Goal: Task Accomplishment & Management: Complete application form

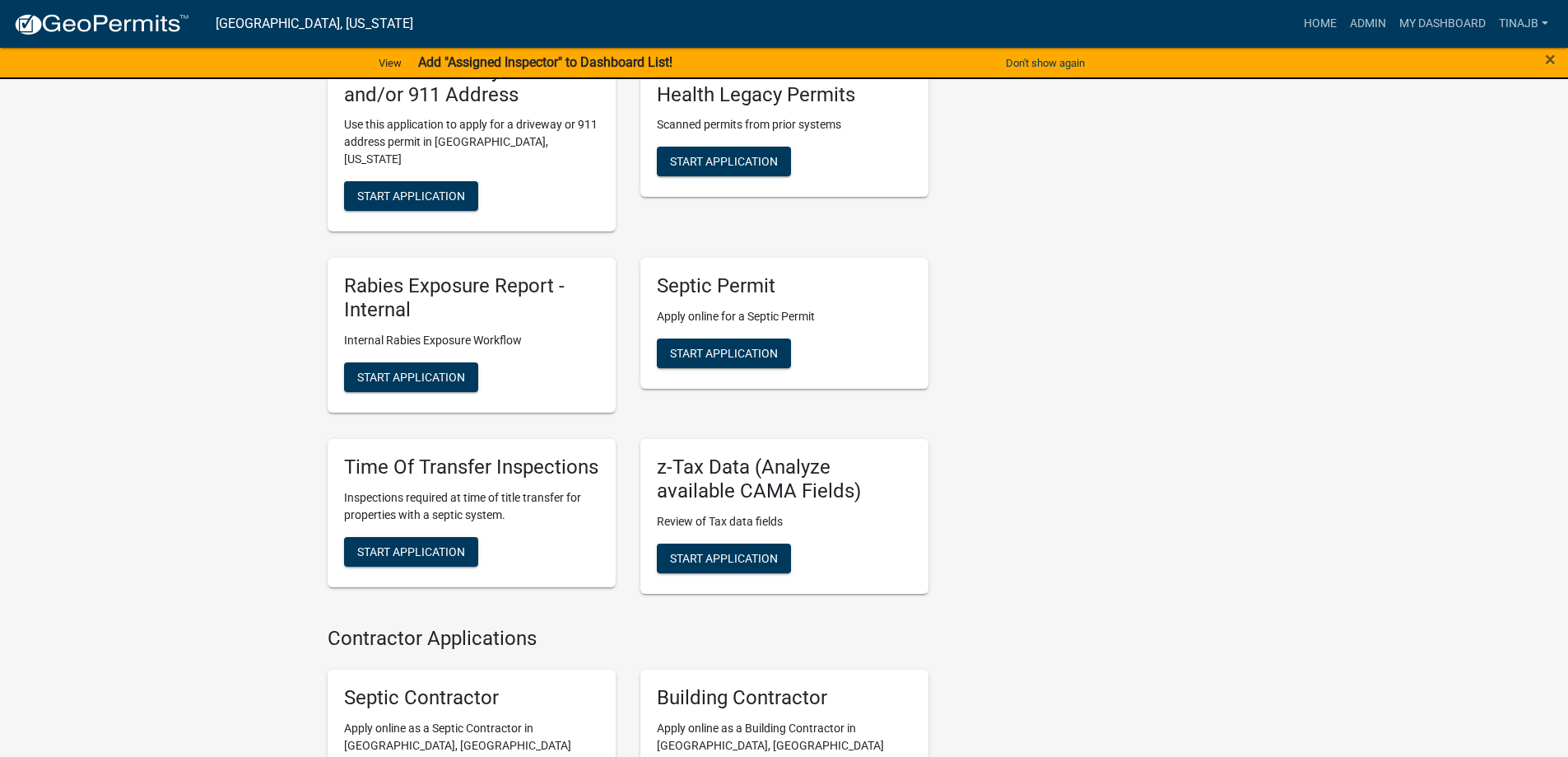
scroll to position [905, 0]
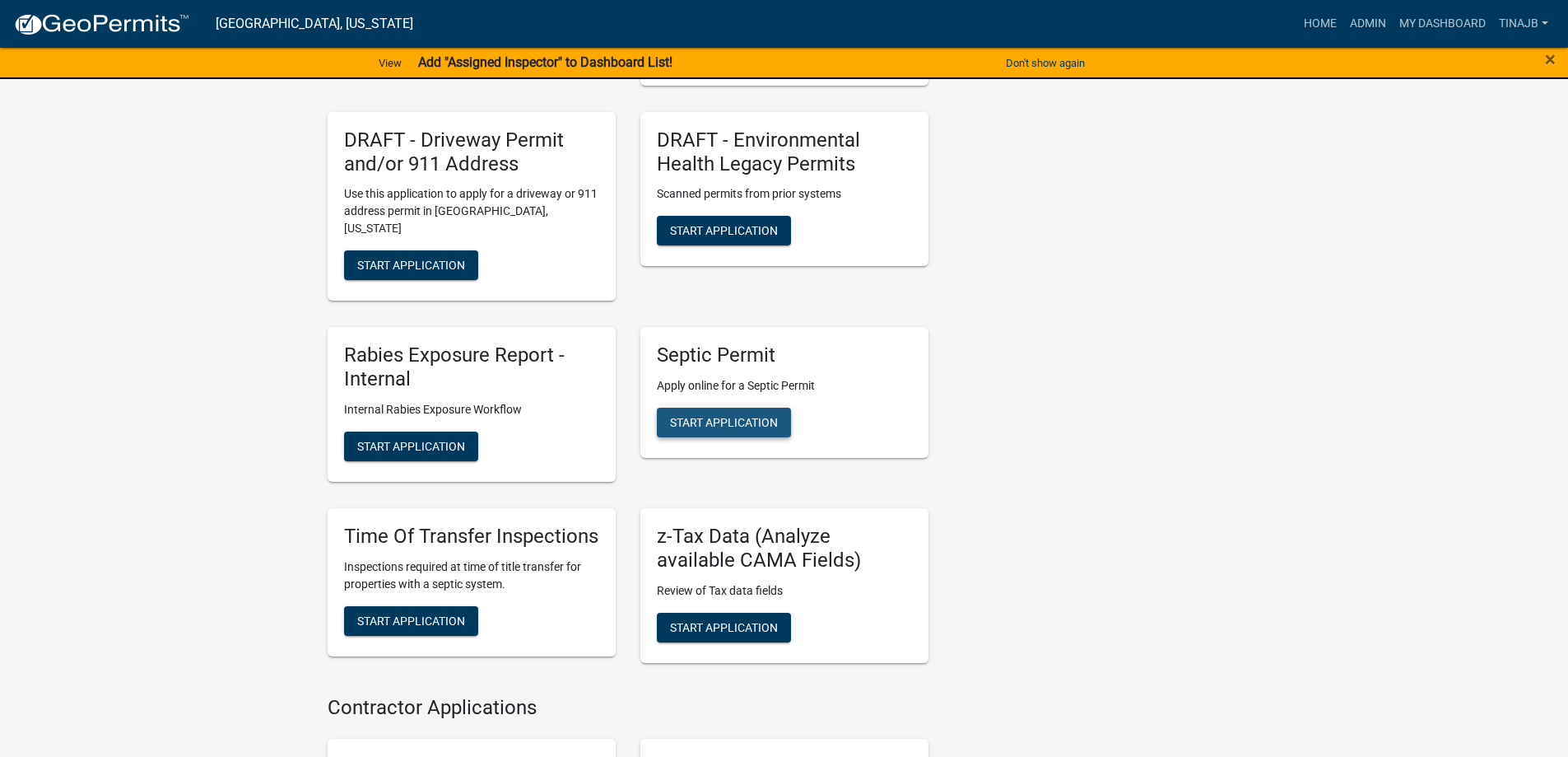
click at [752, 416] on span "Start Application" at bounding box center [723, 422] width 108 height 13
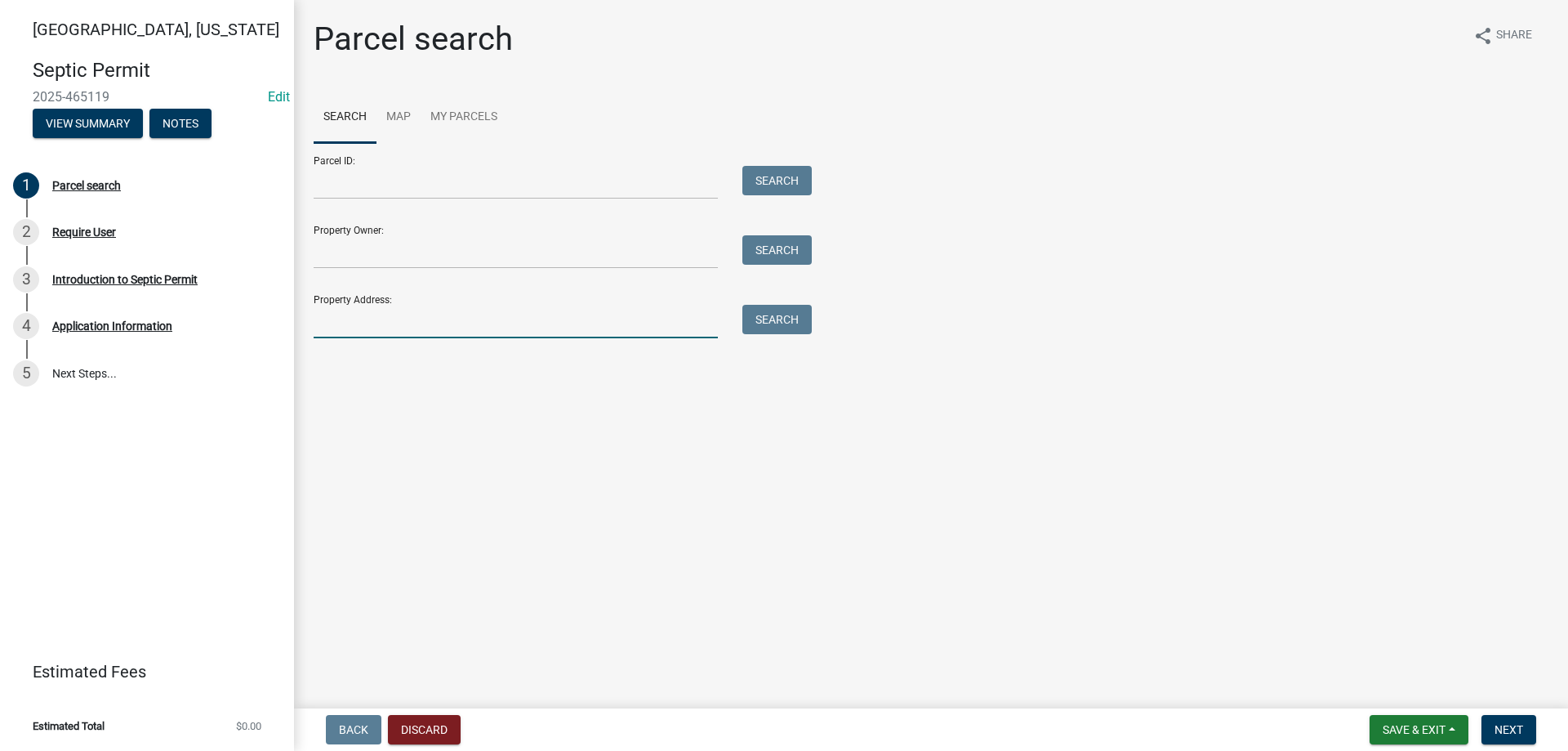
click at [350, 319] on input "Property Address:" at bounding box center [516, 321] width 404 height 33
type input "1"
type input "3170"
click at [801, 323] on button "Search" at bounding box center [776, 319] width 70 height 29
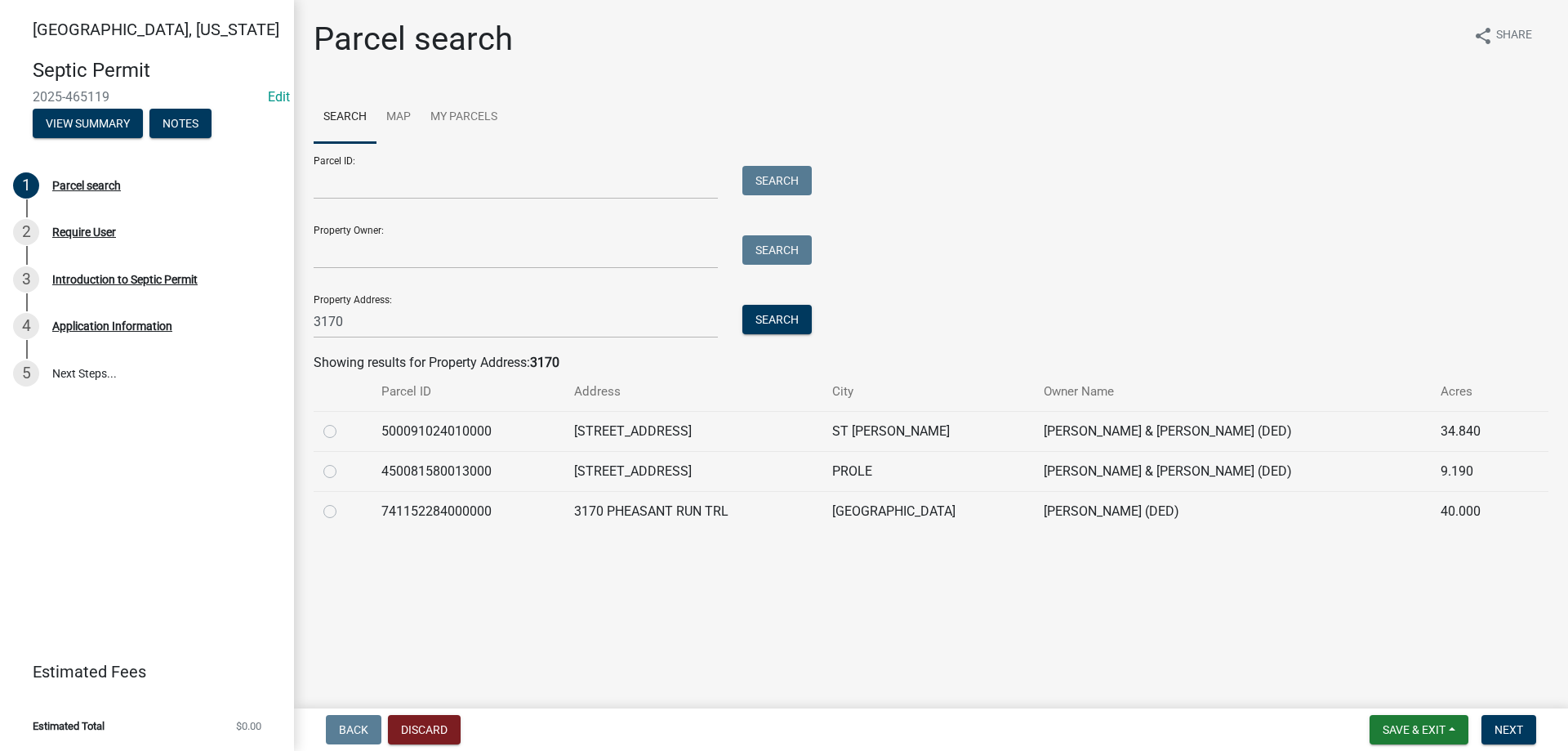
click at [343, 421] on label at bounding box center [343, 421] width 0 height 0
click at [343, 432] on input "radio" at bounding box center [348, 426] width 11 height 11
radio input "true"
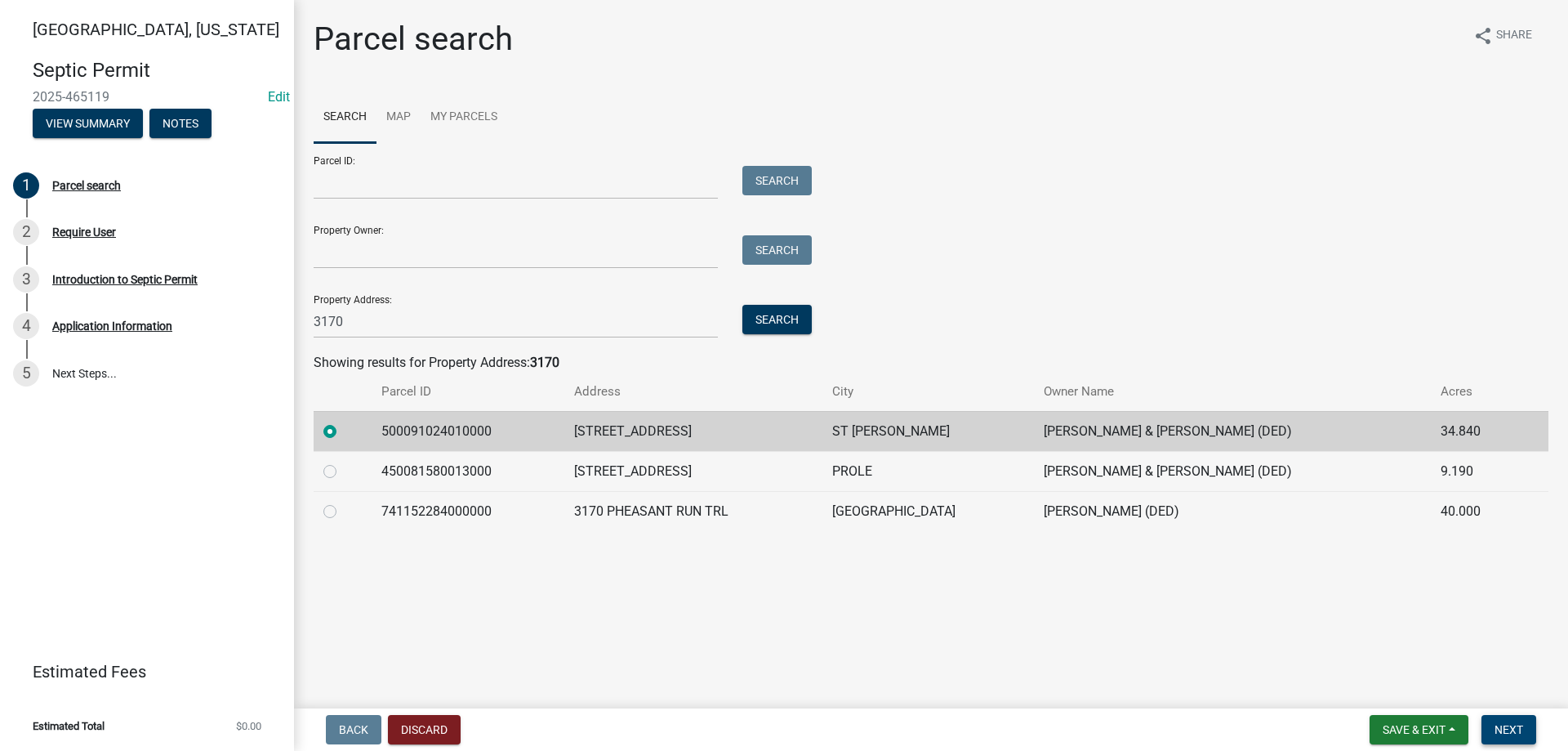
click at [1529, 731] on button "Next" at bounding box center [1509, 729] width 55 height 29
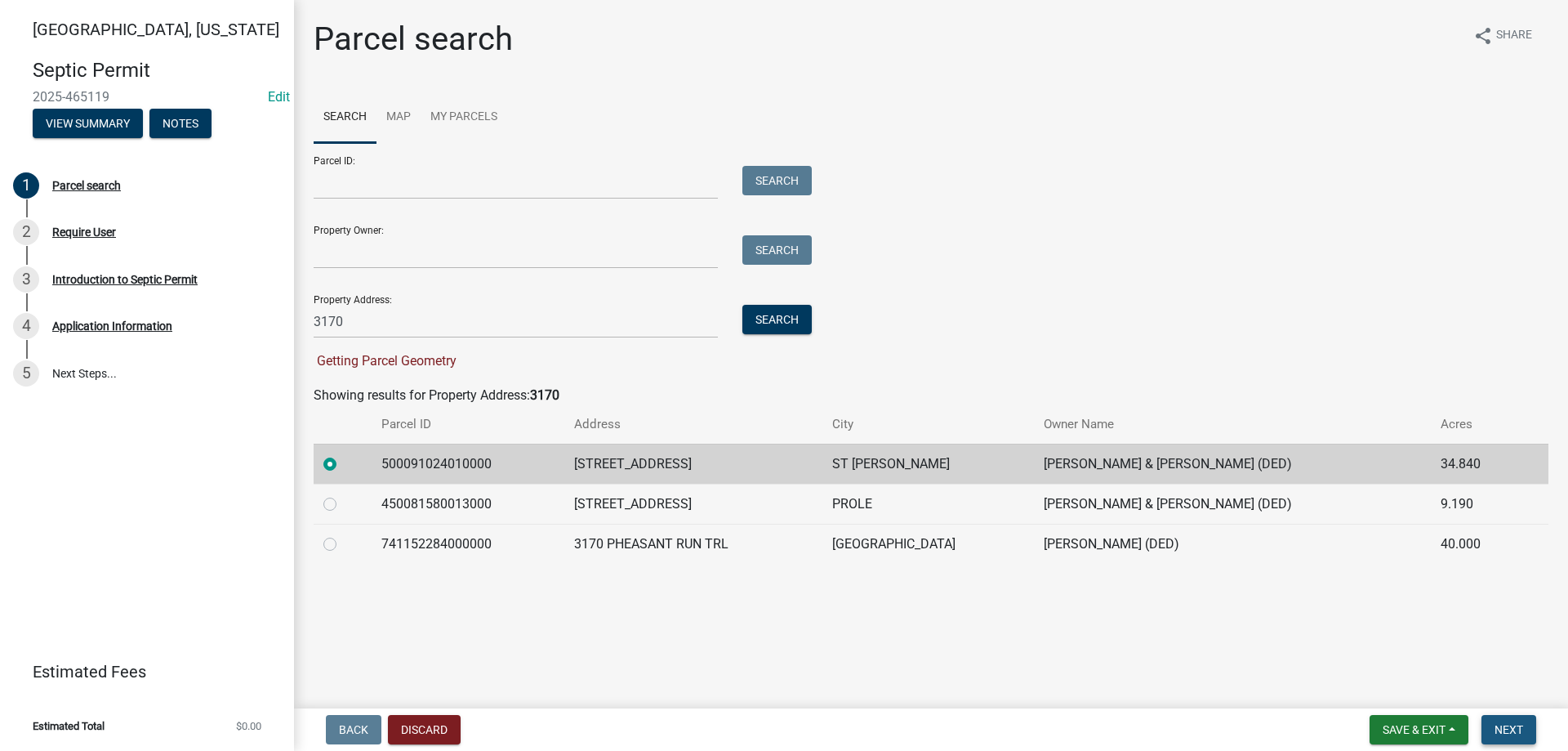
click at [1497, 724] on span "Next" at bounding box center [1508, 728] width 28 height 13
click at [91, 230] on div "Require User" at bounding box center [83, 233] width 64 height 12
click at [1505, 726] on span "Next" at bounding box center [1508, 728] width 28 height 13
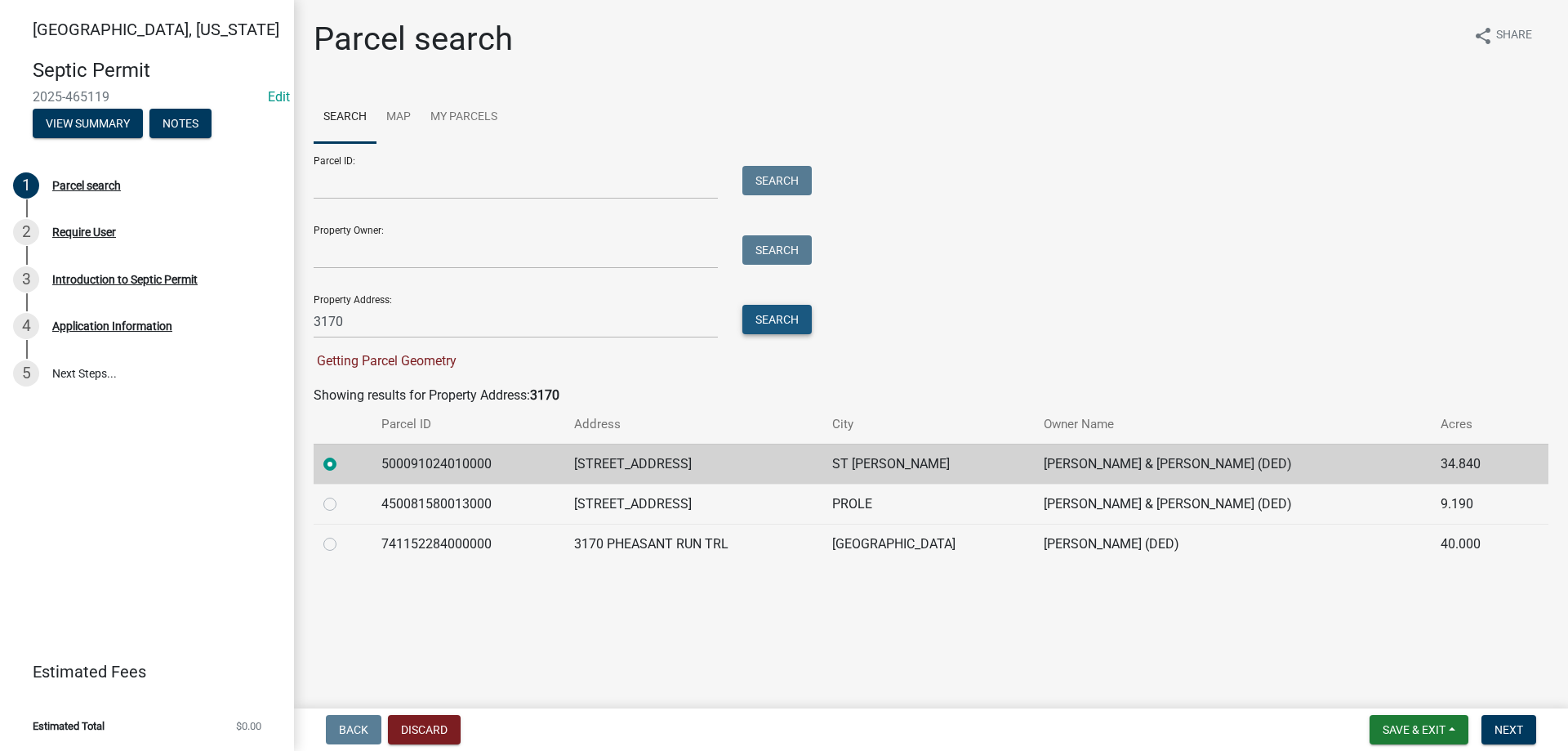
click at [791, 322] on button "Search" at bounding box center [776, 319] width 70 height 29
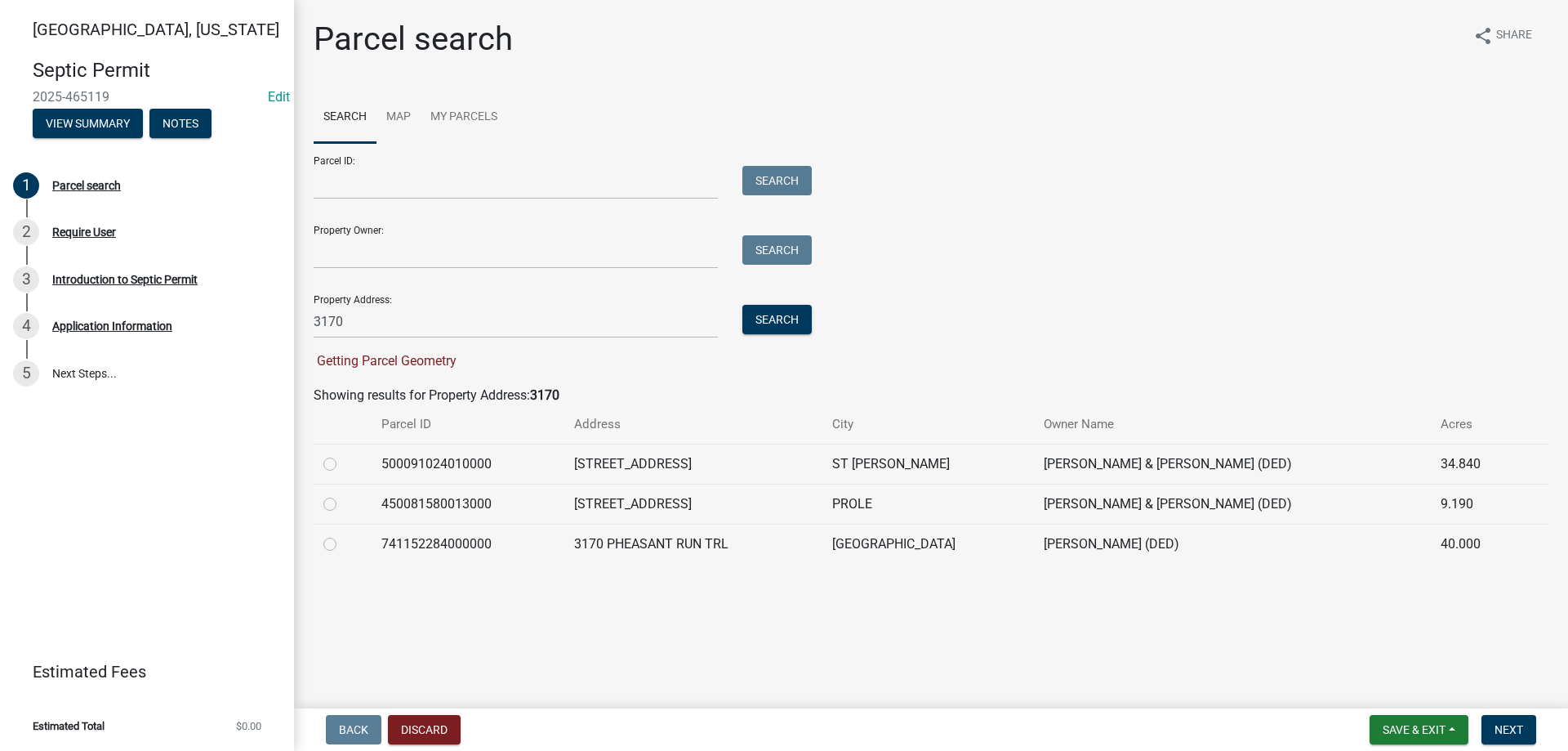
click at [343, 455] on label at bounding box center [343, 455] width 0 height 0
click at [343, 462] on input "radio" at bounding box center [348, 459] width 11 height 11
radio input "true"
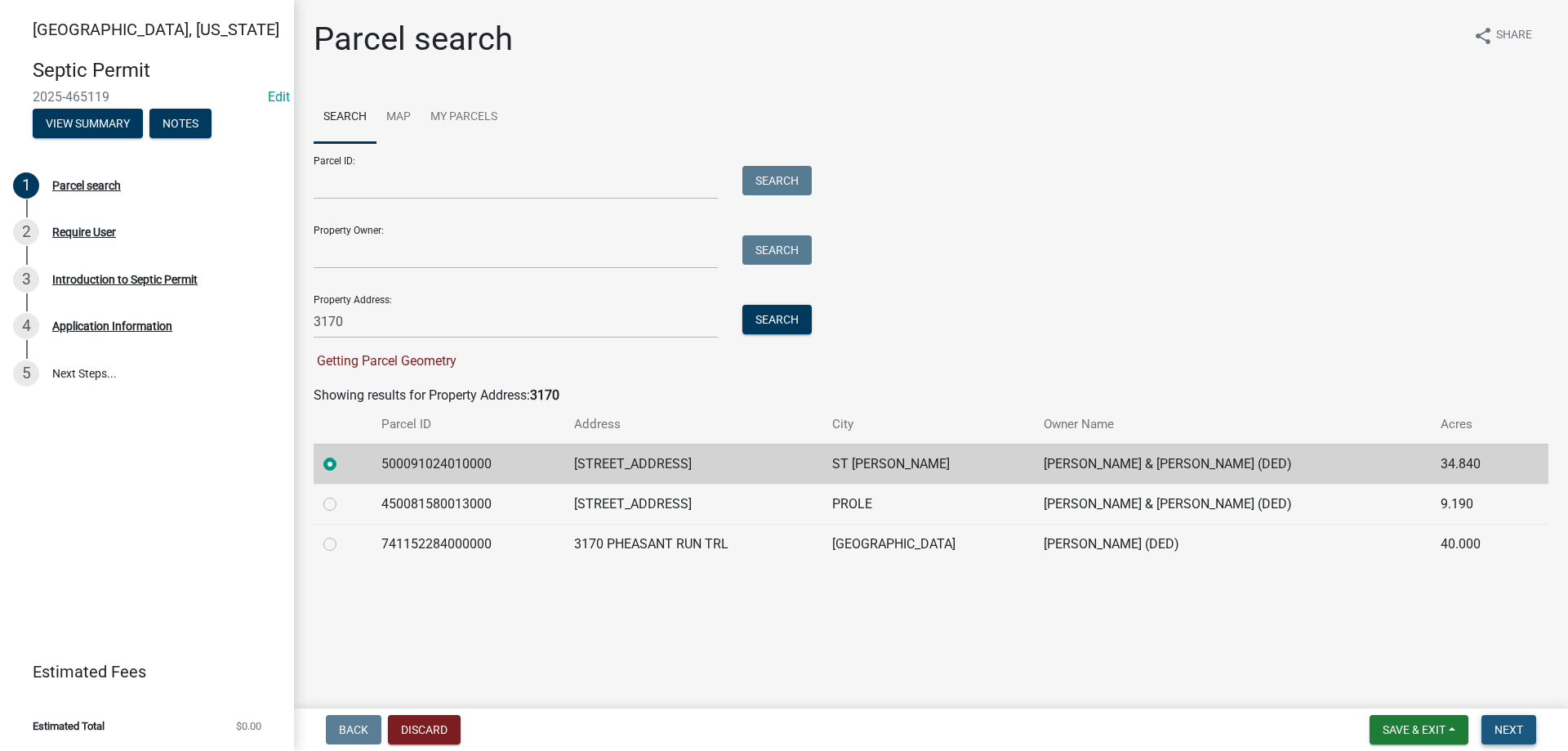
click at [1508, 725] on span "Next" at bounding box center [1508, 728] width 28 height 13
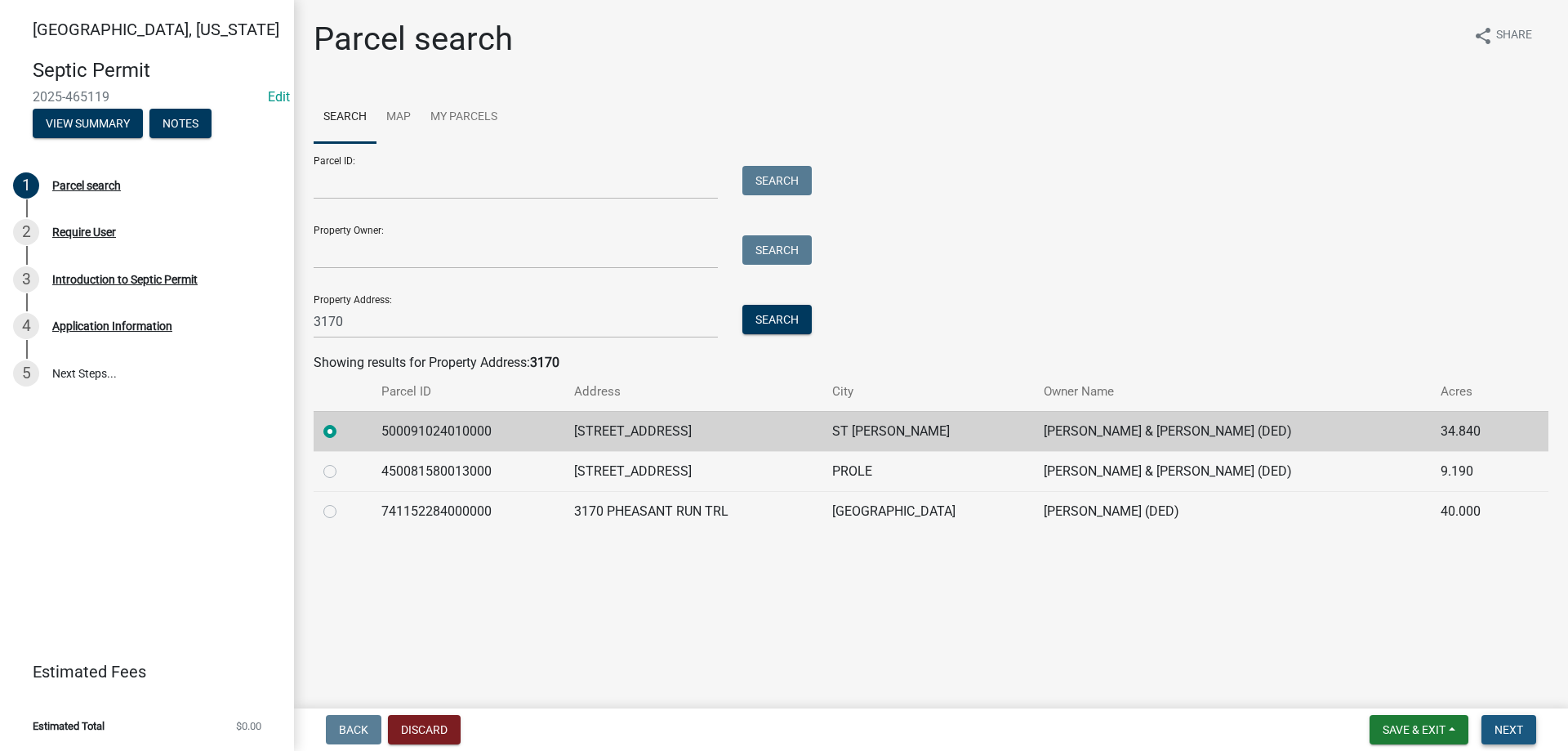
click at [1512, 730] on span "Next" at bounding box center [1508, 728] width 28 height 13
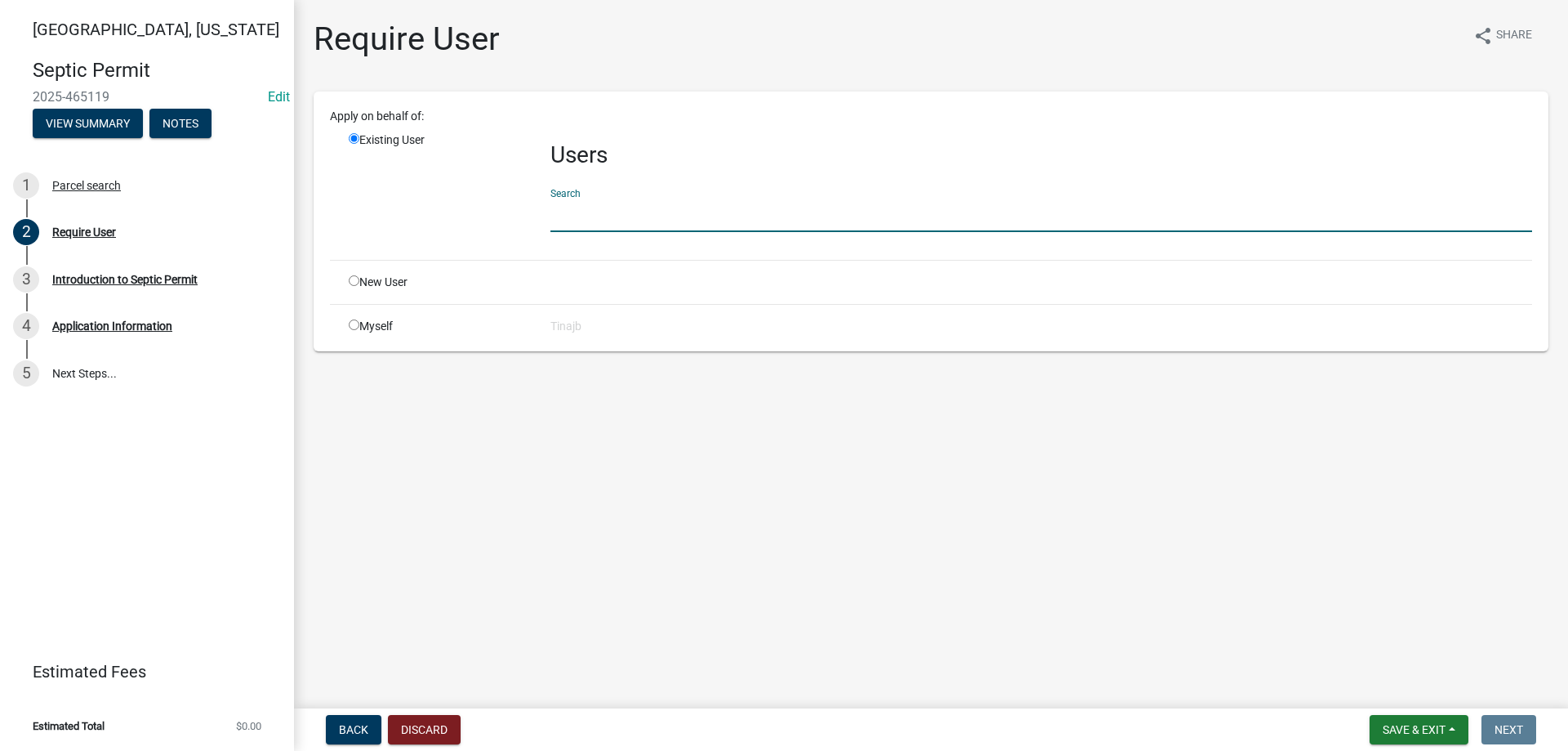
click at [640, 222] on input "text" at bounding box center [1041, 215] width 981 height 33
type input "C"
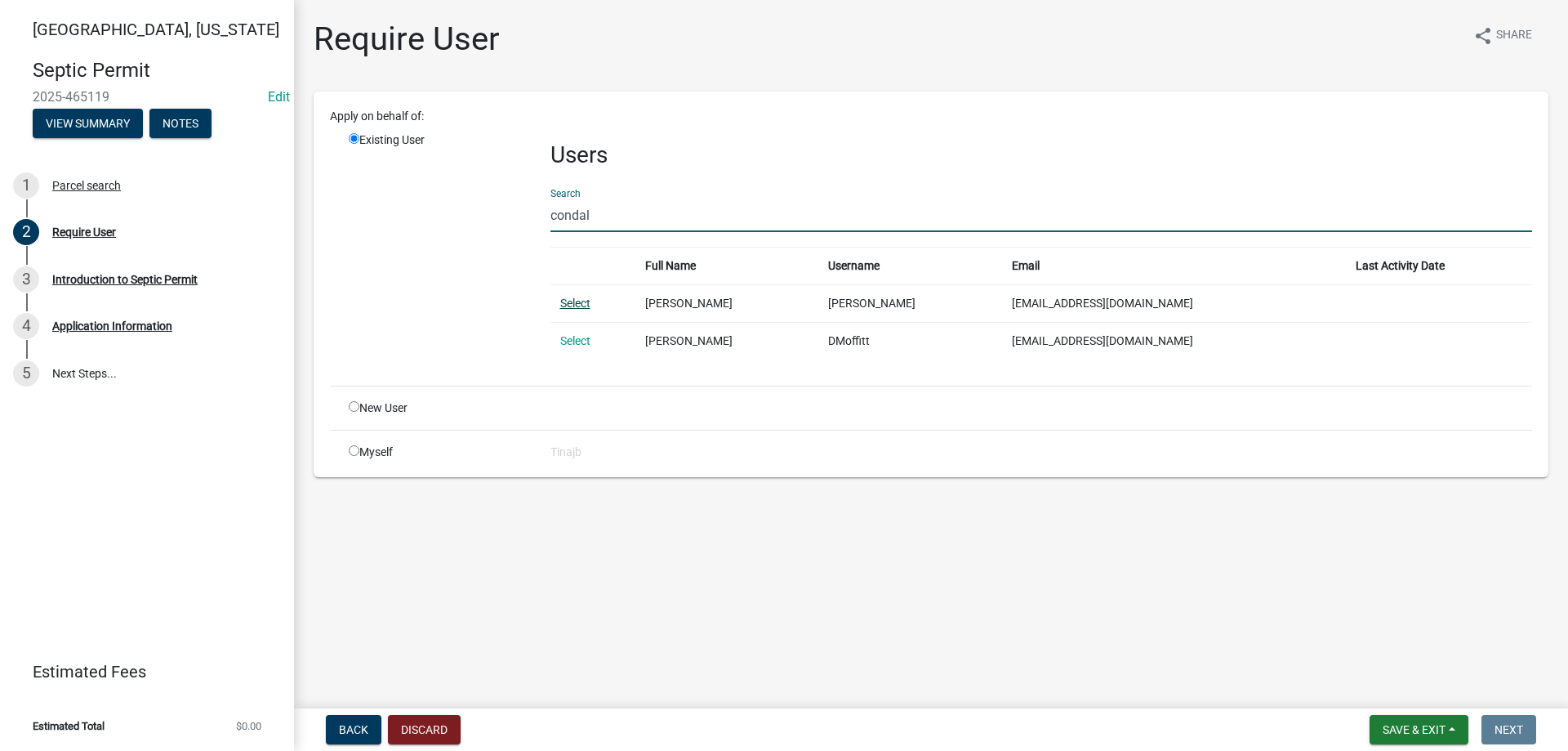
type input "condal"
click at [584, 300] on link "Select" at bounding box center [575, 302] width 30 height 13
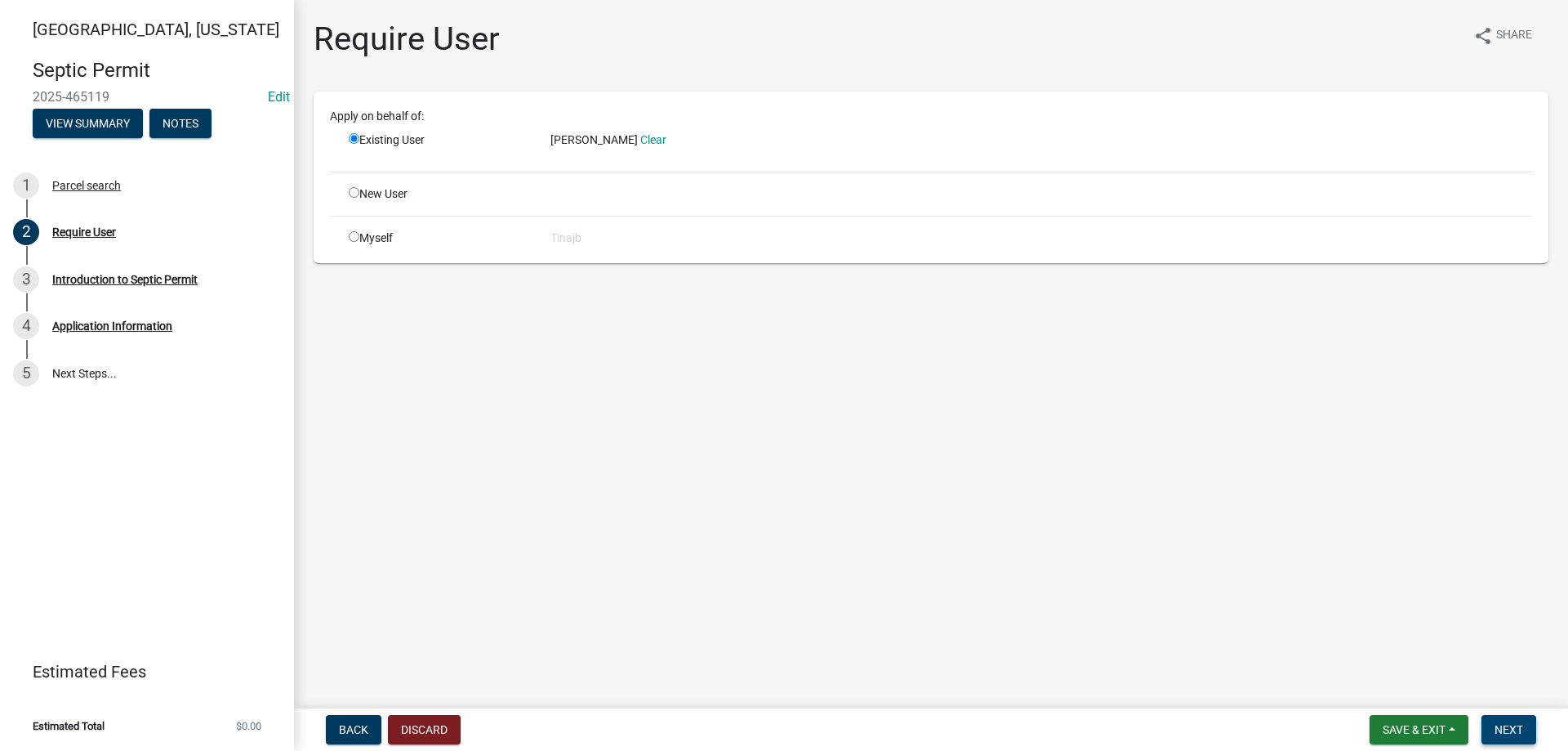
click at [1512, 735] on span "Next" at bounding box center [1508, 728] width 28 height 13
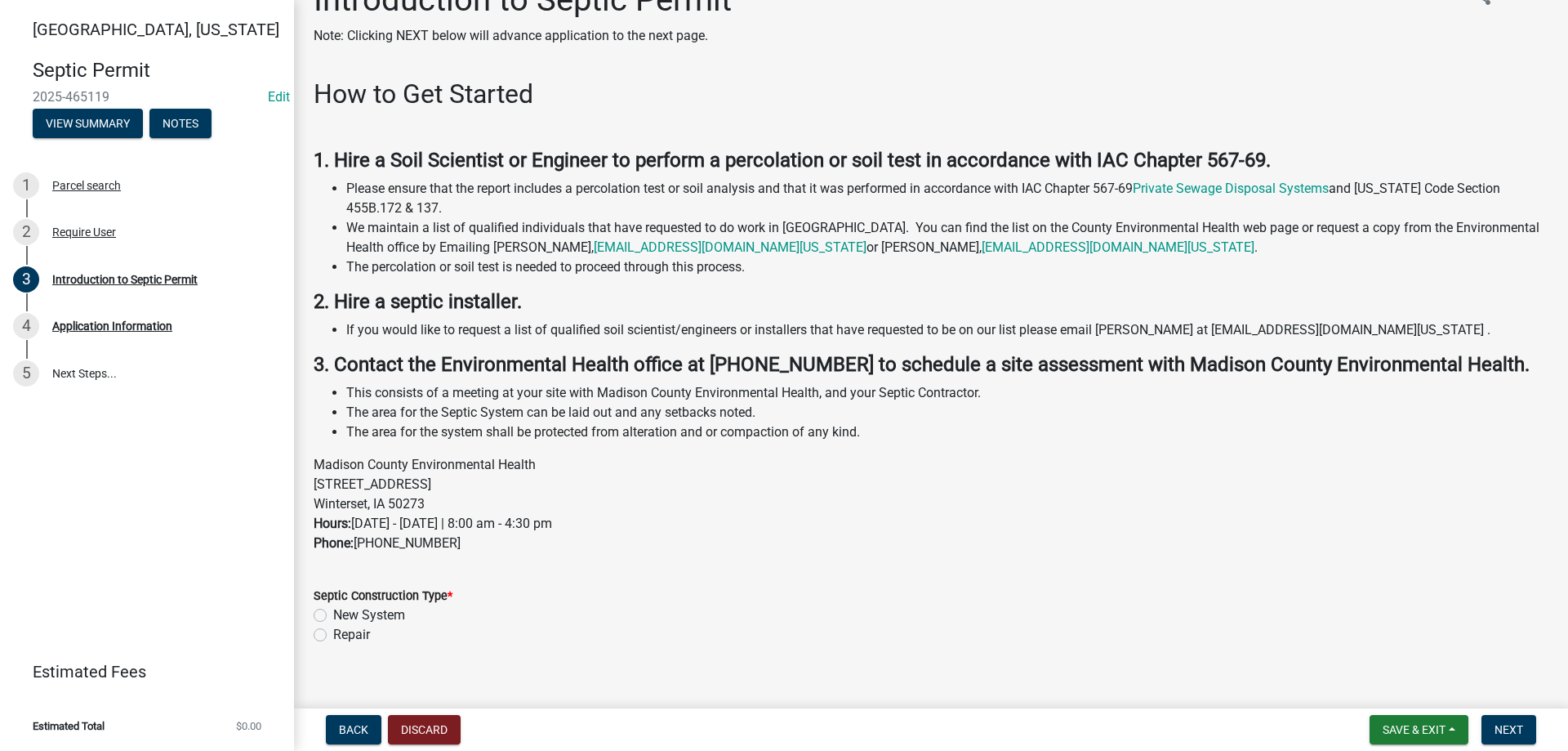
scroll to position [61, 0]
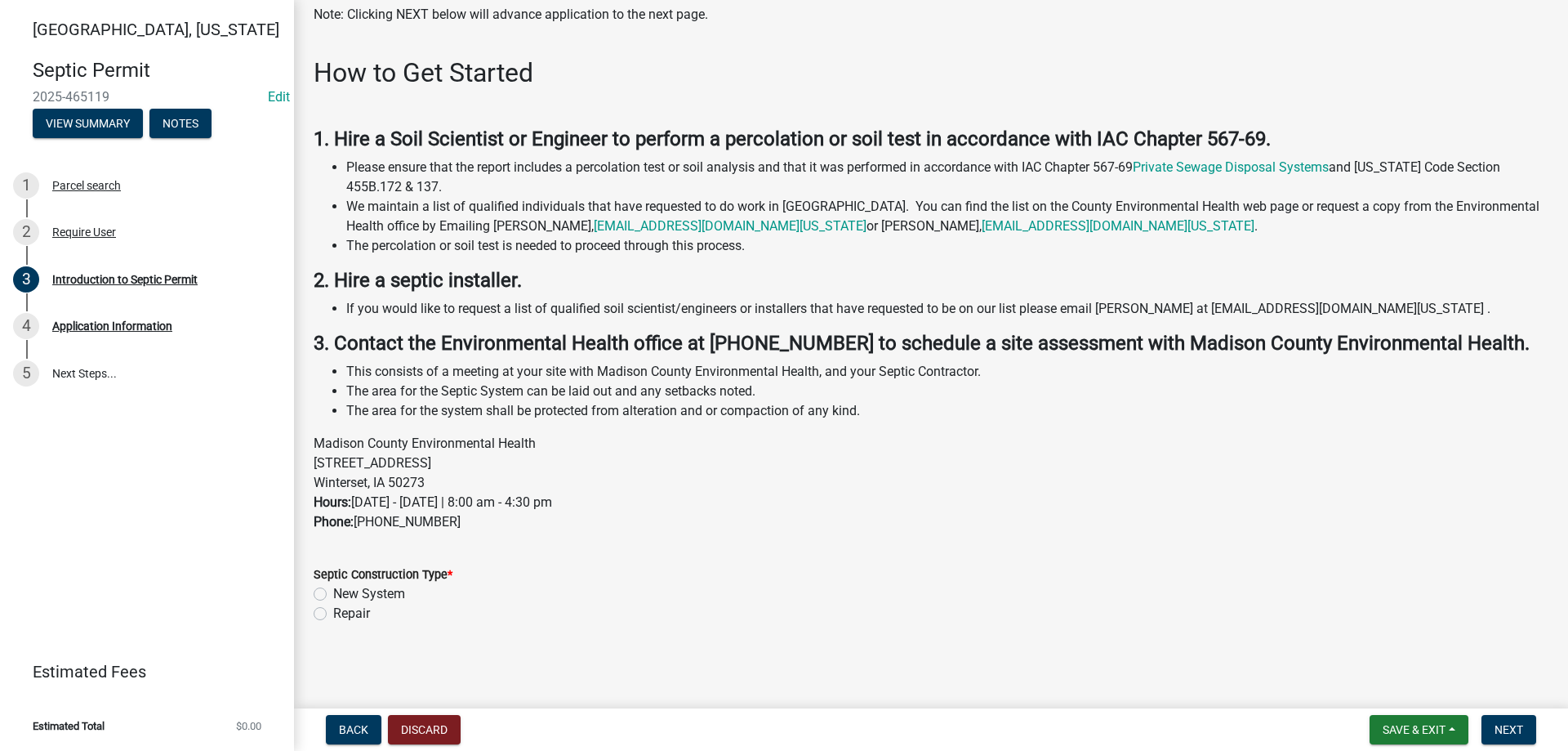
click at [334, 615] on label "Repair" at bounding box center [351, 614] width 36 height 20
click at [334, 615] on input "Repair" at bounding box center [339, 609] width 11 height 11
radio input "true"
click at [1501, 733] on span "Next" at bounding box center [1508, 728] width 28 height 13
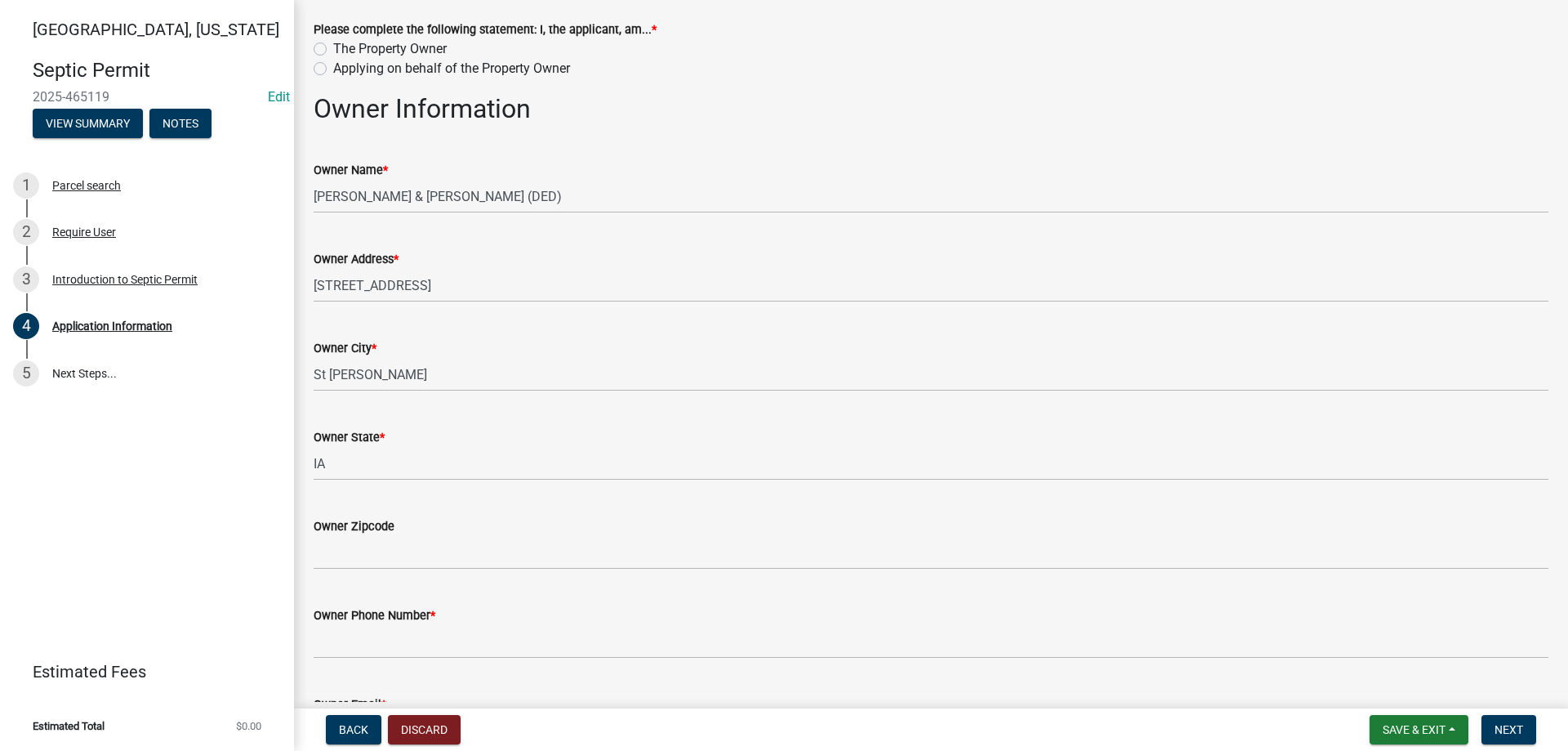
scroll to position [245, 0]
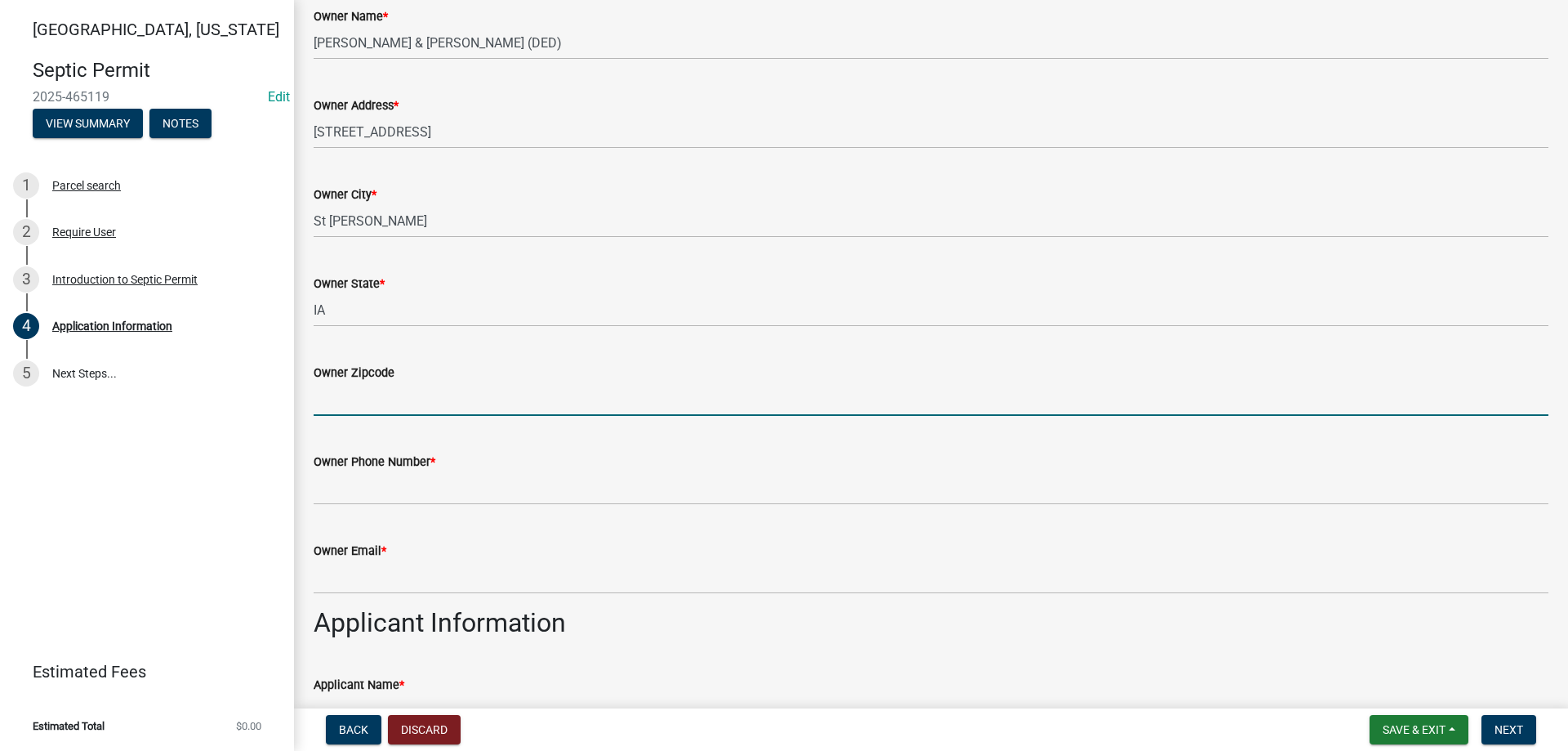
click at [339, 409] on input "Owner Zipcode" at bounding box center [931, 399] width 1234 height 33
type input "50240"
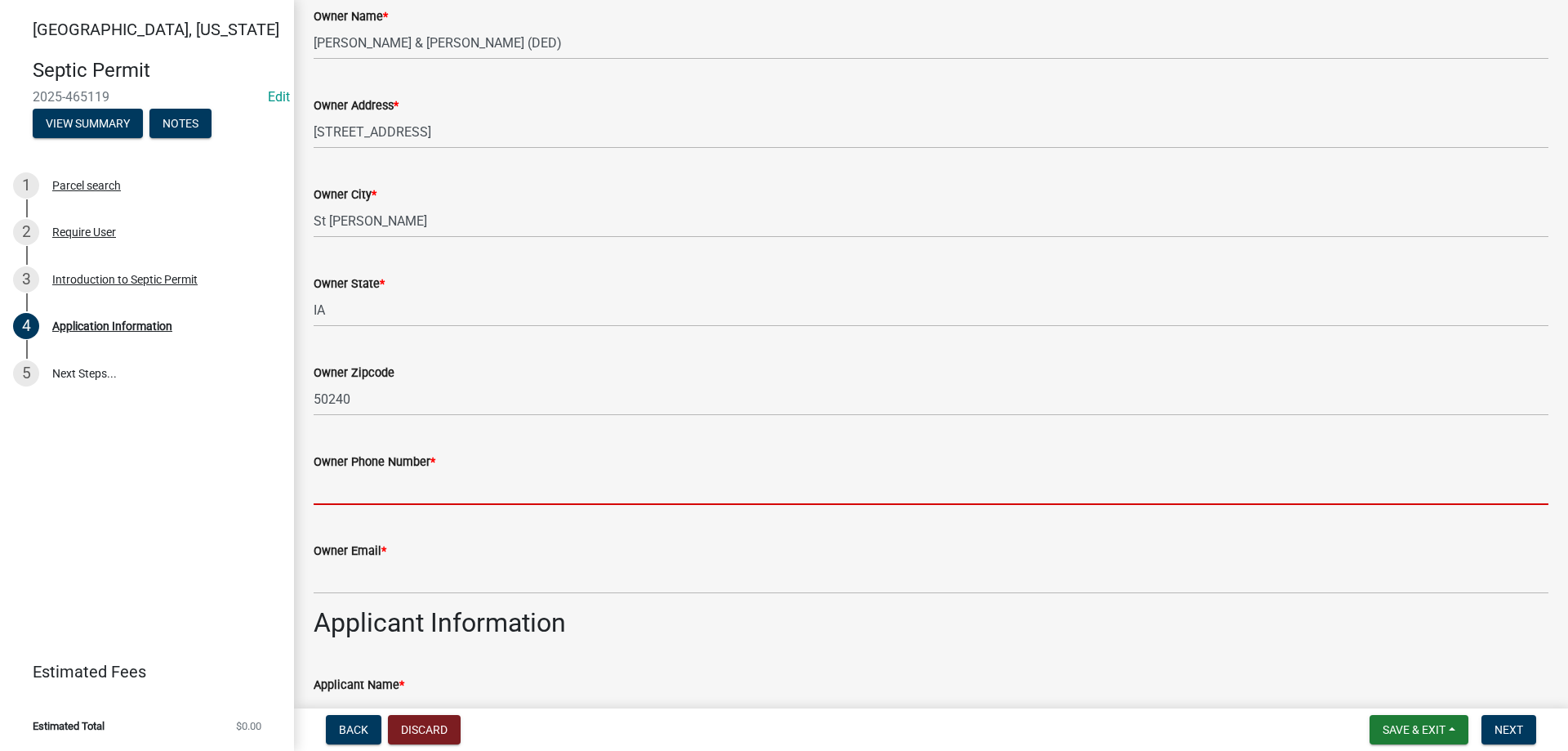
click at [390, 484] on input "Owner Phone Number *" at bounding box center [931, 488] width 1234 height 33
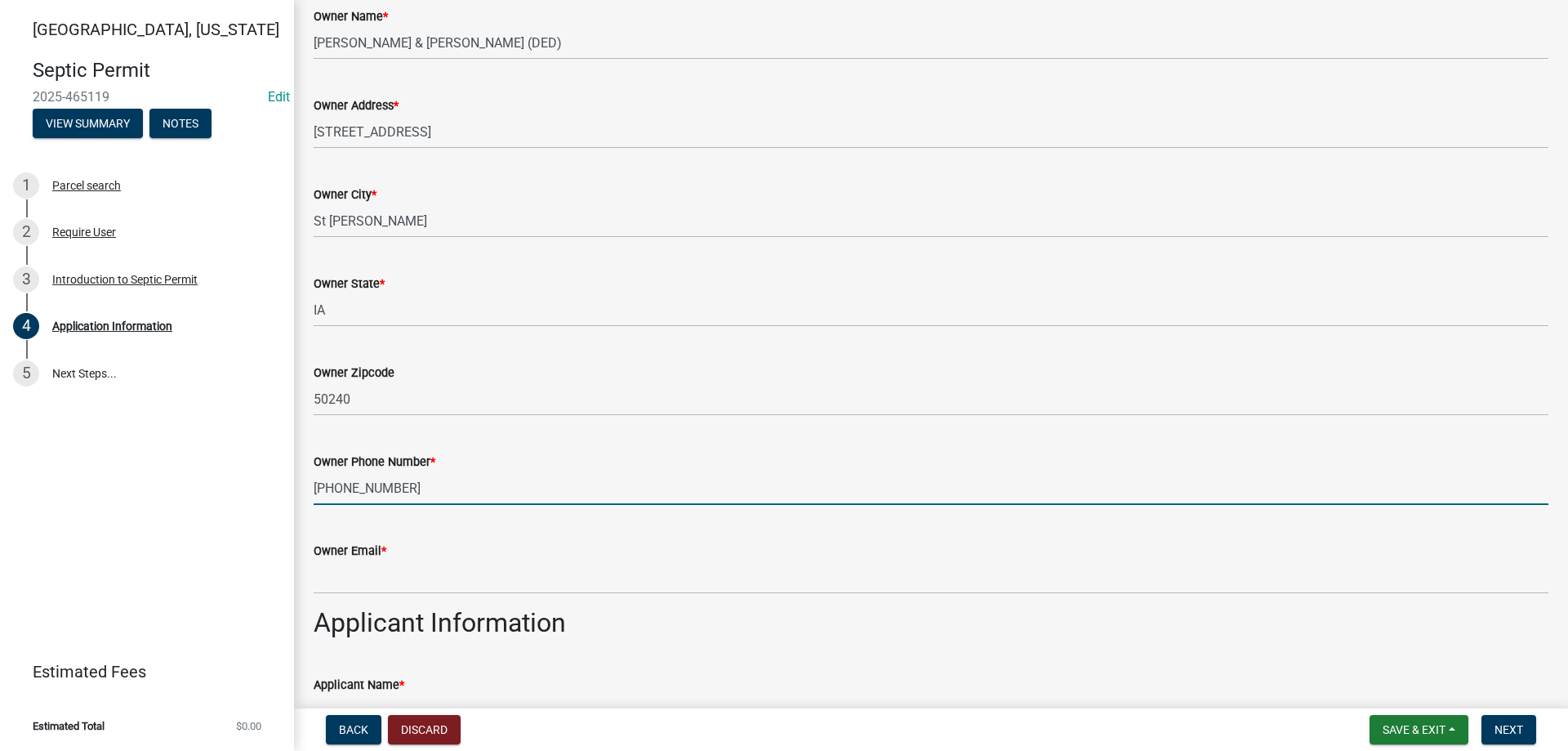
type input "[PHONE_NUMBER]"
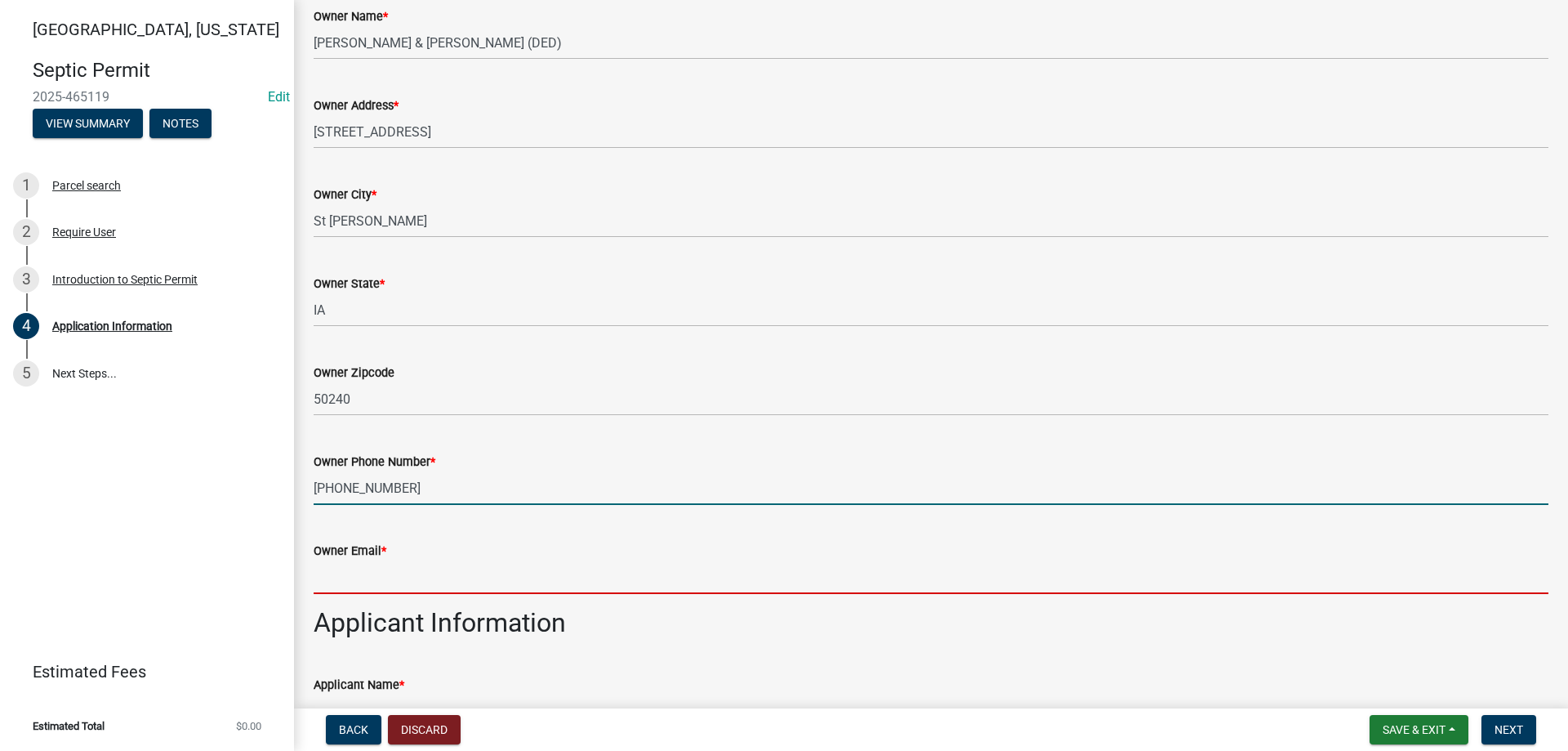
click at [393, 575] on input "Owner Email *" at bounding box center [931, 577] width 1234 height 33
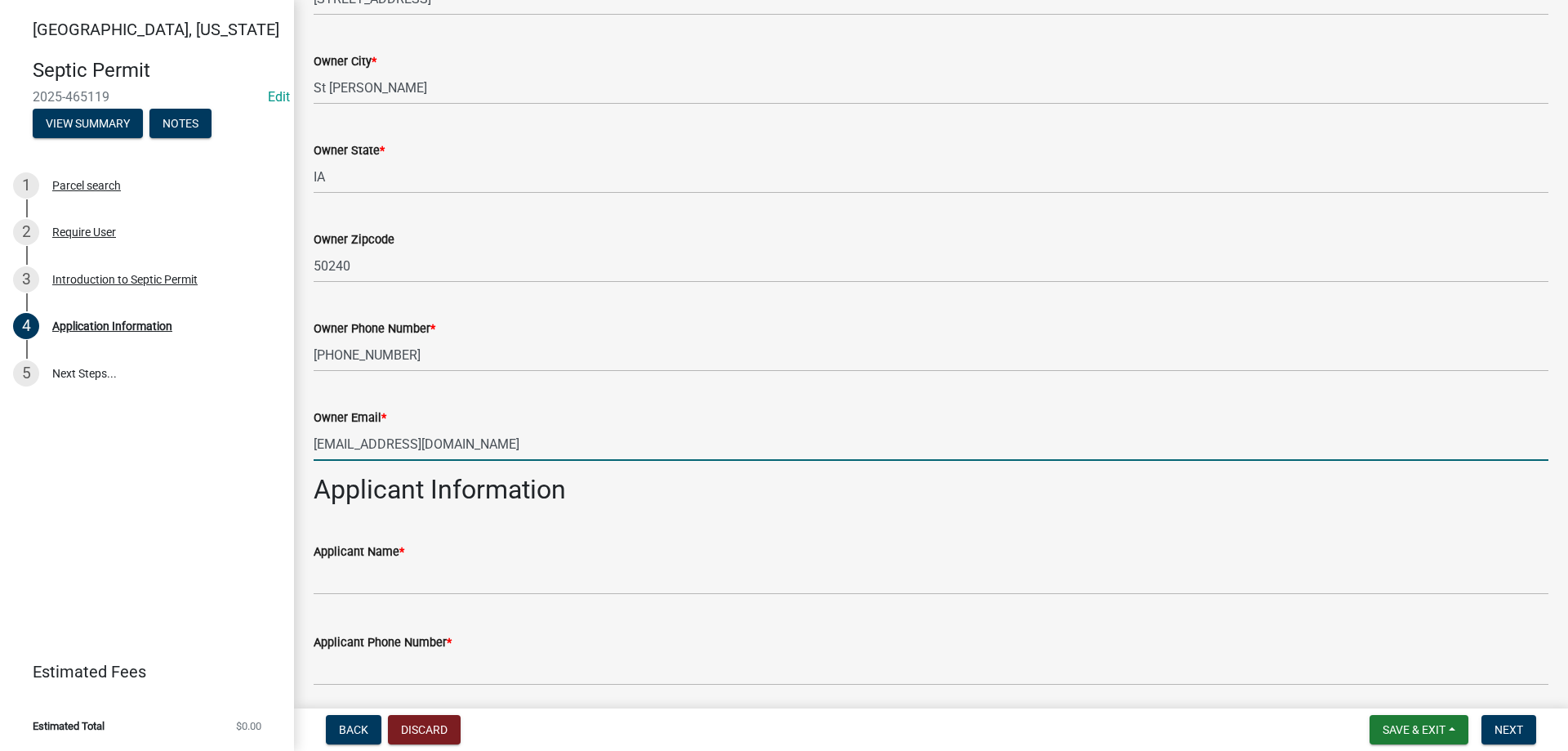
scroll to position [572, 0]
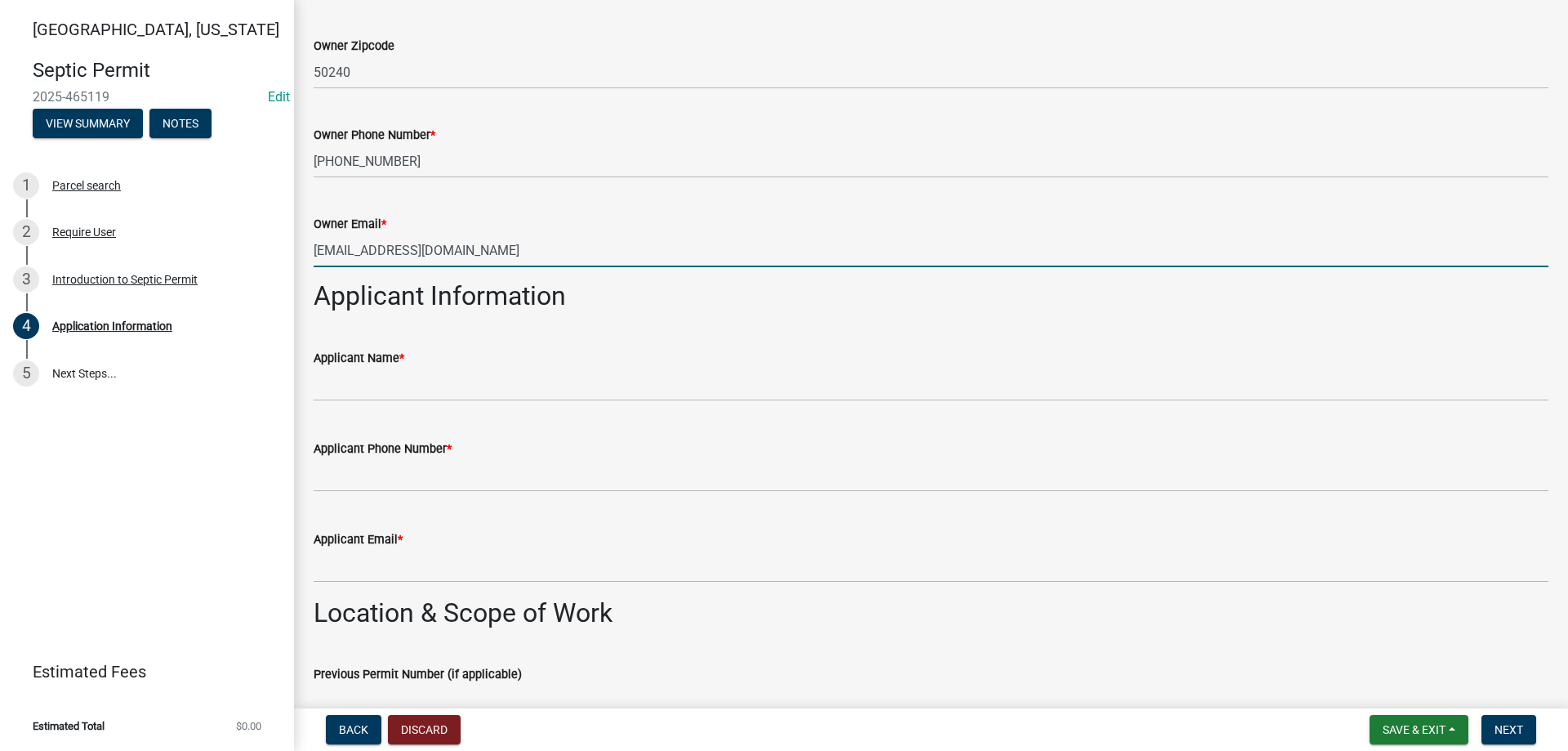
type input "[EMAIL_ADDRESS][DOMAIN_NAME]"
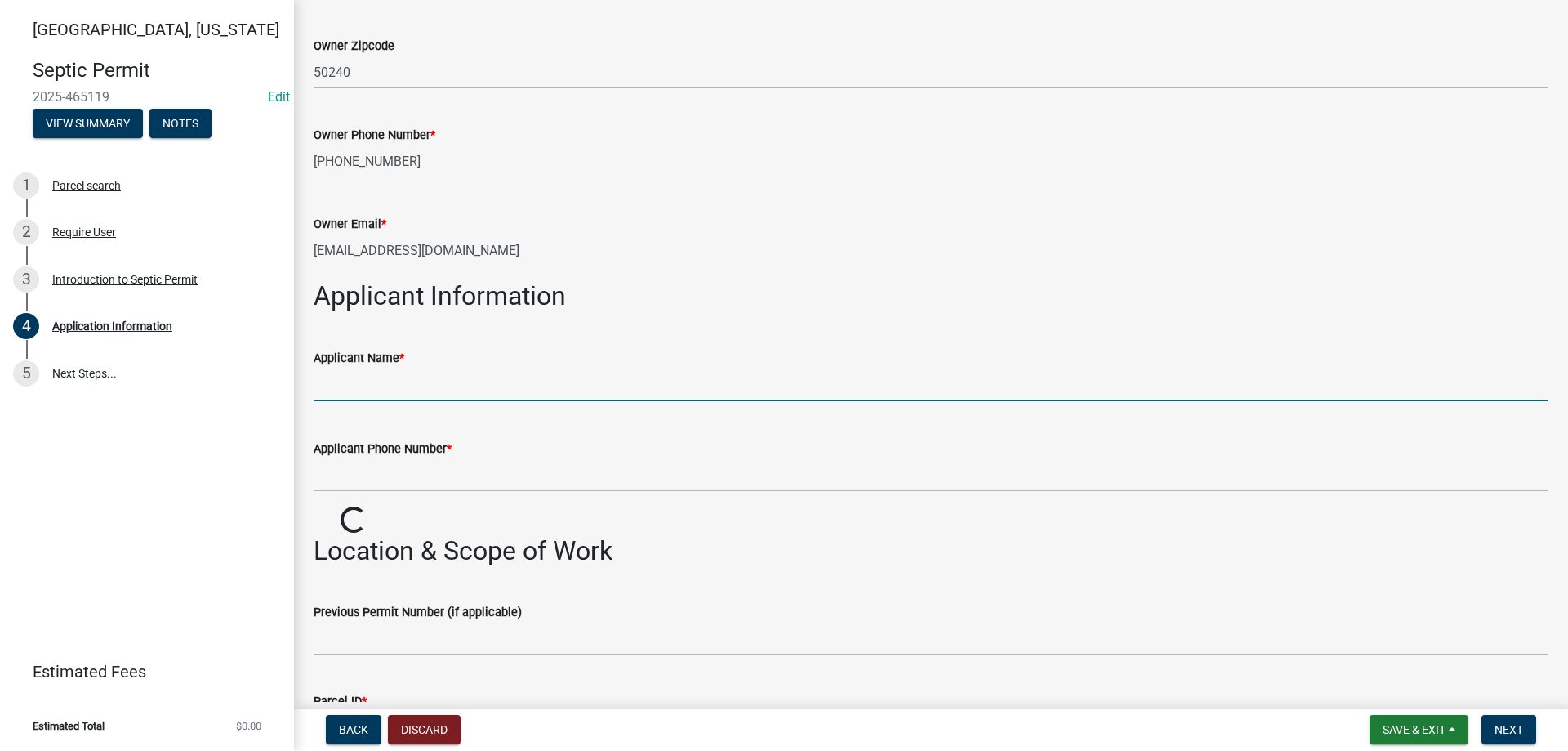
click at [385, 386] on input "Applicant Name *" at bounding box center [931, 384] width 1234 height 33
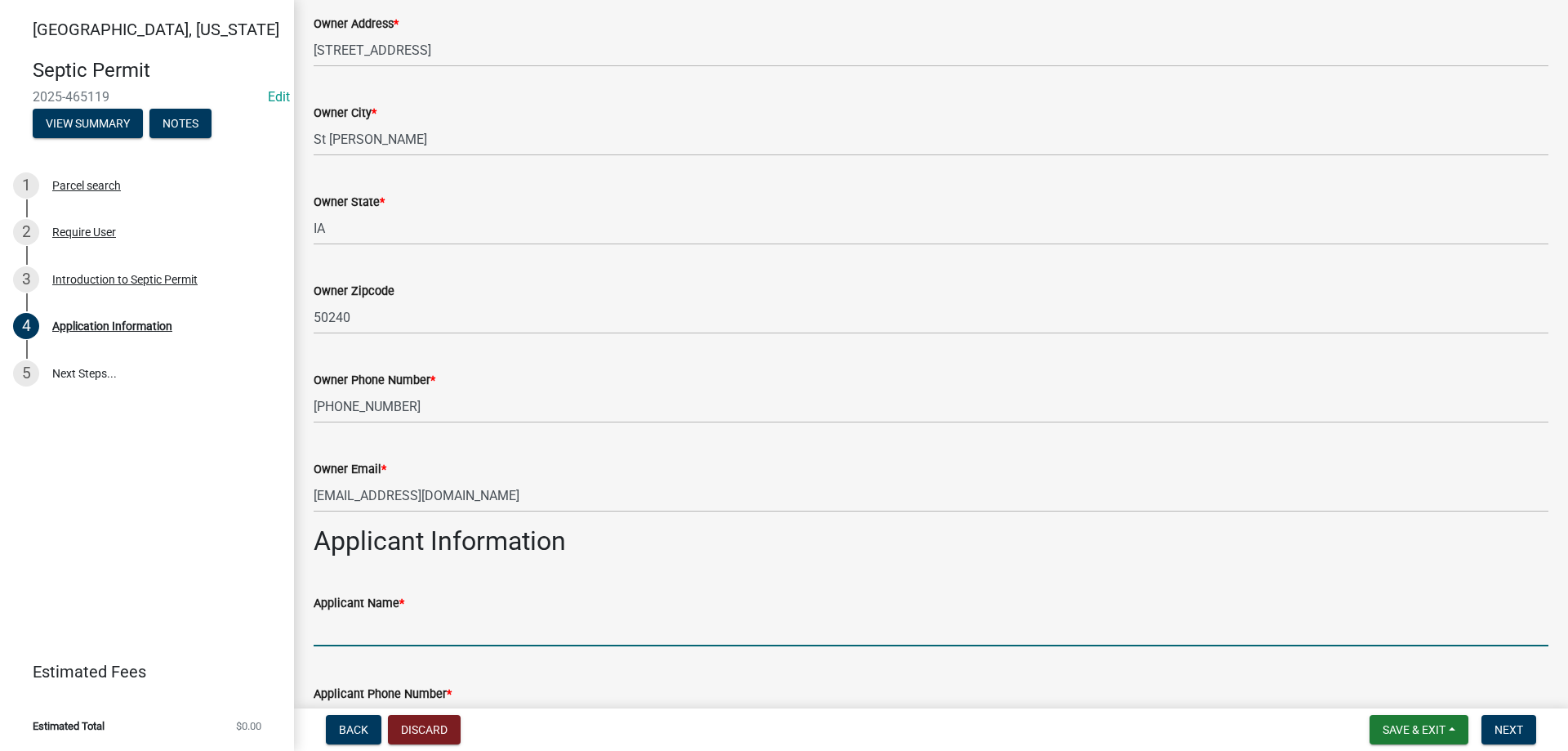
scroll to position [0, 0]
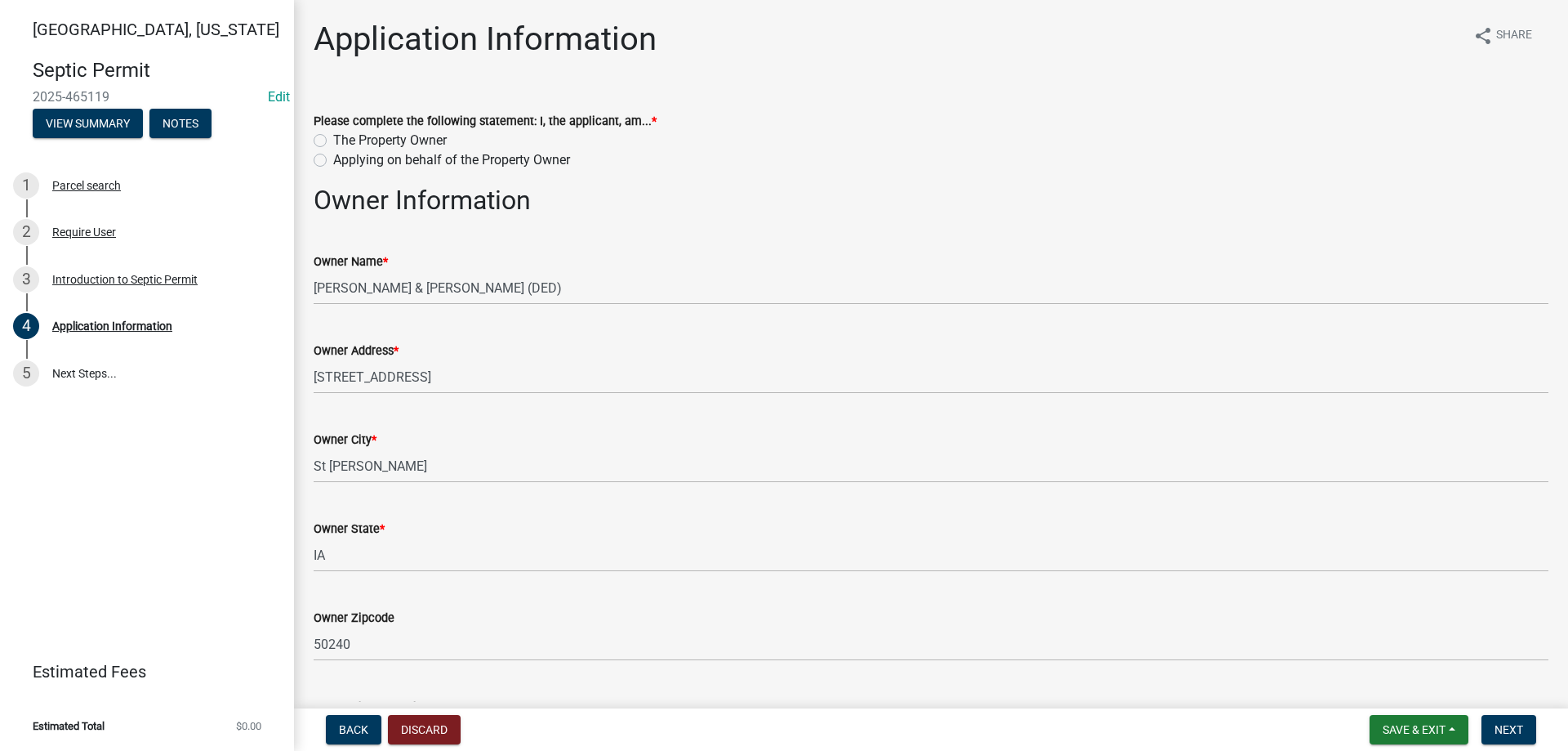
click at [334, 158] on label "Applying on behalf of the Property Owner" at bounding box center [451, 160] width 236 height 20
click at [334, 158] on input "Applying on behalf of the Property Owner" at bounding box center [339, 155] width 11 height 11
radio input "true"
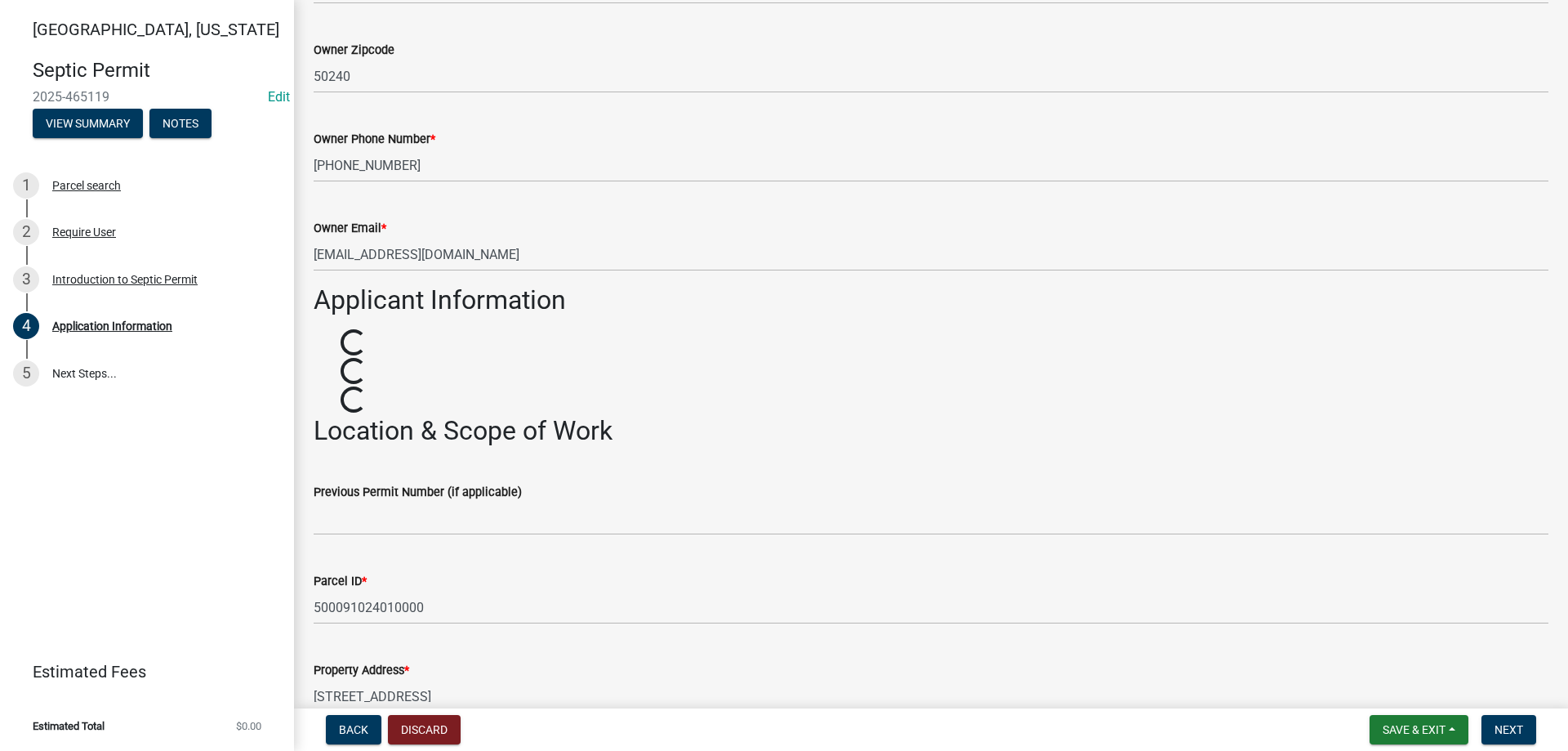
scroll to position [817, 0]
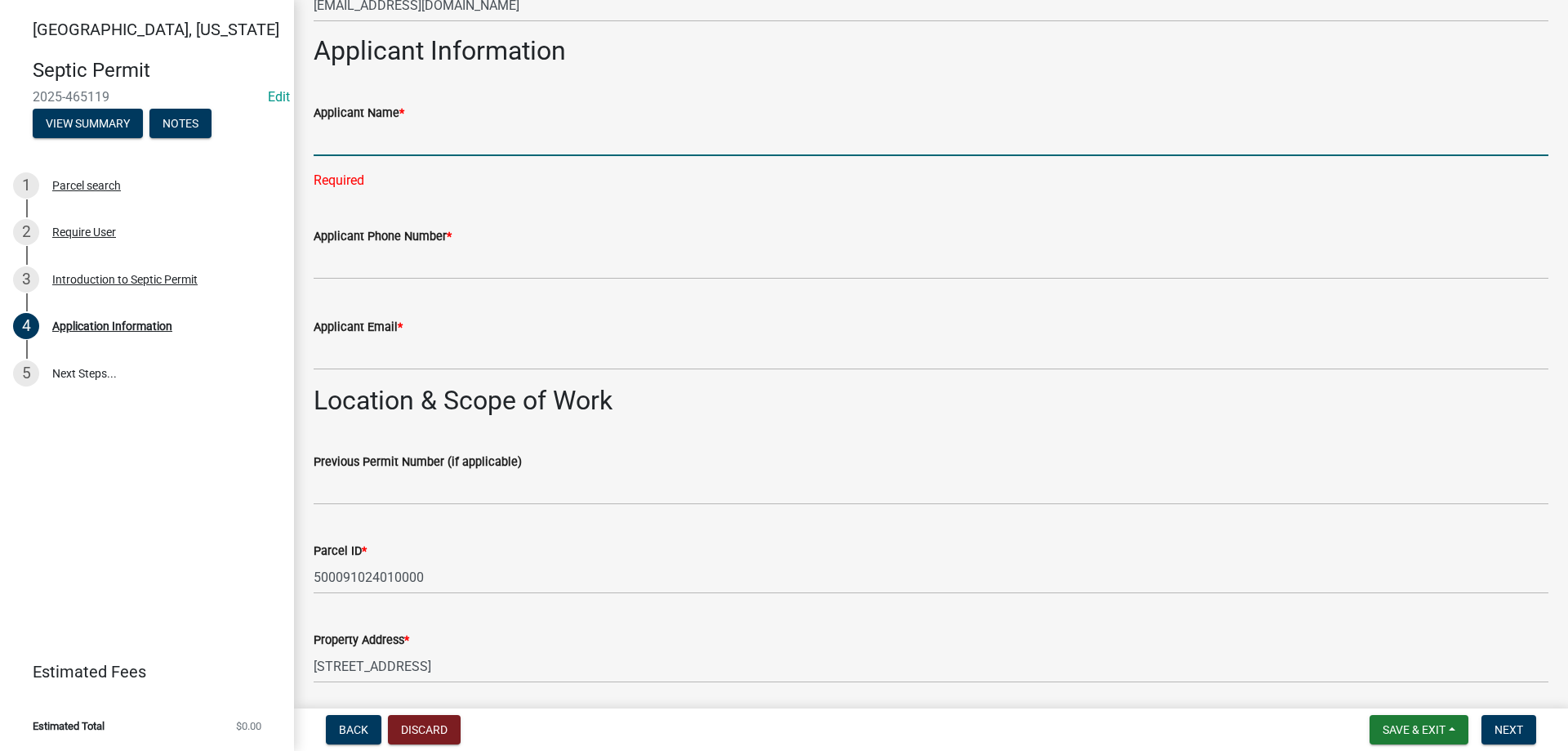
click at [337, 145] on input "Applicant Name *" at bounding box center [931, 139] width 1234 height 33
type input "c"
type input "[PERSON_NAME]"
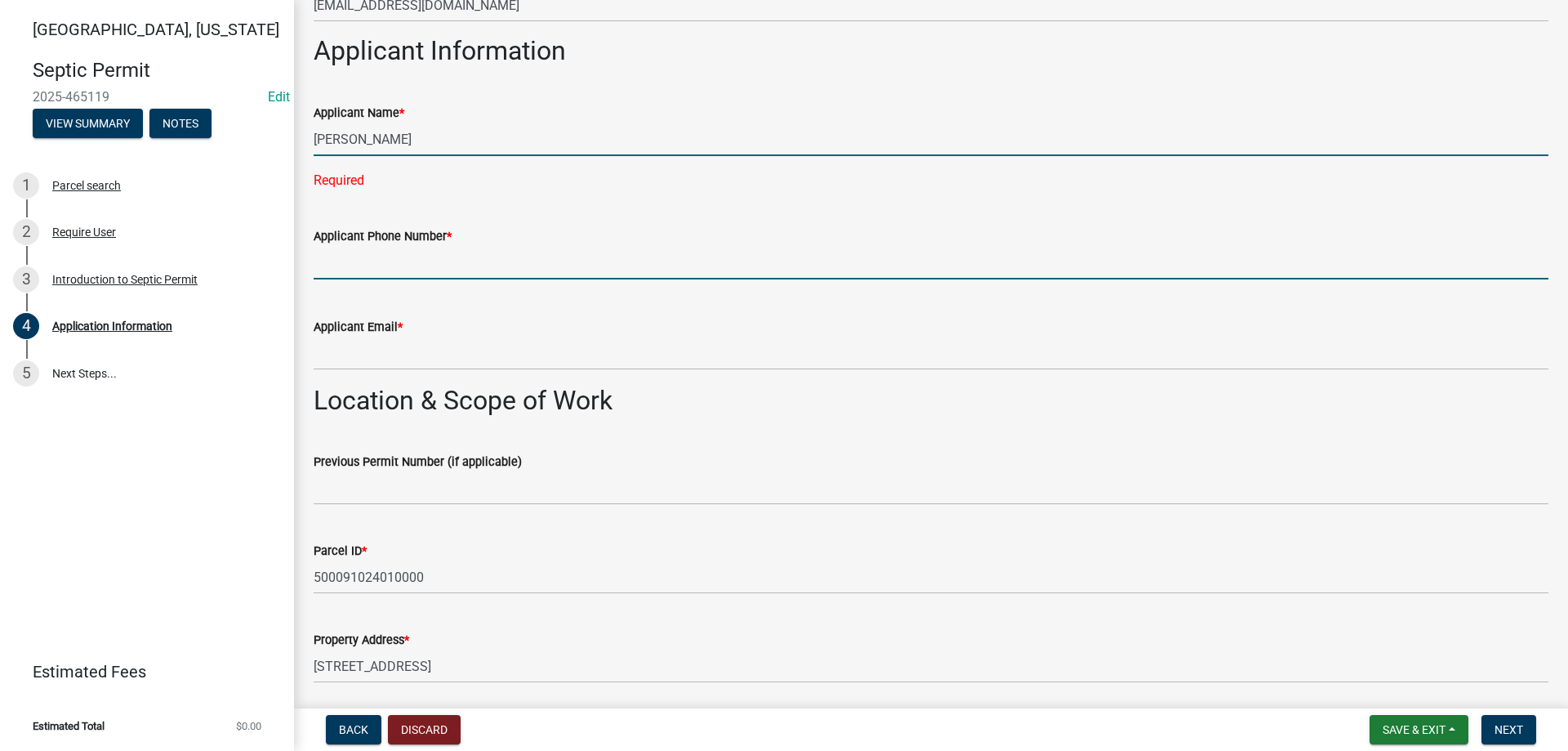
click at [388, 269] on wm-data-entity-input-list "Please complete the following statement: I, the applicant, am... * The Property…" at bounding box center [931, 621] width 1234 height 2695
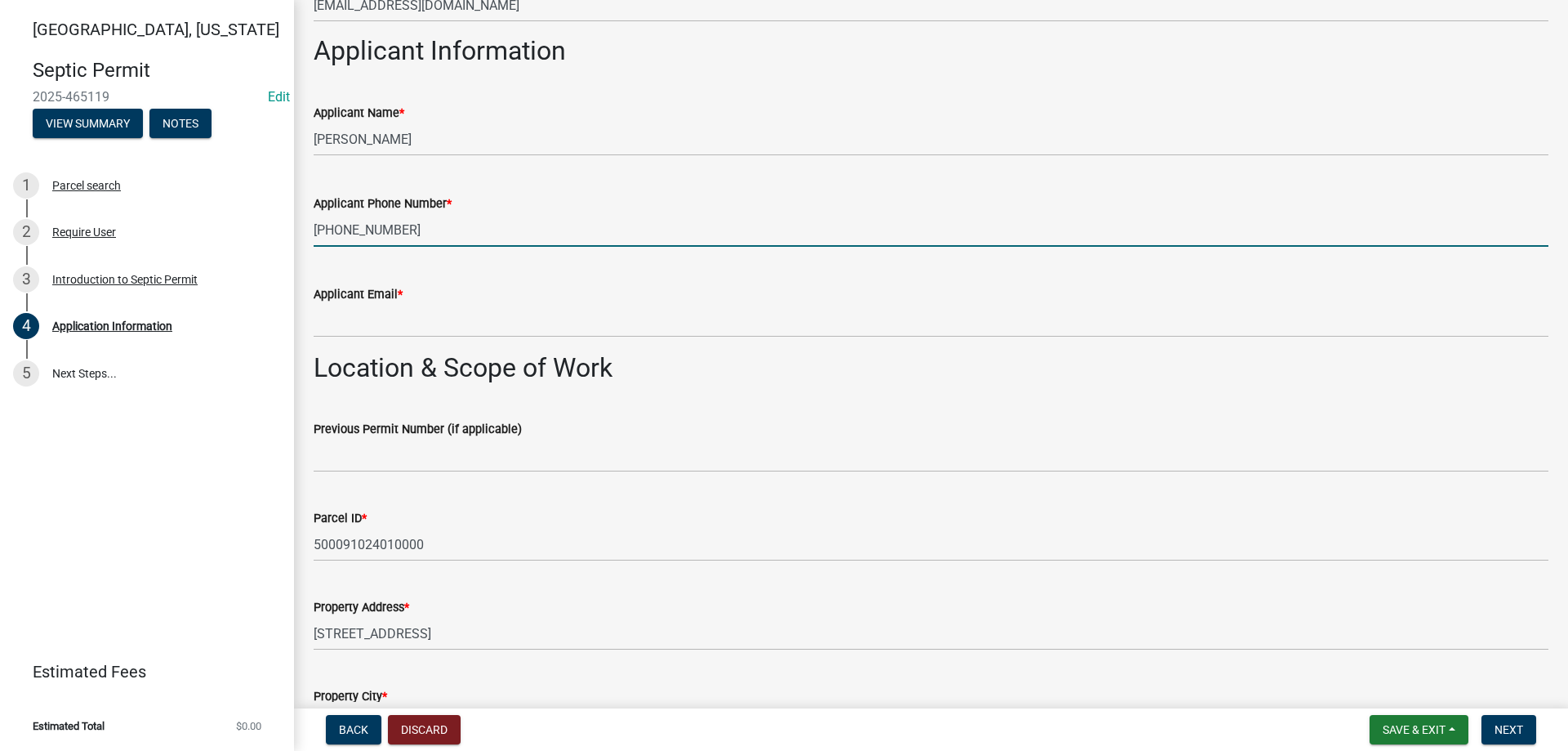
type input "[PHONE_NUMBER]"
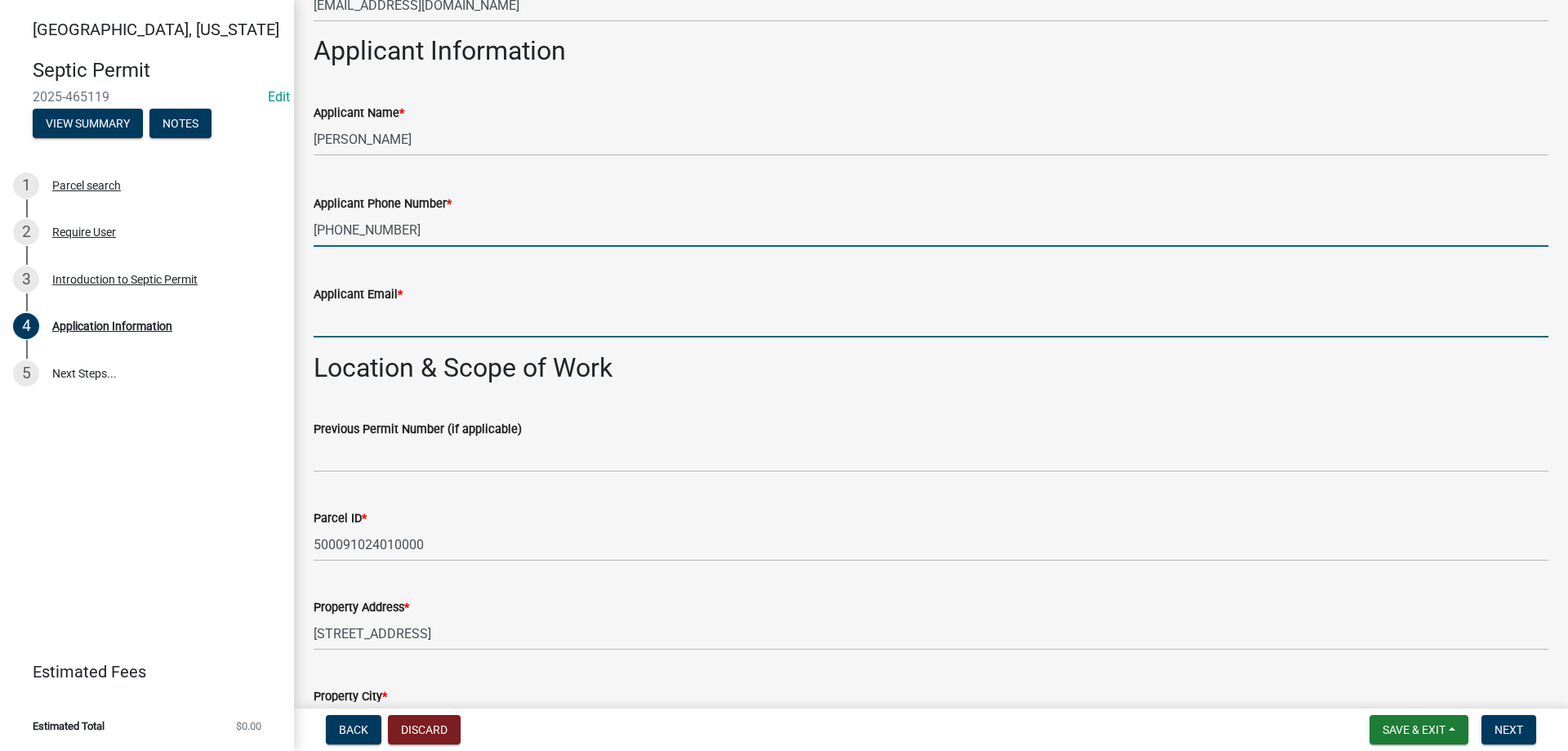
click at [392, 308] on input "Applicant Email *" at bounding box center [931, 321] width 1234 height 33
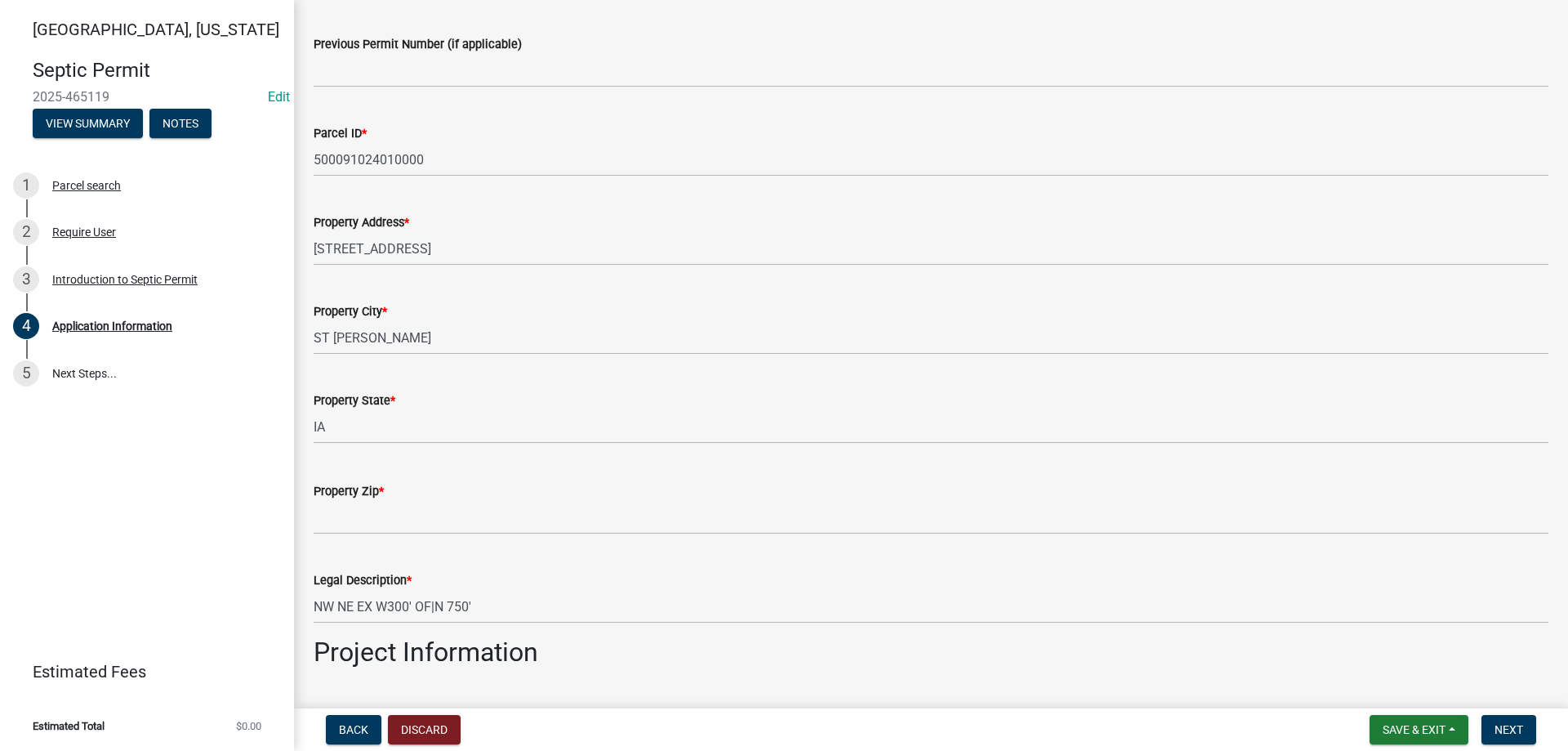
scroll to position [1225, 0]
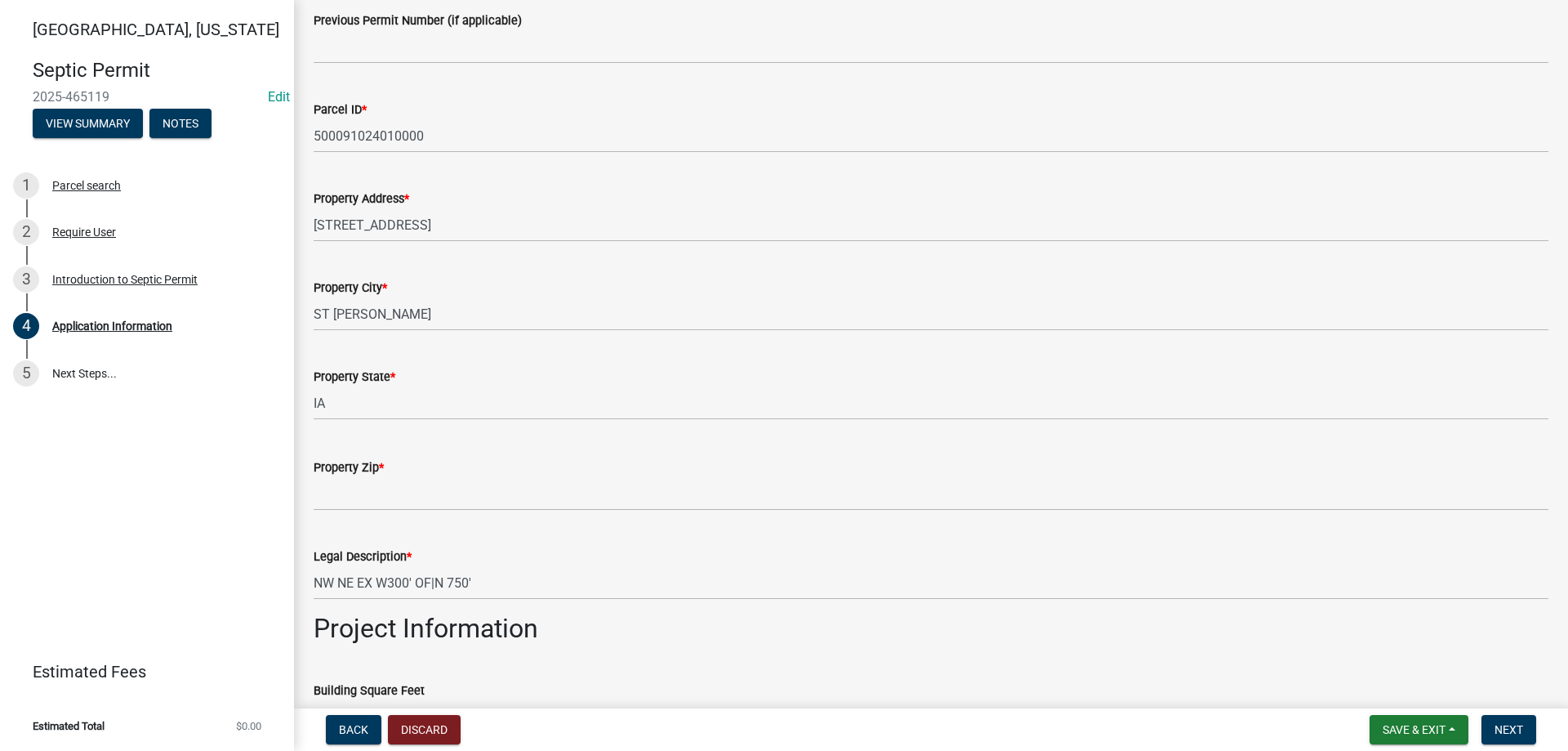
type input "[EMAIL_ADDRESS][DOMAIN_NAME]"
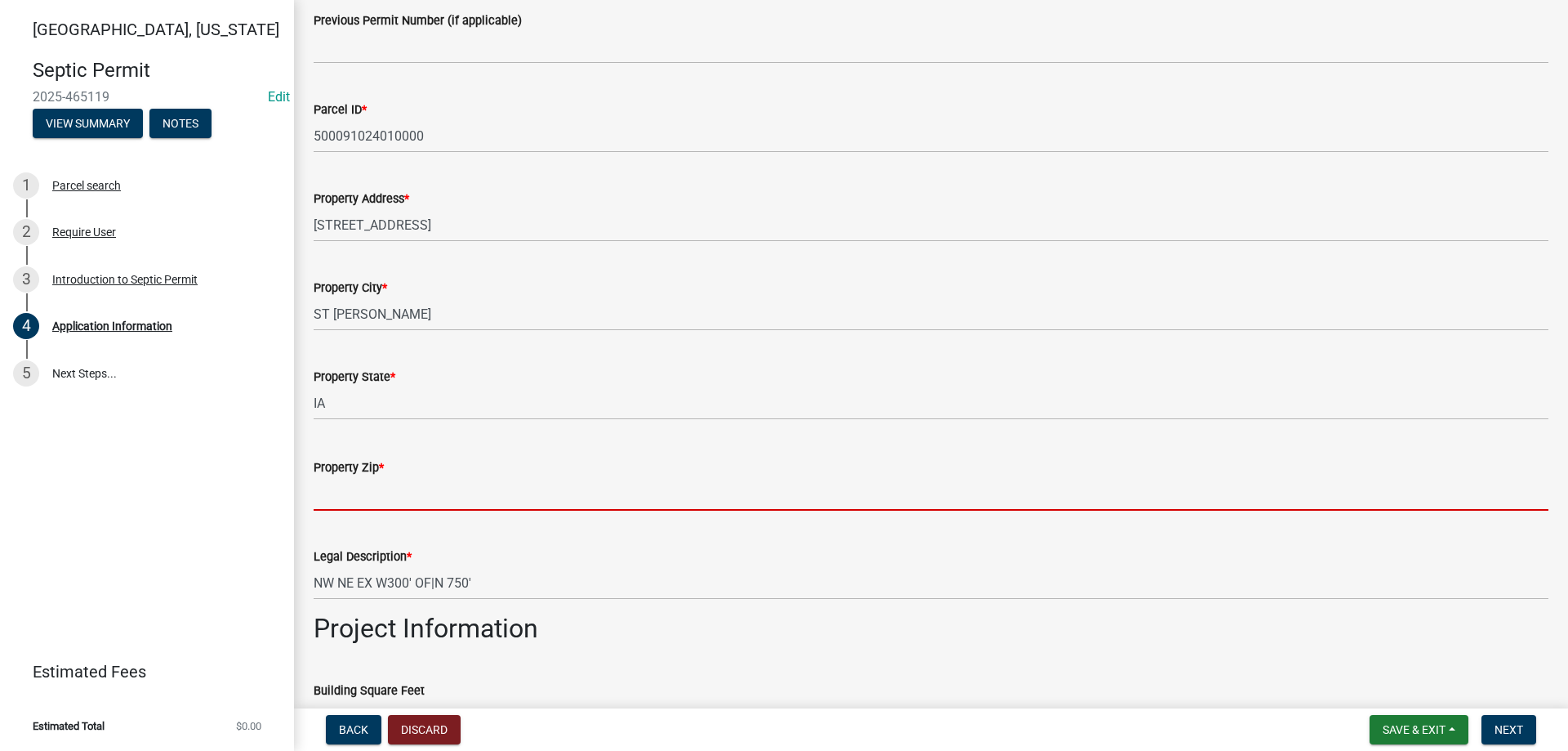
click at [359, 495] on input "Property Zip *" at bounding box center [931, 494] width 1234 height 33
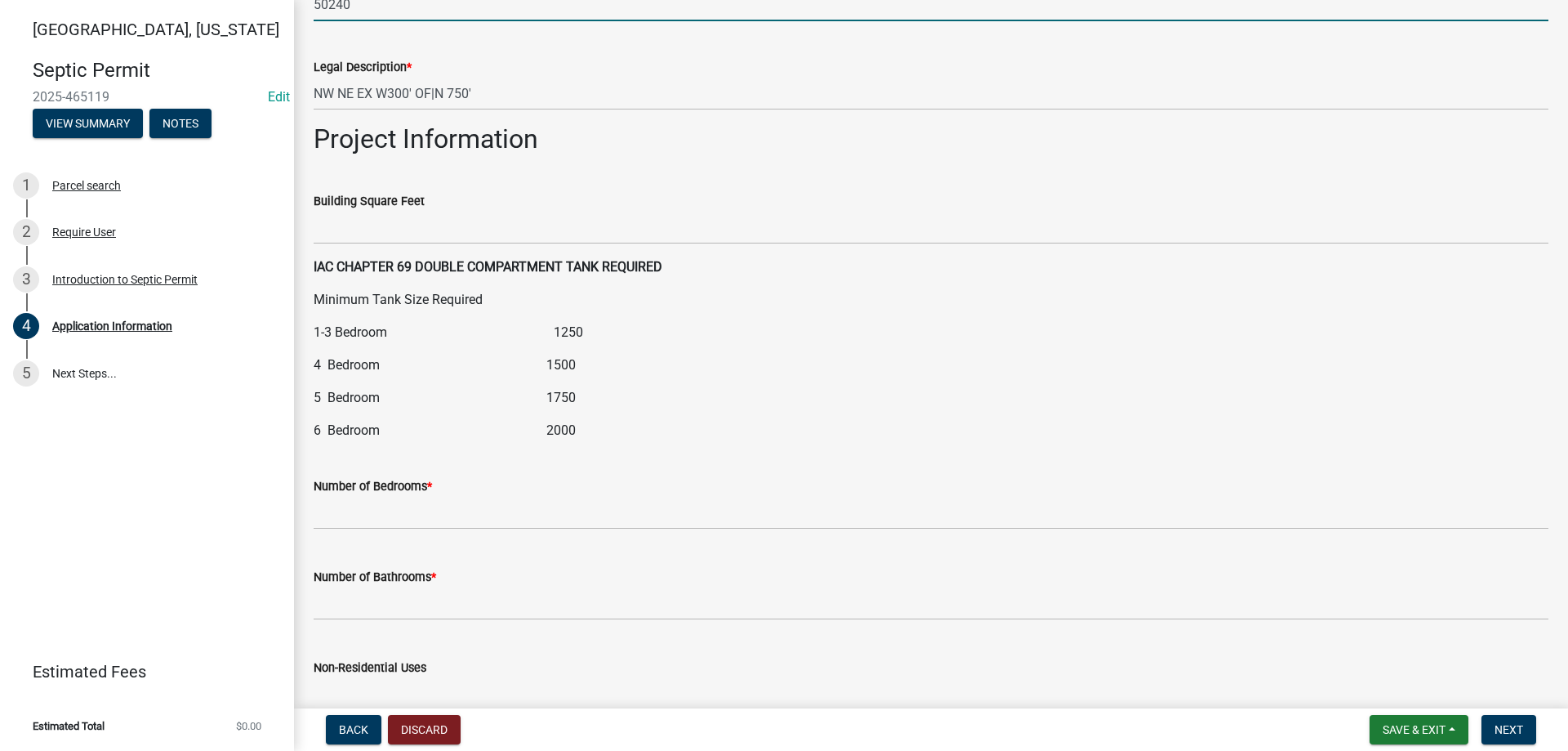
scroll to position [1716, 0]
type input "50240"
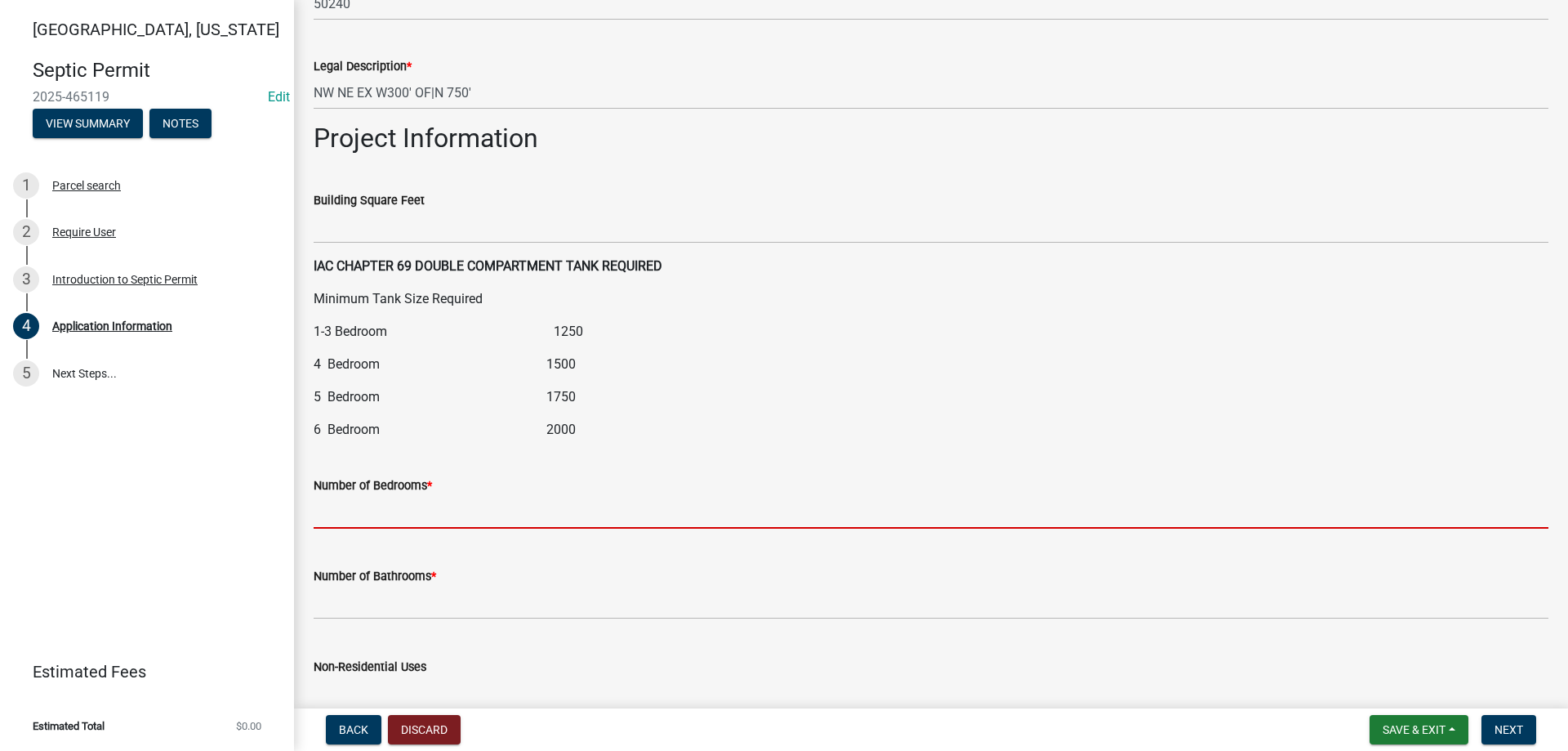
click at [418, 505] on input "text" at bounding box center [931, 511] width 1234 height 33
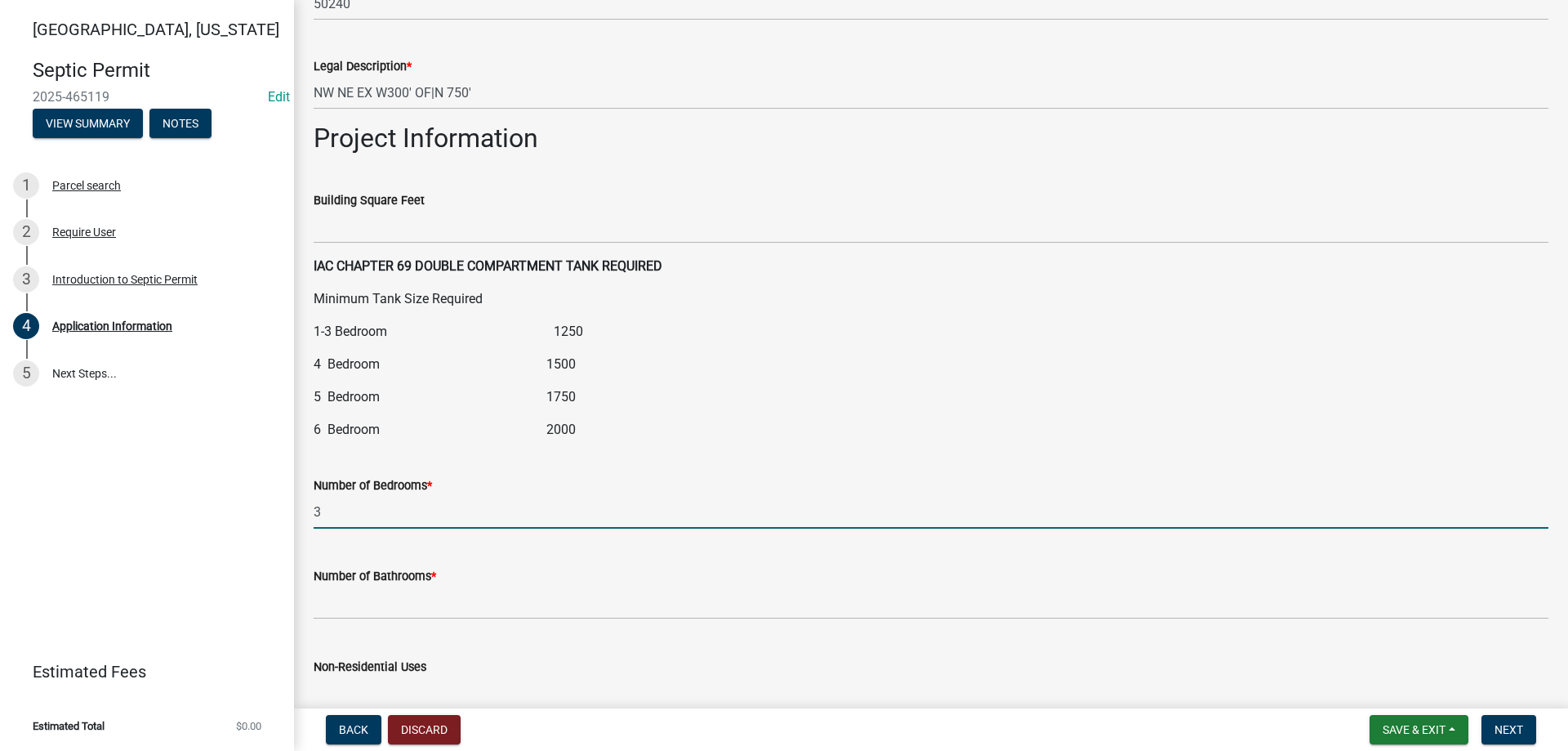
scroll to position [1960, 0]
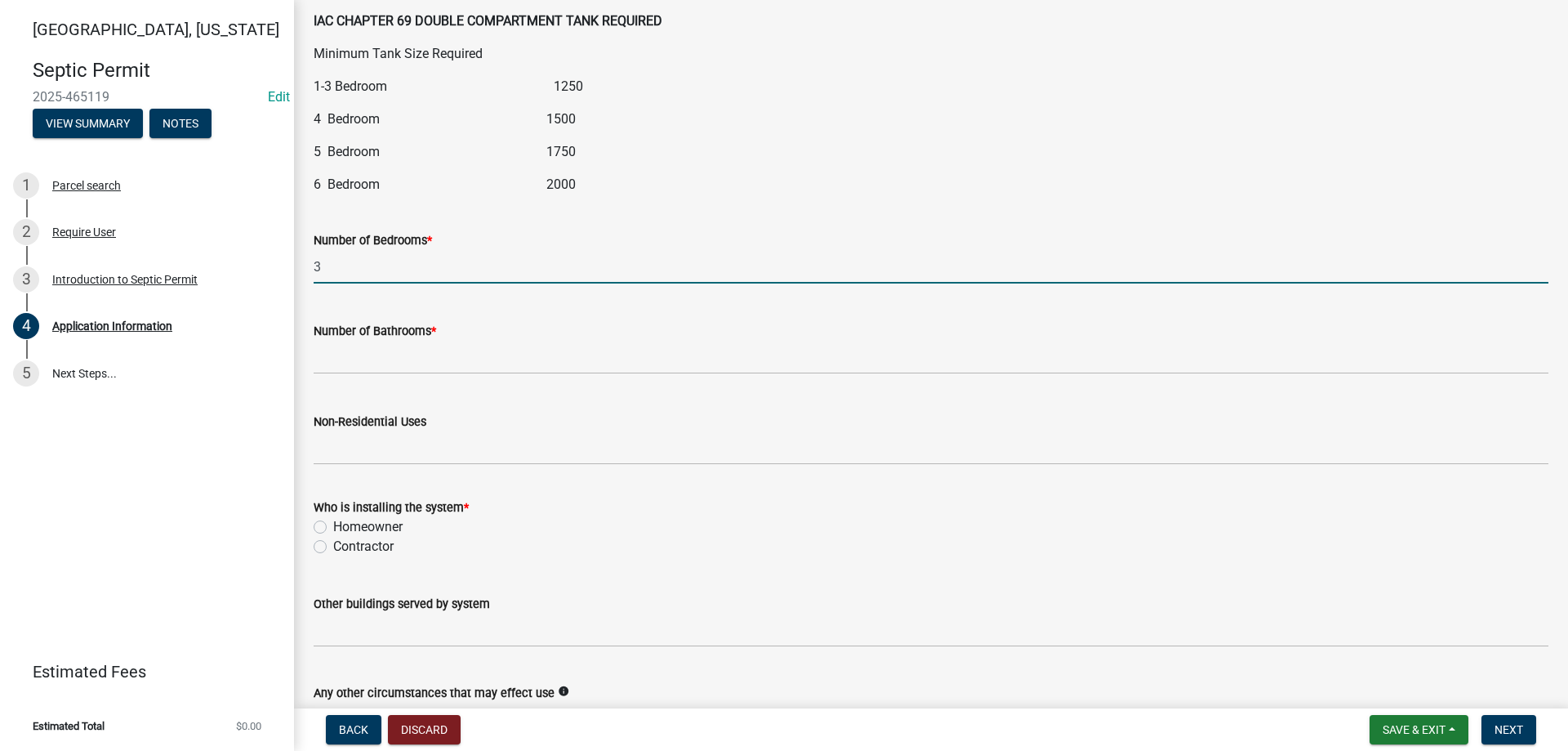
type input "3"
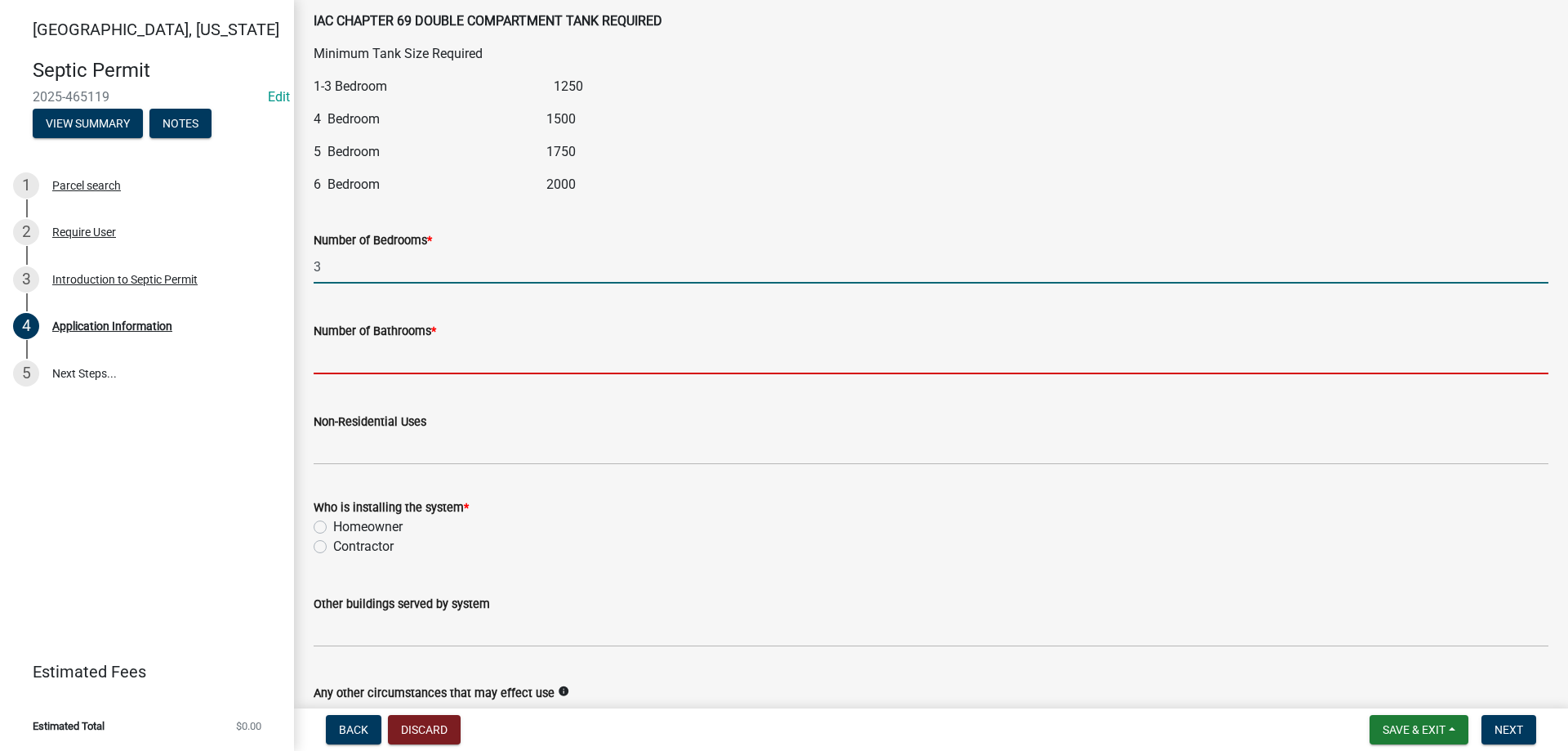
click at [358, 368] on input "text" at bounding box center [931, 357] width 1234 height 33
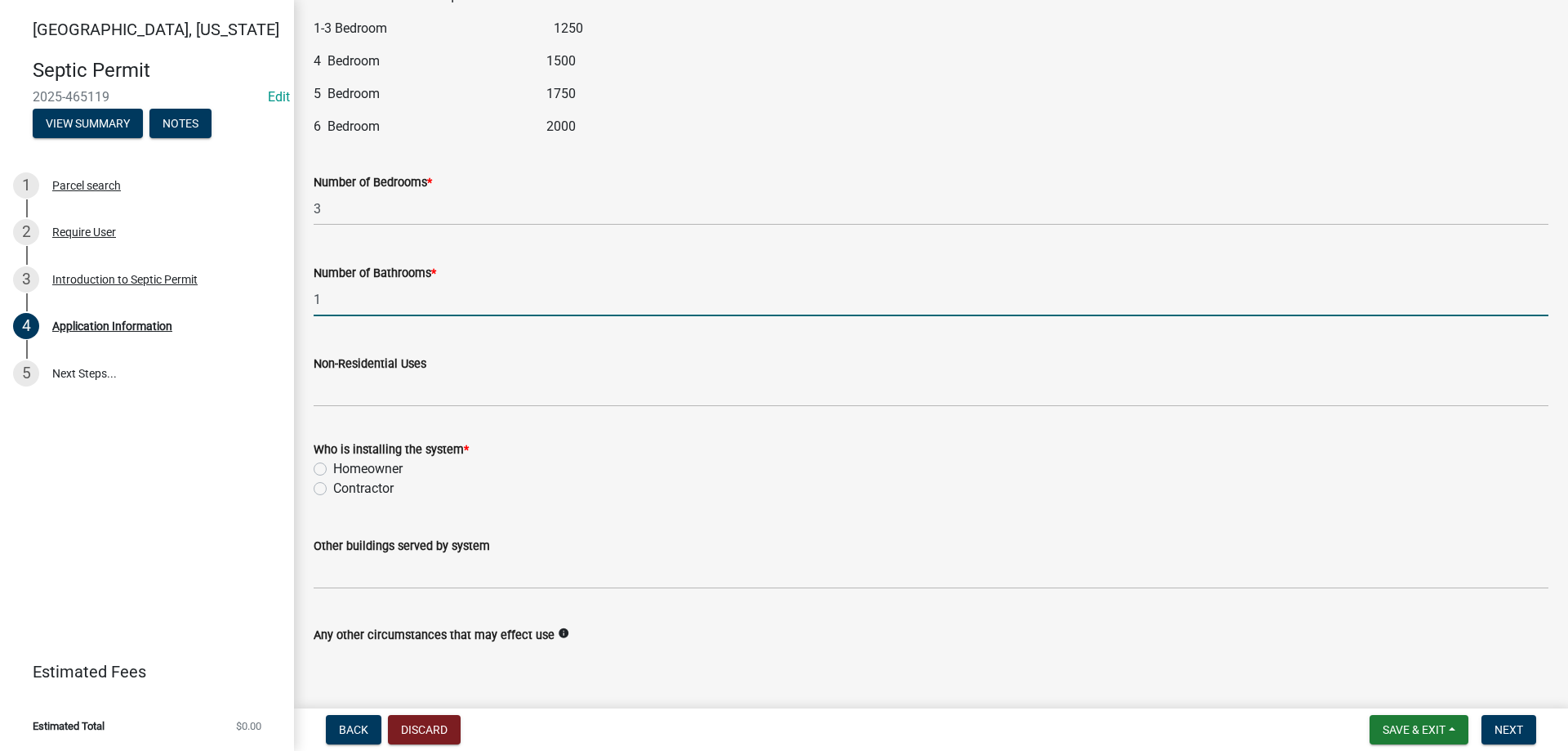
scroll to position [2116, 0]
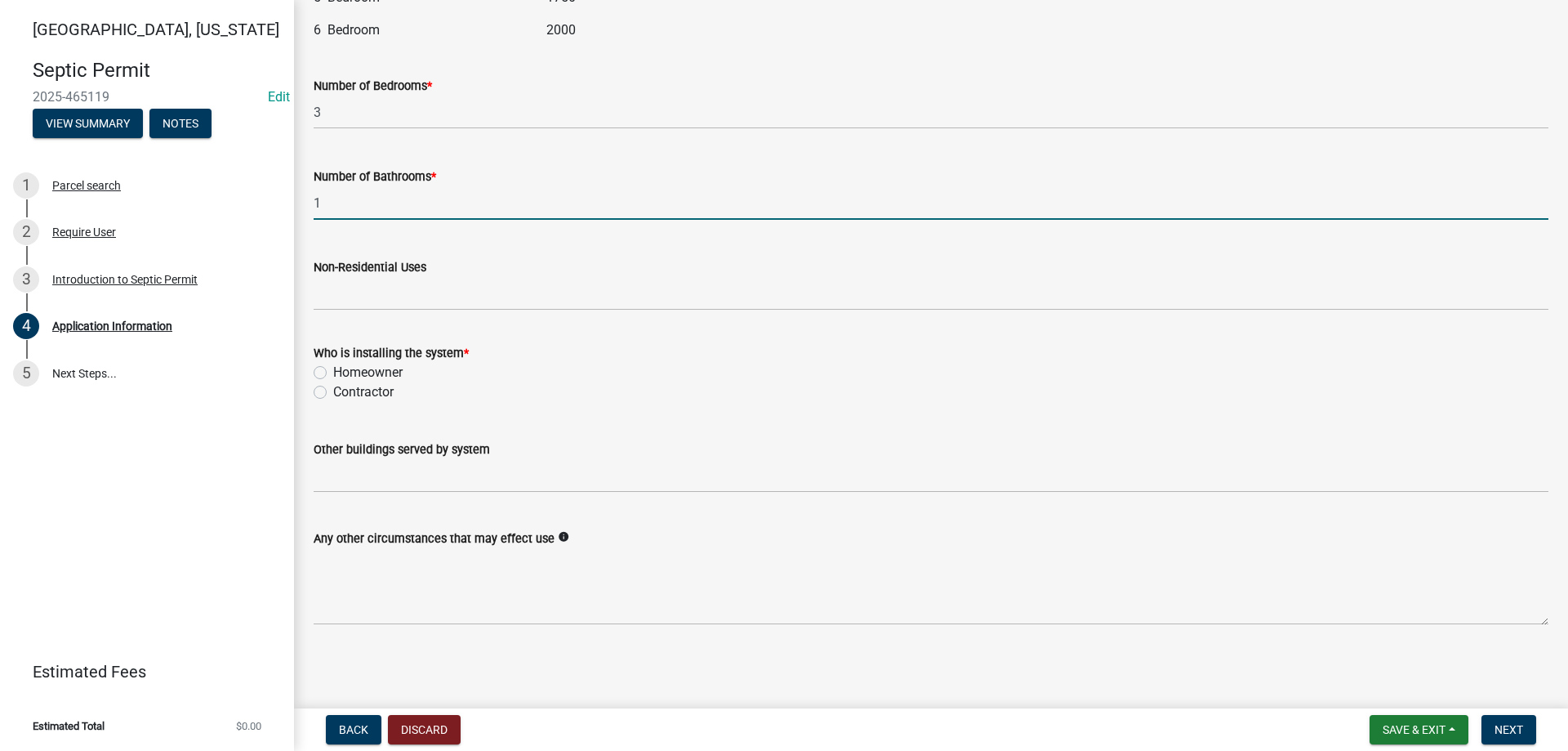
type input "1"
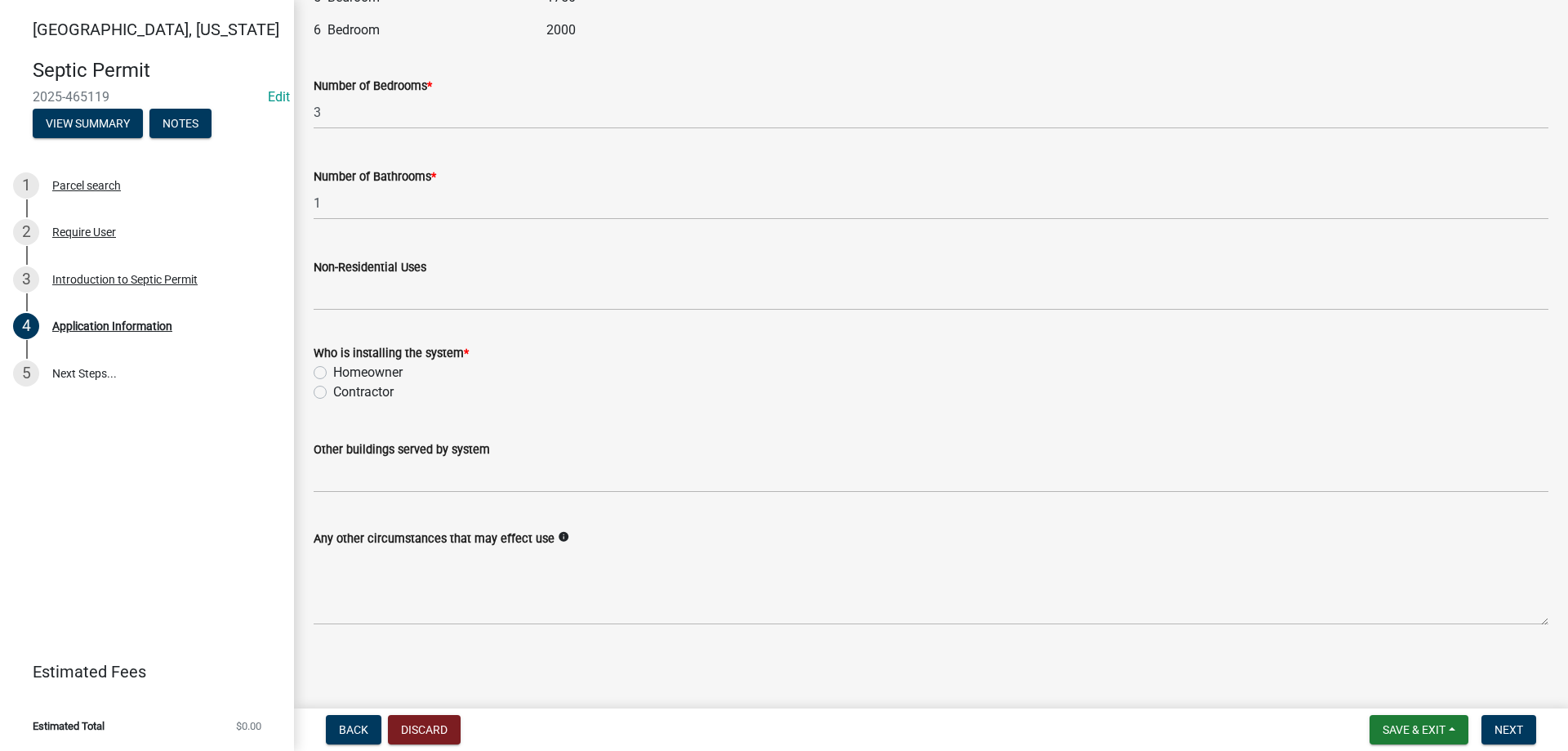
click at [334, 392] on label "Contractor" at bounding box center [364, 392] width 61 height 20
click at [334, 392] on input "Contractor" at bounding box center [339, 387] width 11 height 11
radio input "true"
click at [1521, 724] on span "Next" at bounding box center [1508, 728] width 28 height 13
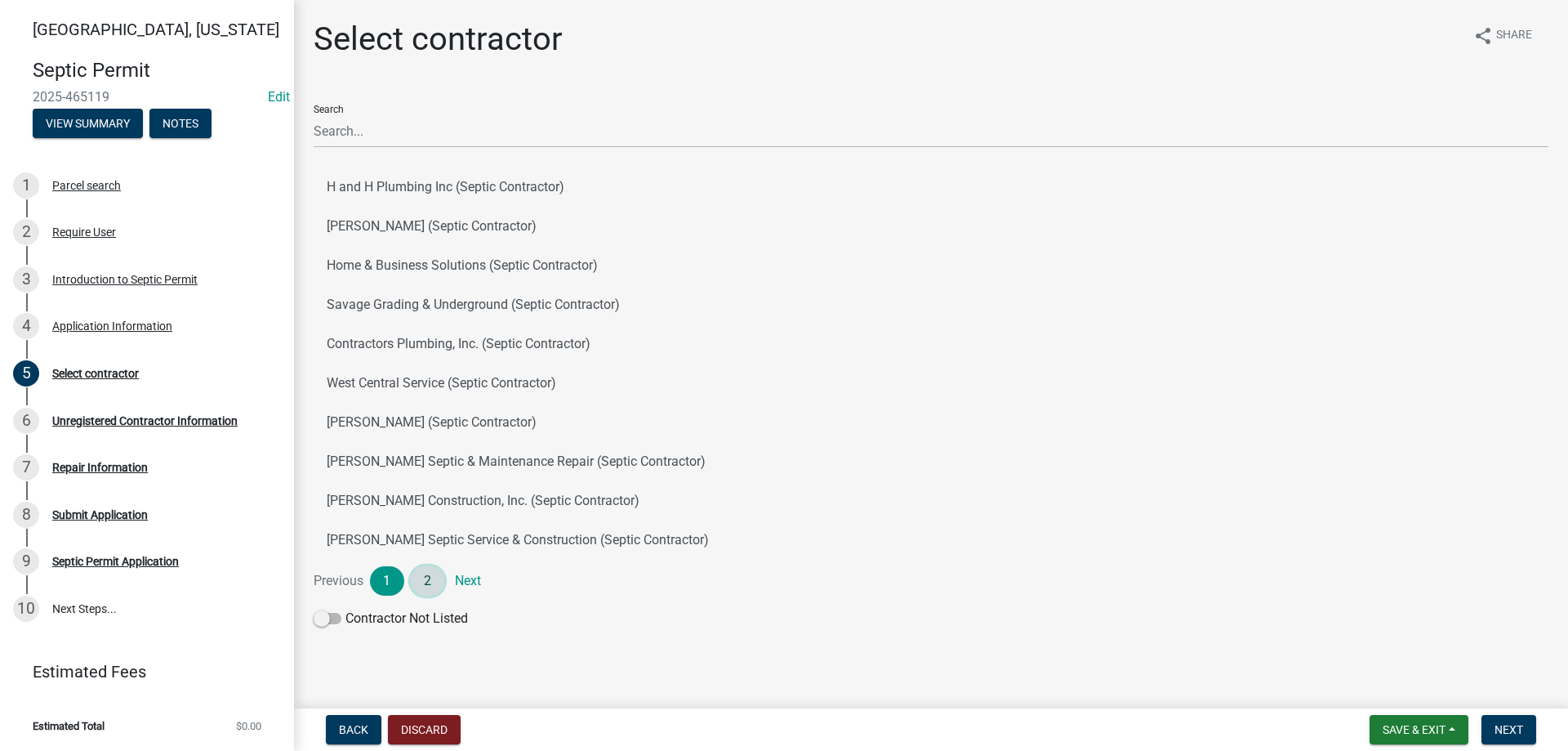
click at [426, 572] on link "2" at bounding box center [428, 581] width 34 height 29
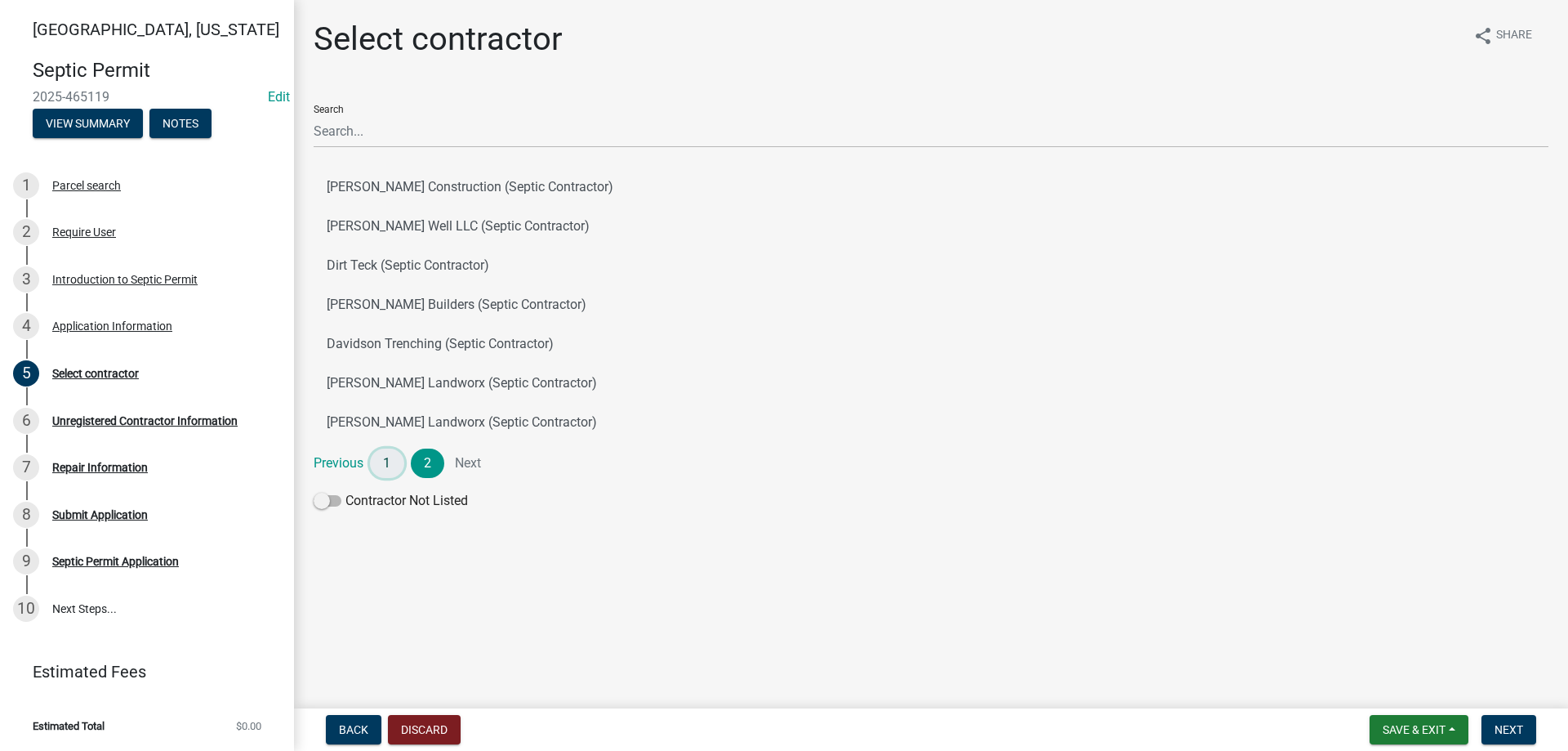
click at [380, 465] on link "1" at bounding box center [387, 463] width 34 height 29
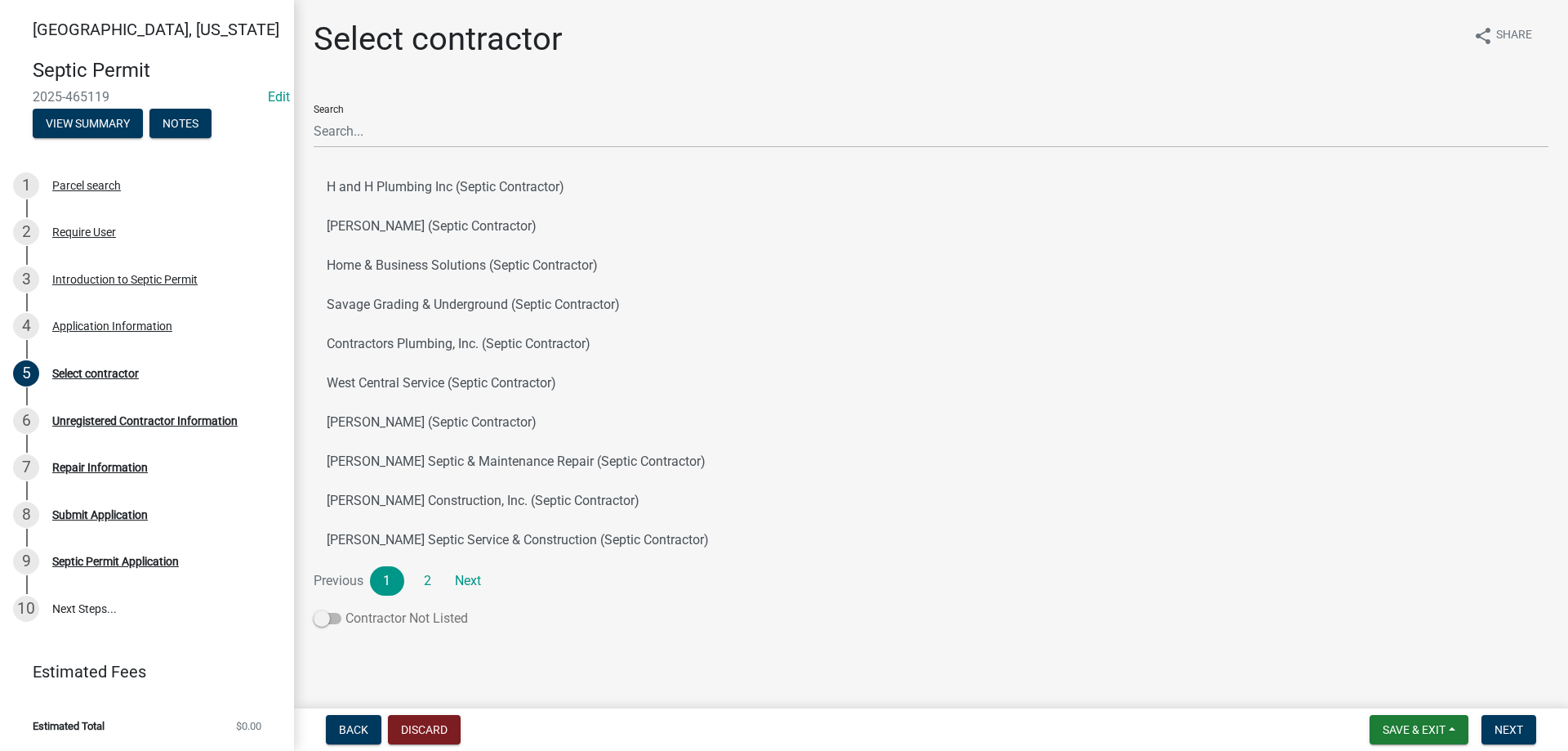
click at [323, 614] on span at bounding box center [328, 618] width 27 height 12
click at [345, 609] on input "Contractor Not Listed" at bounding box center [345, 609] width 0 height 0
click at [469, 578] on link "Next" at bounding box center [467, 581] width 34 height 29
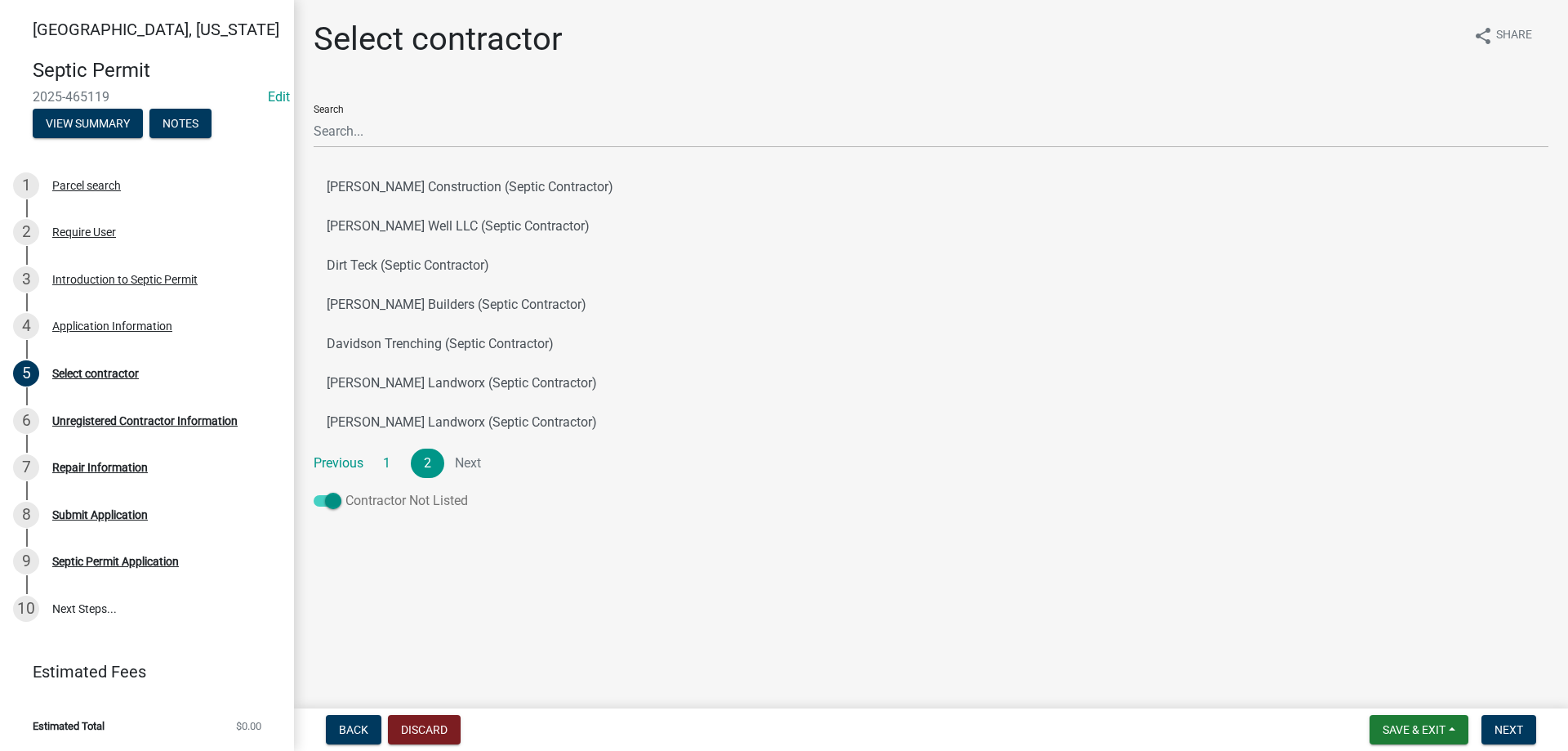
click at [333, 498] on span at bounding box center [328, 501] width 27 height 12
click at [345, 491] on input "Contractor Not Listed" at bounding box center [345, 491] width 0 height 0
click at [328, 499] on span at bounding box center [328, 501] width 27 height 12
click at [345, 491] on input "Contractor Not Listed" at bounding box center [345, 491] width 0 height 0
click at [1506, 735] on span "Next" at bounding box center [1508, 728] width 28 height 13
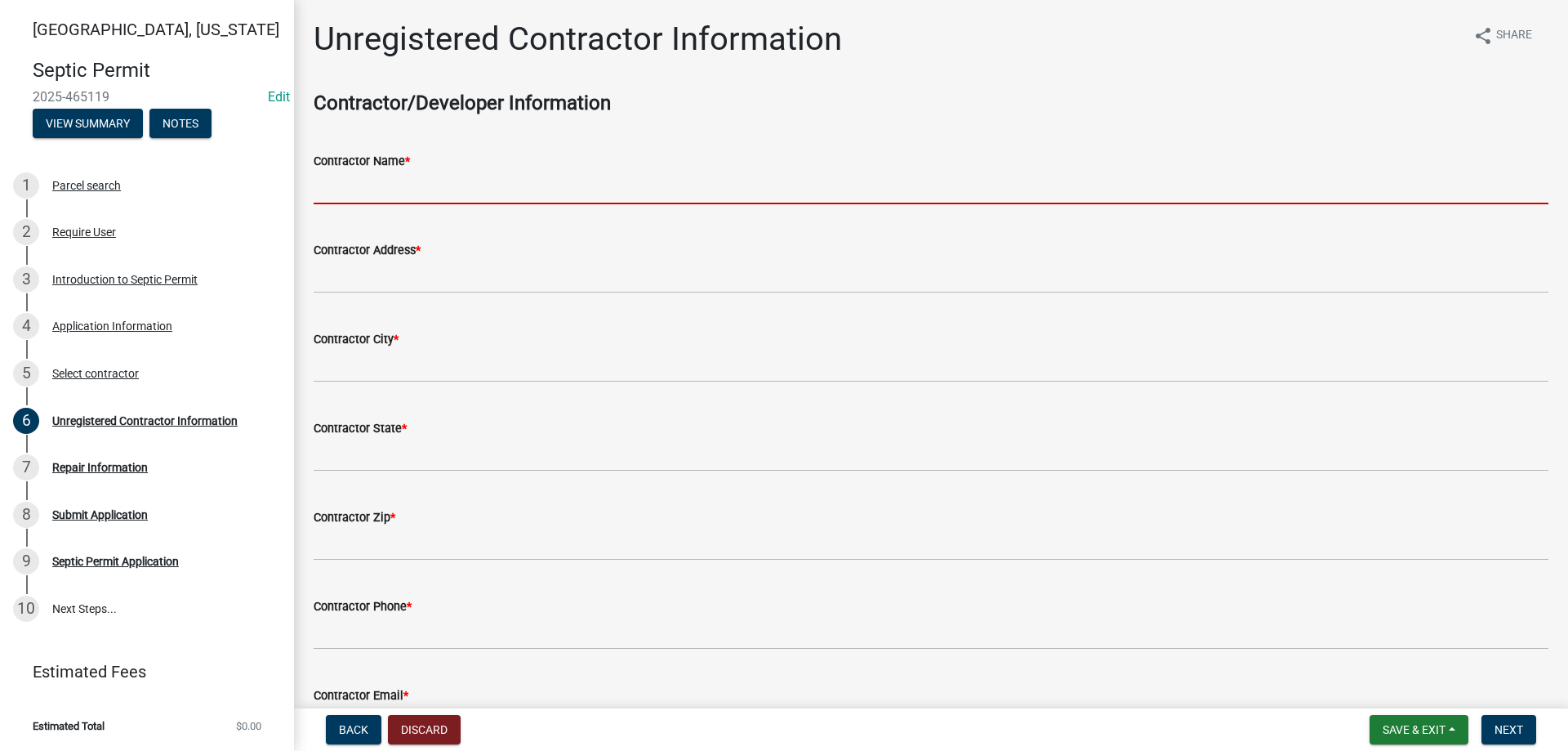
click at [330, 183] on input "Contractor Name *" at bounding box center [931, 188] width 1234 height 33
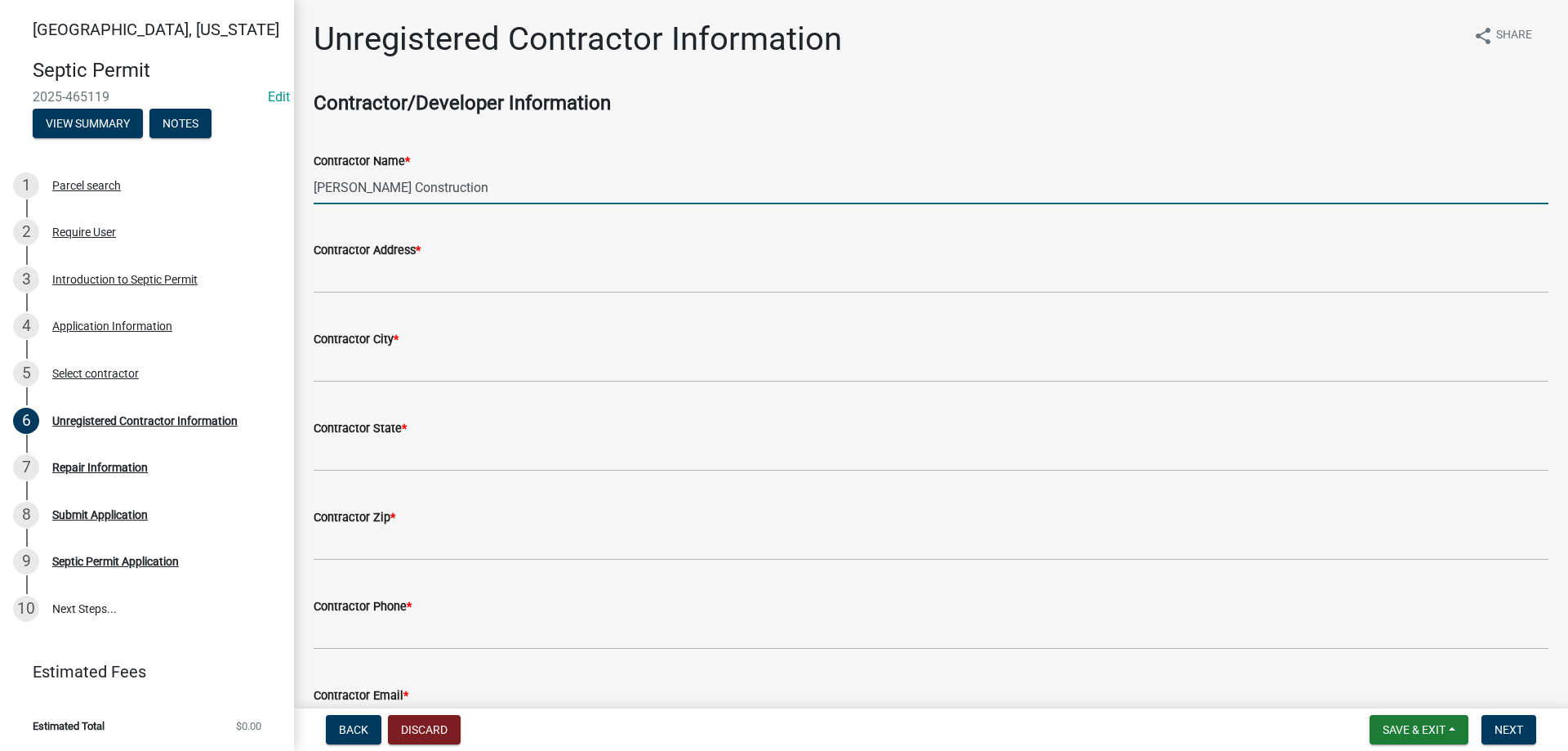
type input "[PERSON_NAME] Construction"
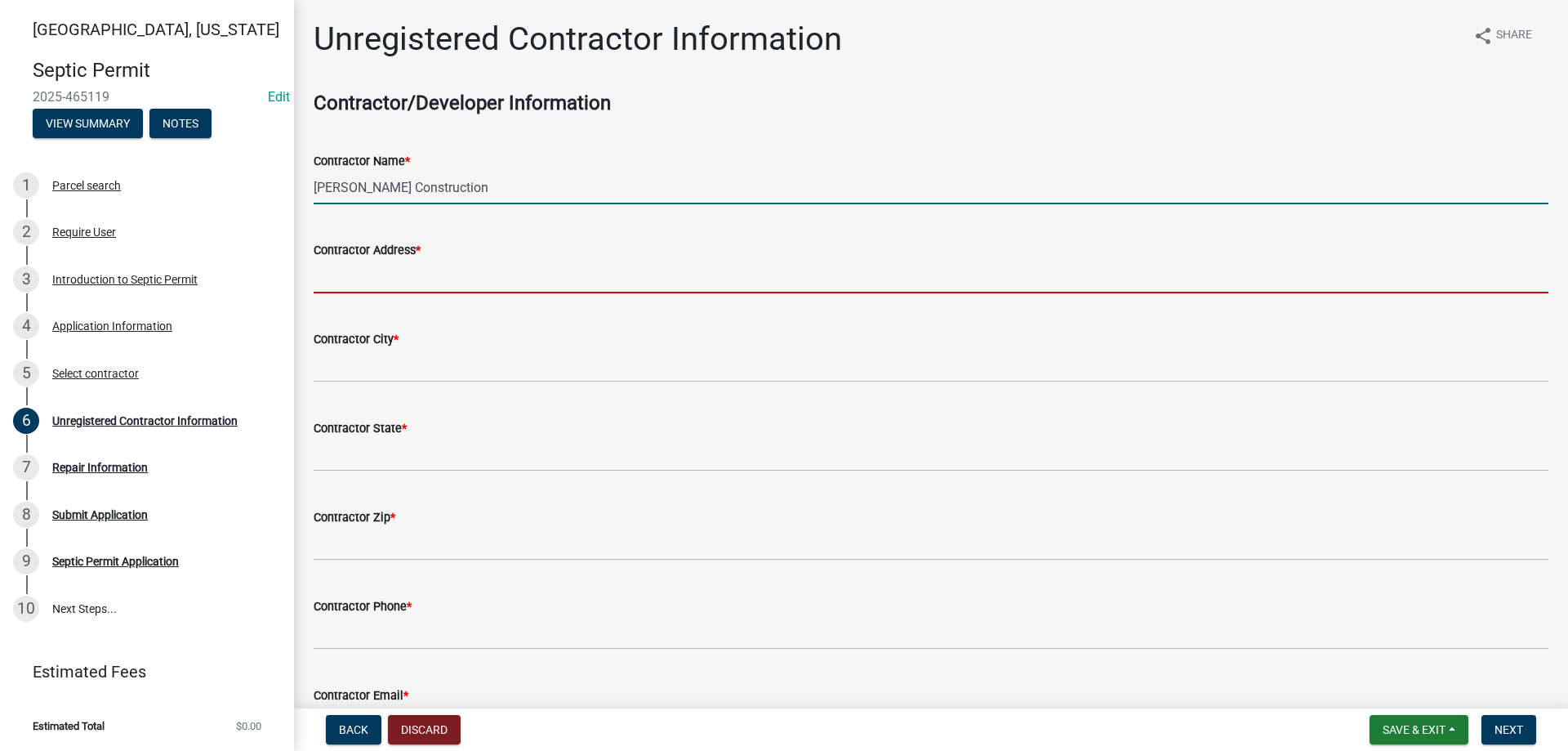
click at [377, 264] on input "Contractor Address *" at bounding box center [931, 277] width 1234 height 33
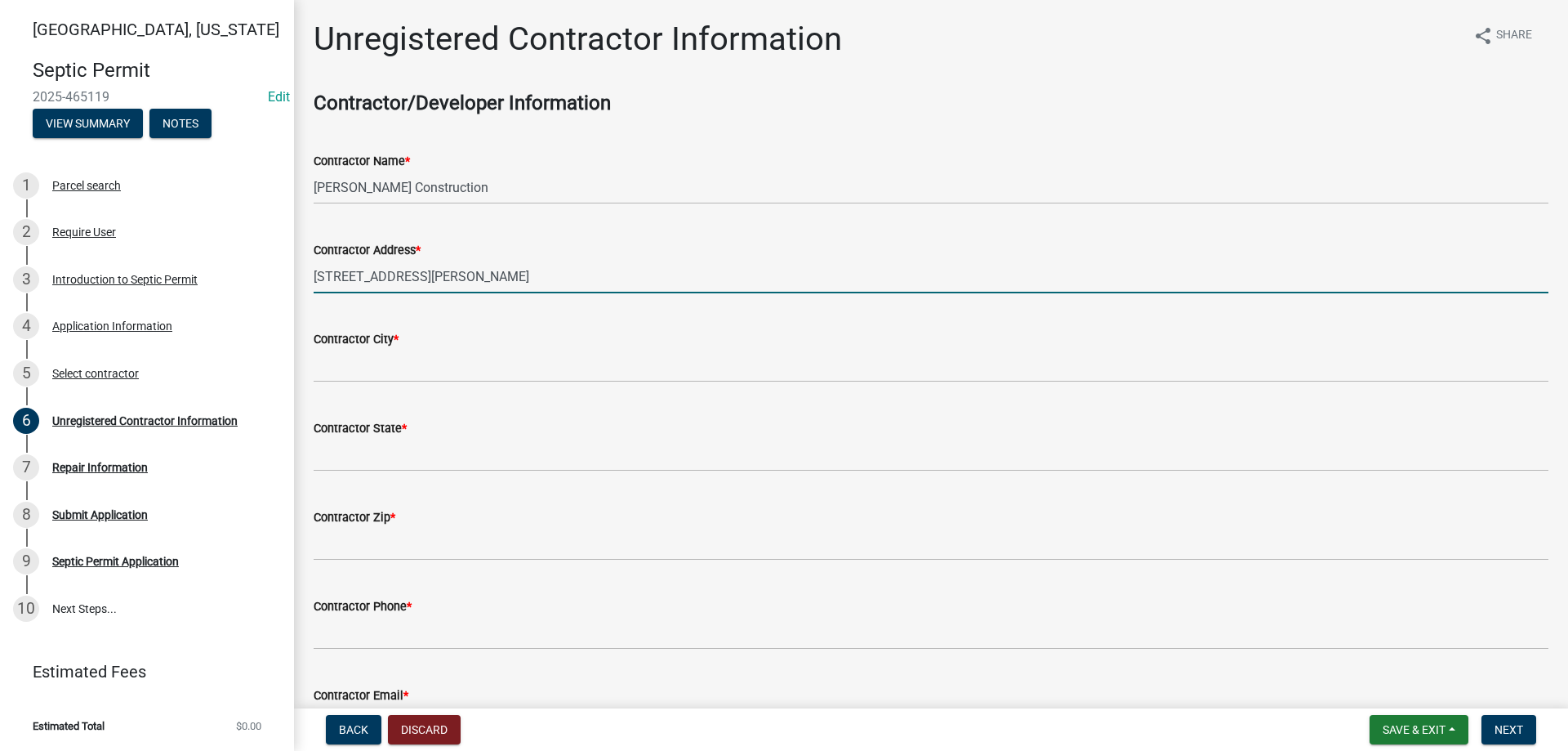
type input "[STREET_ADDRESS][PERSON_NAME]"
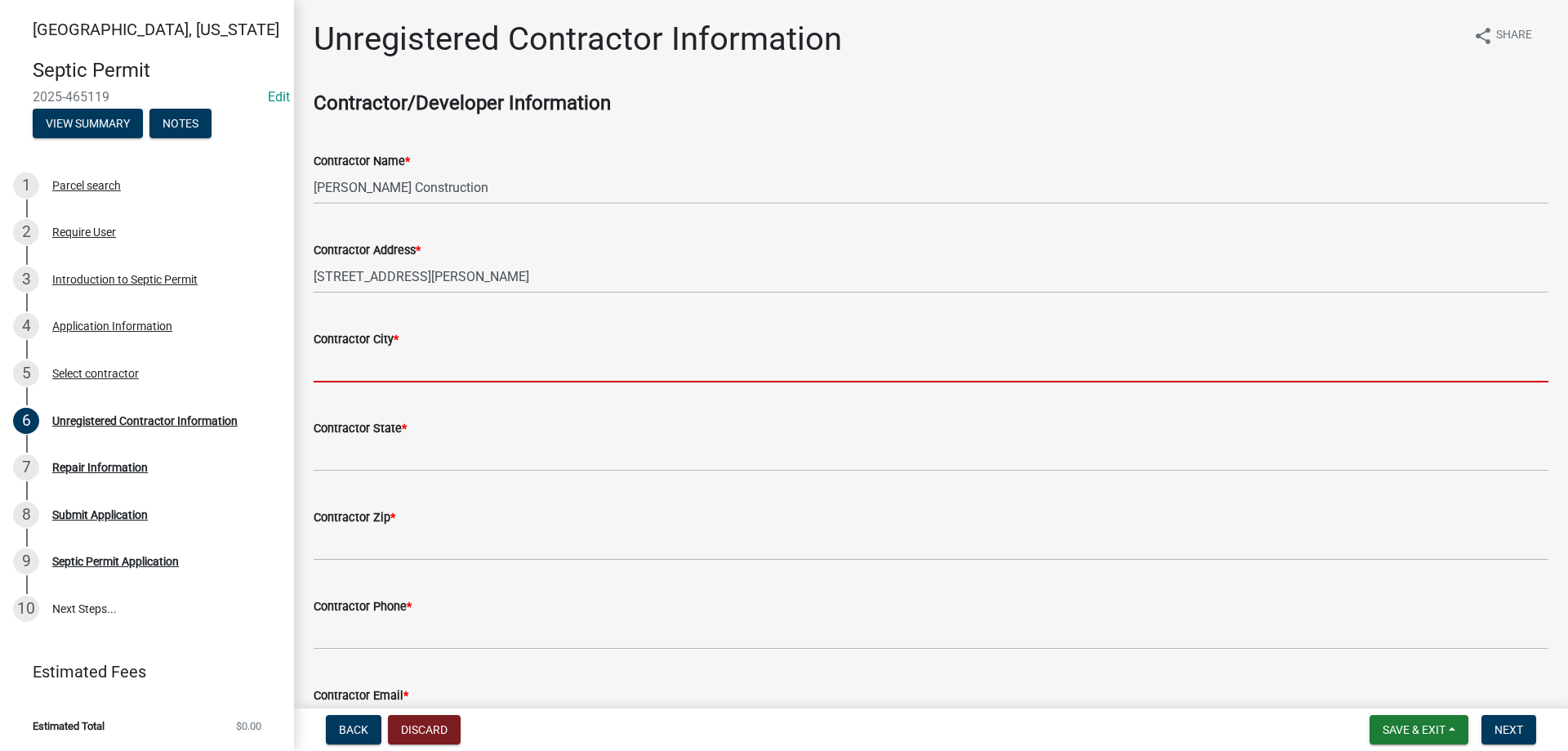
click at [363, 371] on input "Contractor City *" at bounding box center [931, 365] width 1234 height 33
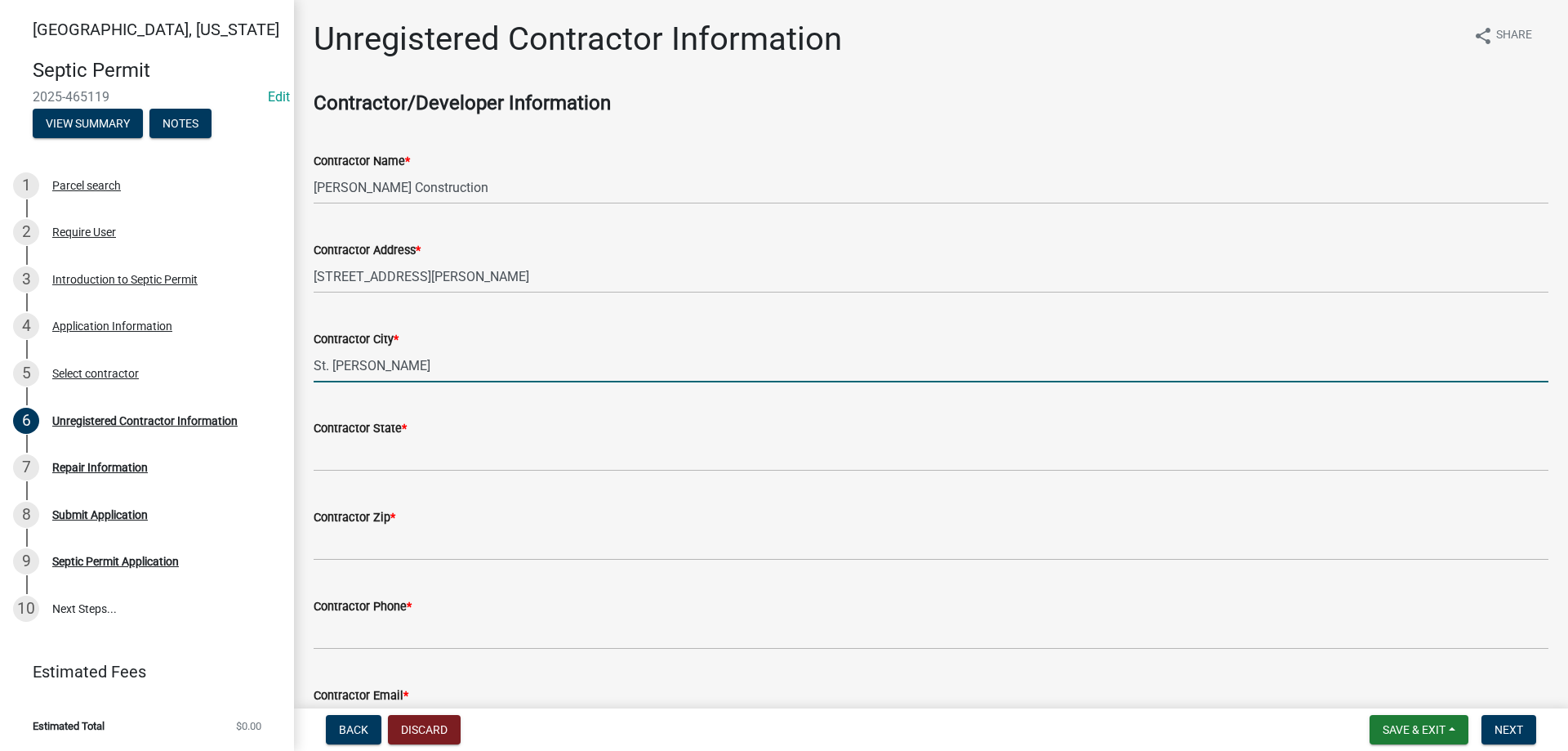
type input "St. [PERSON_NAME]"
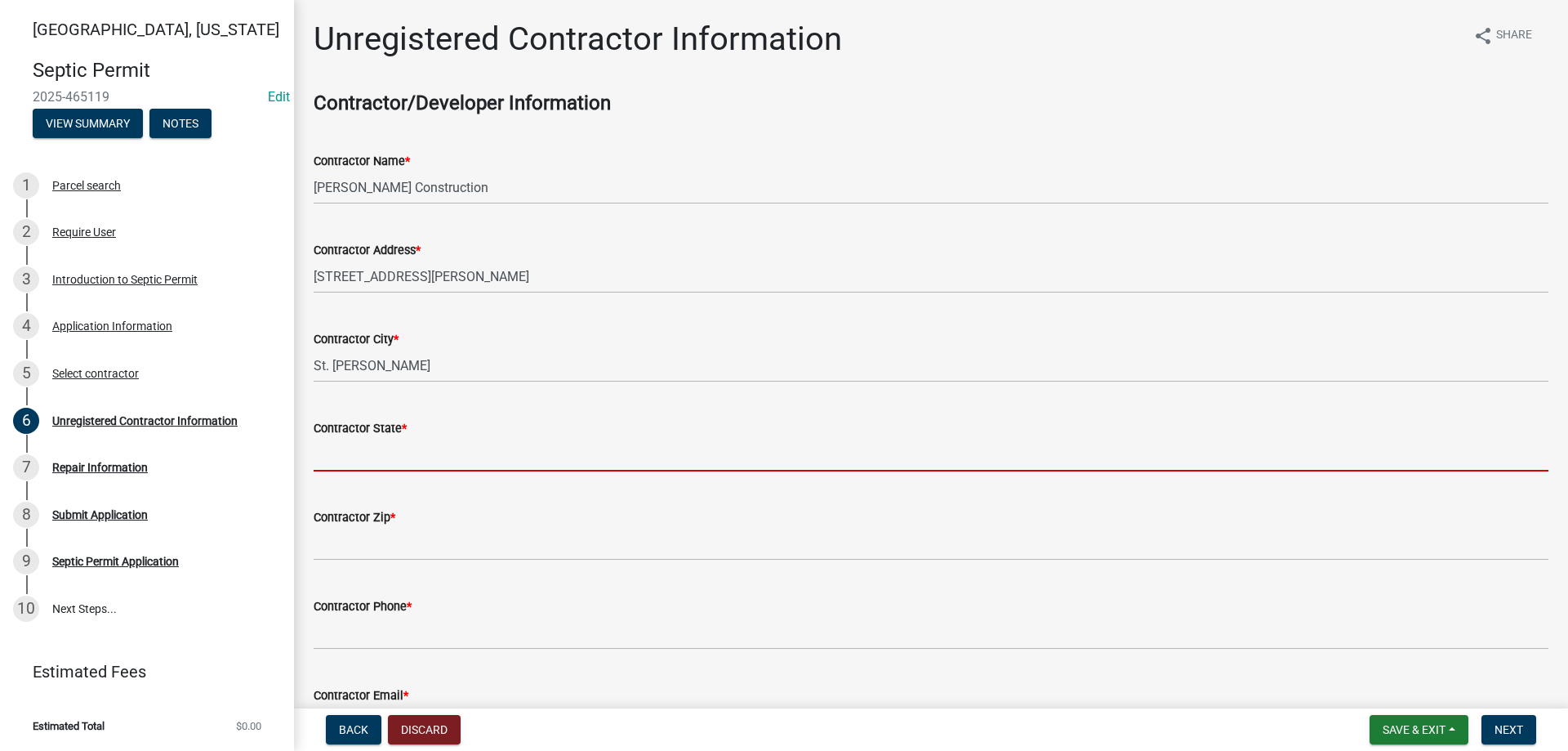
click at [406, 446] on input "Contractor State *" at bounding box center [931, 455] width 1234 height 33
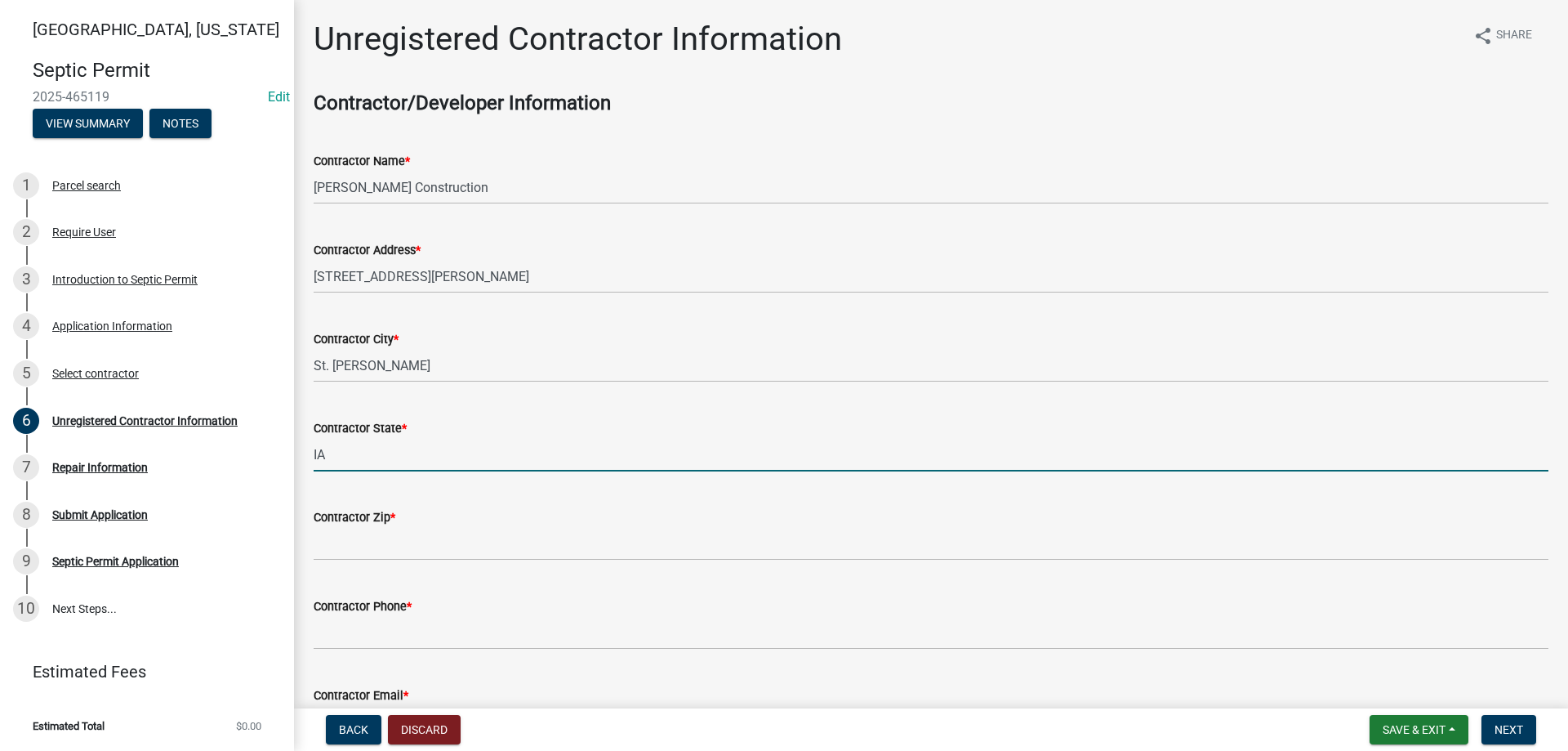
type input "IA"
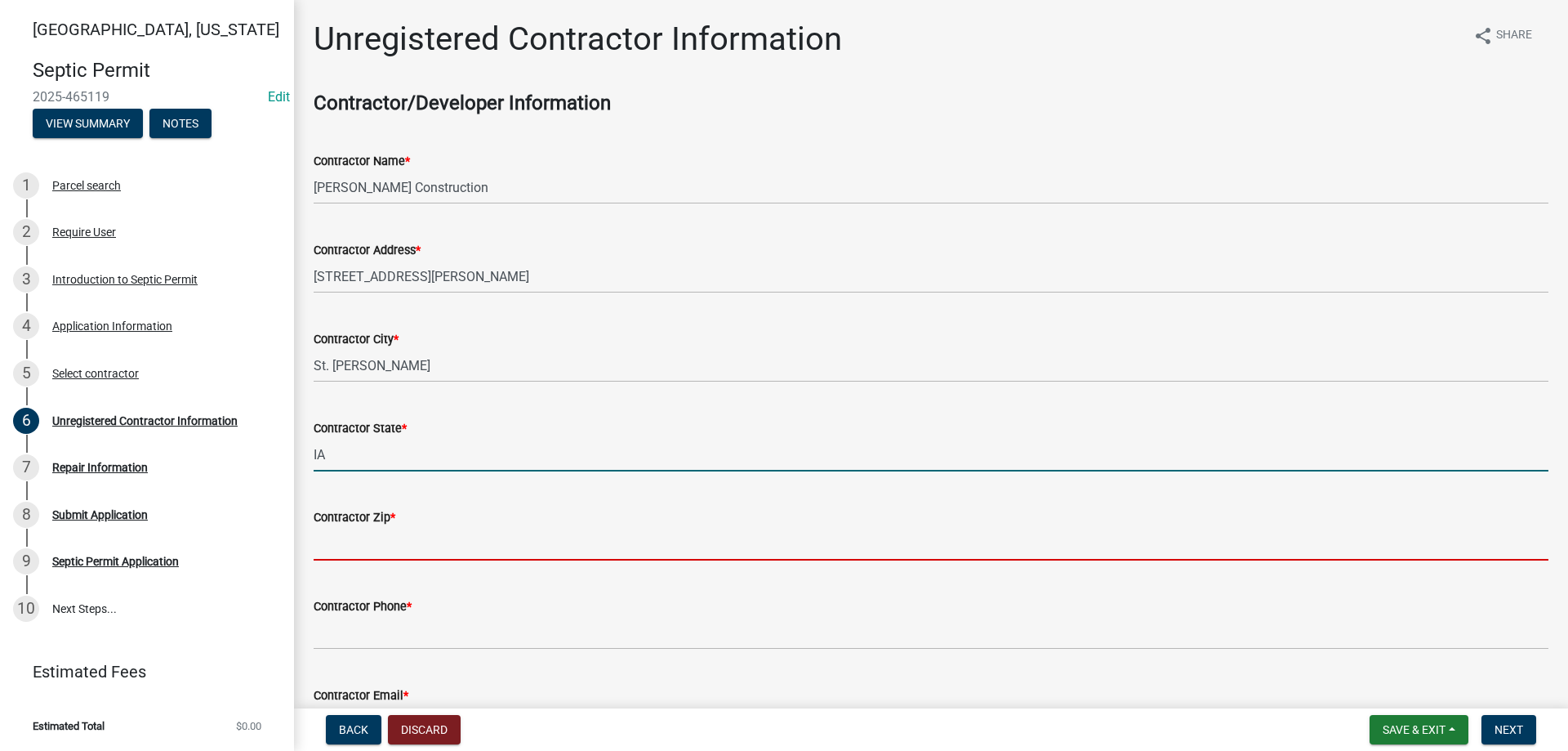
click at [339, 538] on input "Contractor Zip *" at bounding box center [931, 544] width 1234 height 33
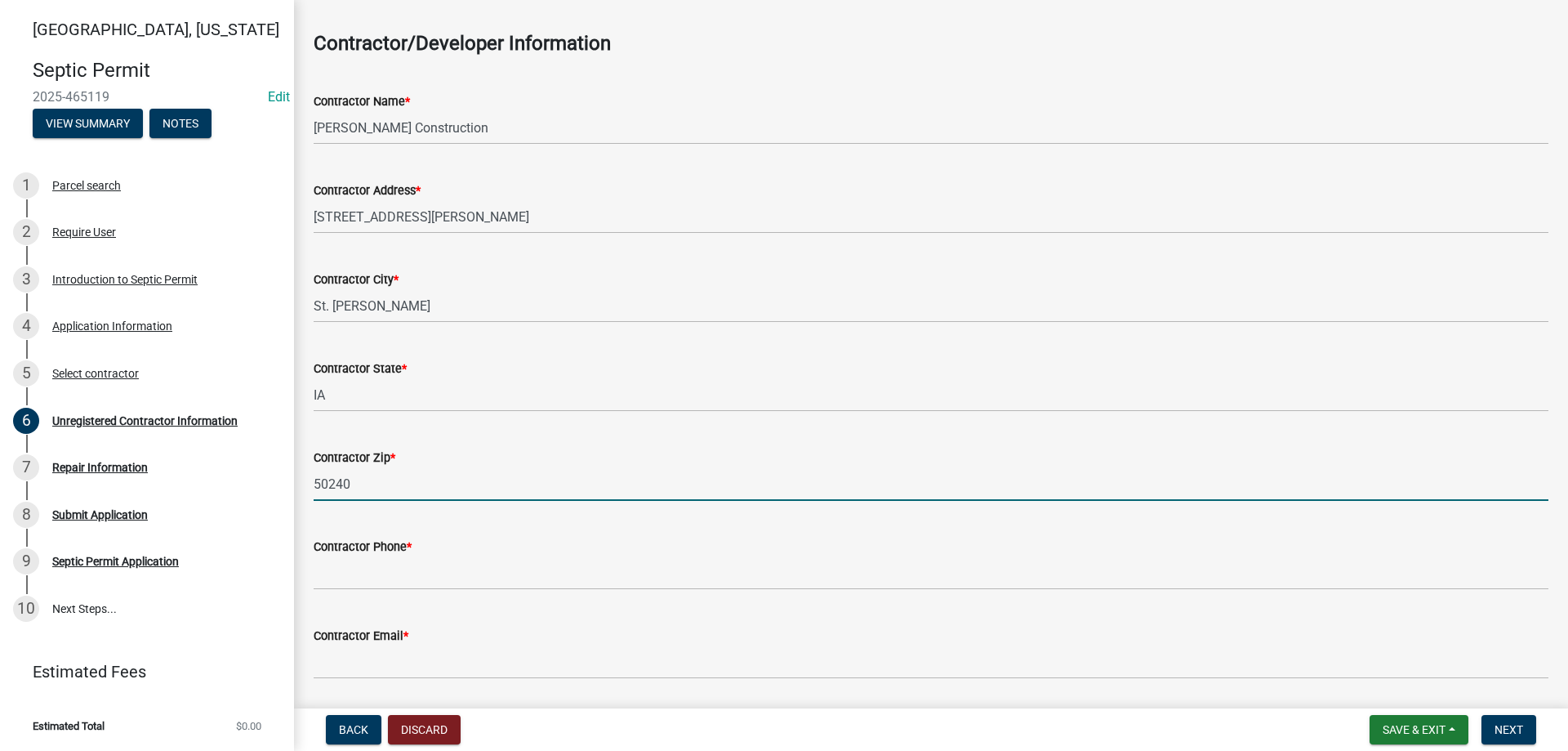
scroll to position [114, 0]
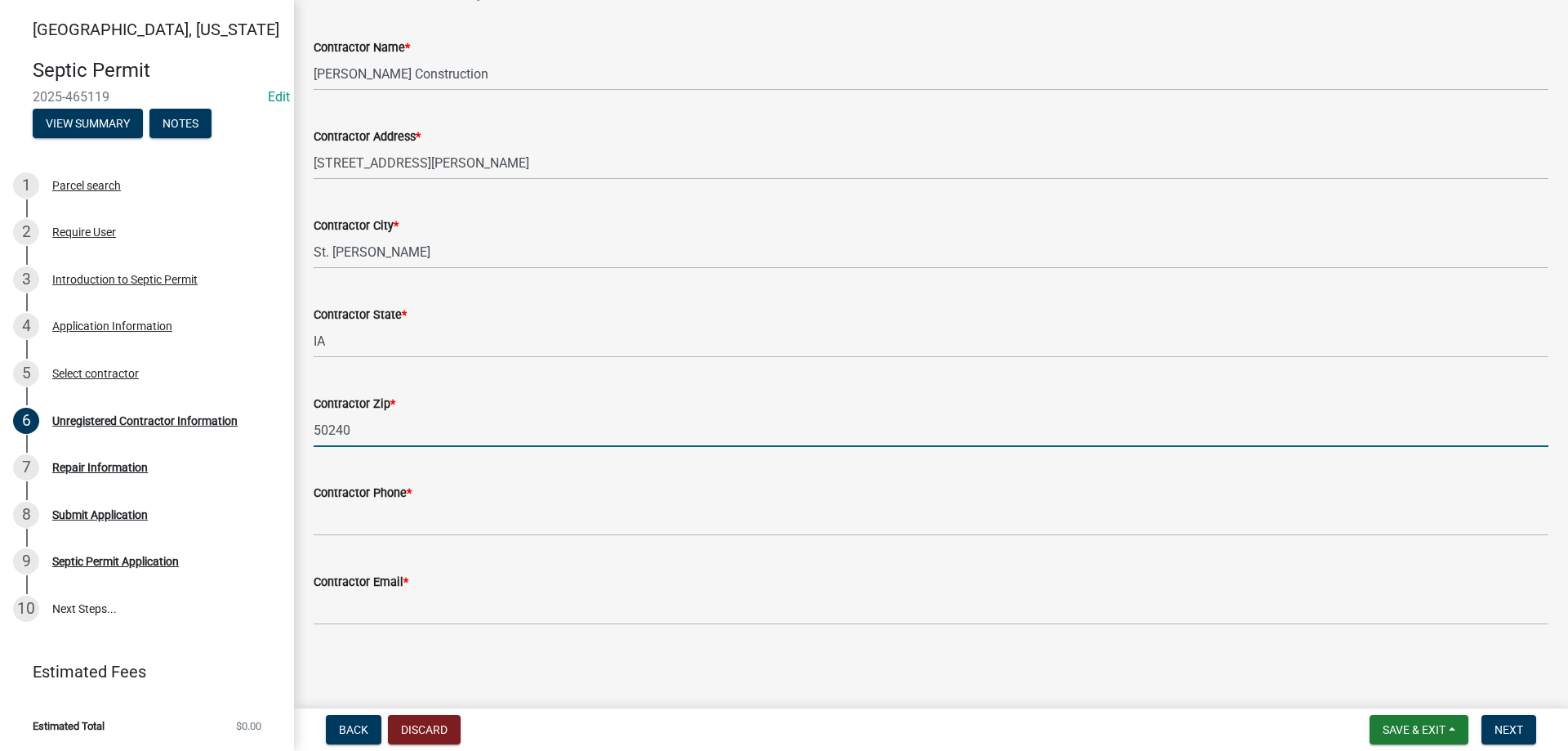
type input "50240"
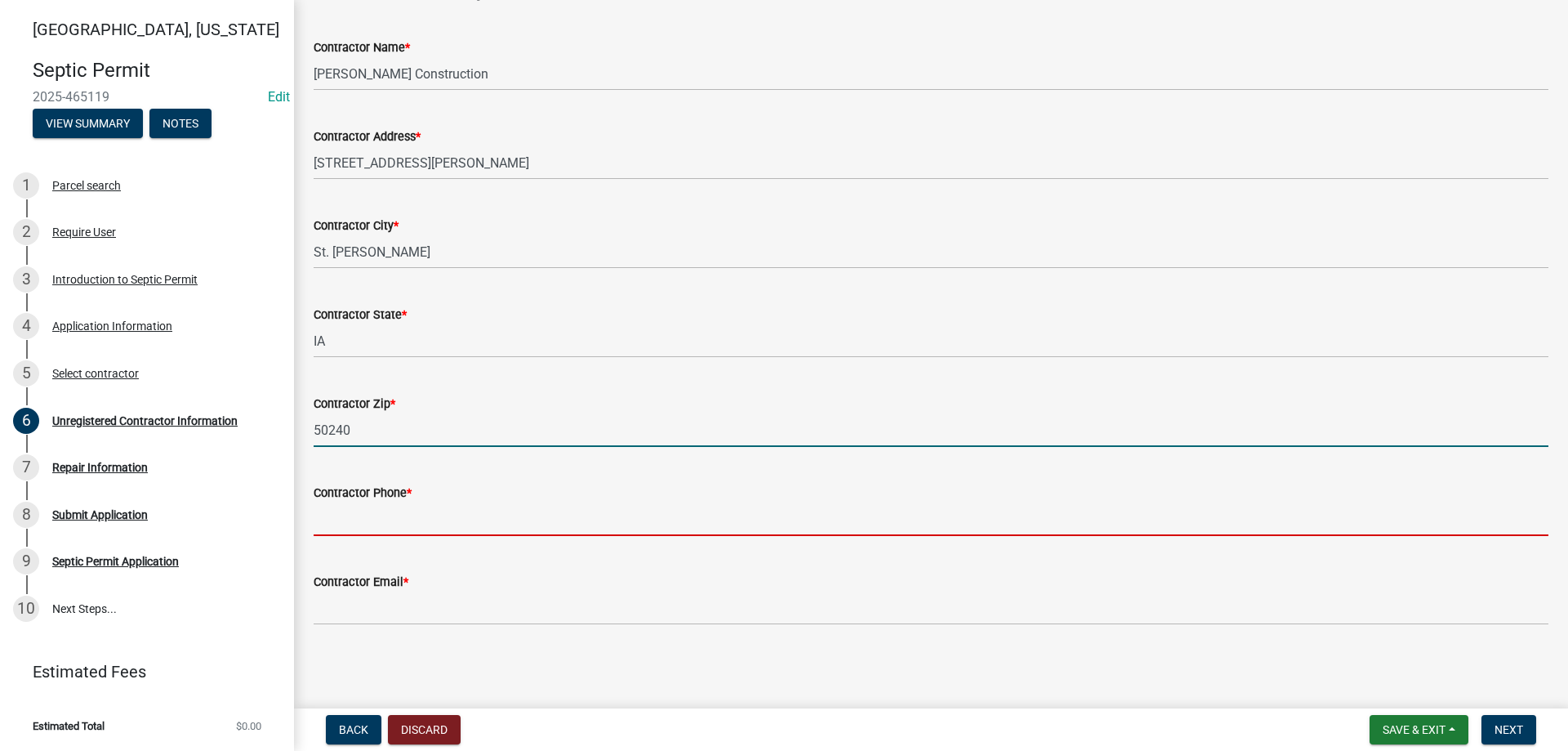
click at [353, 506] on input "Contractor Phone *" at bounding box center [931, 519] width 1234 height 33
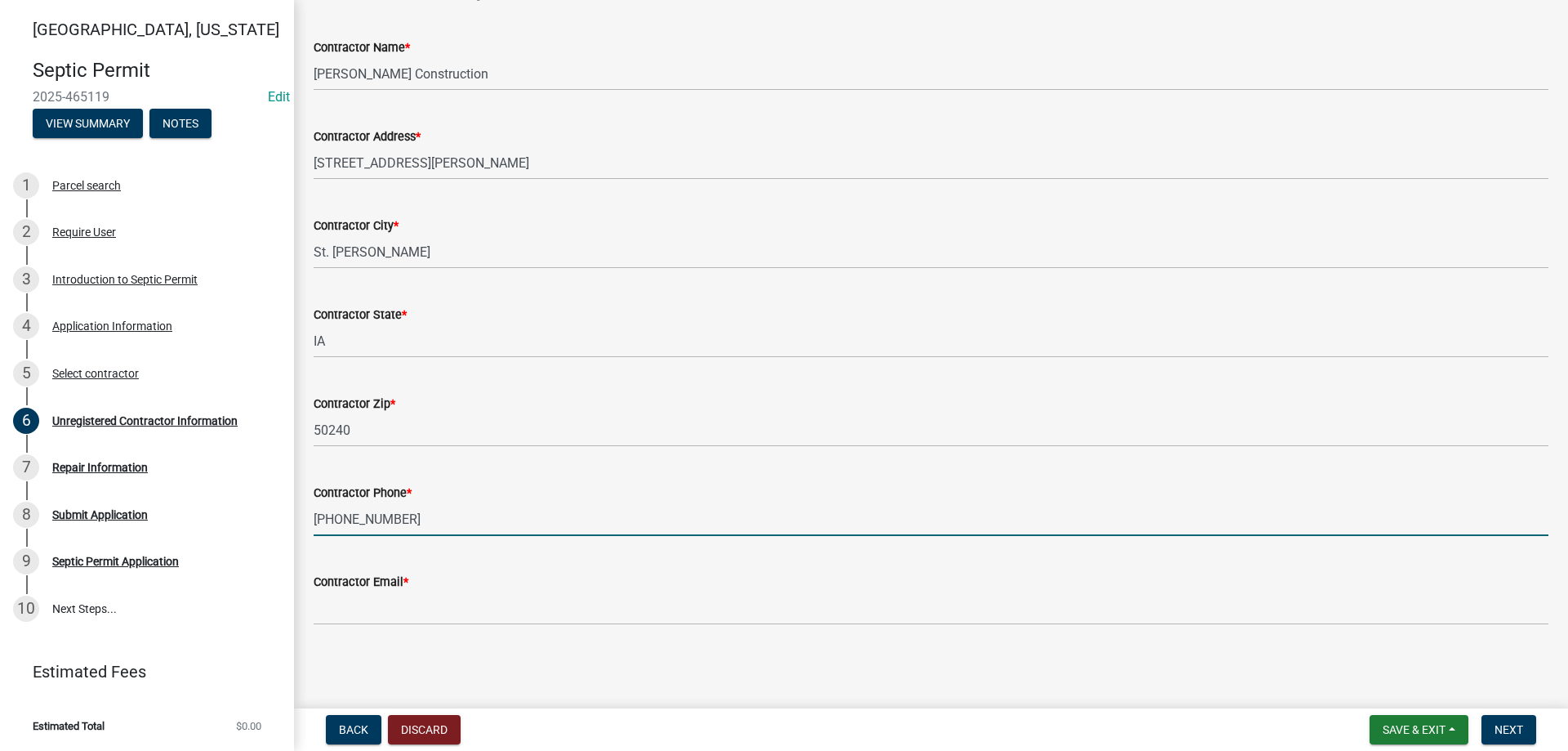
type input "[PHONE_NUMBER]"
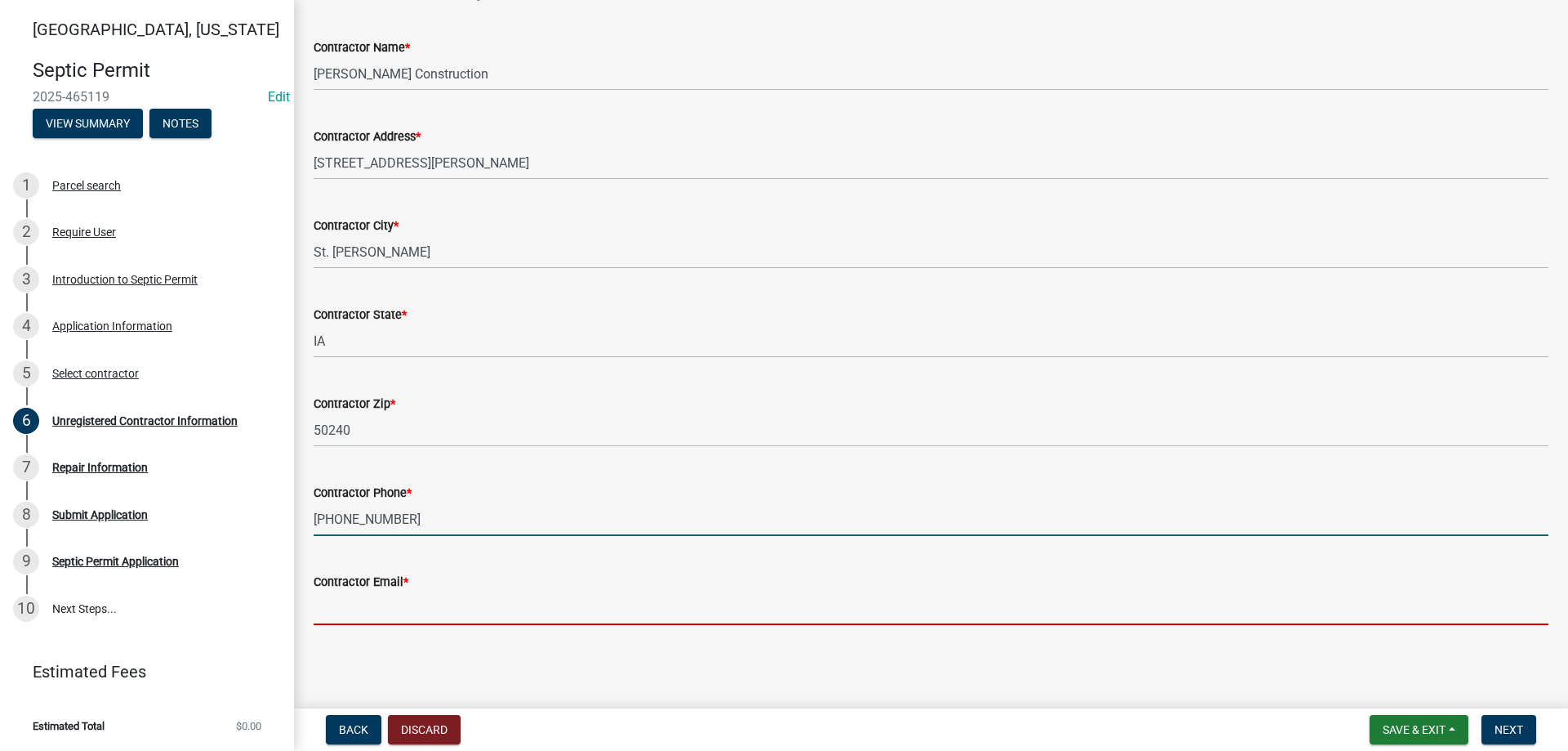
click at [383, 622] on input "Contractor Email *" at bounding box center [931, 609] width 1234 height 33
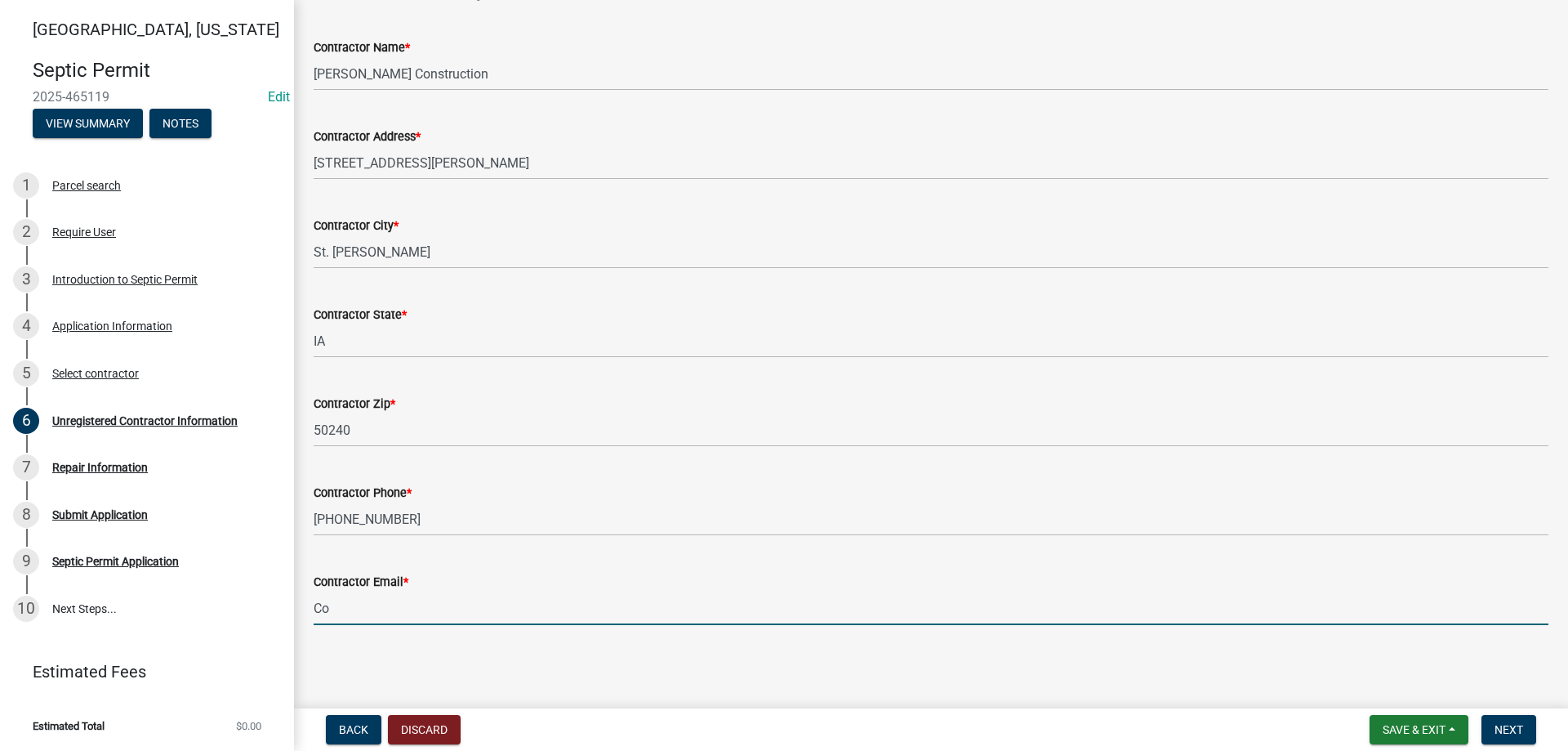
type input "C"
type input "[EMAIL_ADDRESS][DOMAIN_NAME]"
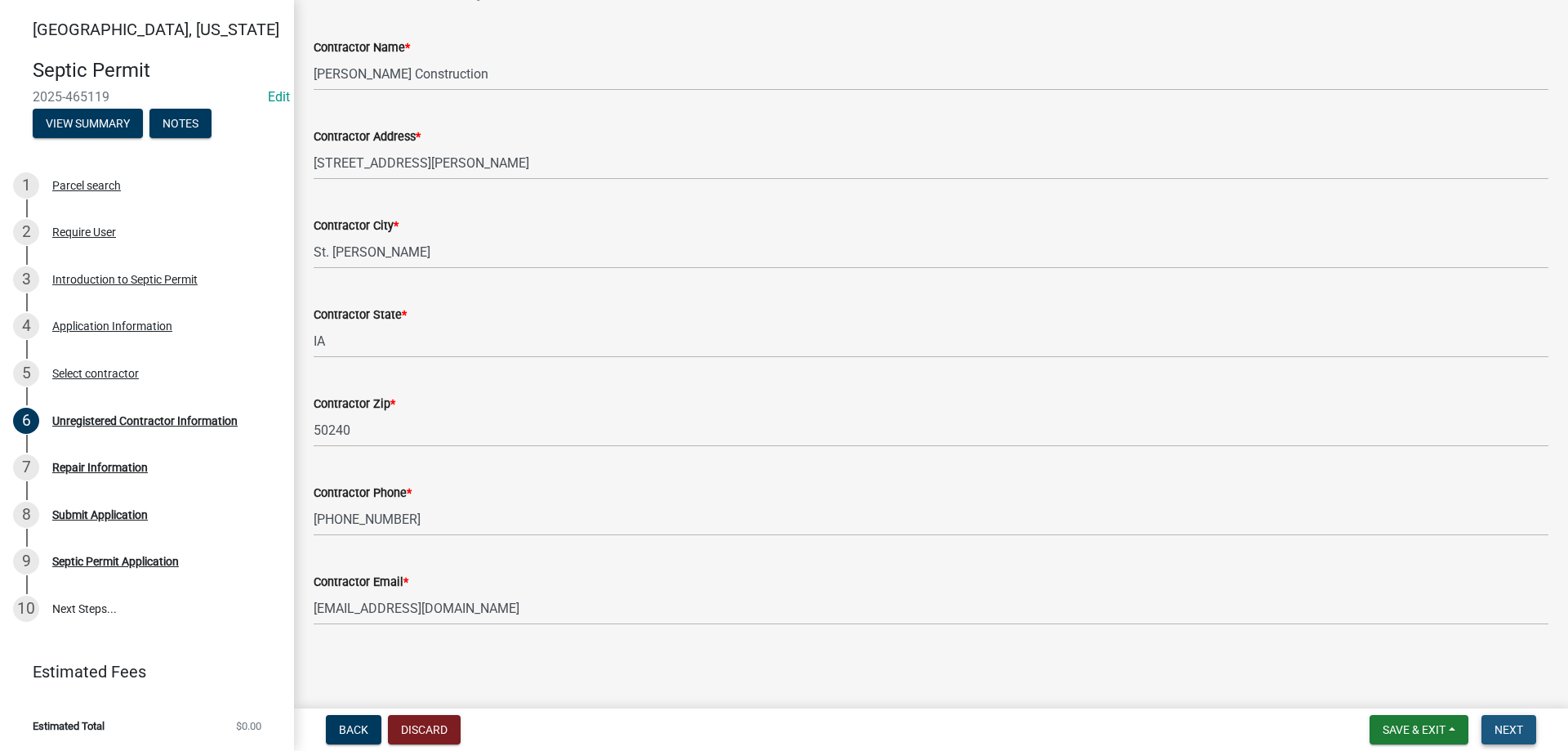
click at [1508, 735] on span "Next" at bounding box center [1508, 728] width 28 height 13
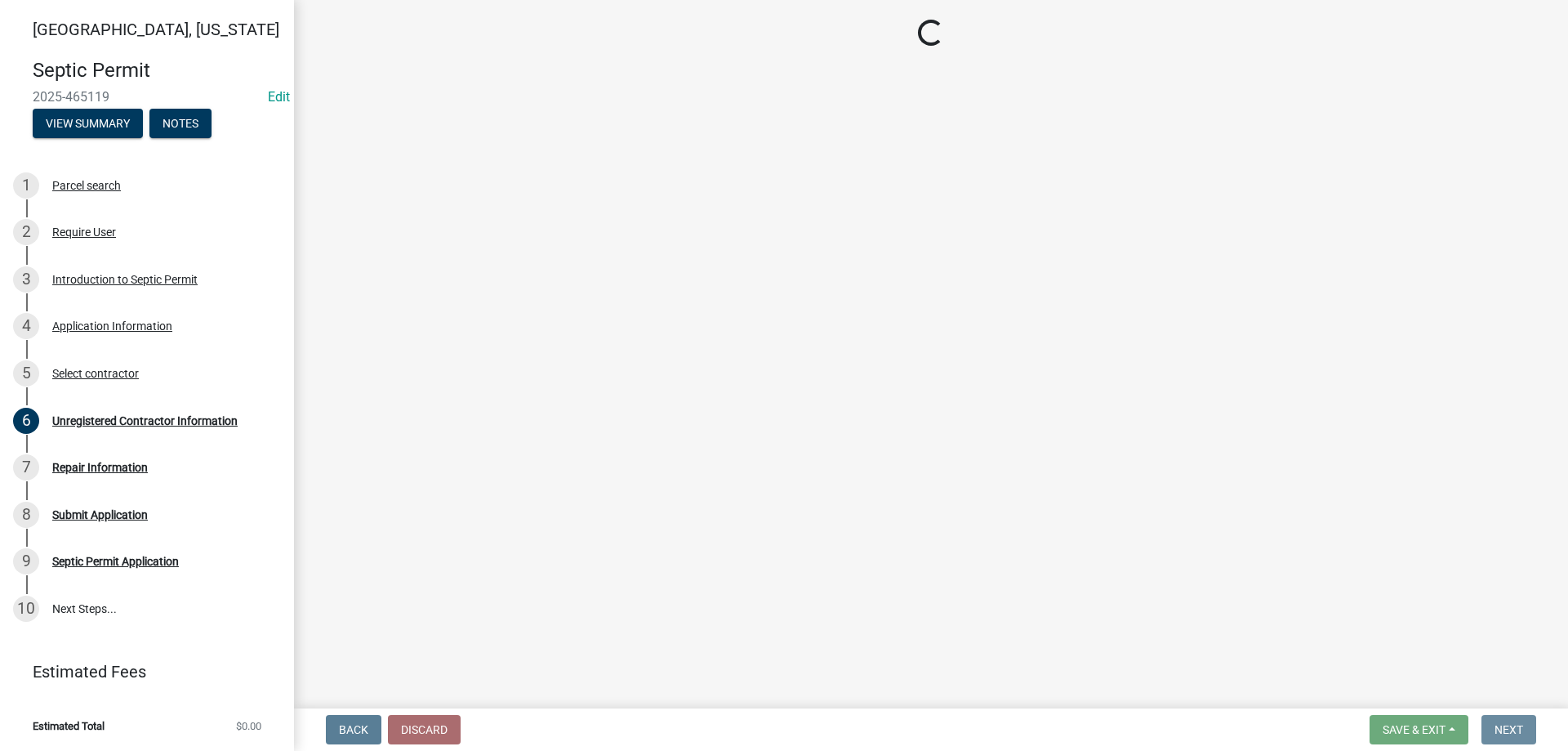
scroll to position [0, 0]
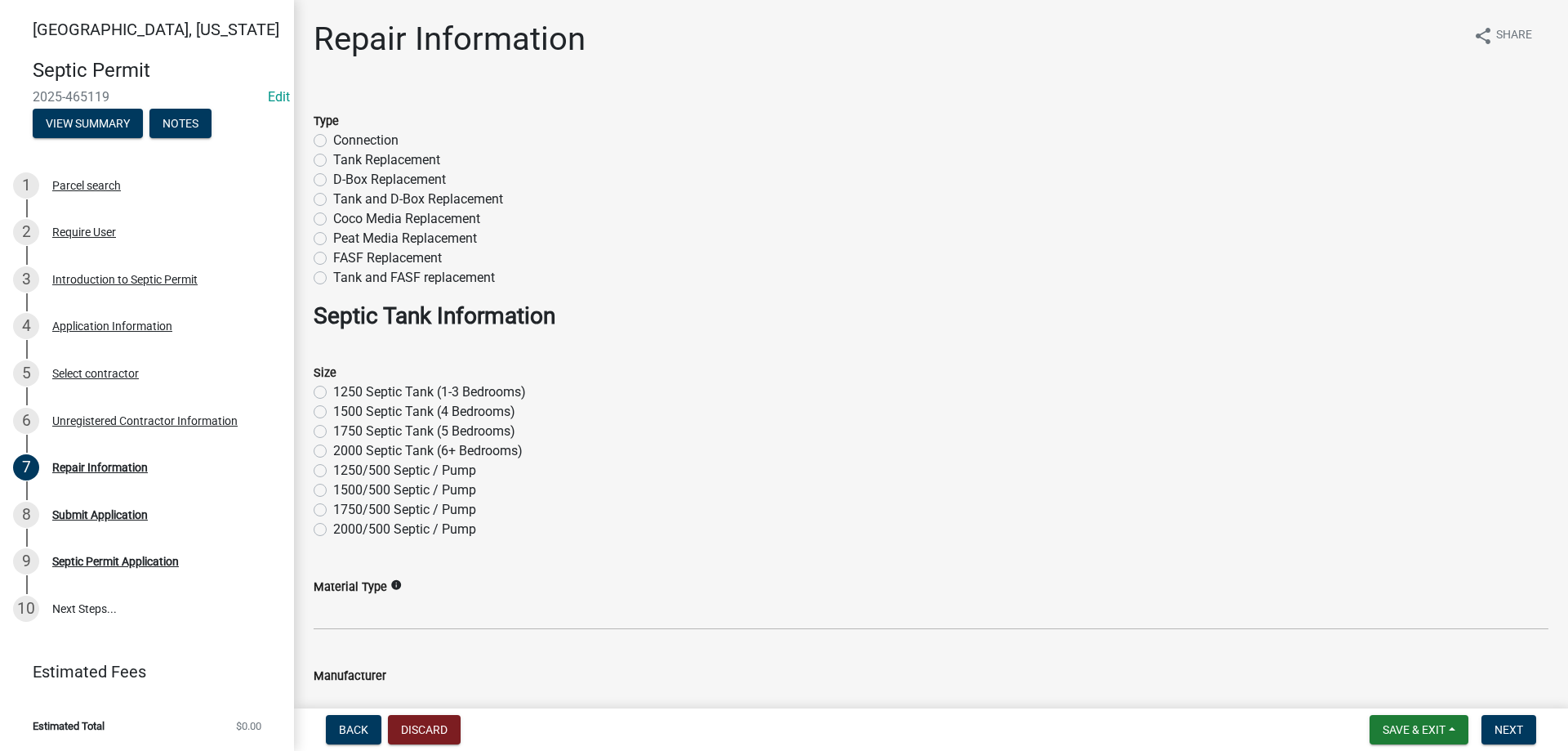
click at [334, 193] on label "Tank and D-Box Replacement" at bounding box center [418, 199] width 170 height 20
click at [334, 193] on input "Tank and D-Box Replacement" at bounding box center [339, 194] width 11 height 11
radio input "true"
click at [334, 388] on label "1250 Septic Tank (1-3 Bedrooms)" at bounding box center [430, 392] width 192 height 20
click at [334, 388] on input "1250 Septic Tank (1-3 Bedrooms)" at bounding box center [339, 387] width 11 height 11
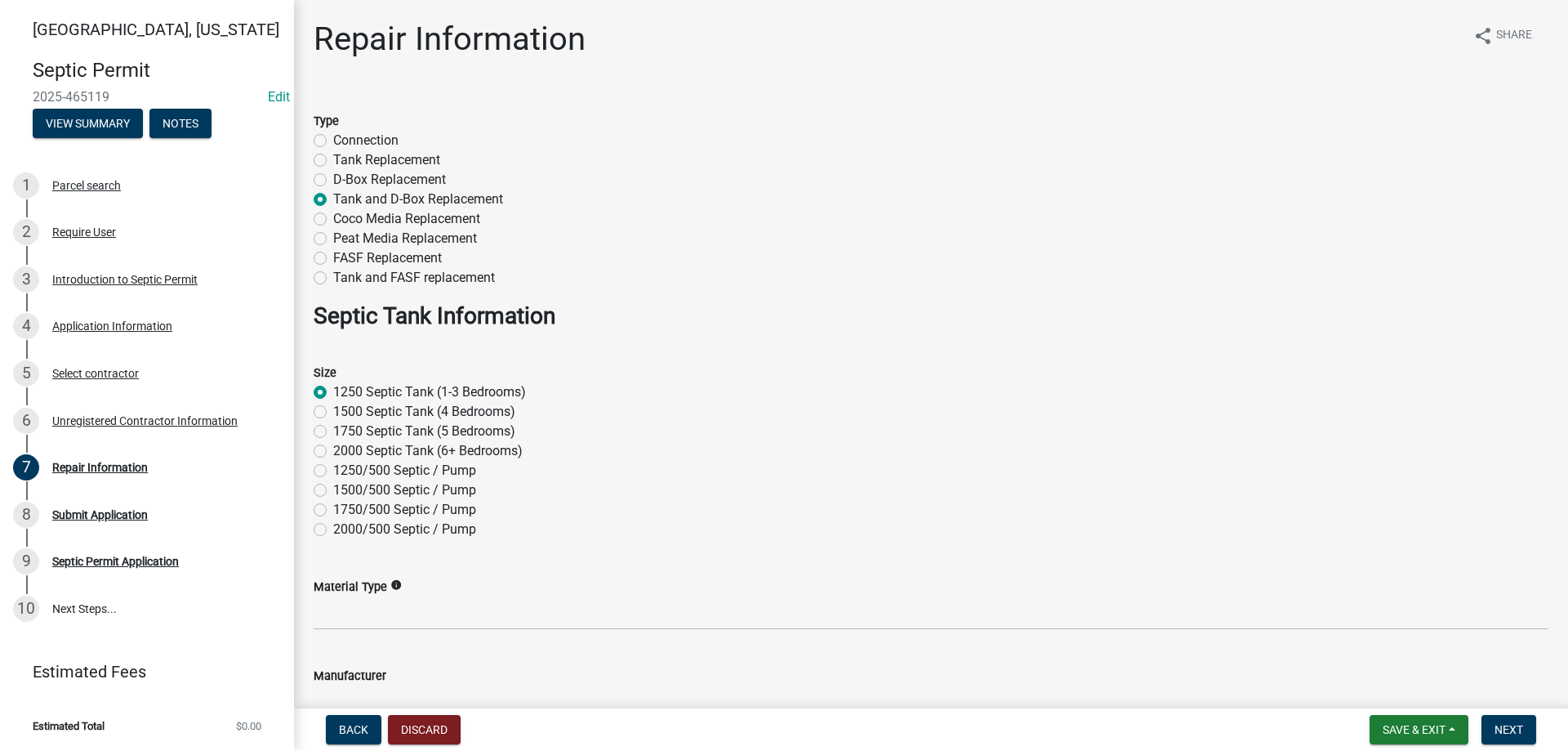
radio input "true"
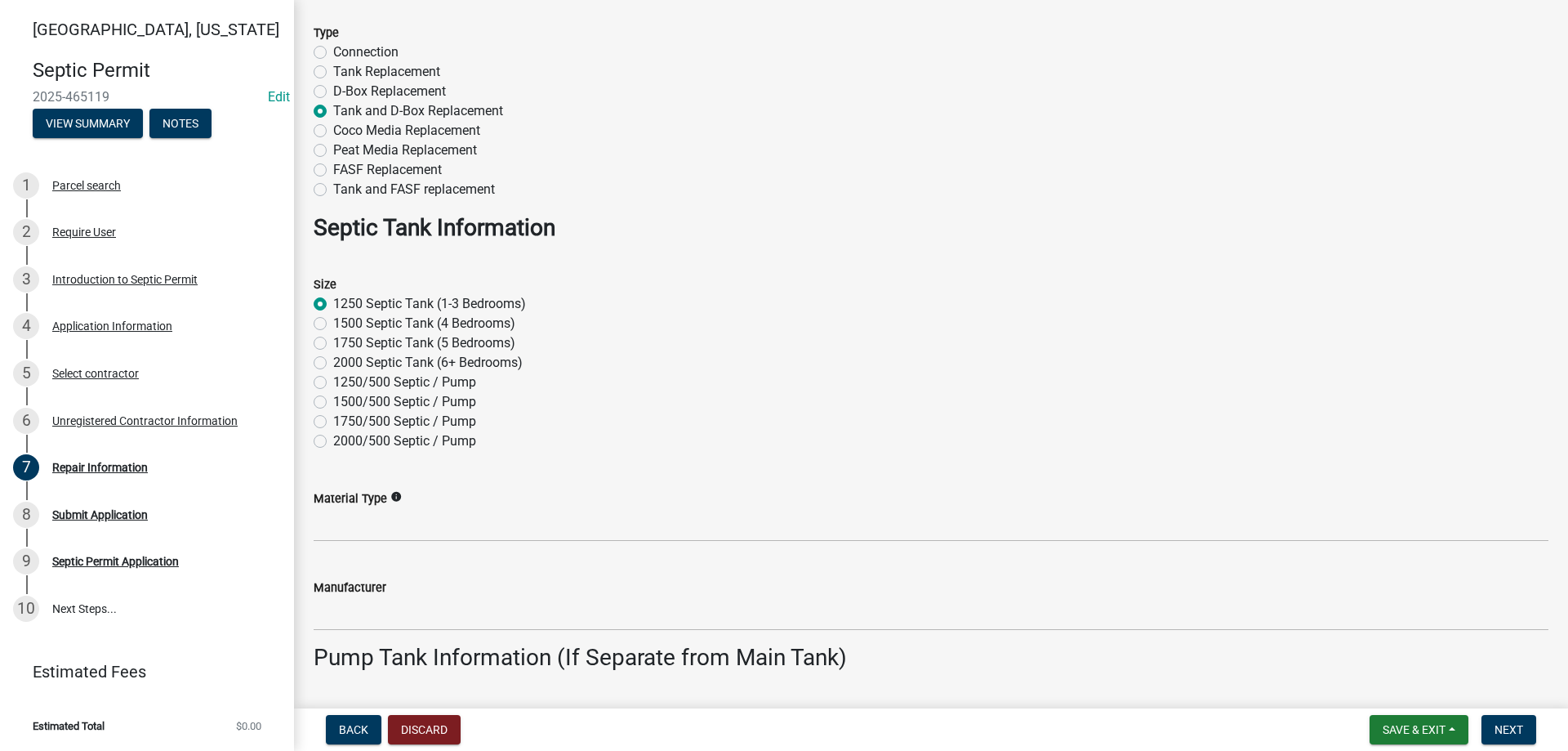
scroll to position [245, 0]
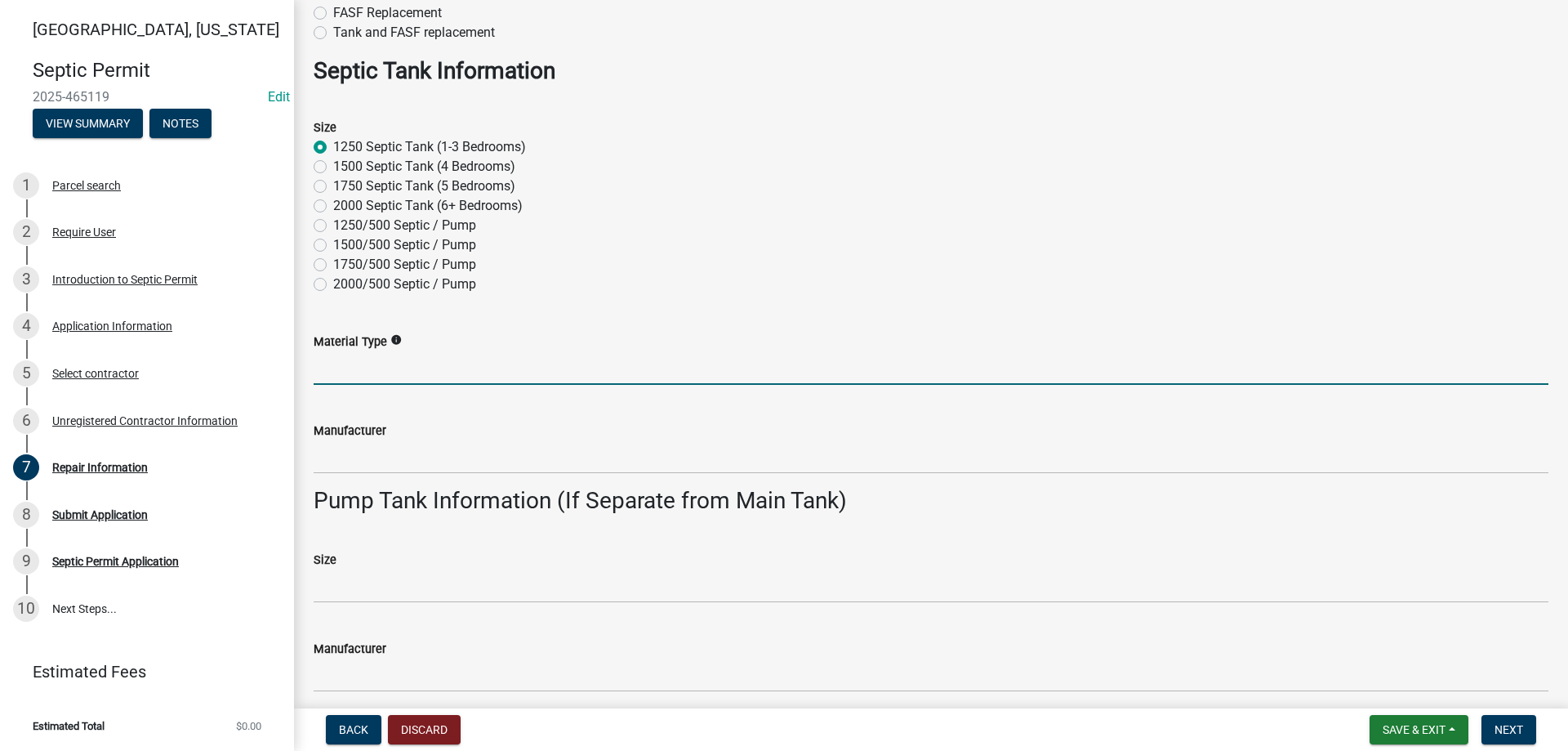
click at [382, 366] on input "Material Type" at bounding box center [931, 368] width 1234 height 33
type input "Concrete"
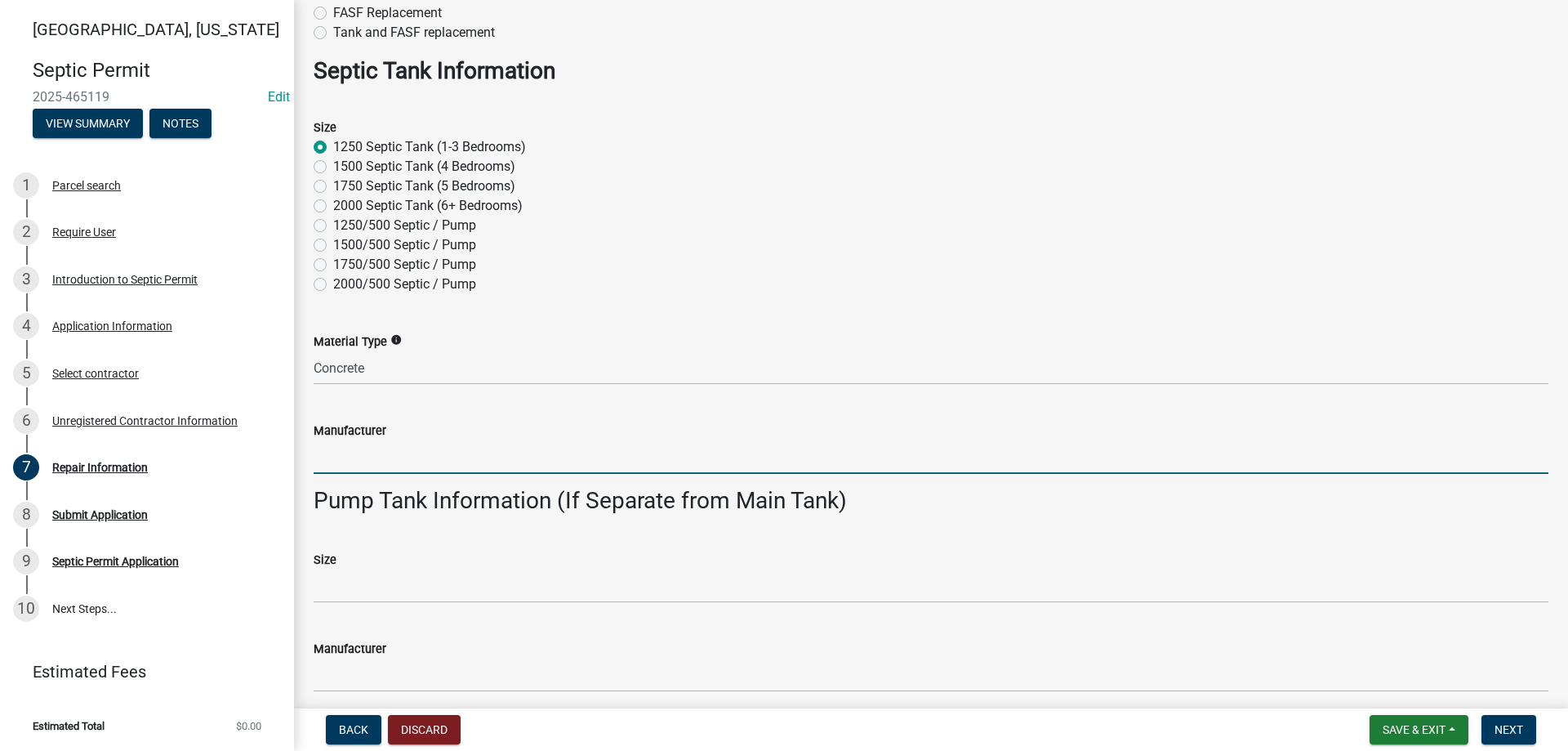
click at [388, 467] on input "Manufacturer" at bounding box center [931, 457] width 1234 height 33
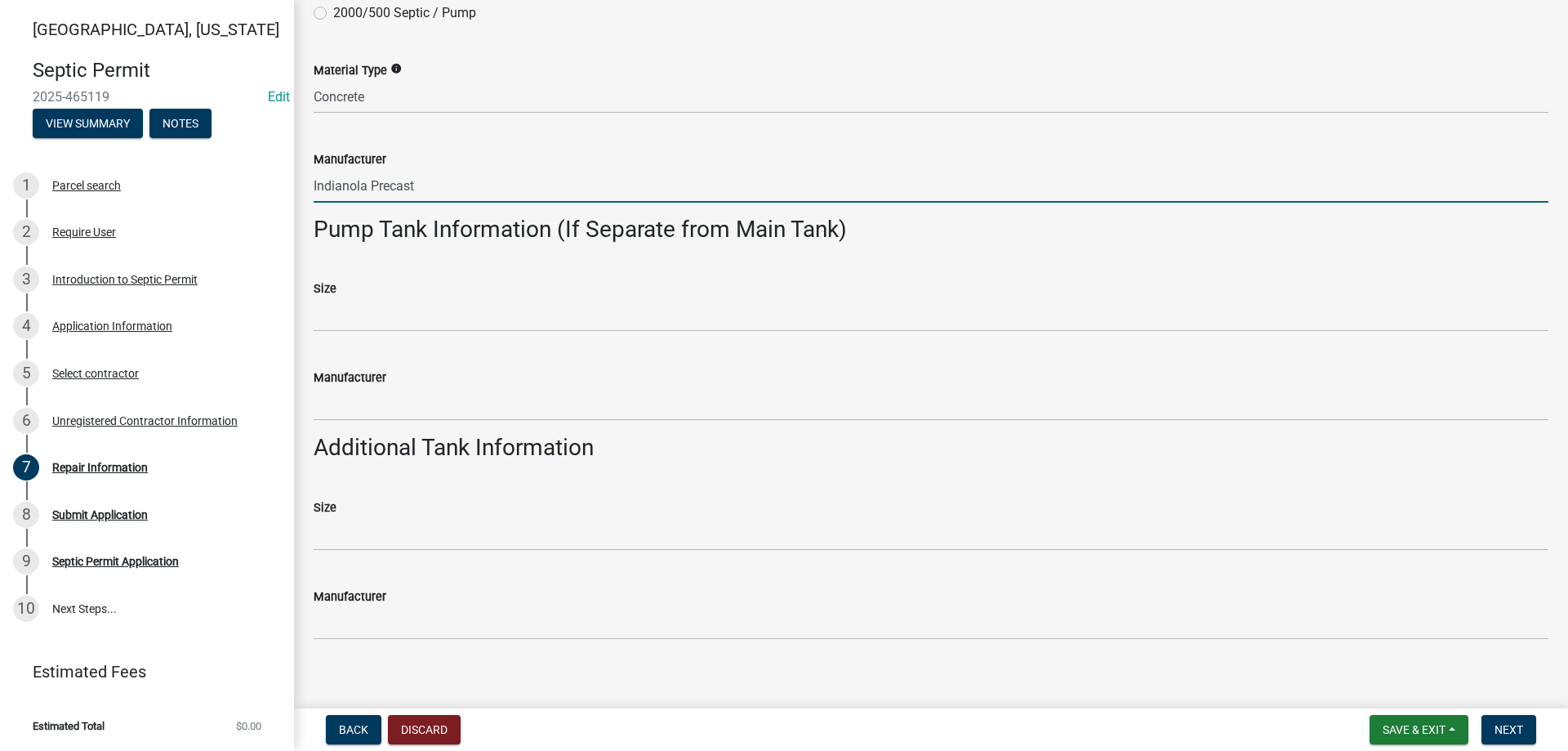
scroll to position [531, 0]
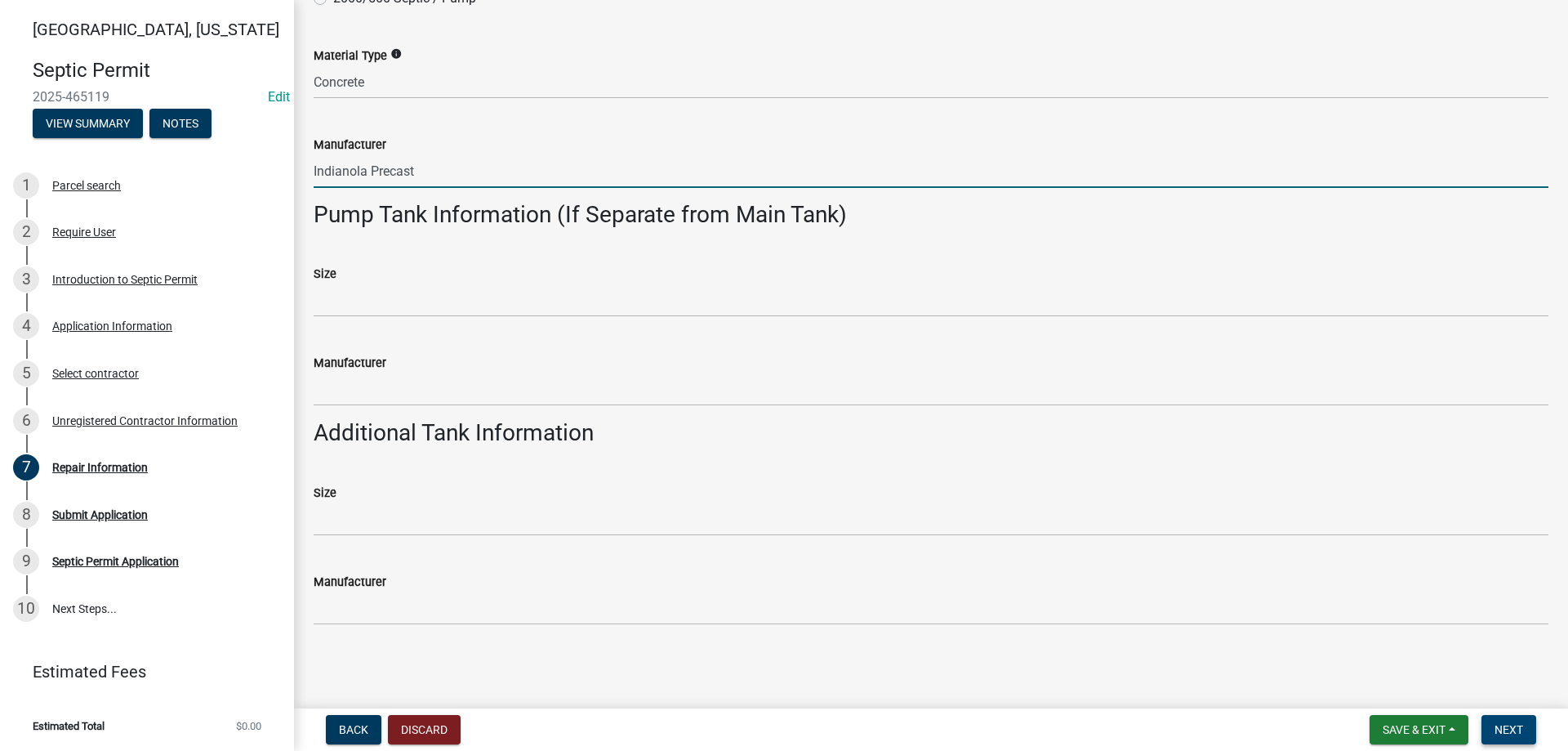
type input "Indianola Precast"
click at [1507, 732] on span "Next" at bounding box center [1508, 728] width 28 height 13
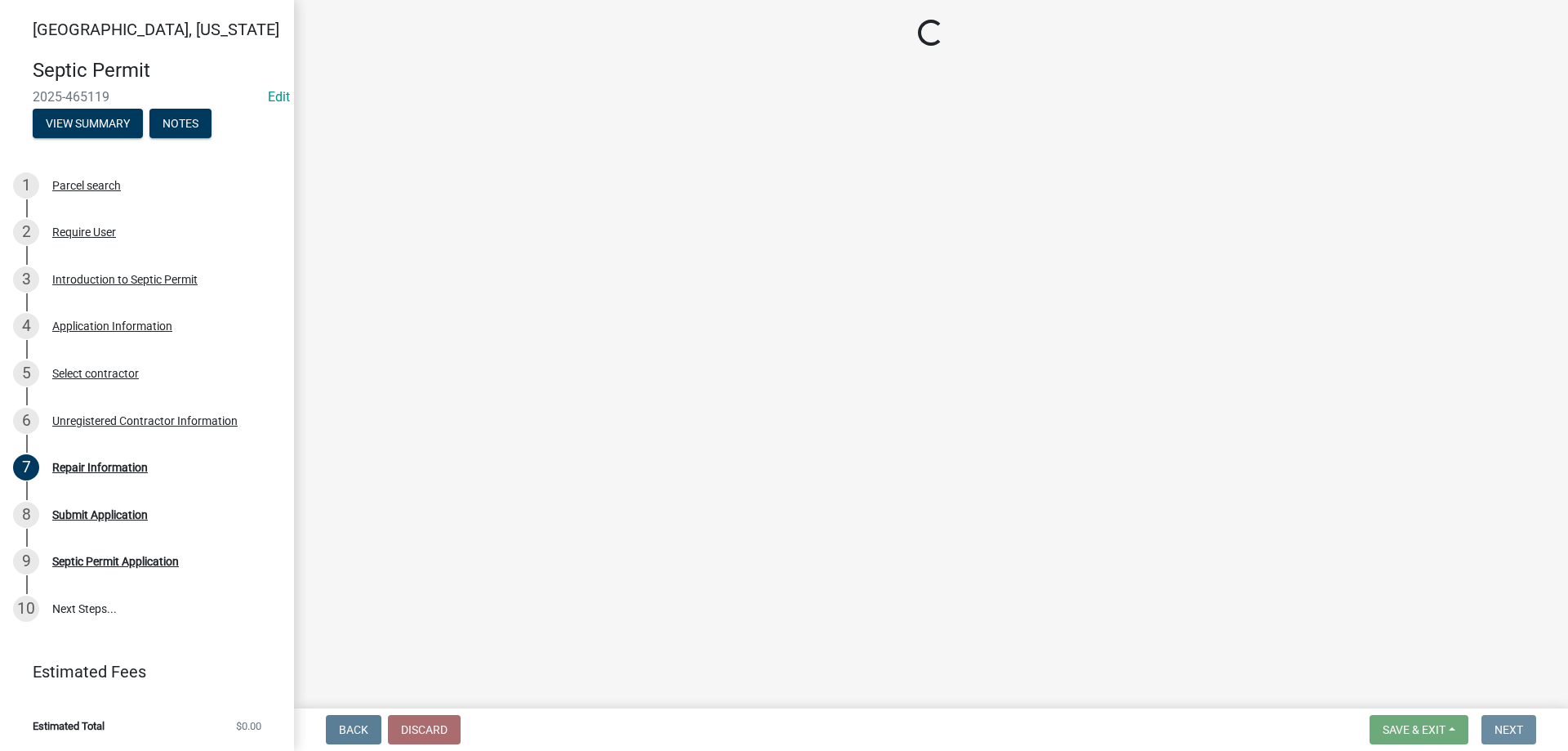
scroll to position [0, 0]
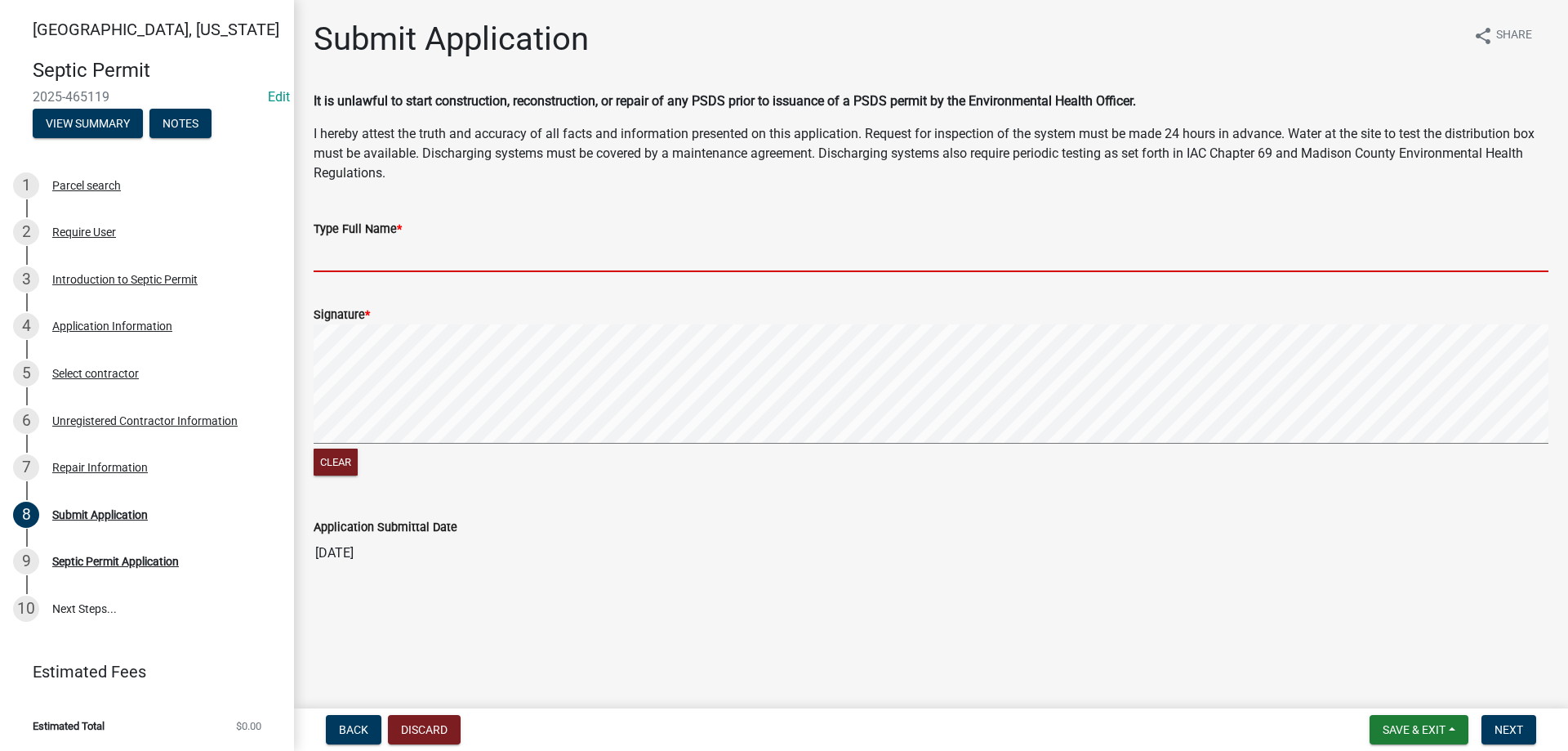
click at [377, 259] on input "Type Full Name *" at bounding box center [931, 255] width 1234 height 33
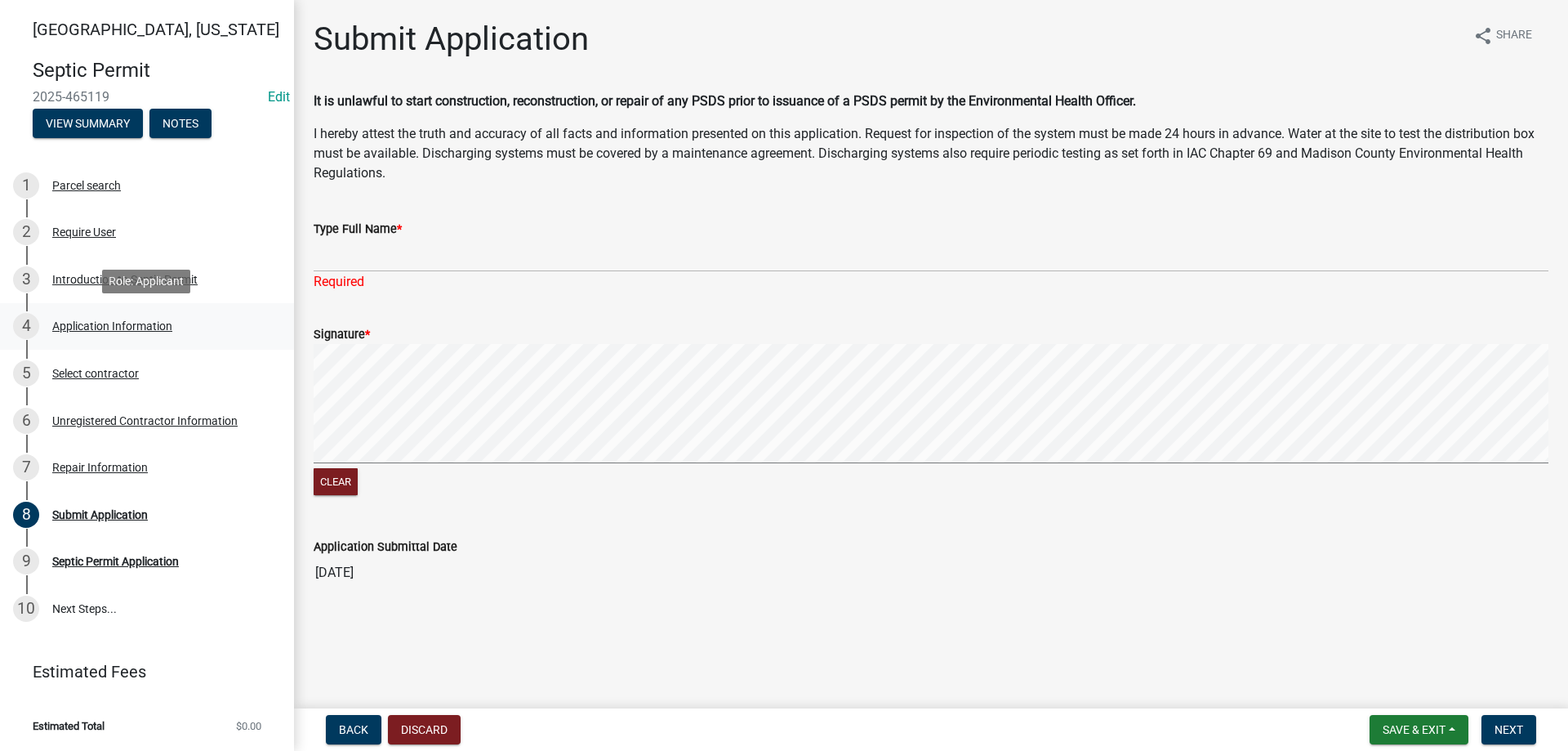
click at [123, 328] on div "Application Information" at bounding box center [112, 326] width 120 height 12
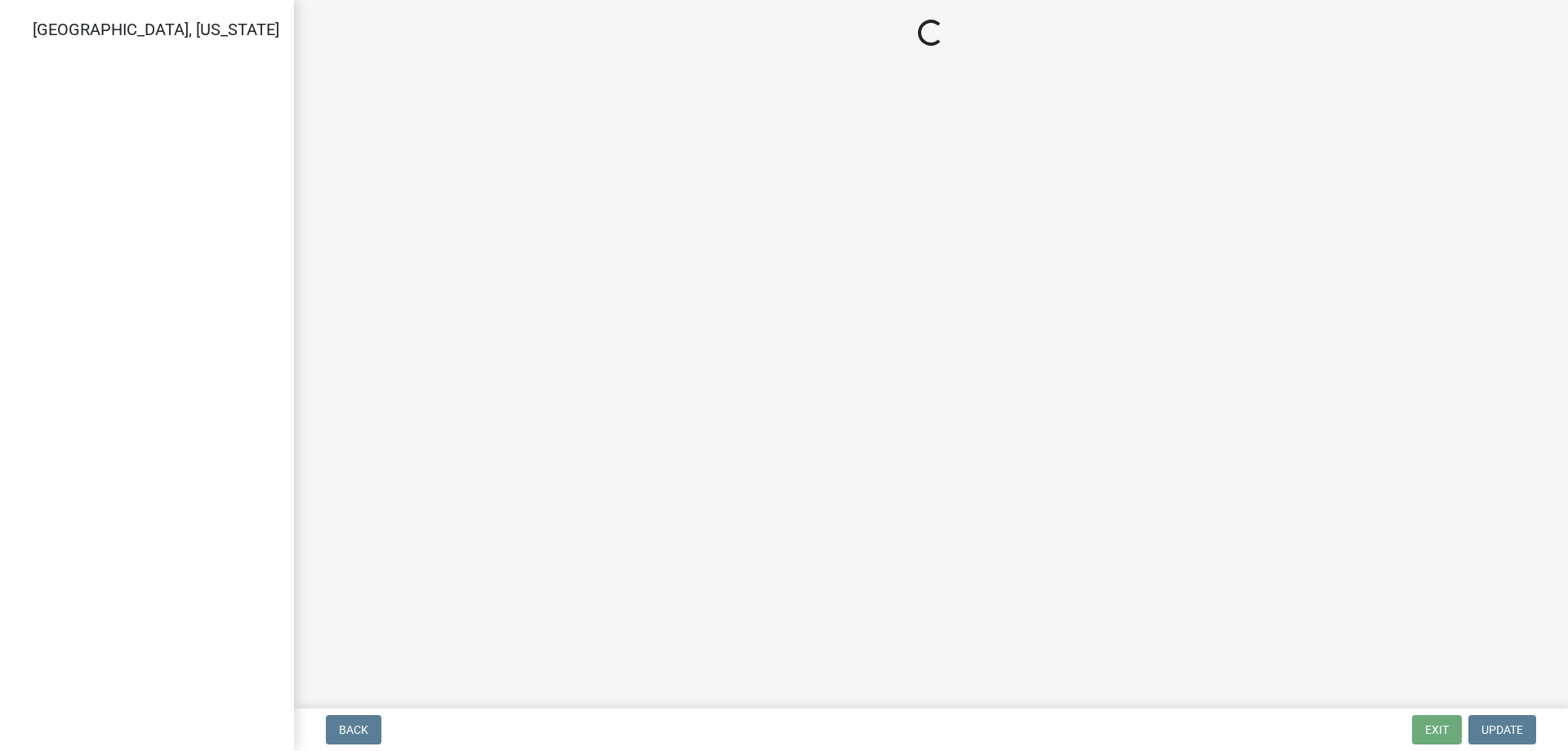
select select "3be61473-cefd-48e3-9f4b-d6d99b6a9b66"
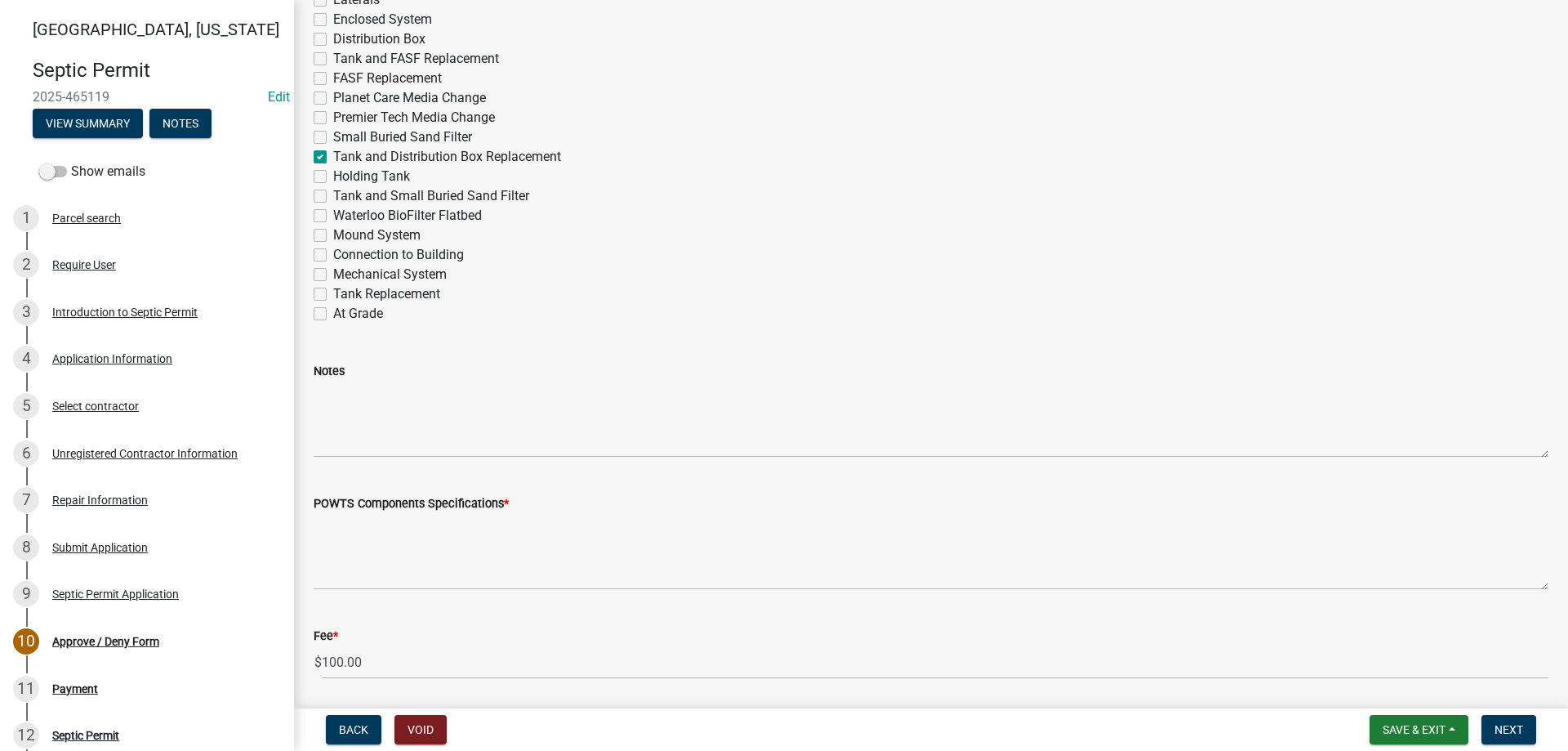
scroll to position [898, 0]
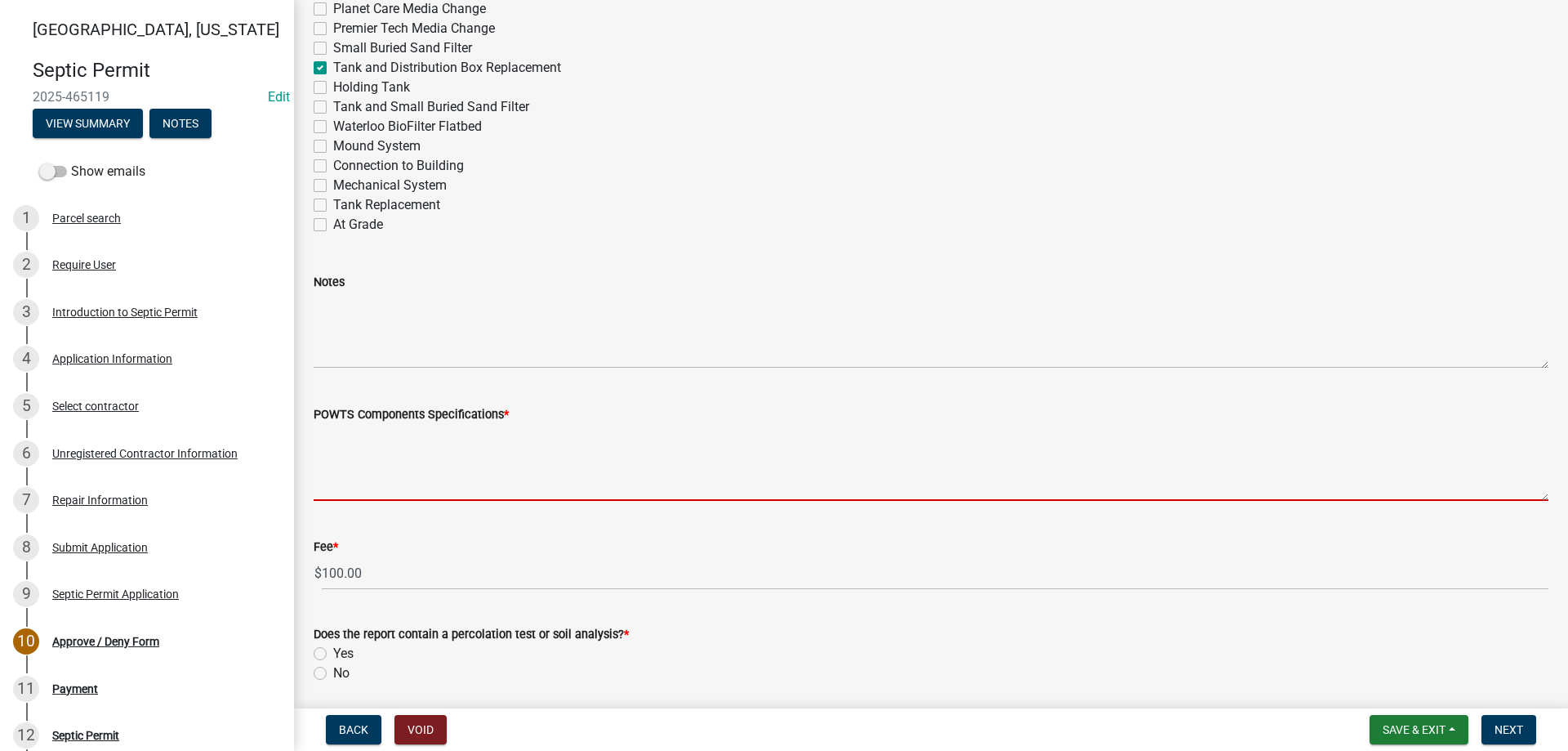
click at [414, 450] on textarea "POWTS Components Specifications *" at bounding box center [931, 462] width 1234 height 77
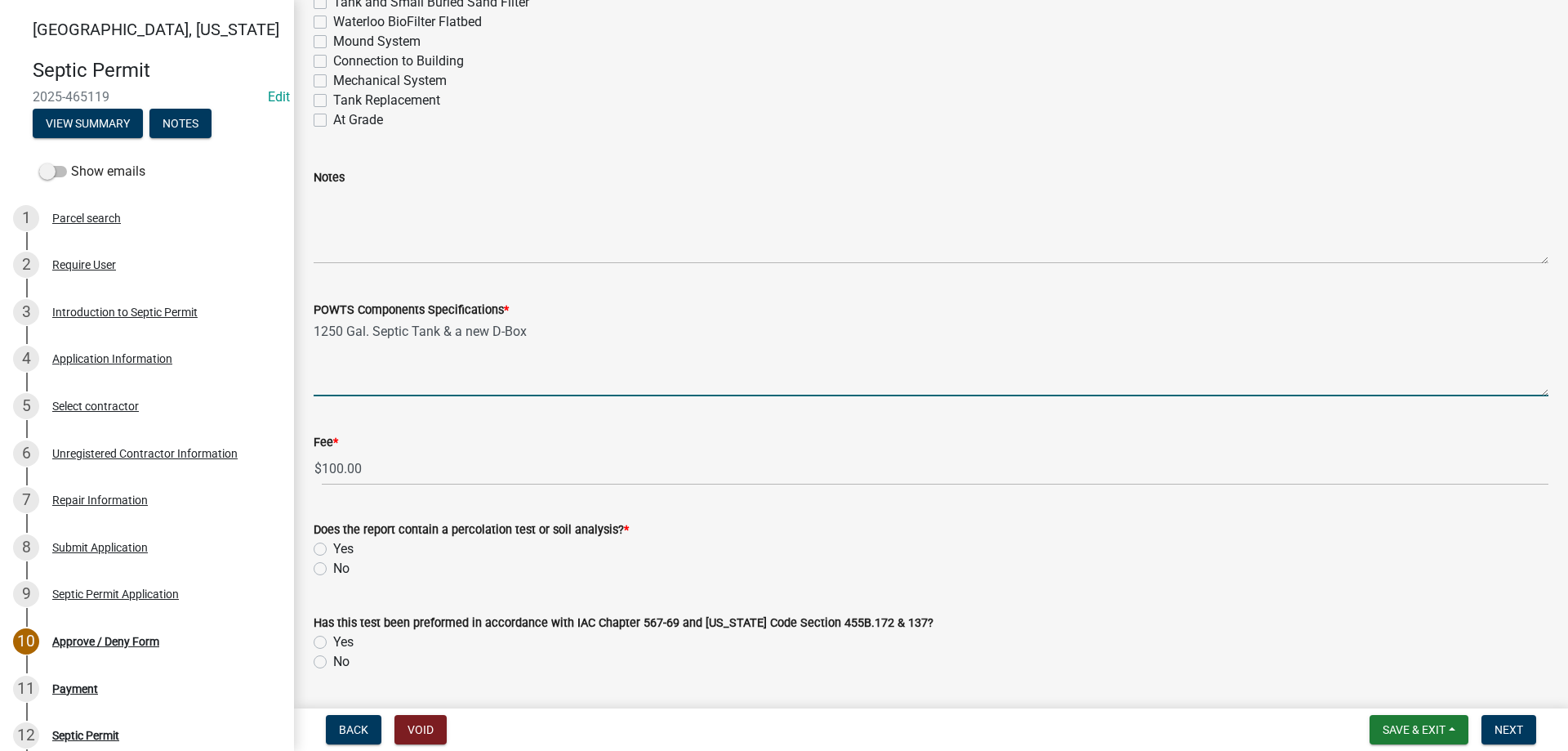
scroll to position [1144, 0]
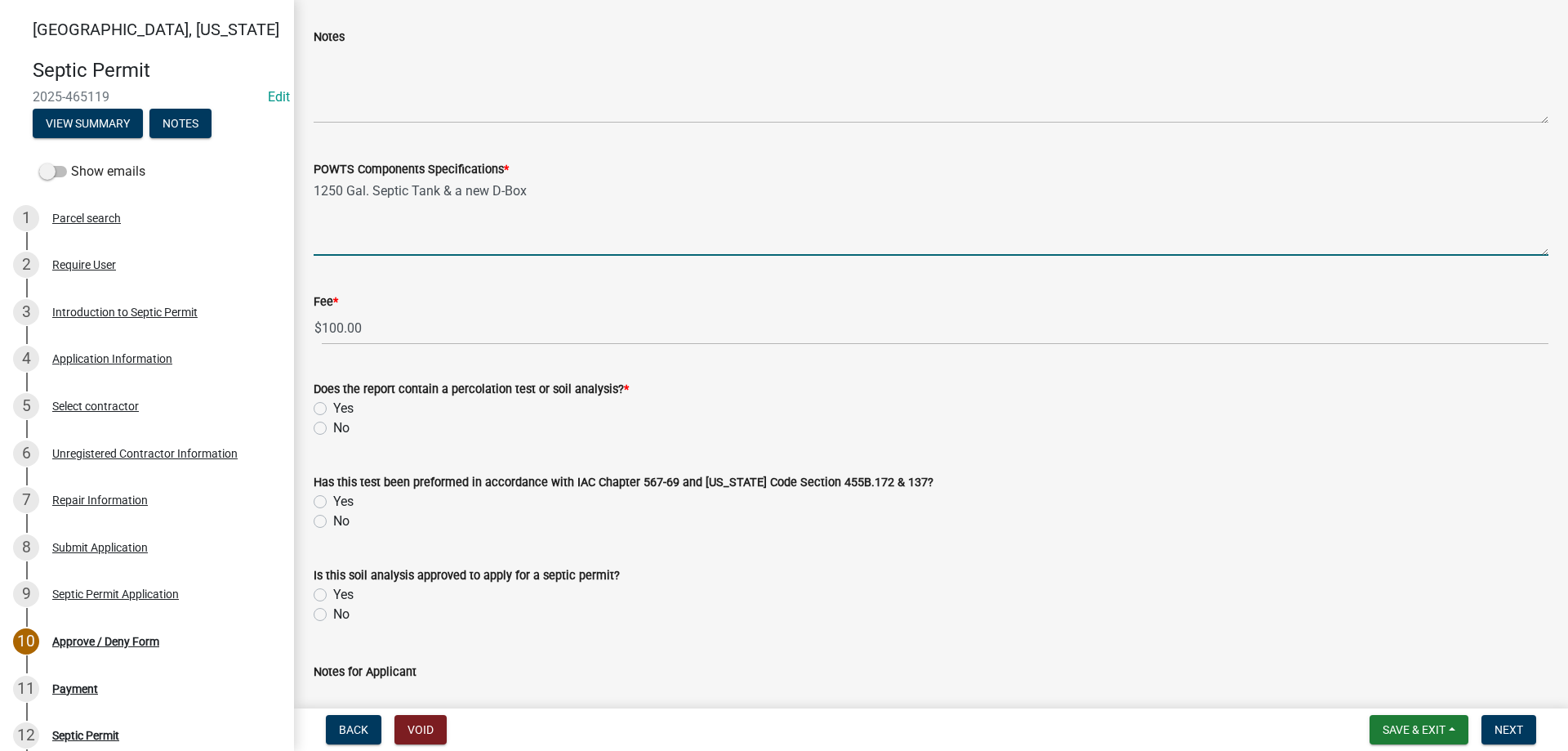
type textarea "1250 Gal. Septic Tank & a new D-Box"
click at [334, 423] on label "No" at bounding box center [341, 428] width 17 height 20
click at [334, 423] on input "No" at bounding box center [339, 423] width 11 height 11
radio input "true"
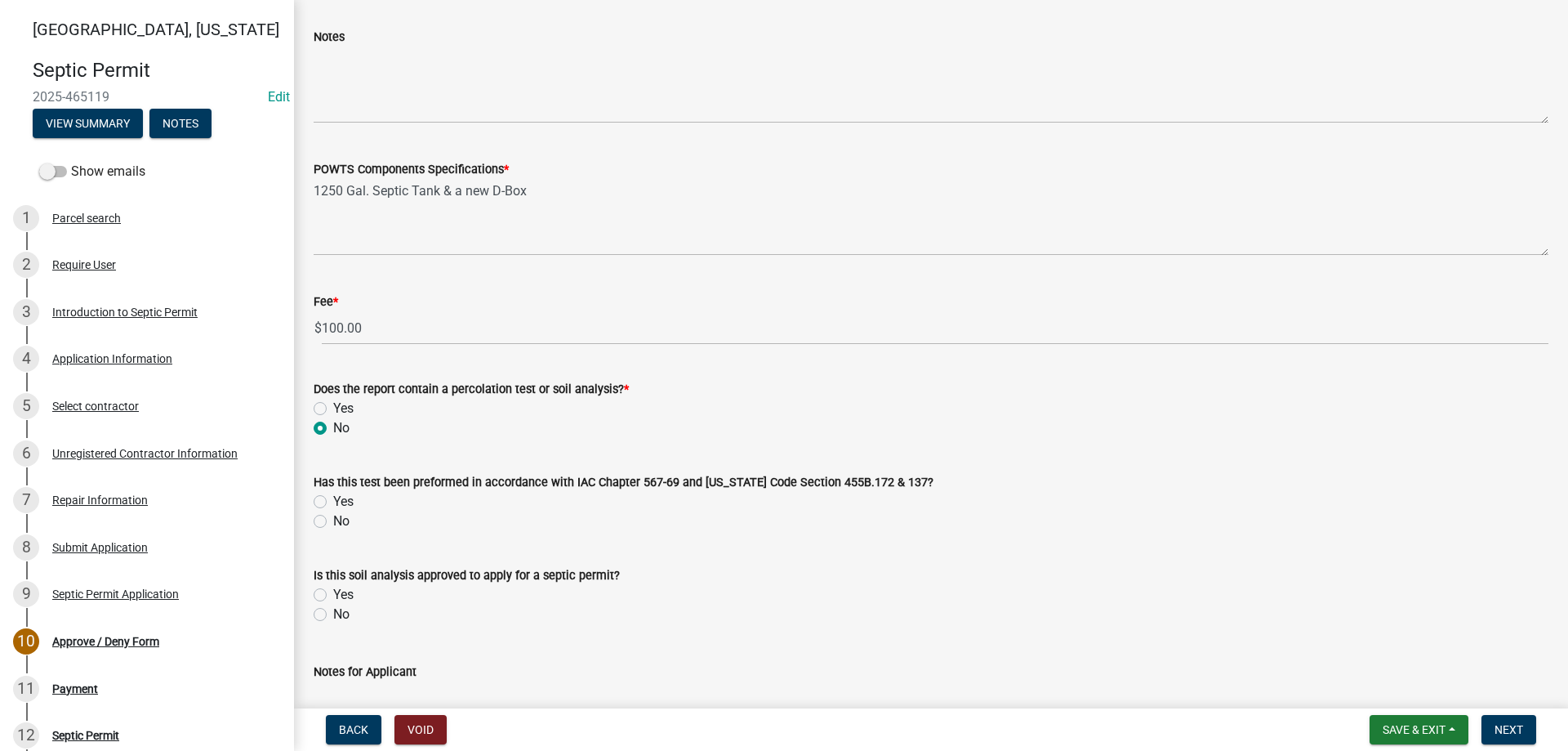
click at [318, 397] on div "Does the report contain a percolation test or soil analysis? *" at bounding box center [931, 389] width 1234 height 20
click at [334, 406] on label "Yes" at bounding box center [343, 408] width 21 height 20
click at [334, 406] on input "Yes" at bounding box center [339, 403] width 11 height 11
radio input "true"
click at [334, 426] on label "No" at bounding box center [341, 428] width 17 height 20
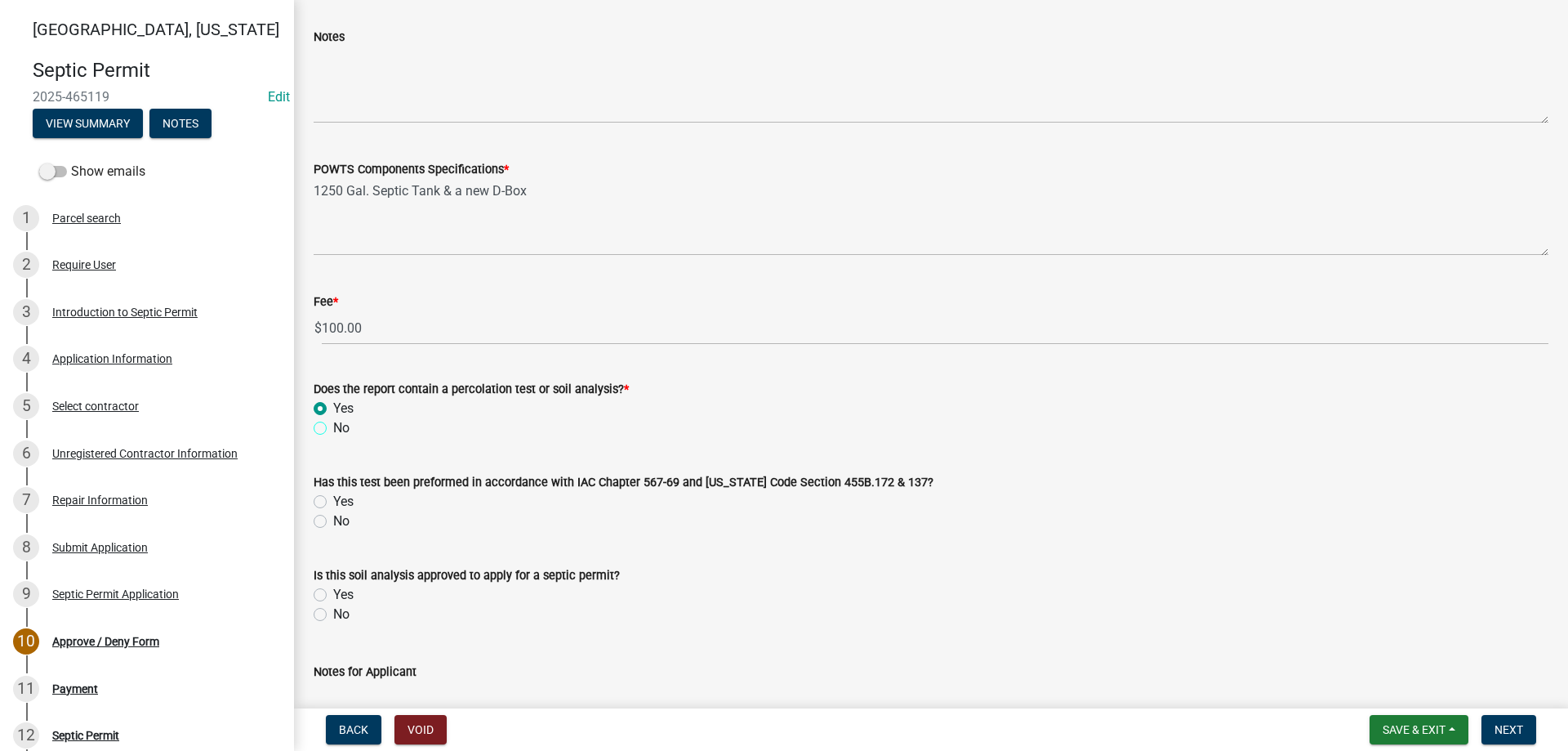
click at [334, 426] on input "No" at bounding box center [339, 423] width 11 height 11
radio input "true"
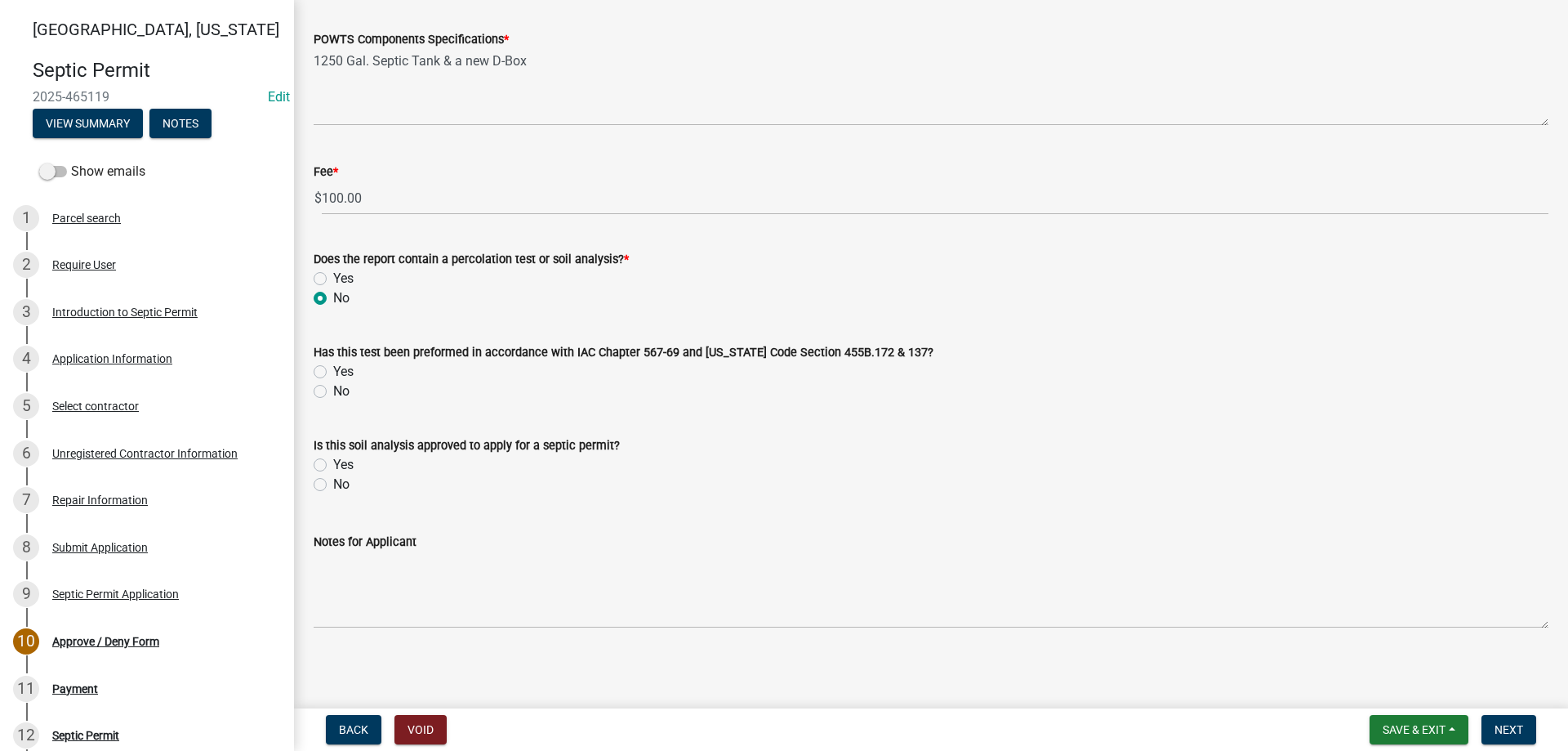
scroll to position [1277, 0]
click at [1501, 724] on span "Next" at bounding box center [1508, 728] width 28 height 13
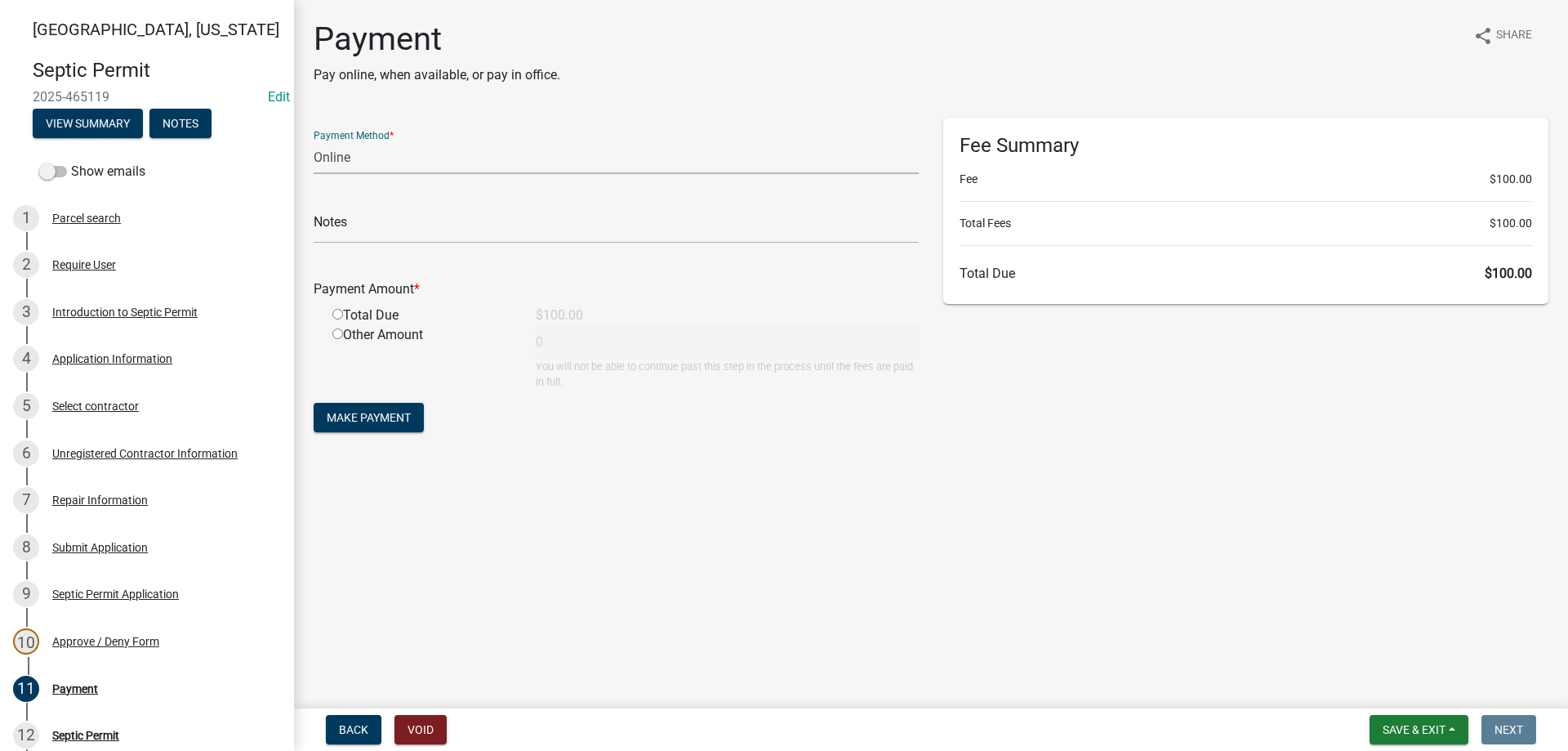
click at [394, 163] on select "Credit Card POS Check Cash Online" at bounding box center [616, 157] width 605 height 33
select select "1: 0"
click at [314, 140] on select "Credit Card POS Check Cash Online" at bounding box center [616, 157] width 605 height 33
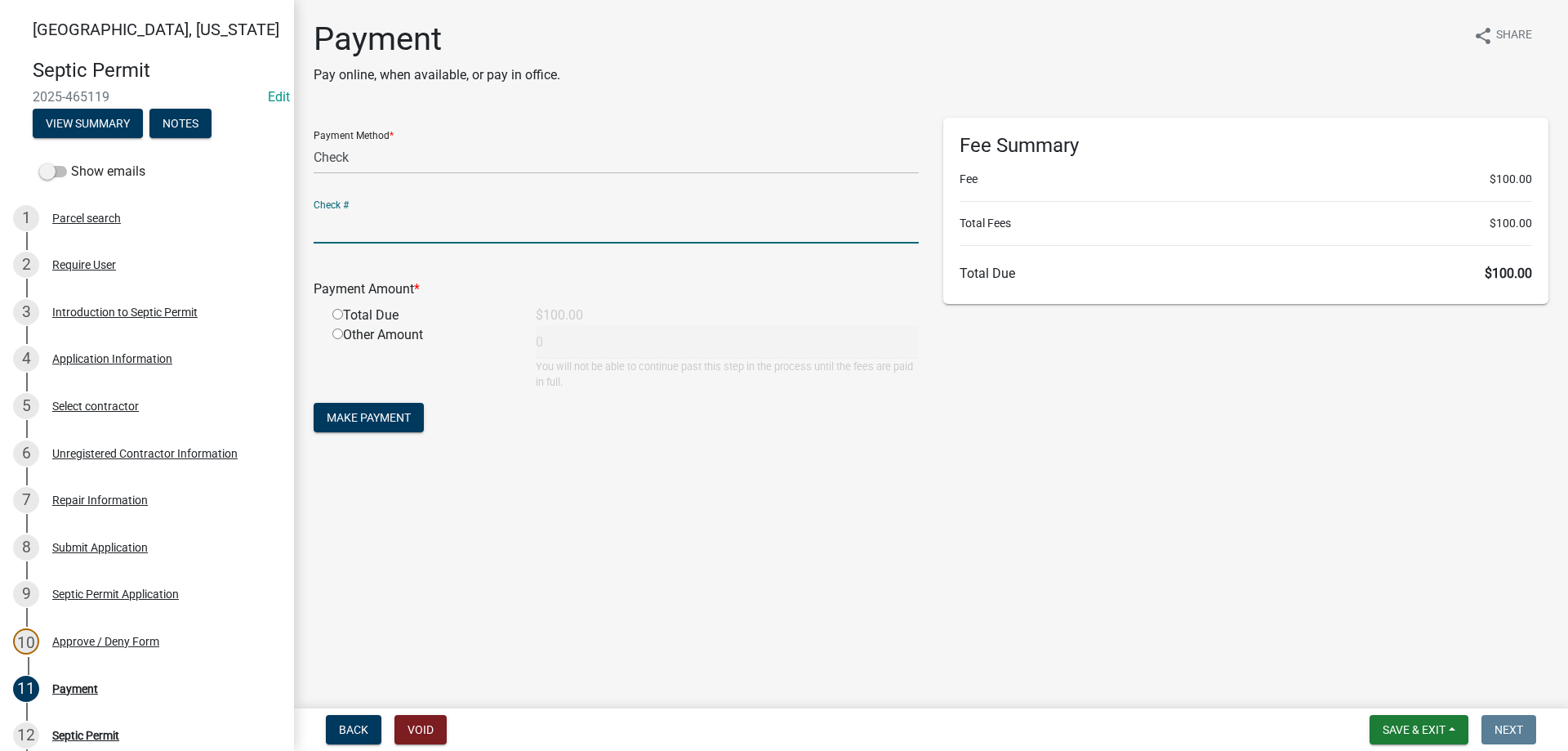
click at [370, 231] on input "text" at bounding box center [616, 227] width 605 height 33
type input "38819"
click at [342, 312] on input "radio" at bounding box center [338, 314] width 11 height 11
radio input "true"
type input "100"
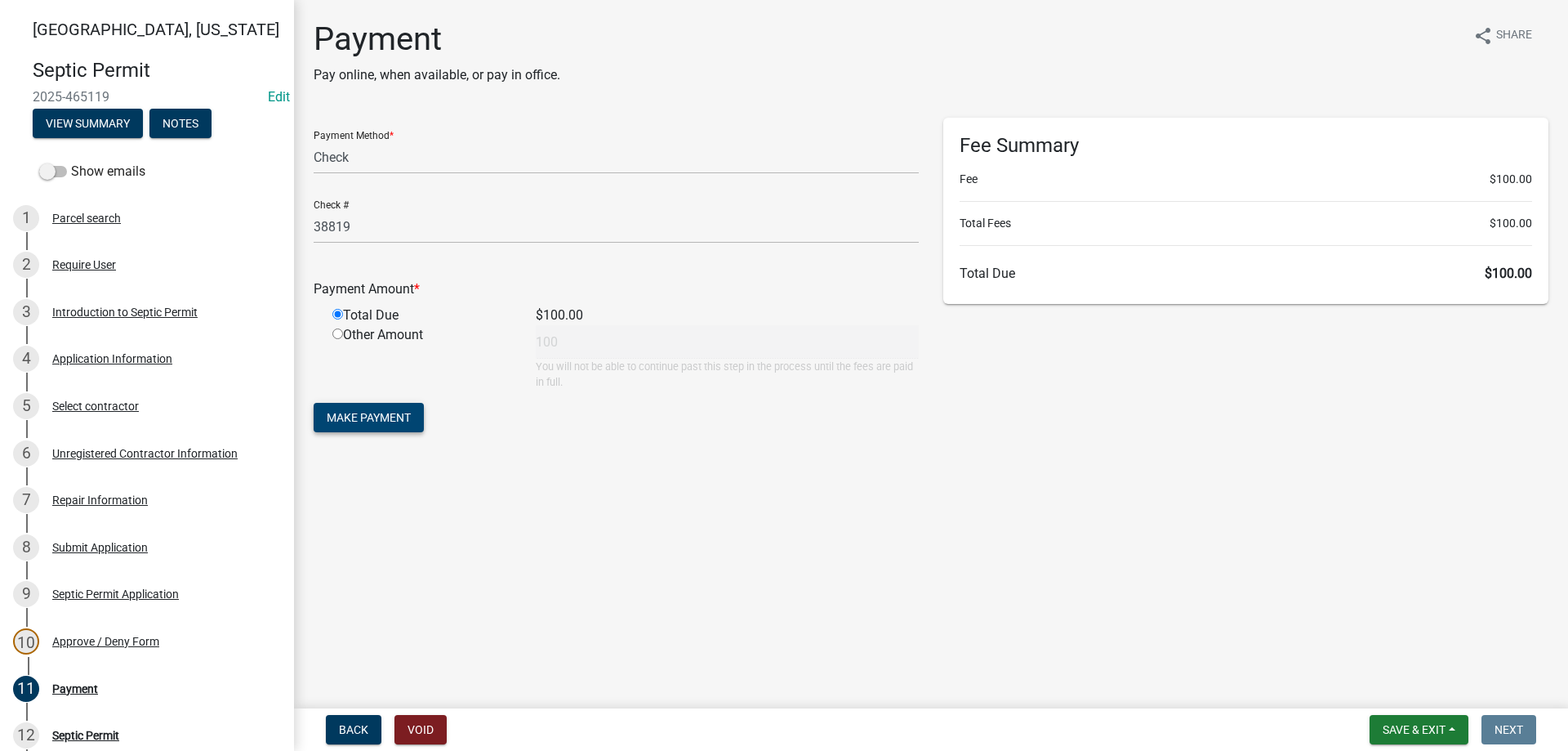
click at [404, 419] on span "Make Payment" at bounding box center [369, 417] width 84 height 13
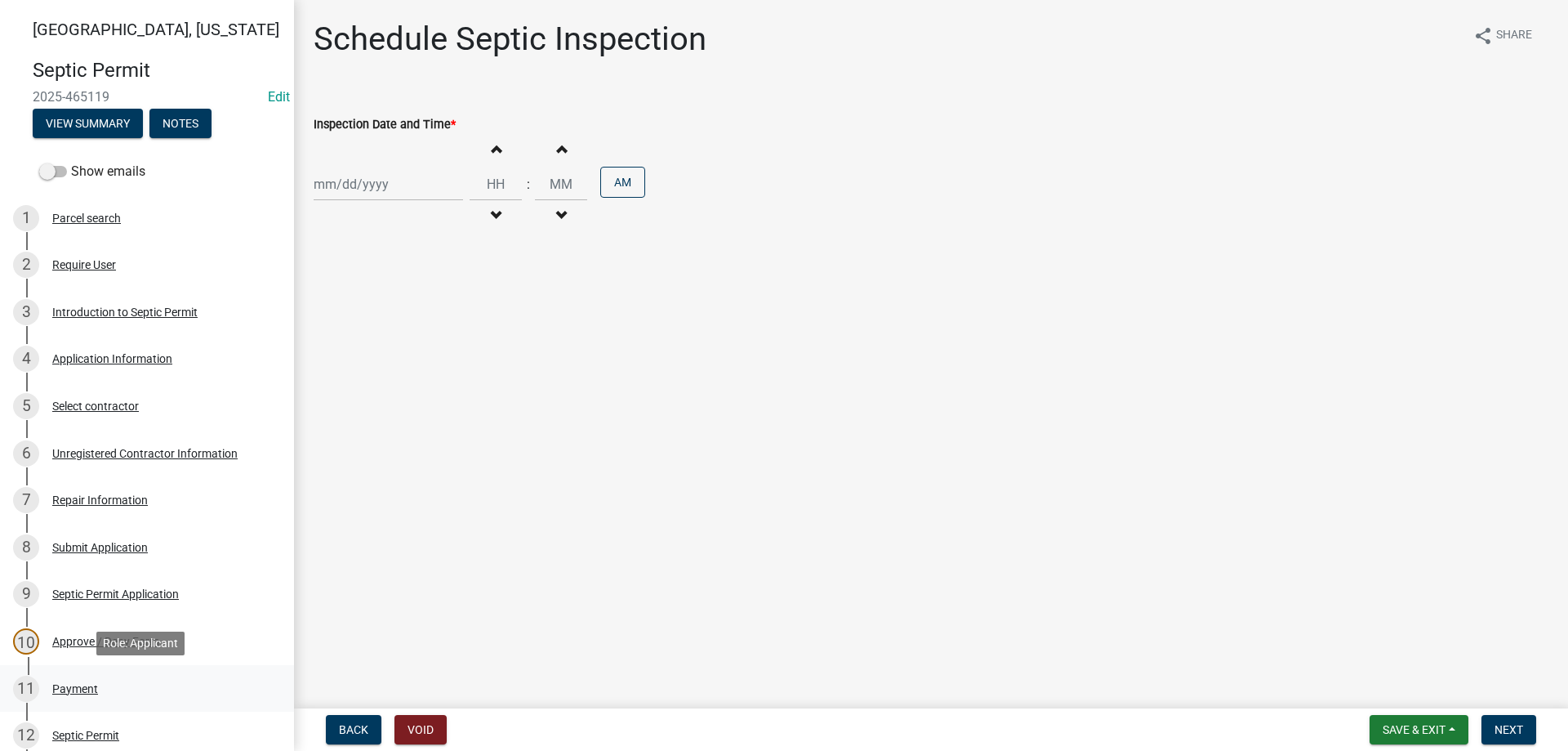
click at [66, 689] on div "Payment" at bounding box center [75, 689] width 46 height 12
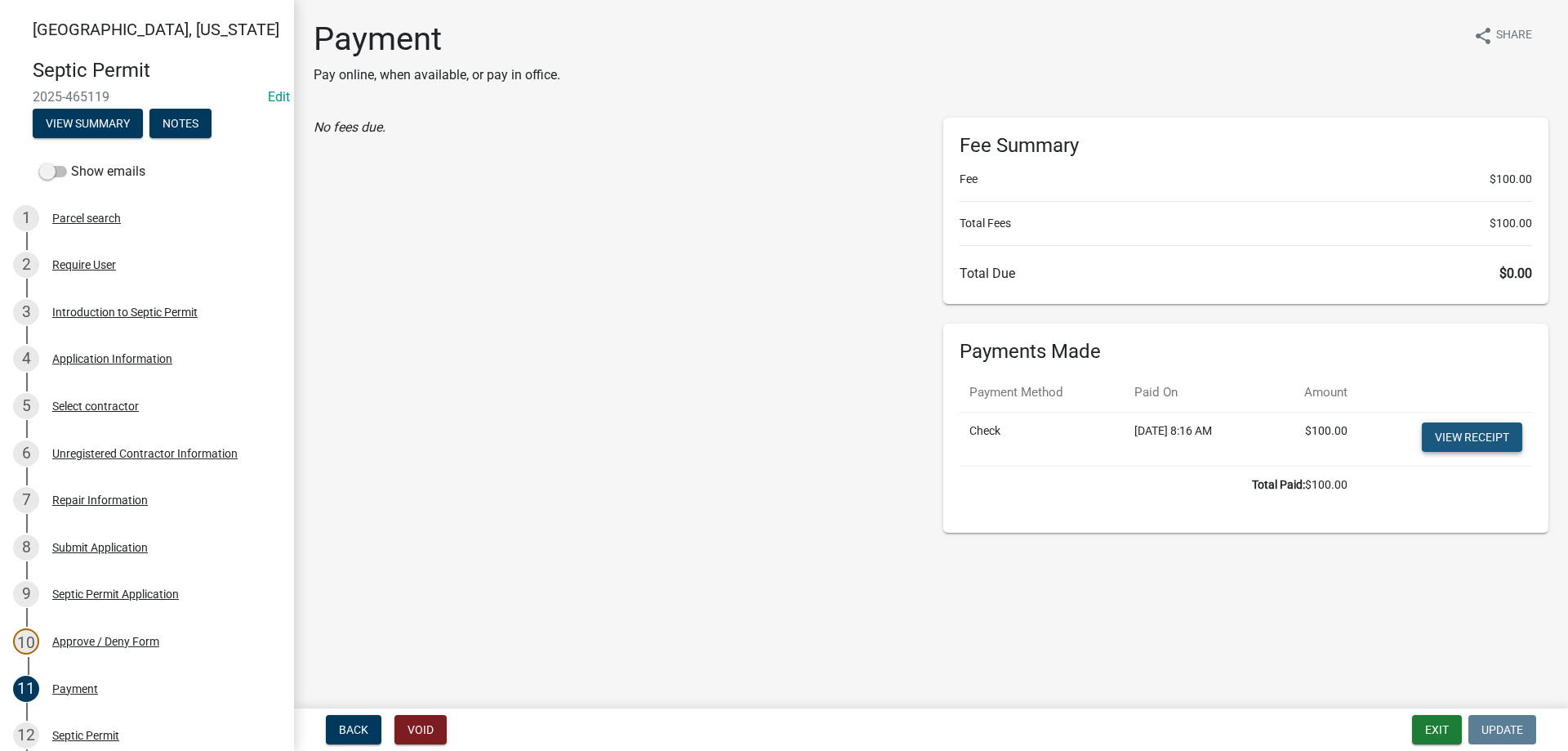
click at [1468, 438] on link "View receipt" at bounding box center [1472, 437] width 100 height 29
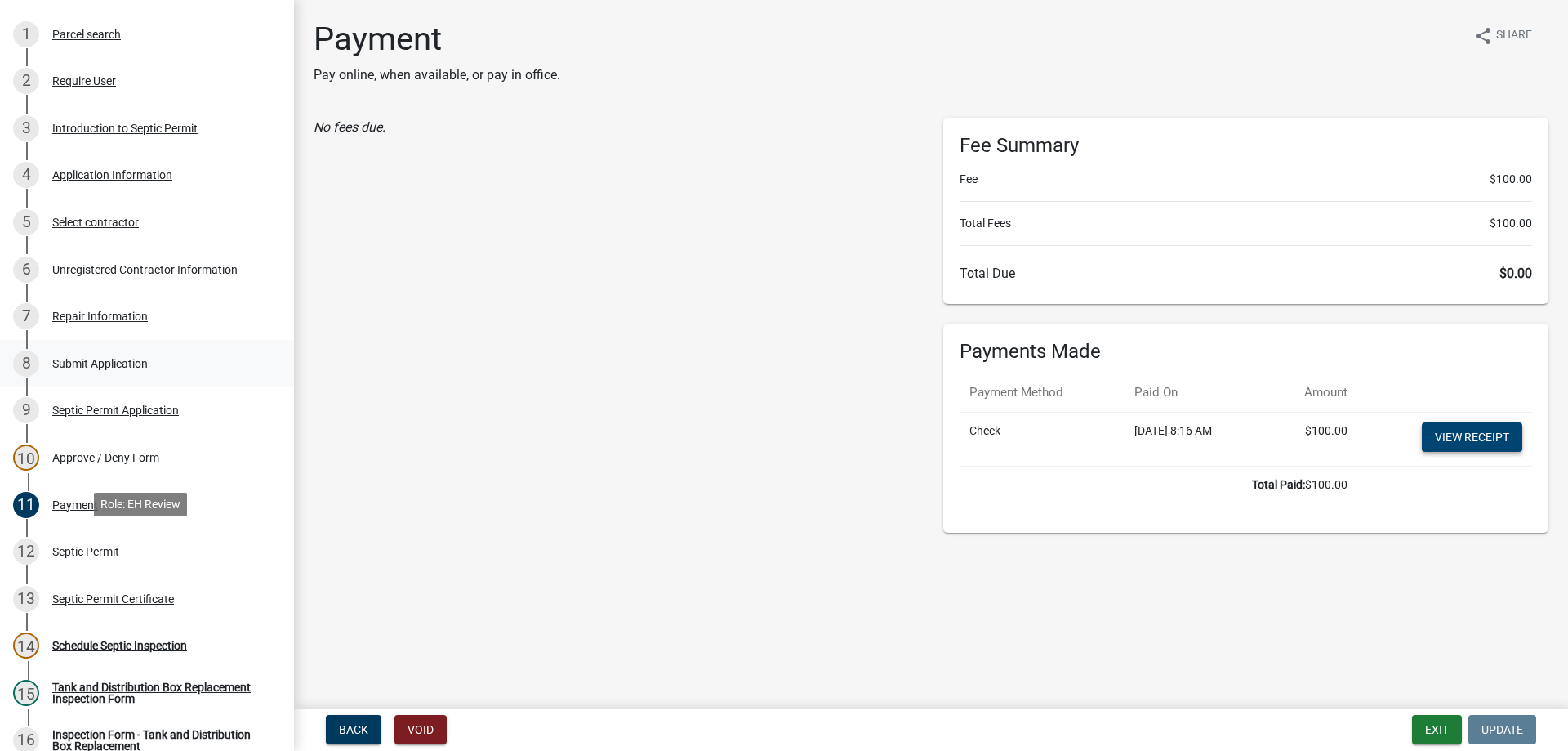
scroll to position [408, 0]
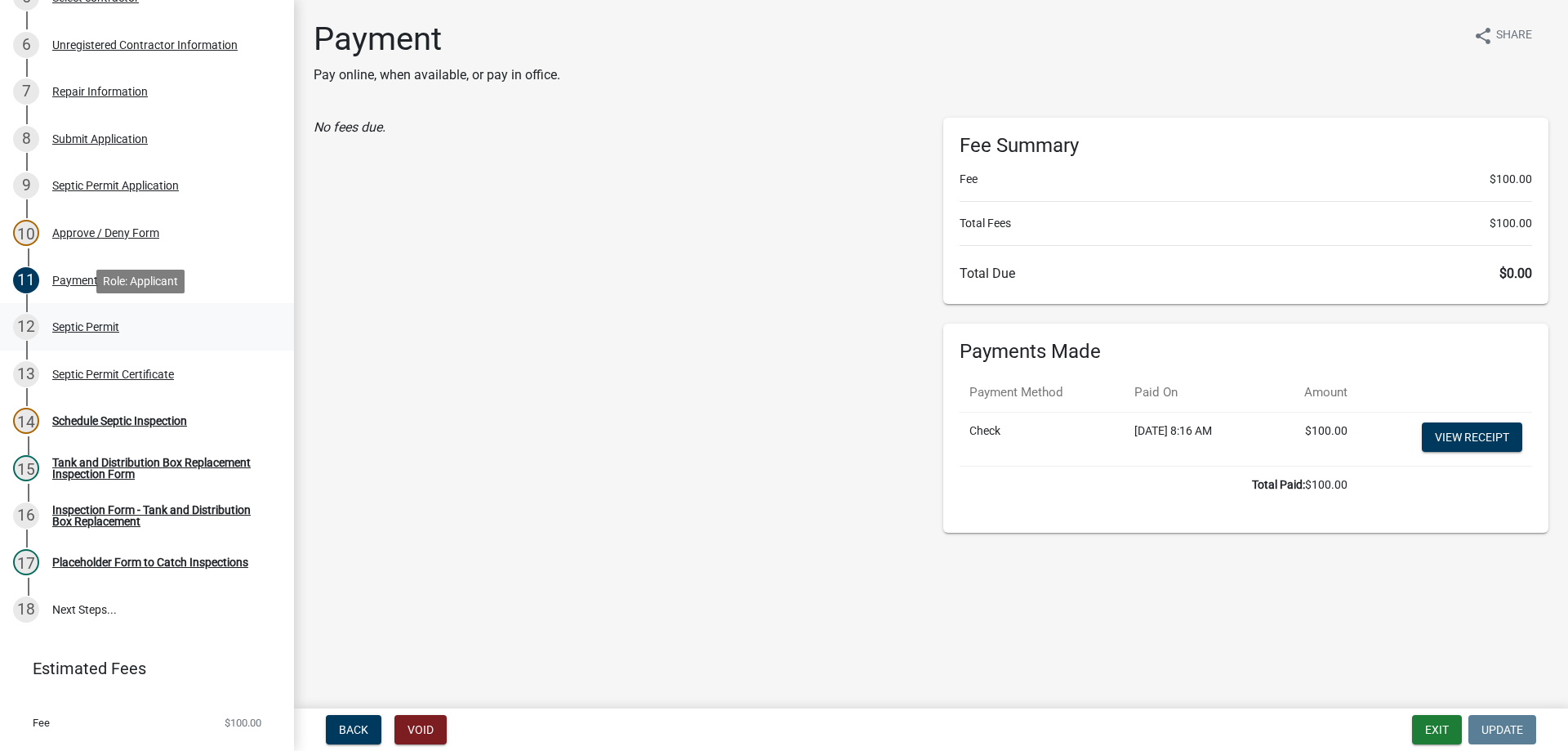
click at [80, 328] on div "Septic Permit" at bounding box center [85, 327] width 67 height 12
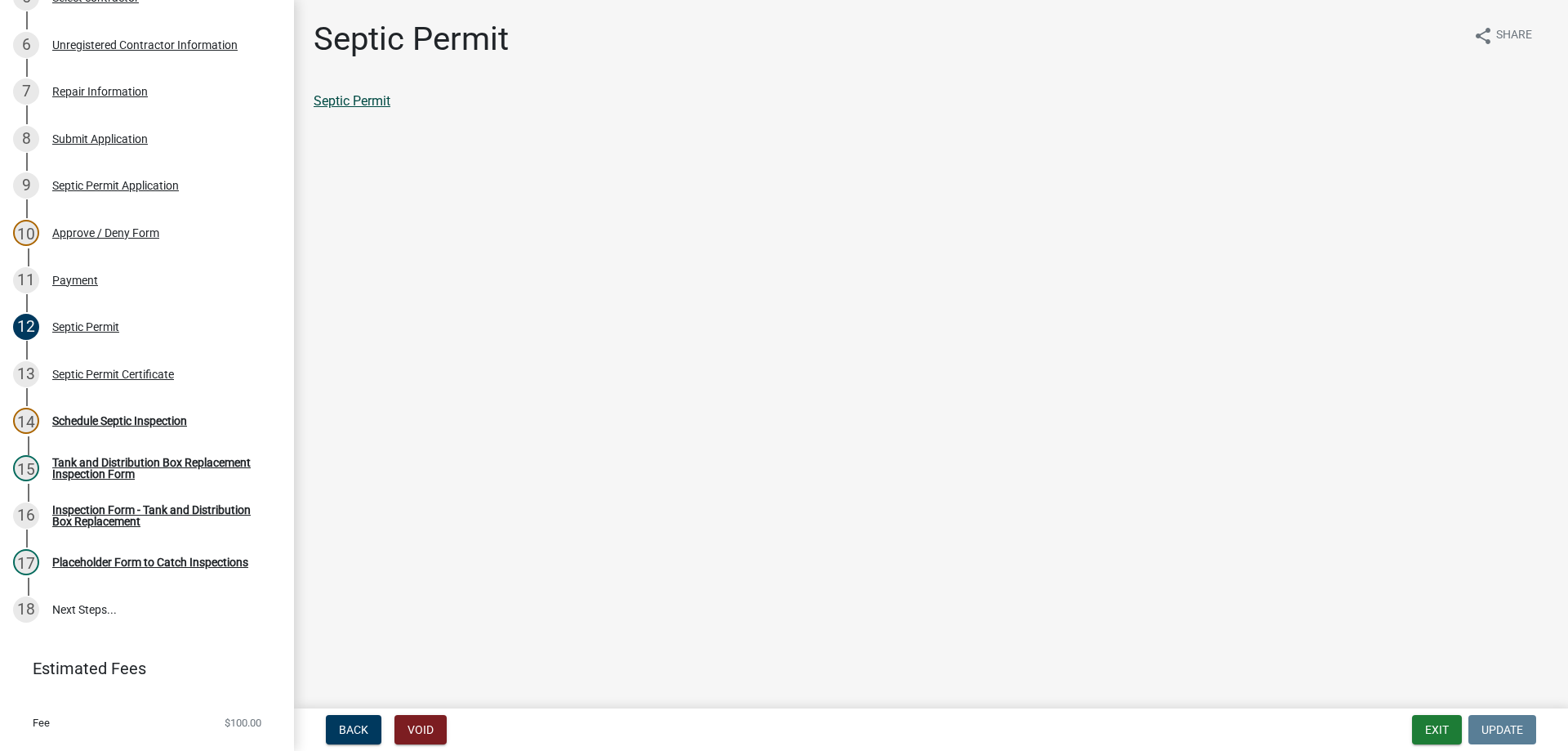
click at [357, 103] on link "Septic Permit" at bounding box center [352, 101] width 77 height 16
click at [110, 368] on div "Septic Permit Certificate" at bounding box center [113, 374] width 122 height 12
click at [368, 100] on link "Septic Permit Certificate" at bounding box center [383, 101] width 138 height 16
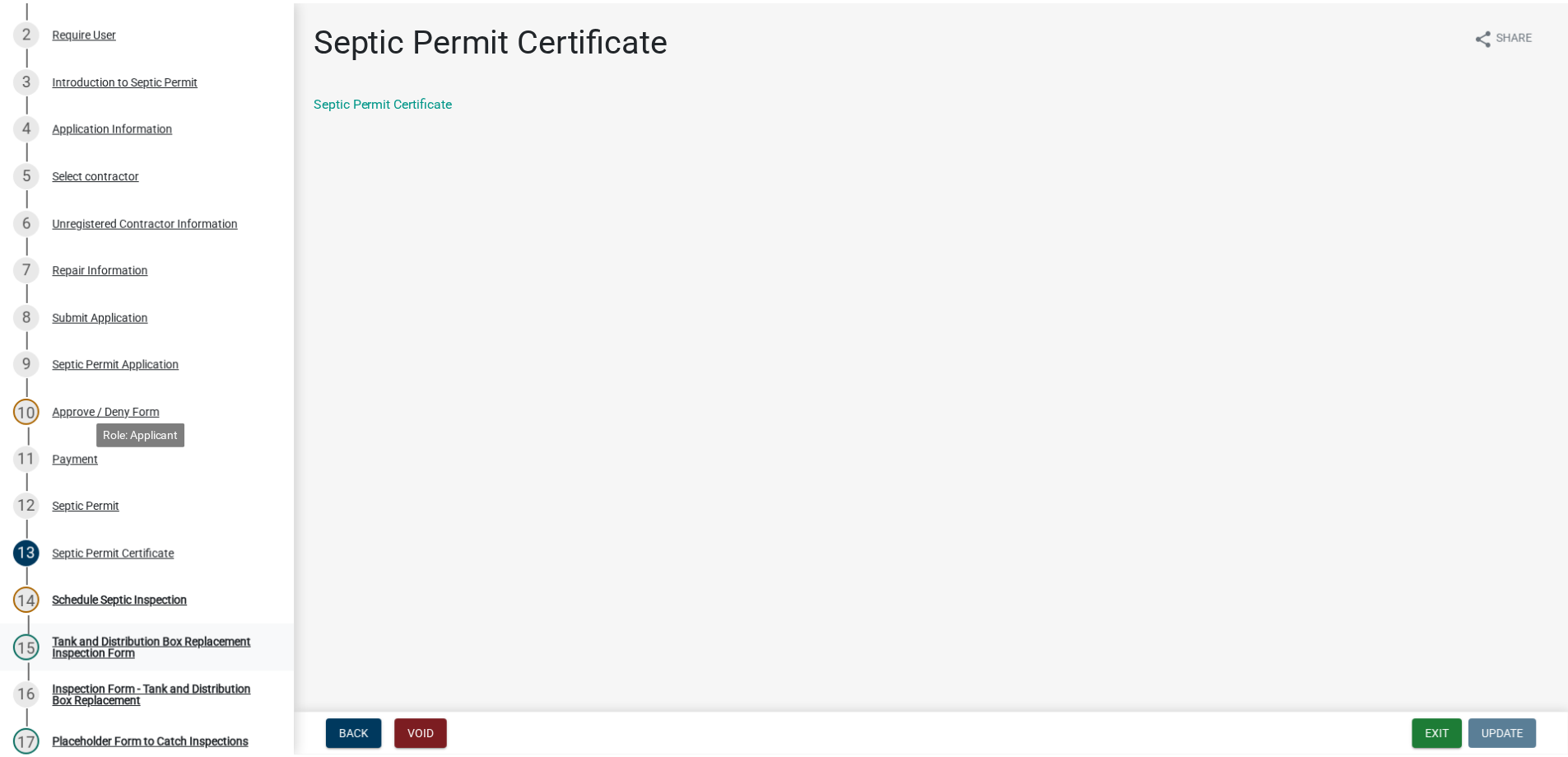
scroll to position [0, 0]
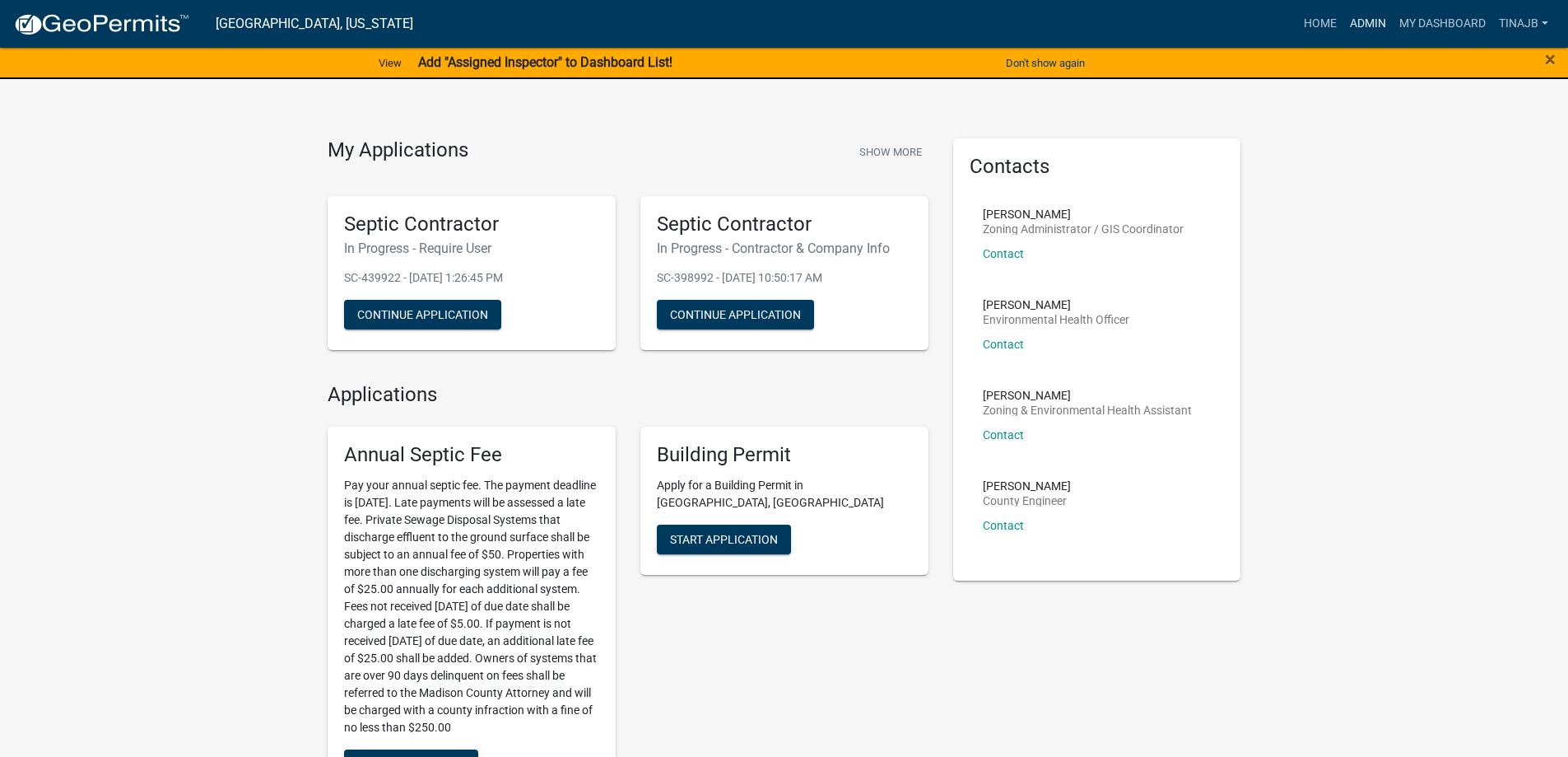
click at [1368, 22] on link "Admin" at bounding box center [1368, 24] width 49 height 32
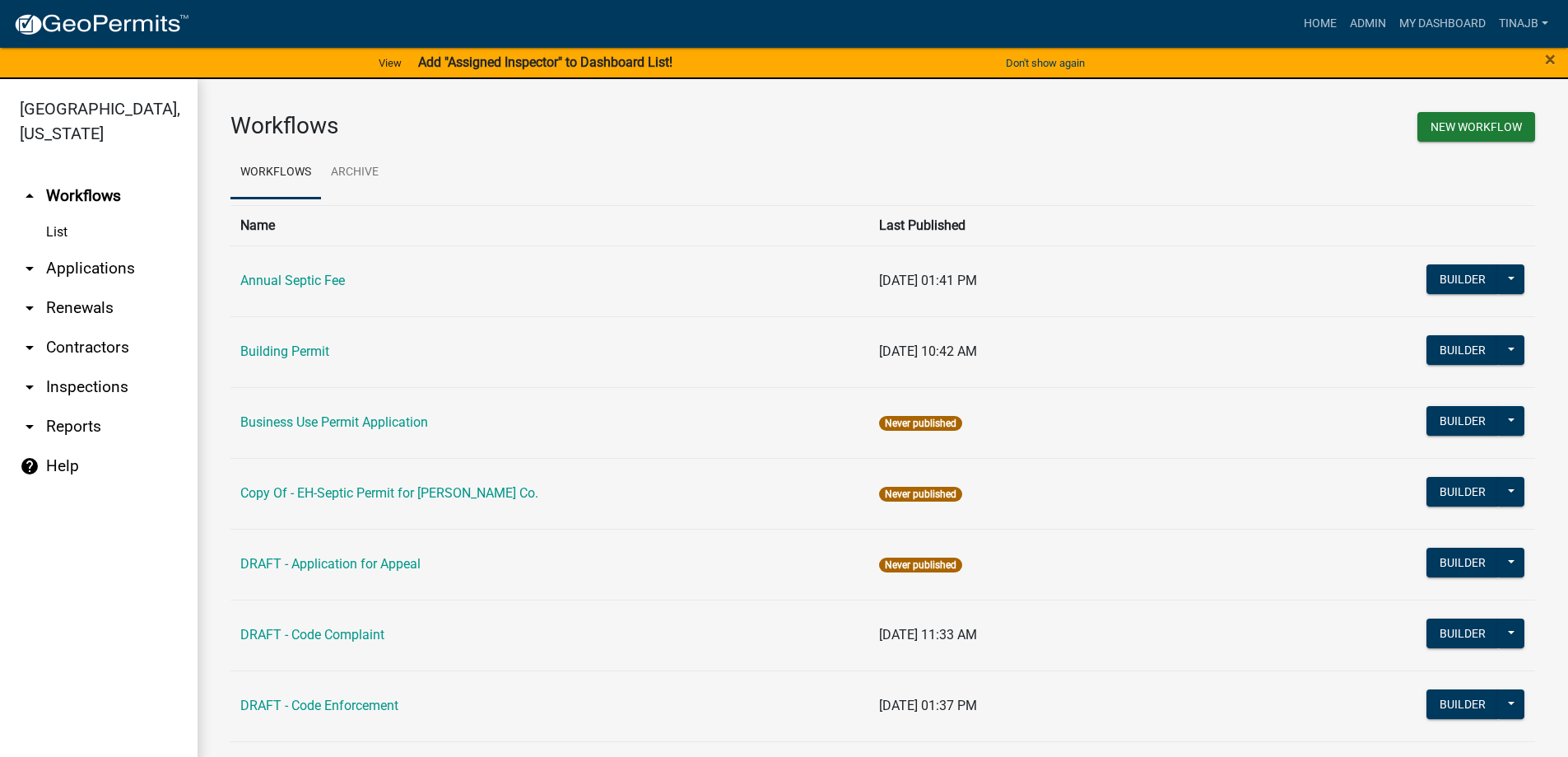
click at [86, 248] on link "arrow_drop_down Applications" at bounding box center [99, 268] width 198 height 40
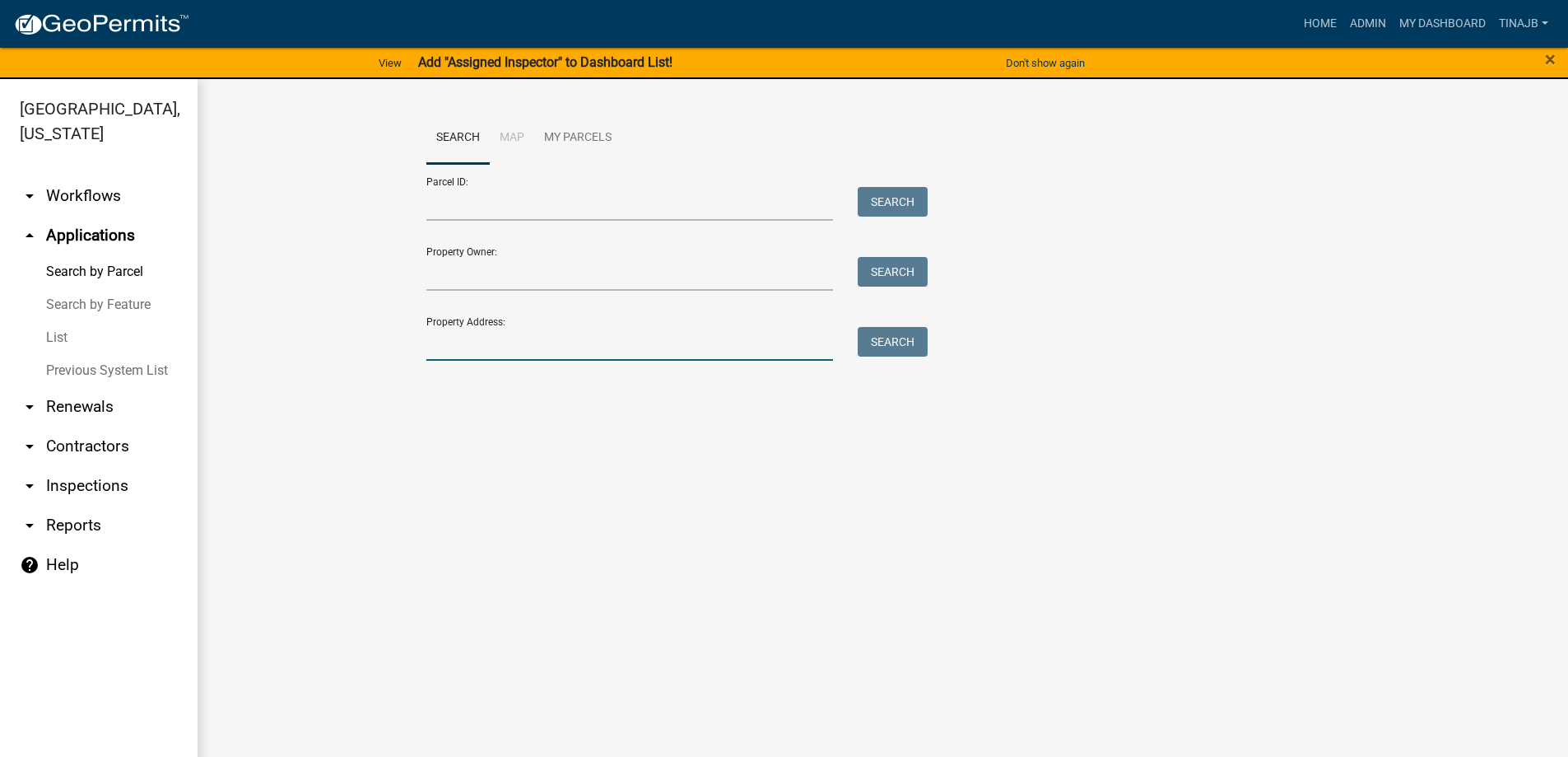
click at [489, 346] on input "Property Address:" at bounding box center [630, 343] width 408 height 34
type input "1328"
click at [912, 346] on button "Search" at bounding box center [892, 341] width 70 height 30
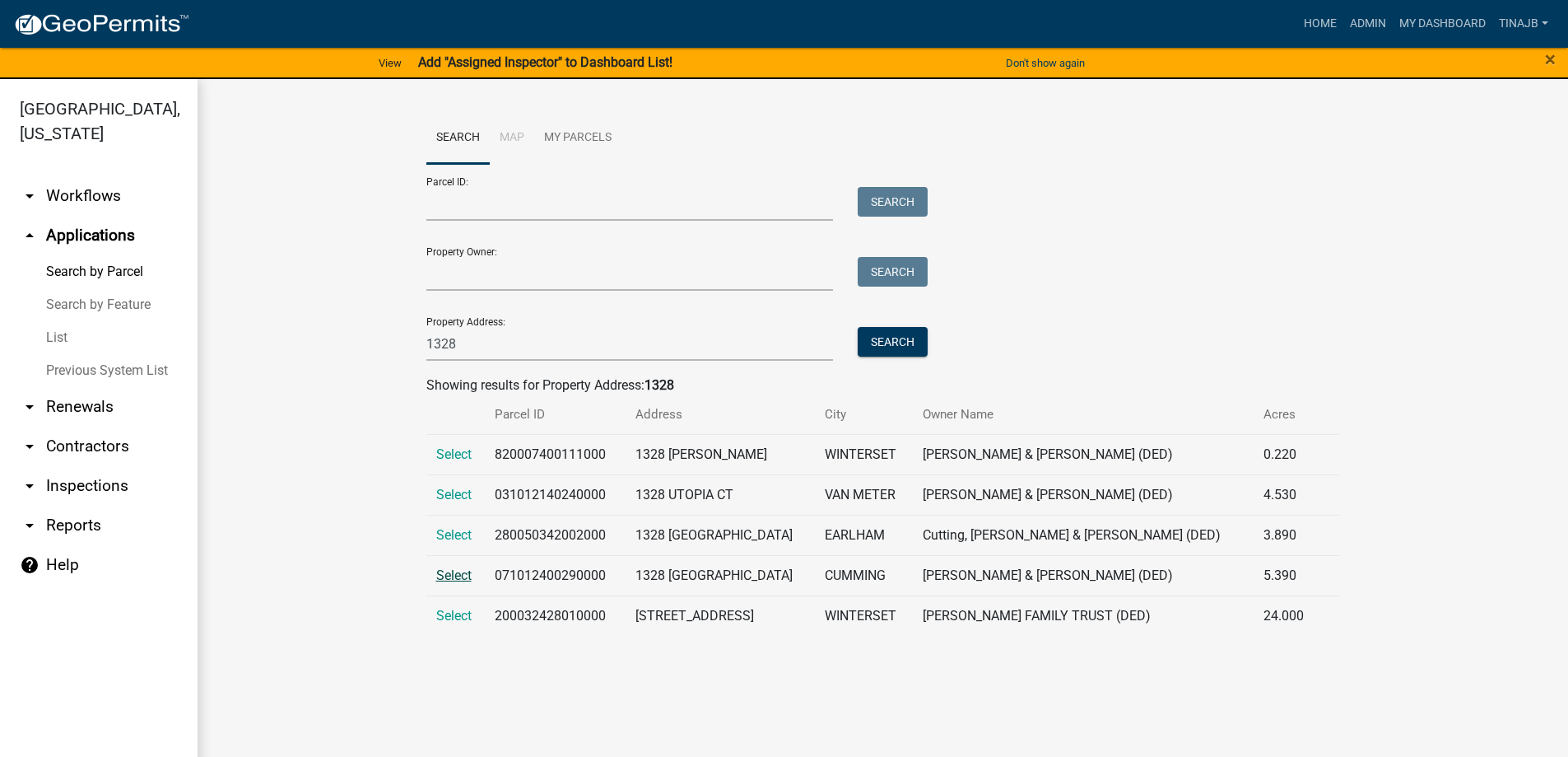
click at [447, 572] on span "Select" at bounding box center [454, 575] width 36 height 16
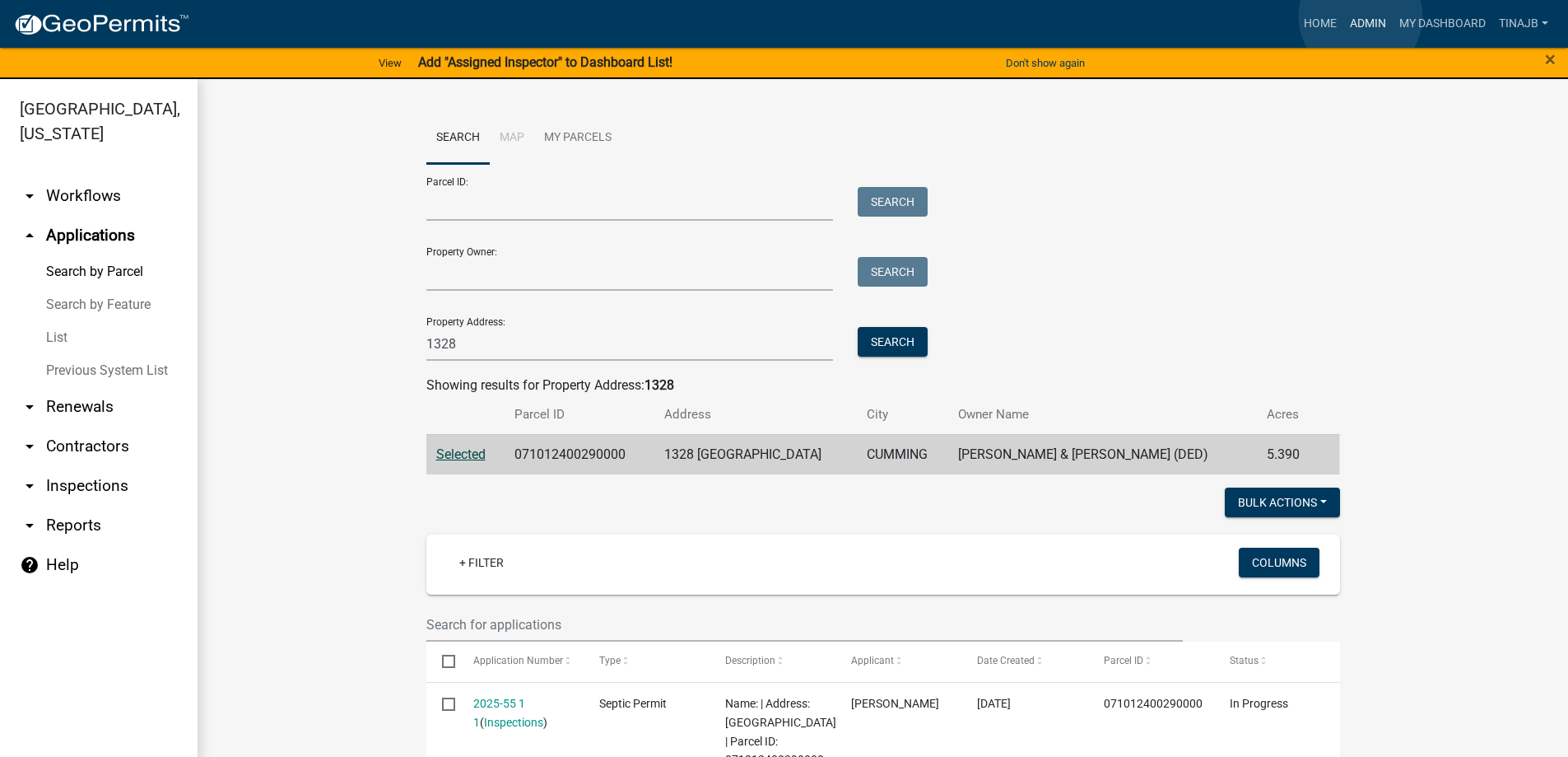
click at [1361, 17] on link "Admin" at bounding box center [1368, 24] width 49 height 32
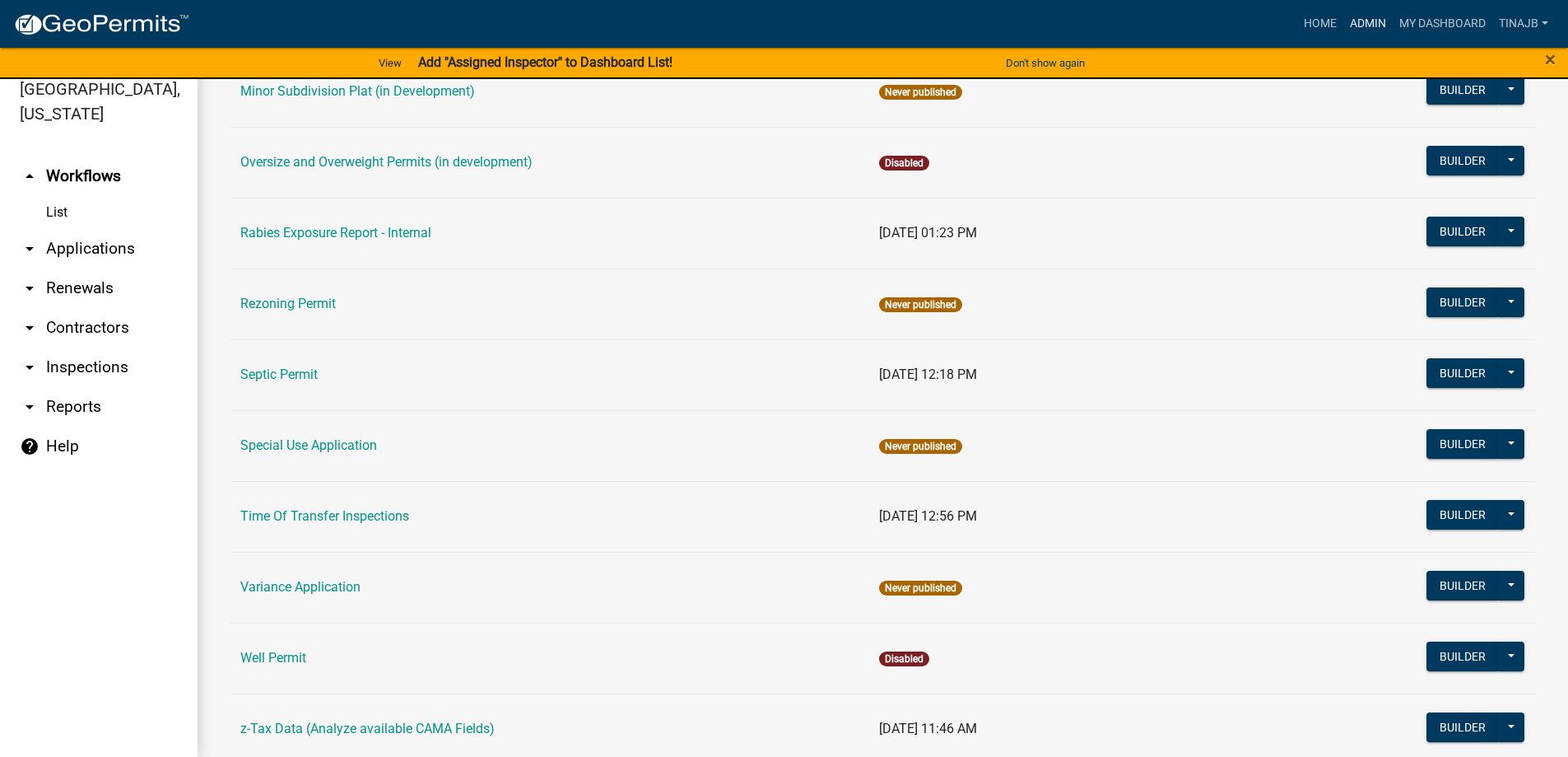
scroll to position [849, 0]
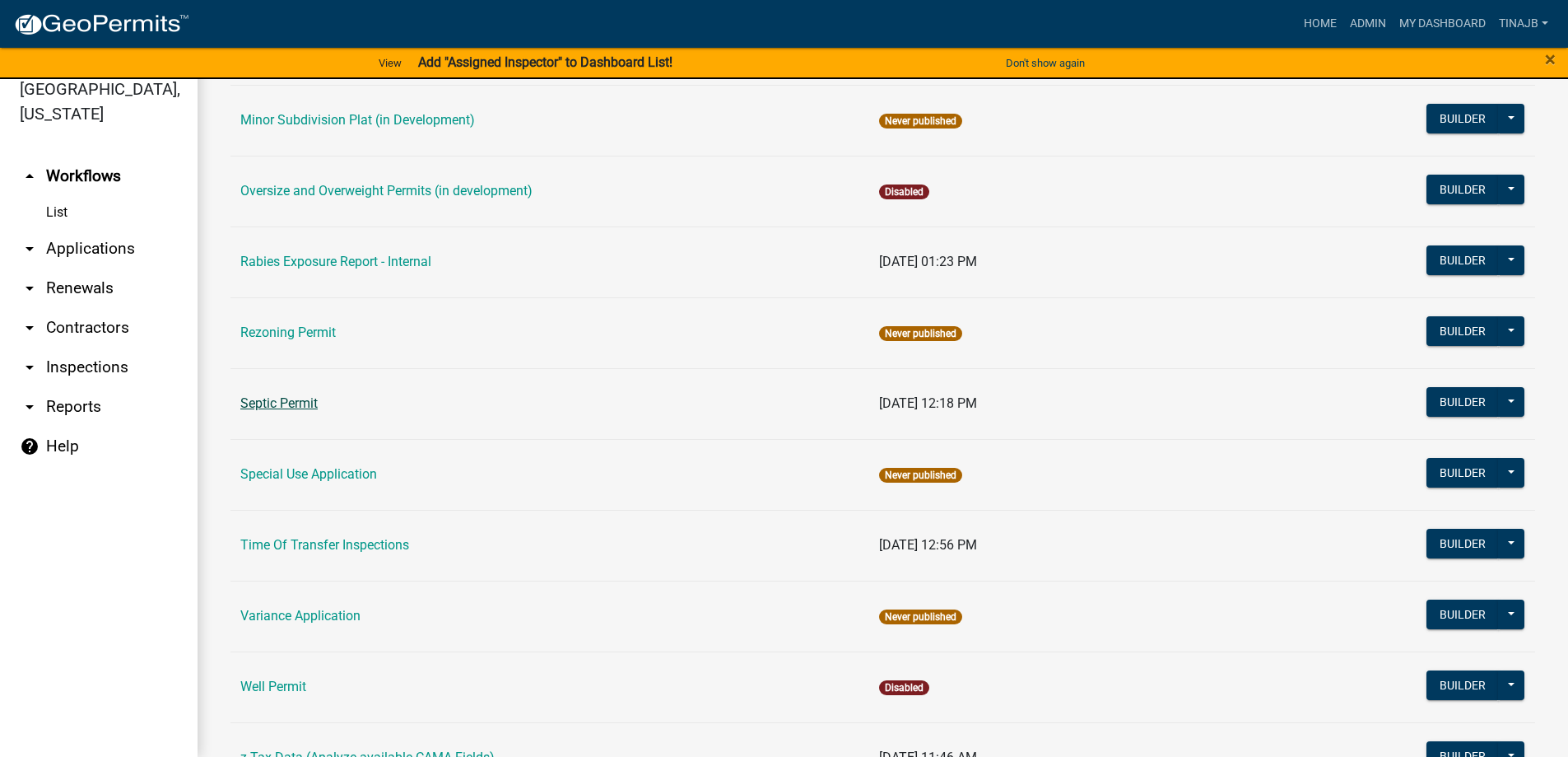
click at [272, 405] on link "Septic Permit" at bounding box center [279, 403] width 77 height 16
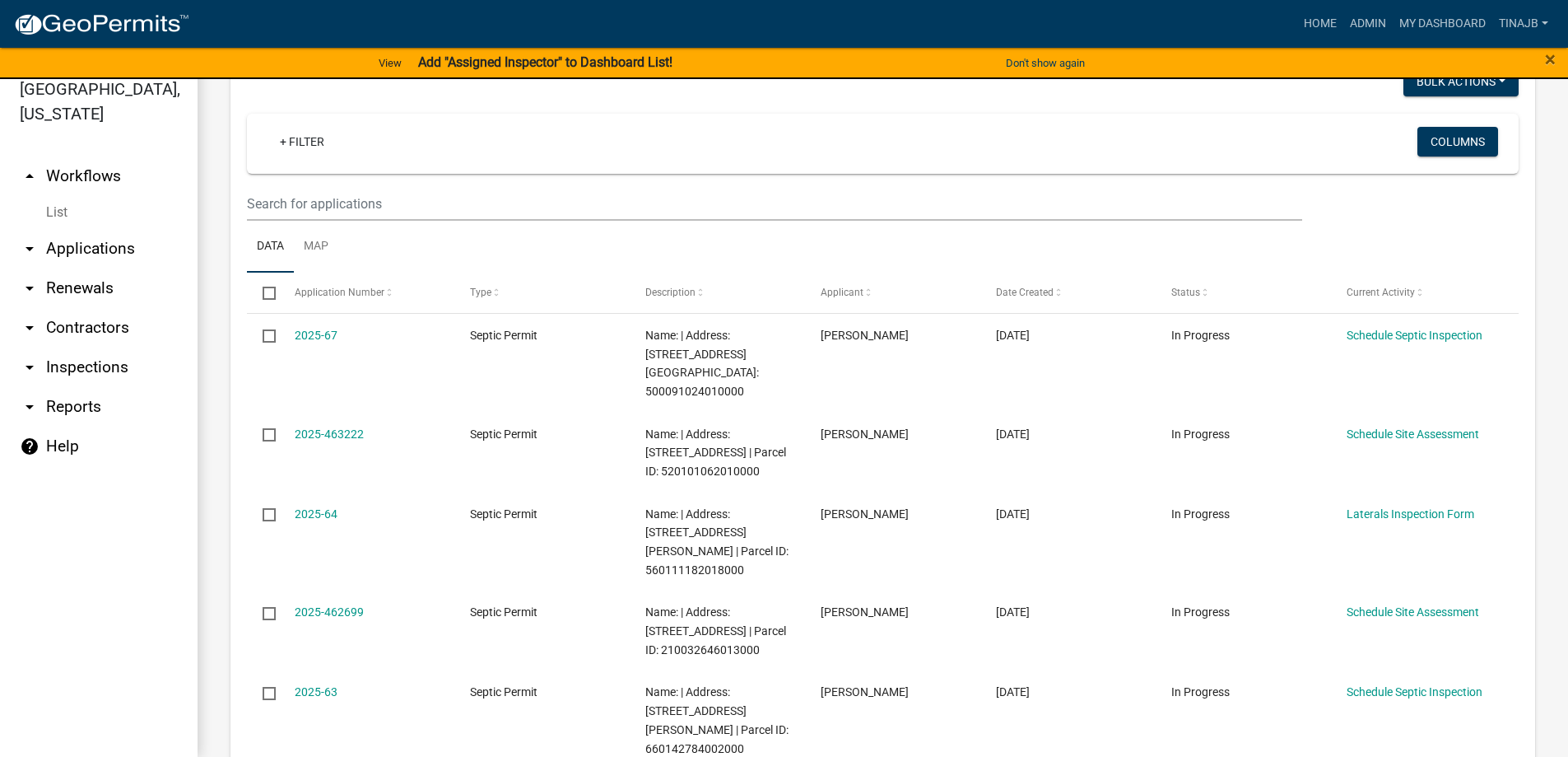
scroll to position [247, 0]
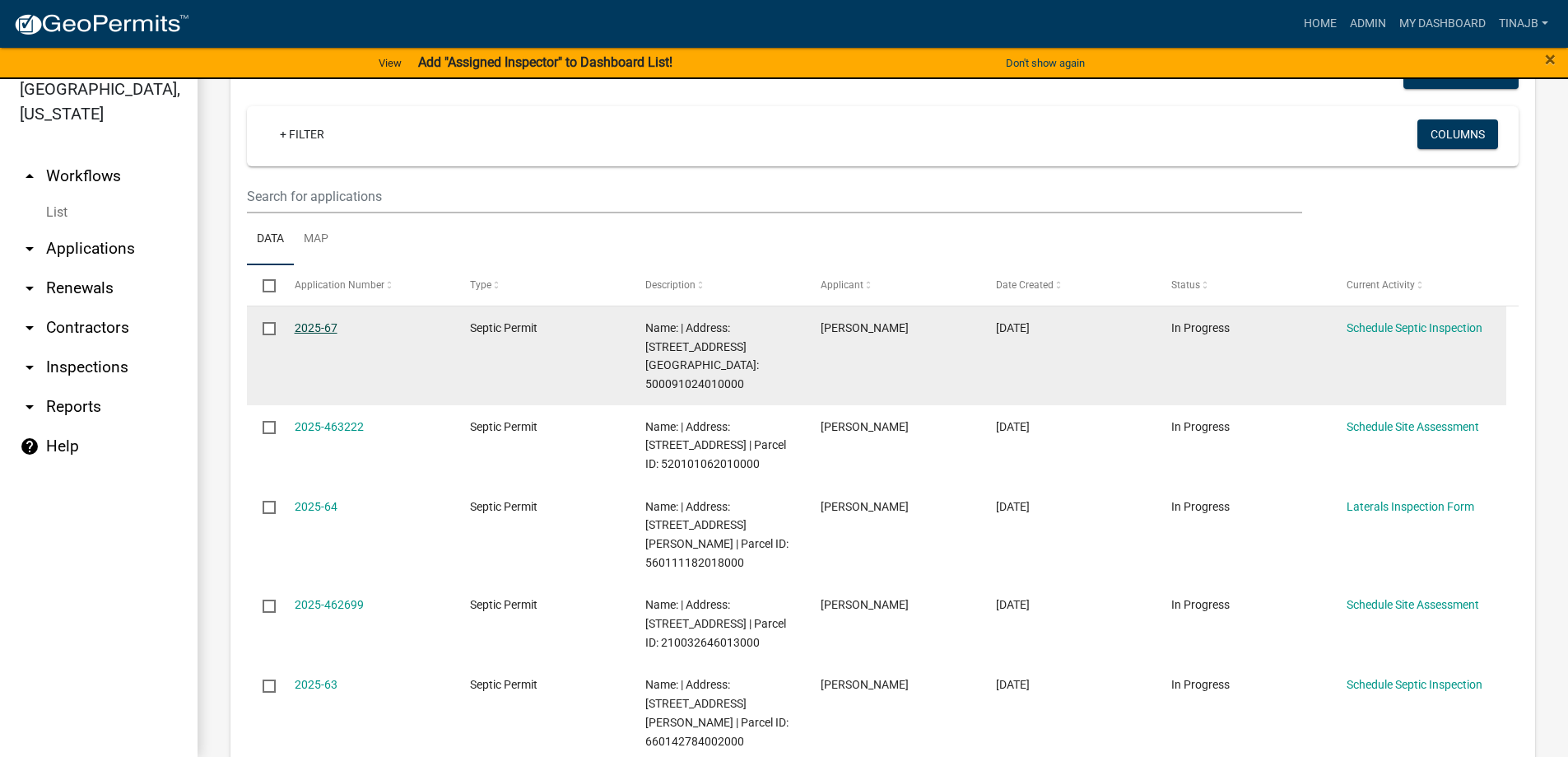
click at [312, 322] on link "2025-67" at bounding box center [316, 328] width 43 height 13
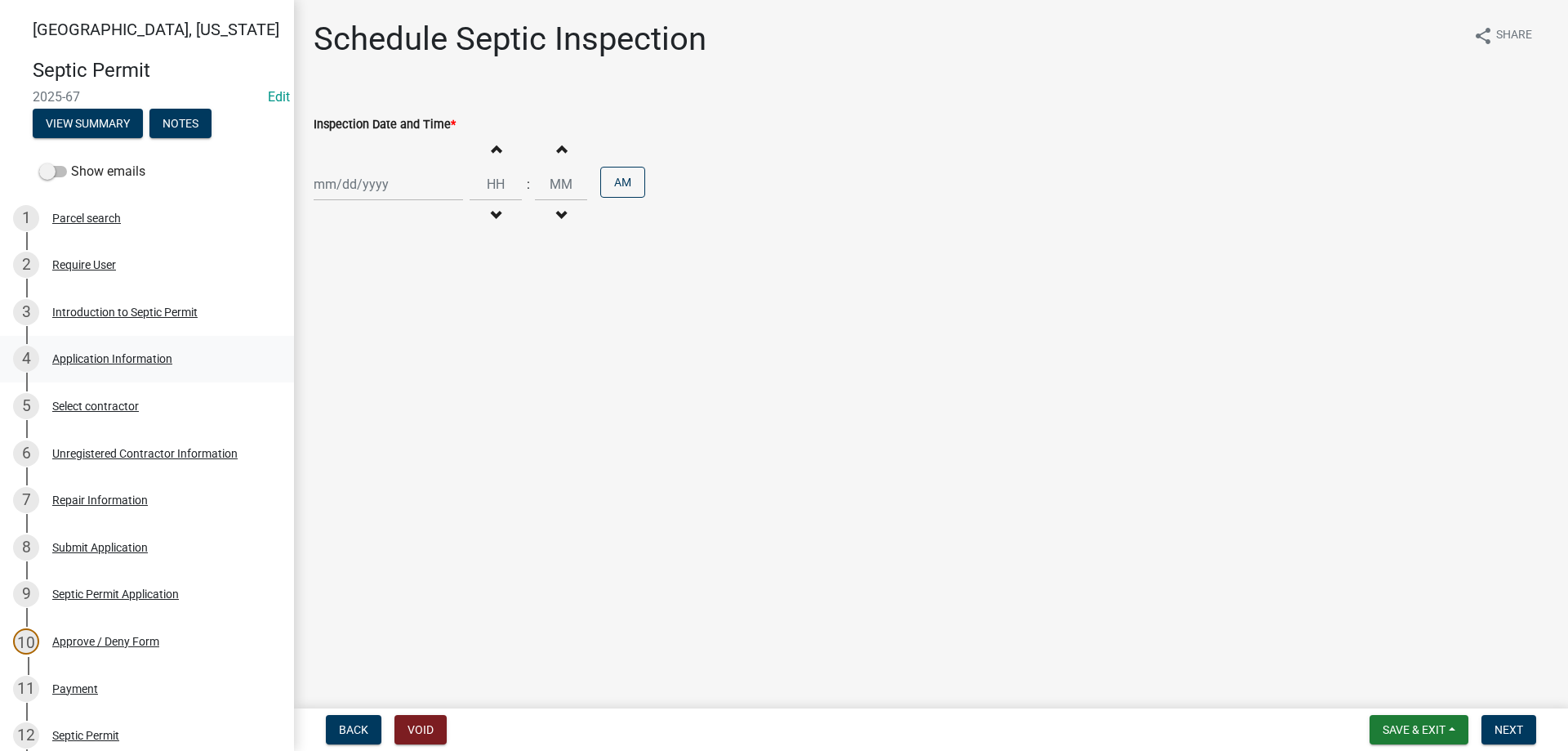
click at [107, 353] on div "Application Information" at bounding box center [112, 359] width 120 height 12
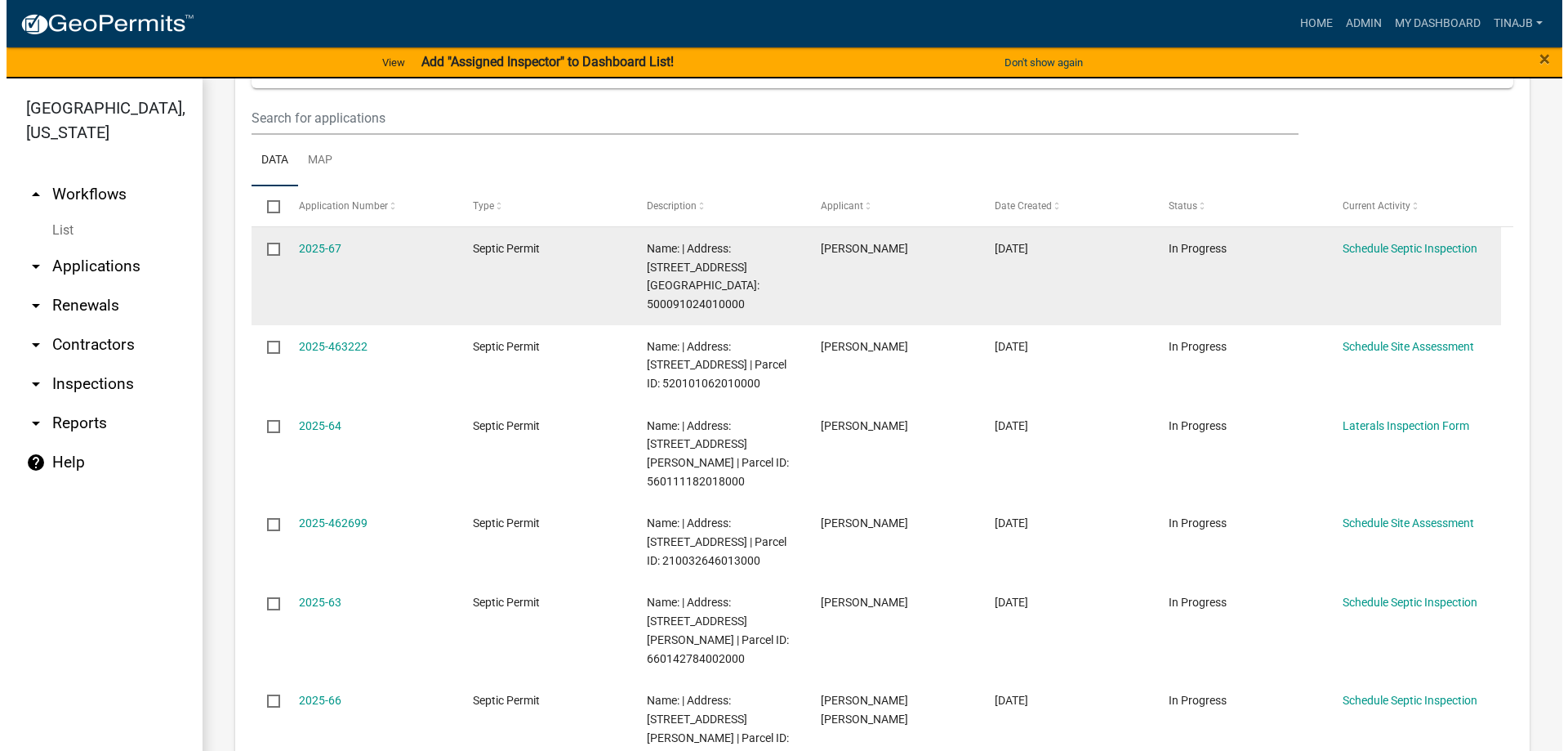
scroll to position [408, 0]
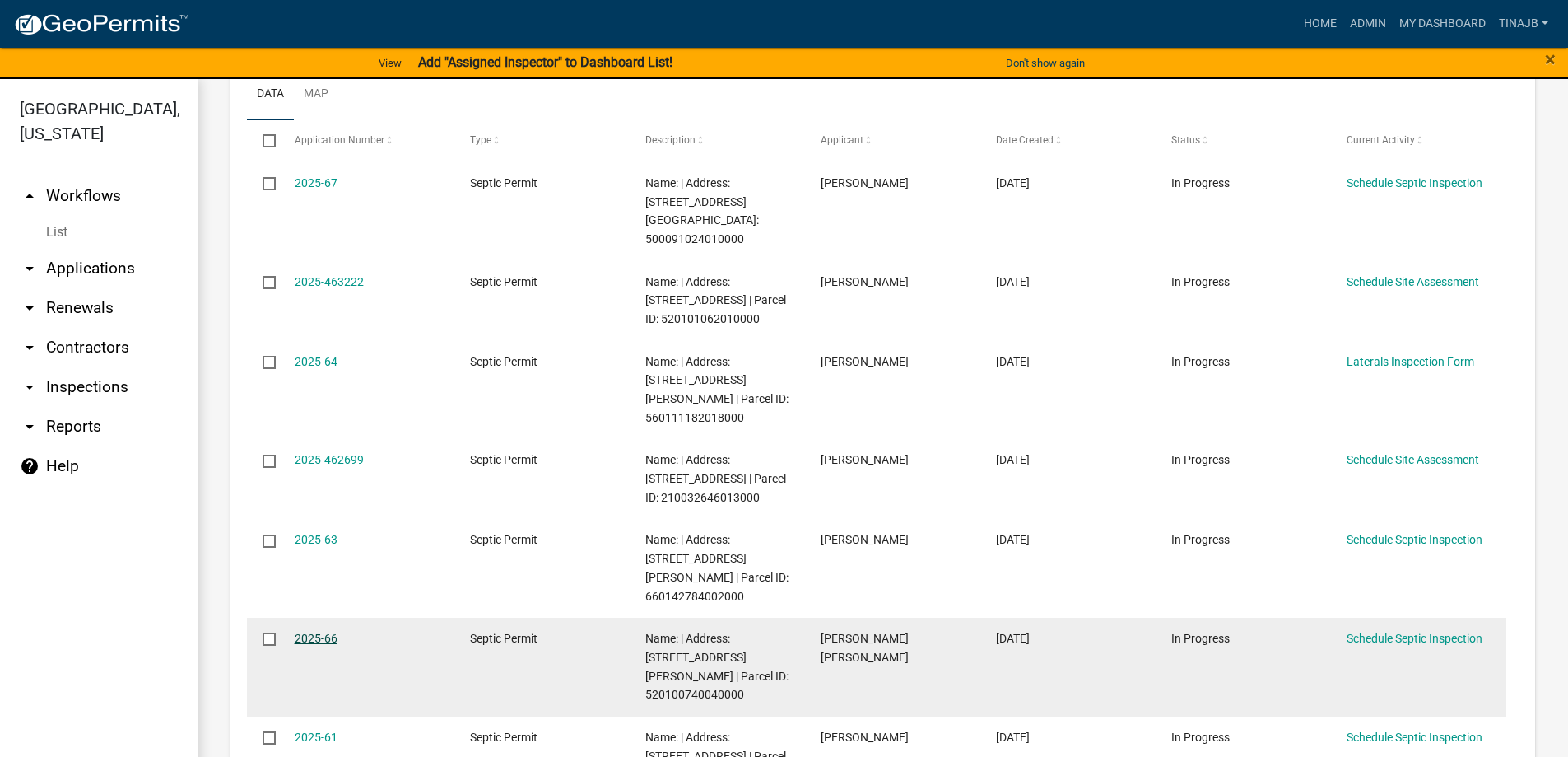
click at [309, 631] on link "2025-66" at bounding box center [316, 637] width 43 height 13
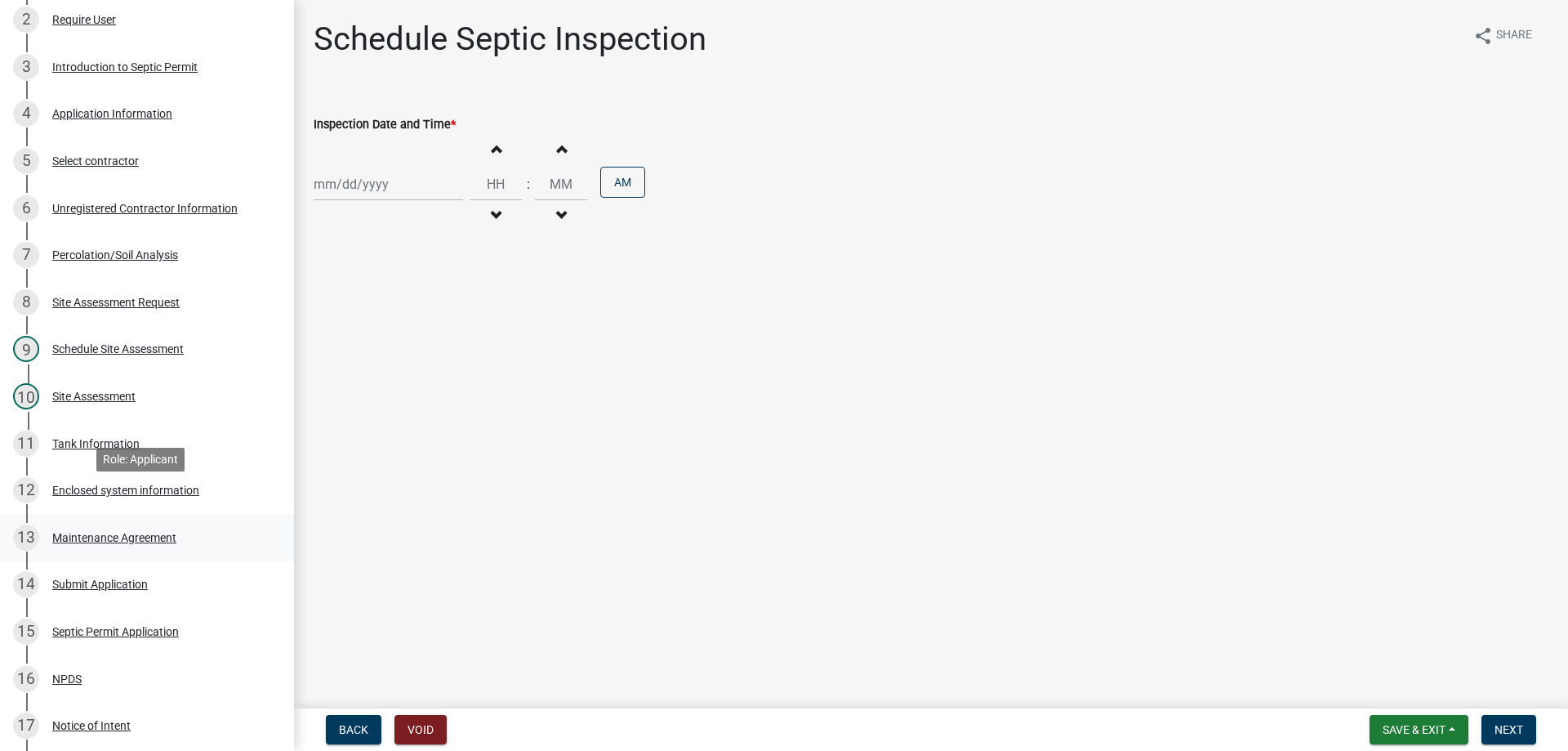
scroll to position [490, 0]
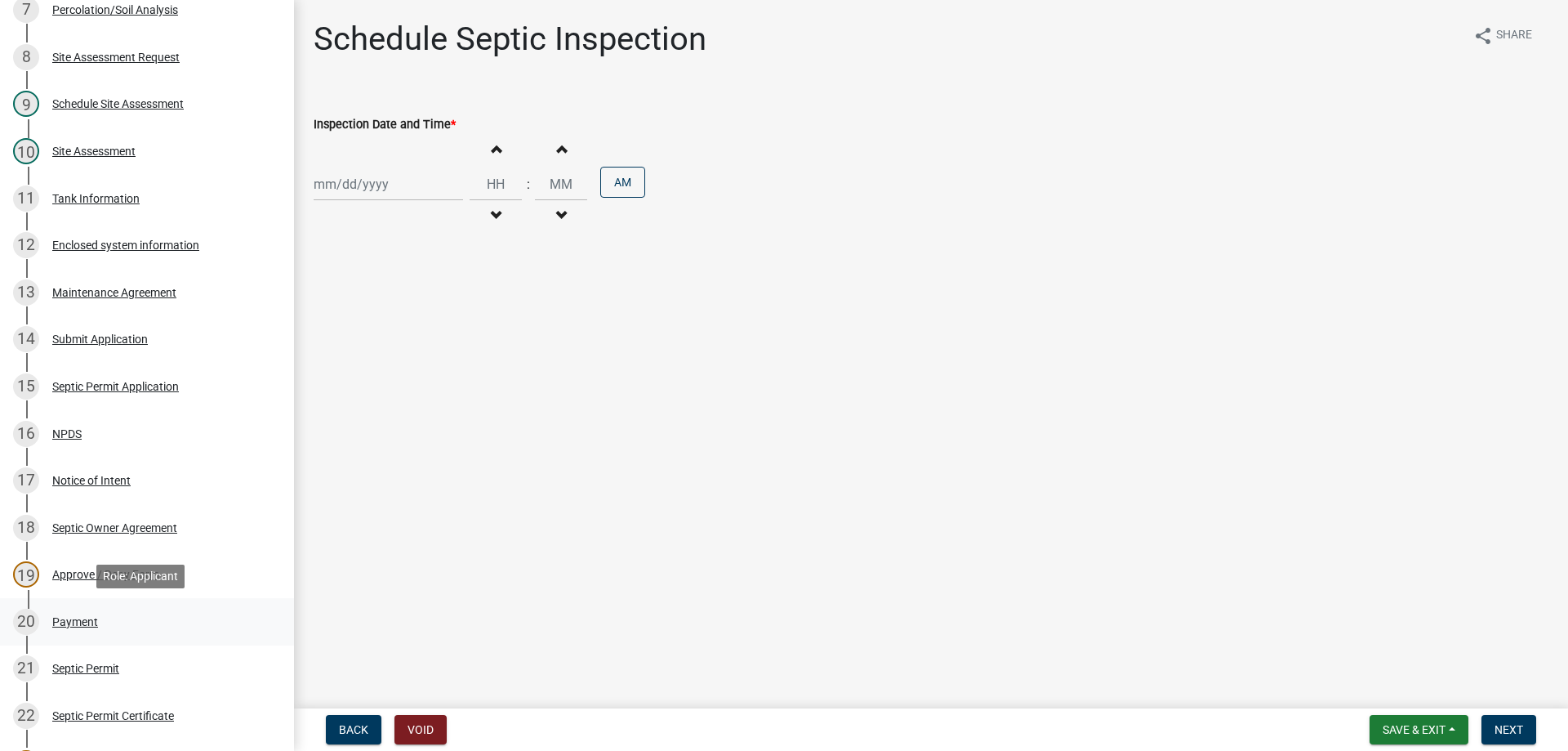
click at [74, 619] on div "Payment" at bounding box center [75, 621] width 46 height 12
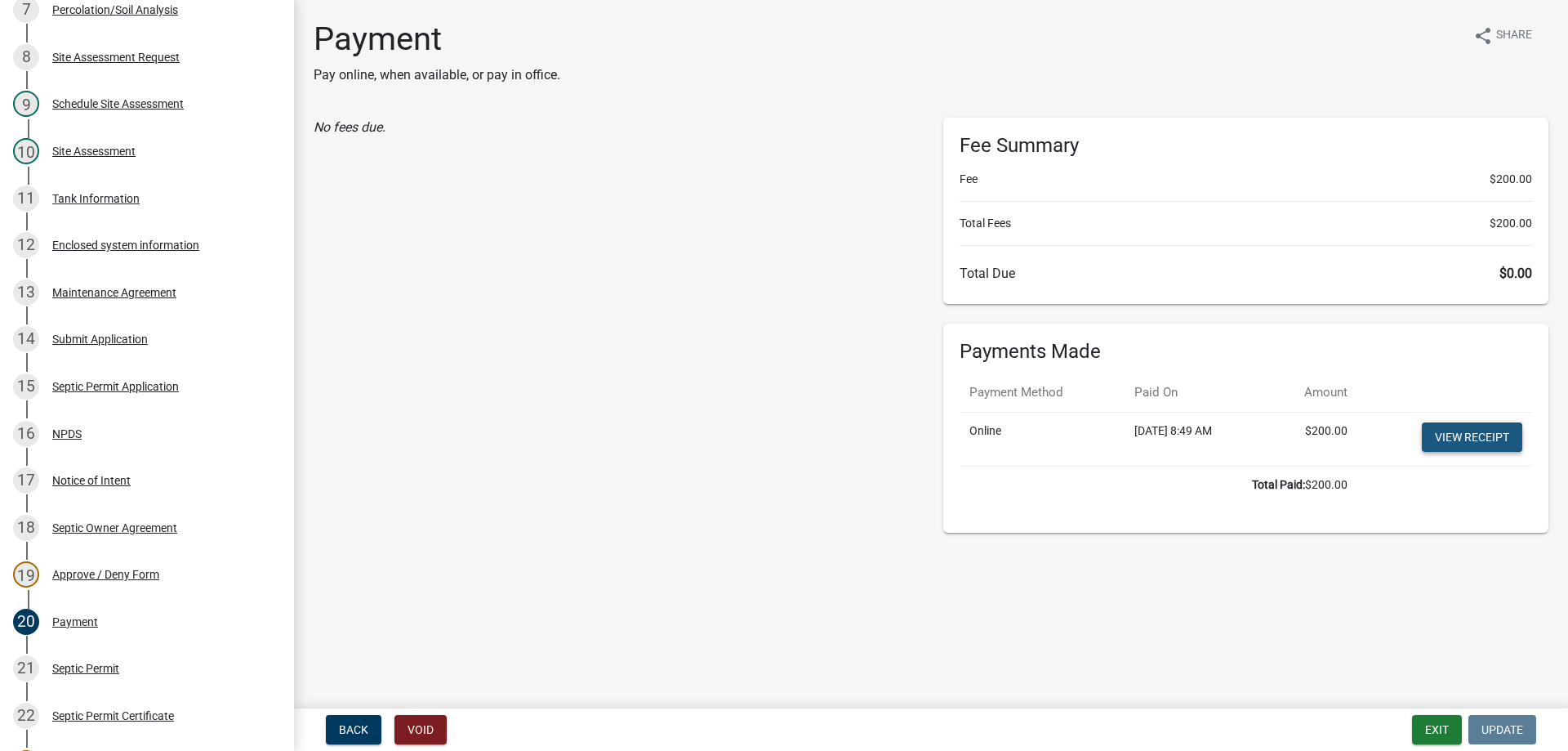
click at [1477, 440] on link "View receipt" at bounding box center [1472, 437] width 100 height 29
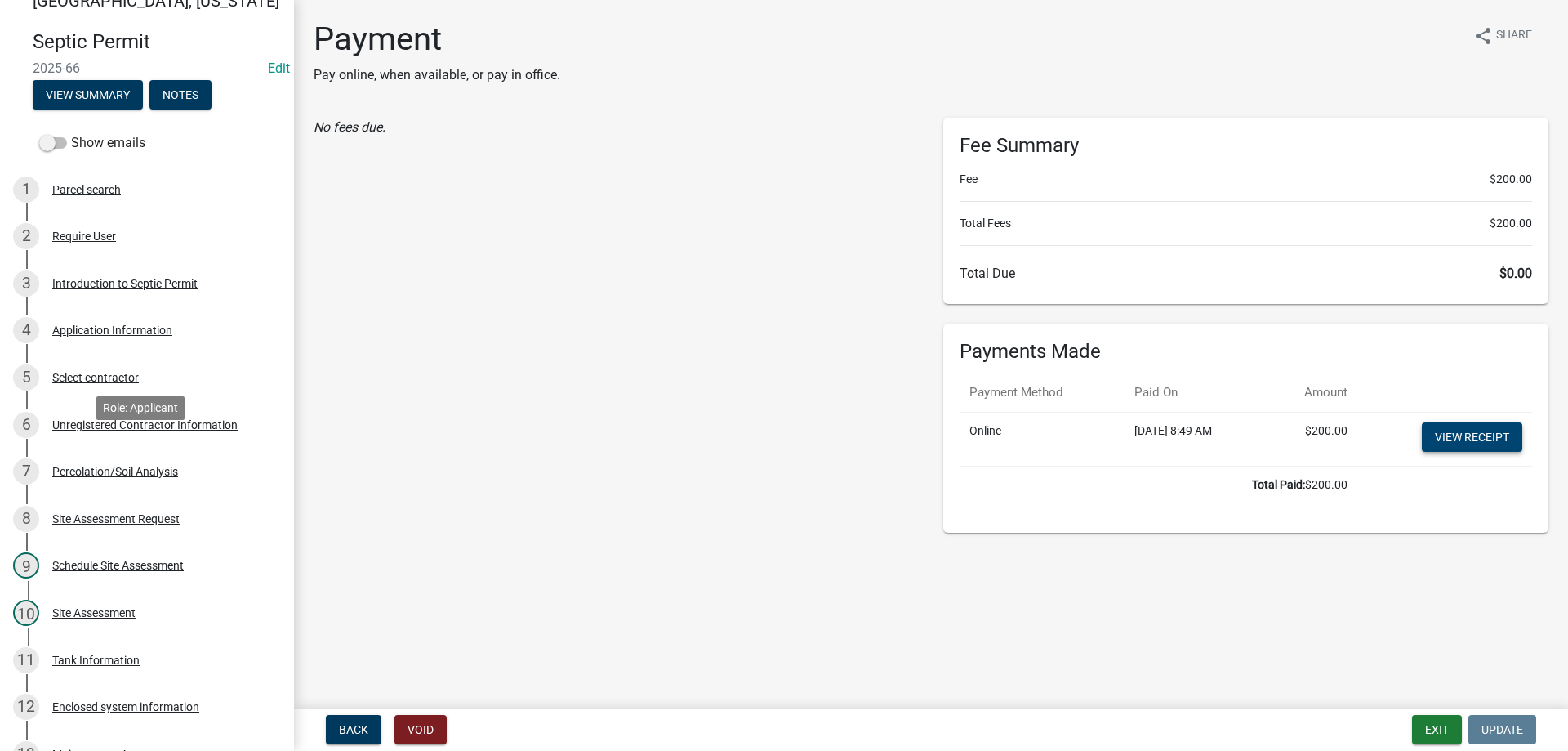
scroll to position [0, 0]
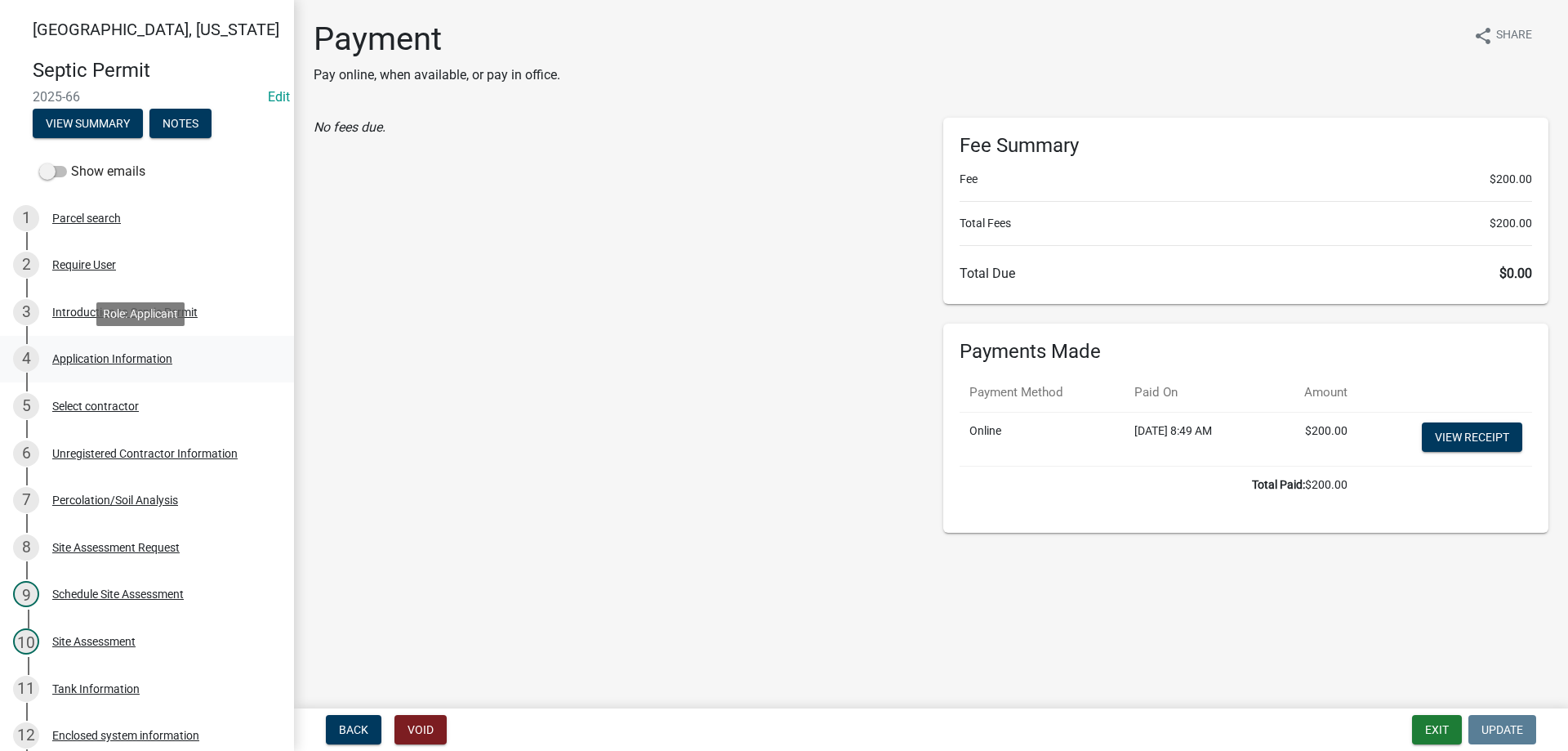
click at [133, 353] on div "Application Information" at bounding box center [112, 359] width 120 height 12
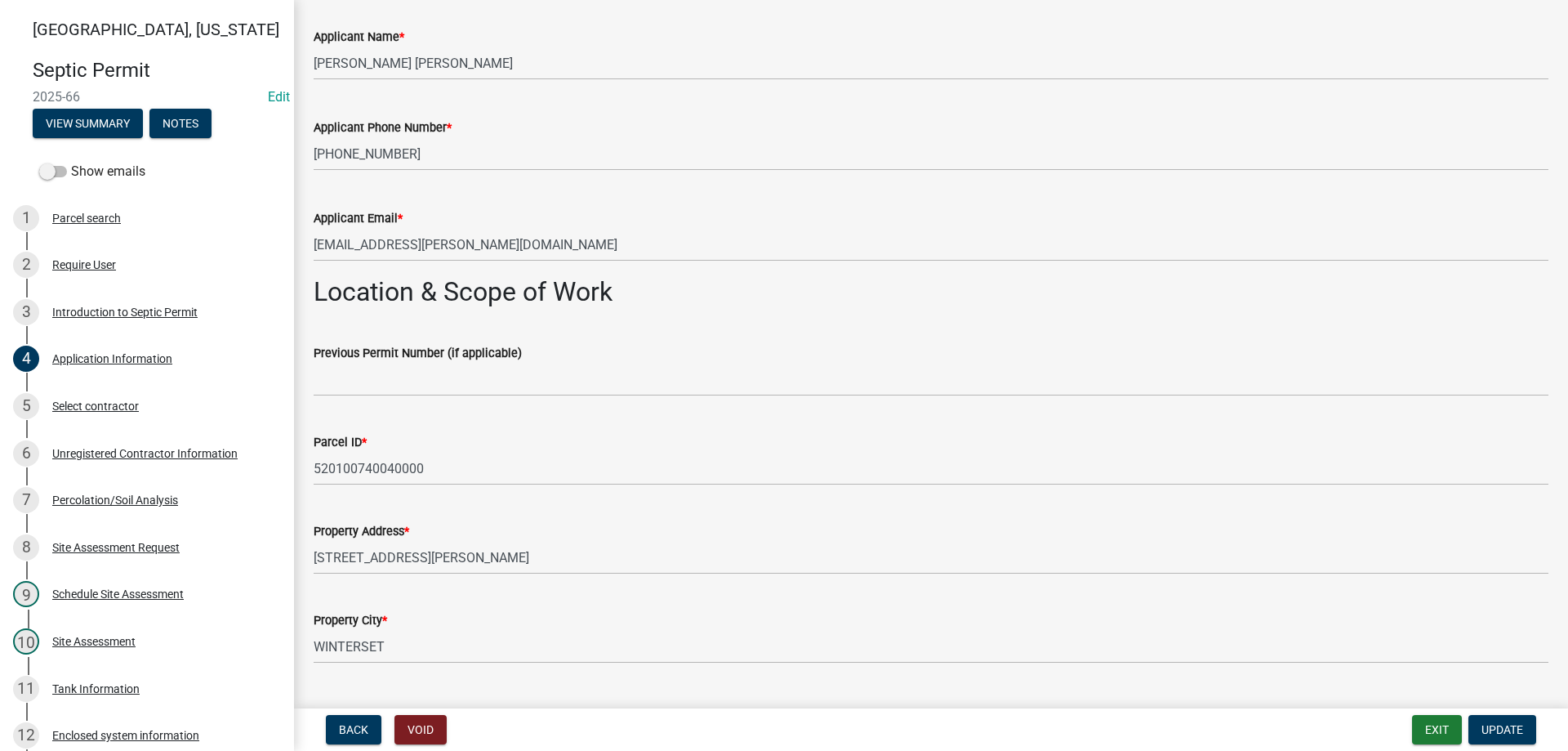
scroll to position [981, 0]
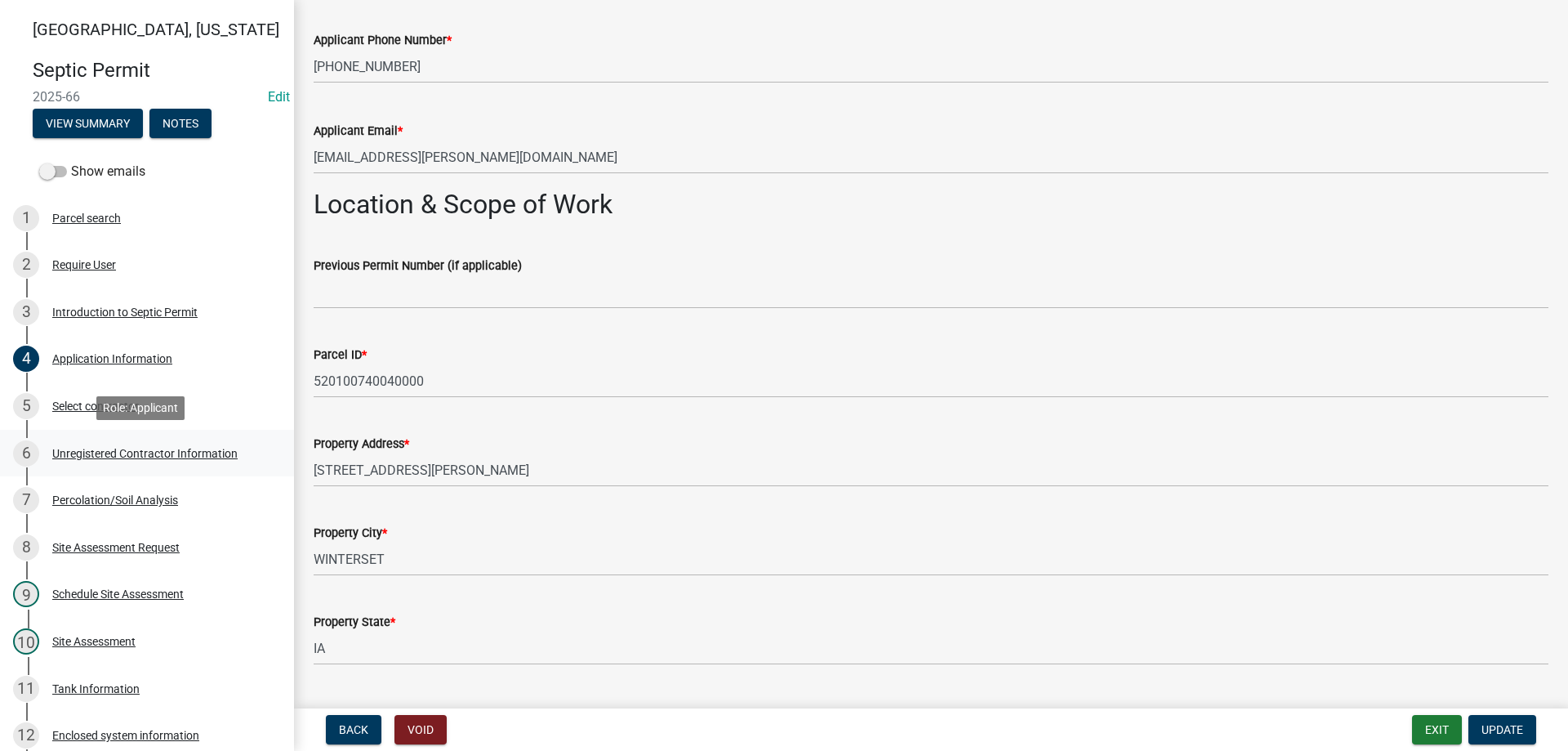
click at [119, 451] on div "Unregistered Contractor Information" at bounding box center [144, 454] width 185 height 12
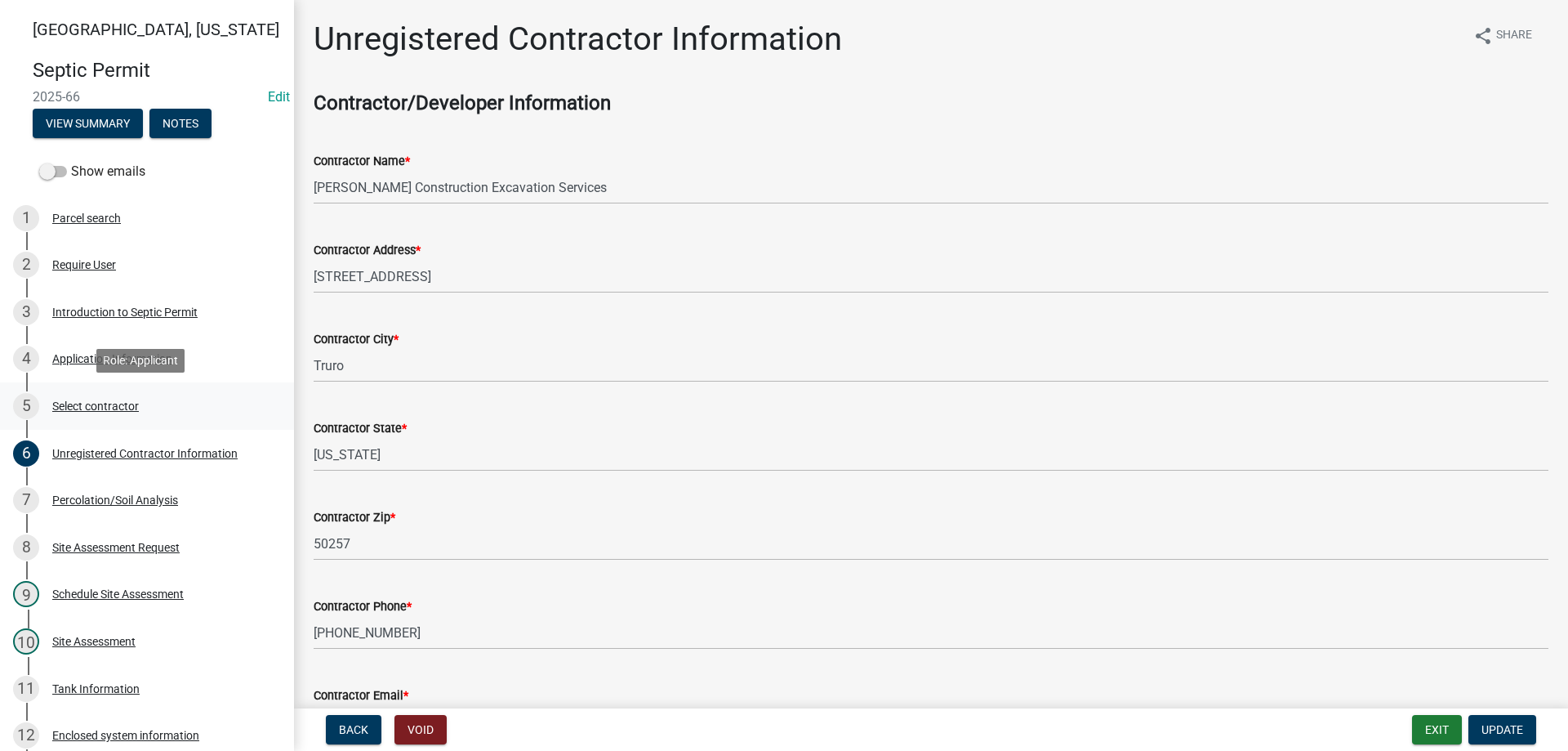
click at [95, 409] on div "Select contractor" at bounding box center [95, 406] width 86 height 12
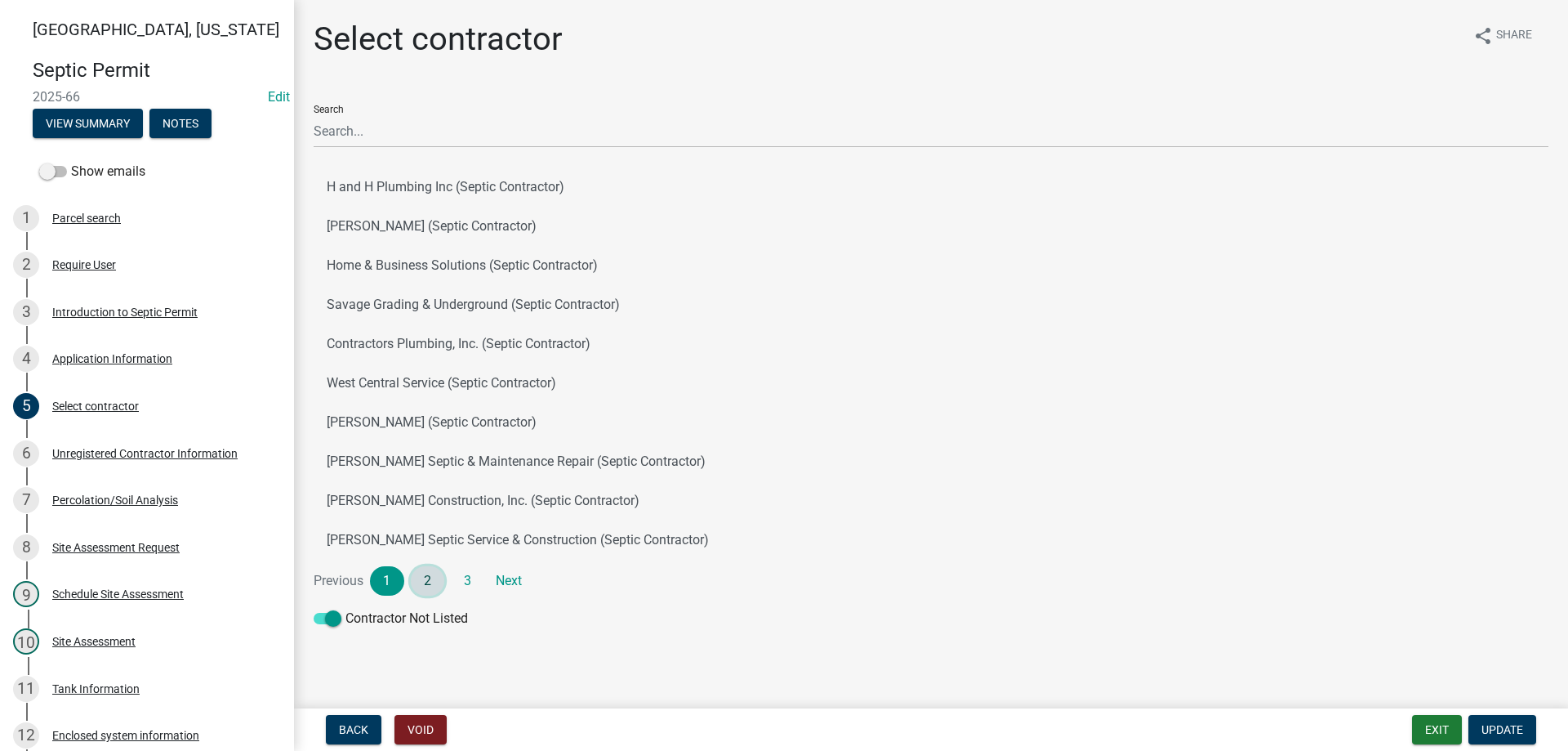
click at [423, 582] on link "2" at bounding box center [428, 581] width 34 height 29
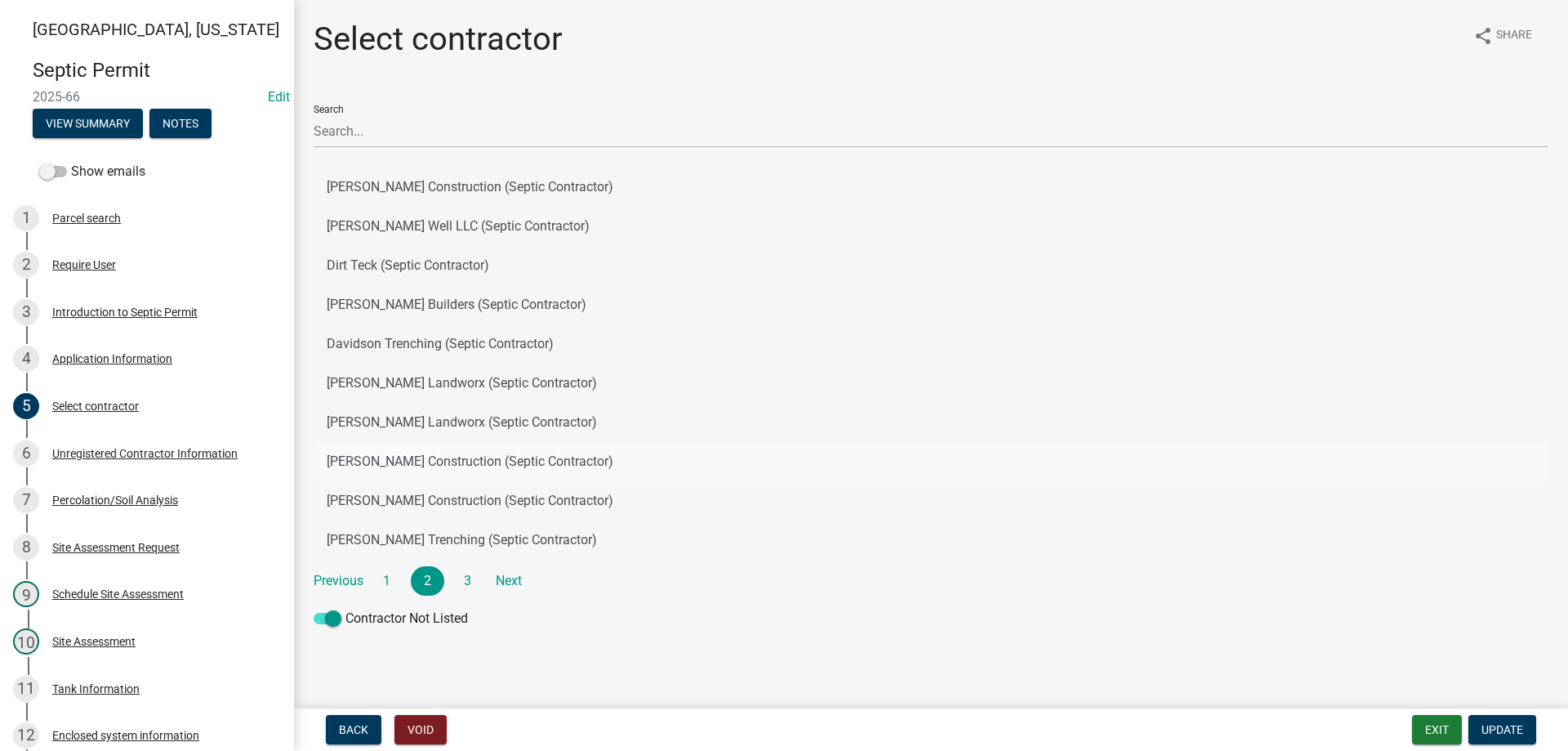
click at [417, 456] on button "Mease Construction (Septic Contractor)" at bounding box center [931, 461] width 1234 height 39
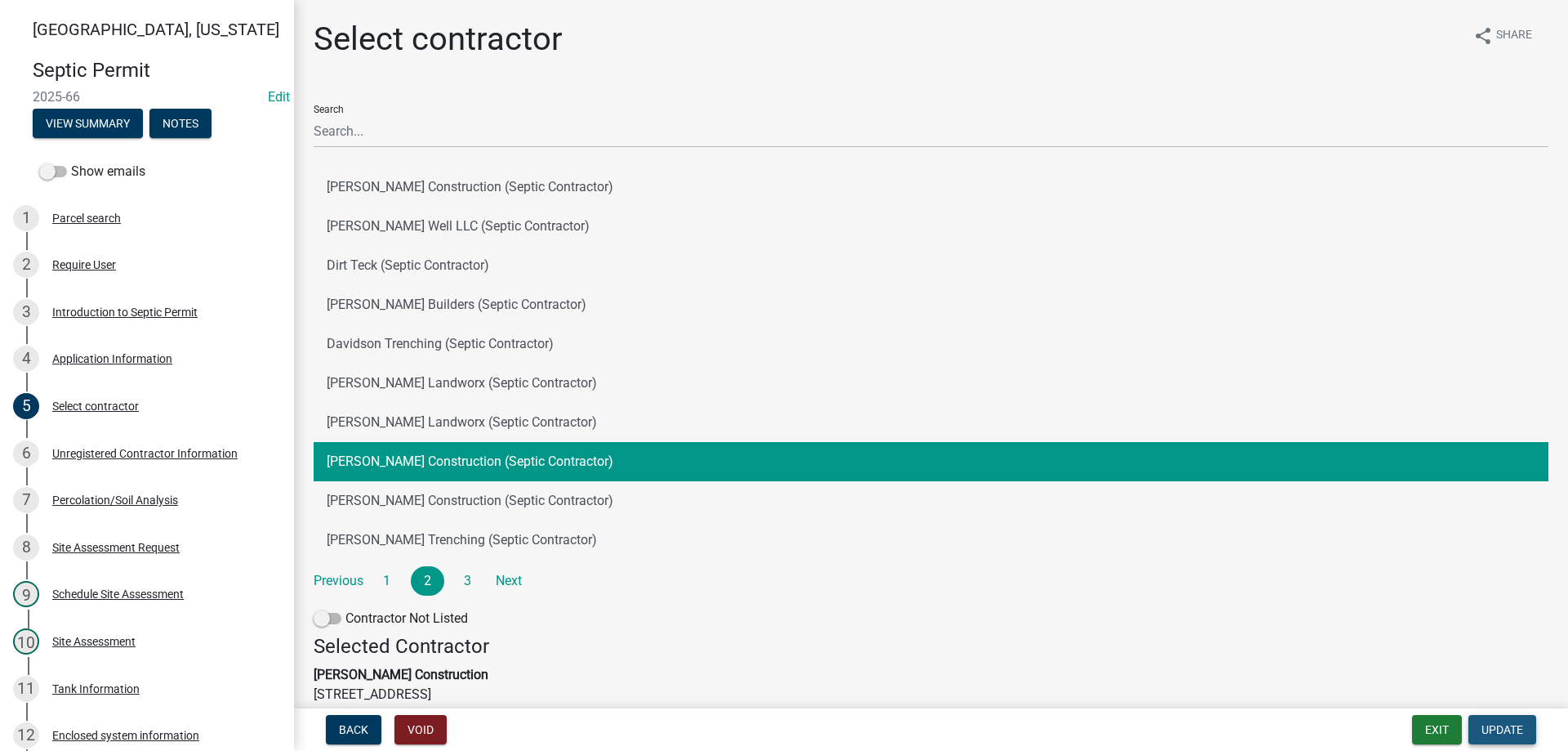
click at [1486, 726] on span "Update" at bounding box center [1502, 728] width 41 height 13
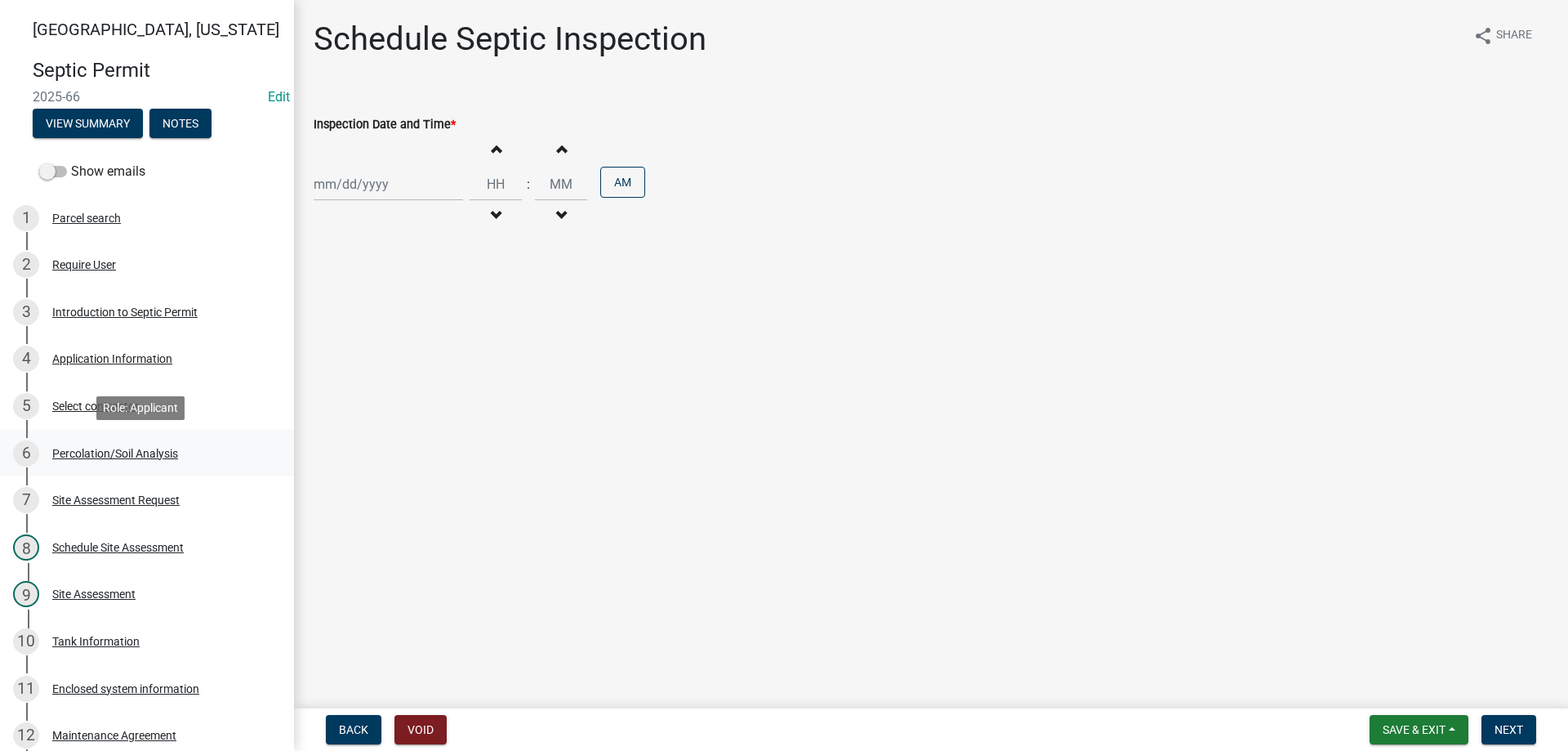
scroll to position [245, 0]
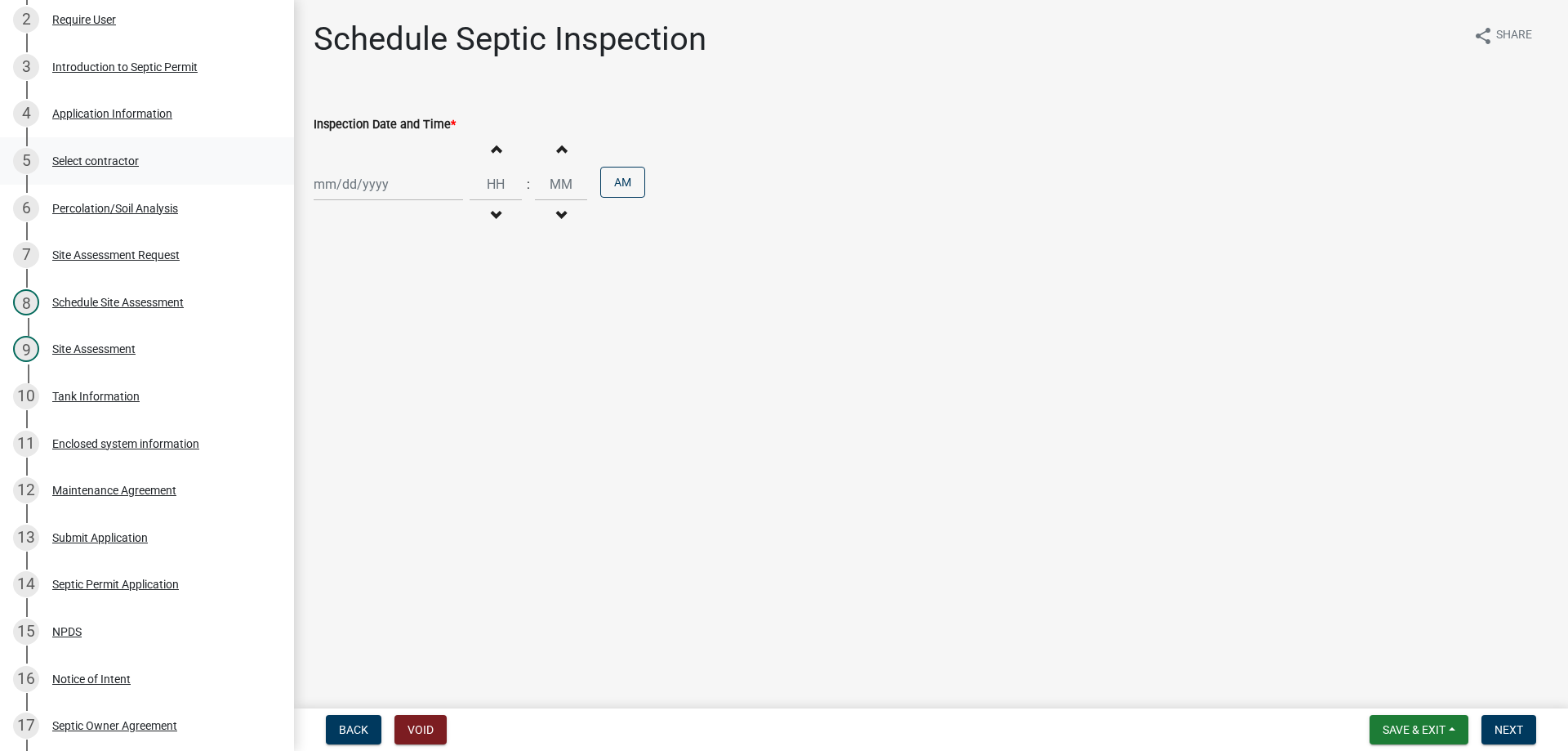
click at [103, 162] on div "Select contractor" at bounding box center [95, 161] width 86 height 12
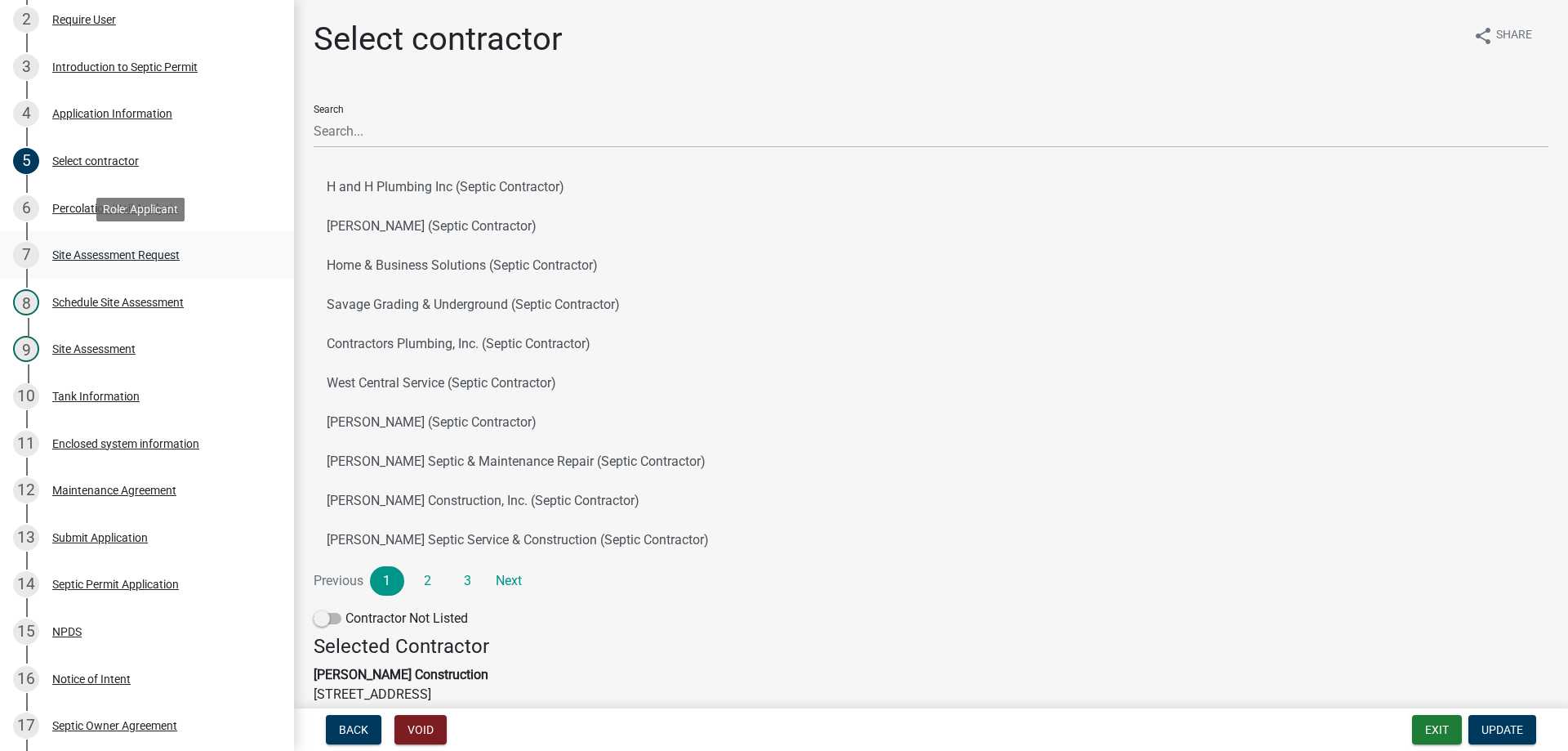
click at [86, 250] on div "Site Assessment Request" at bounding box center [116, 255] width 128 height 12
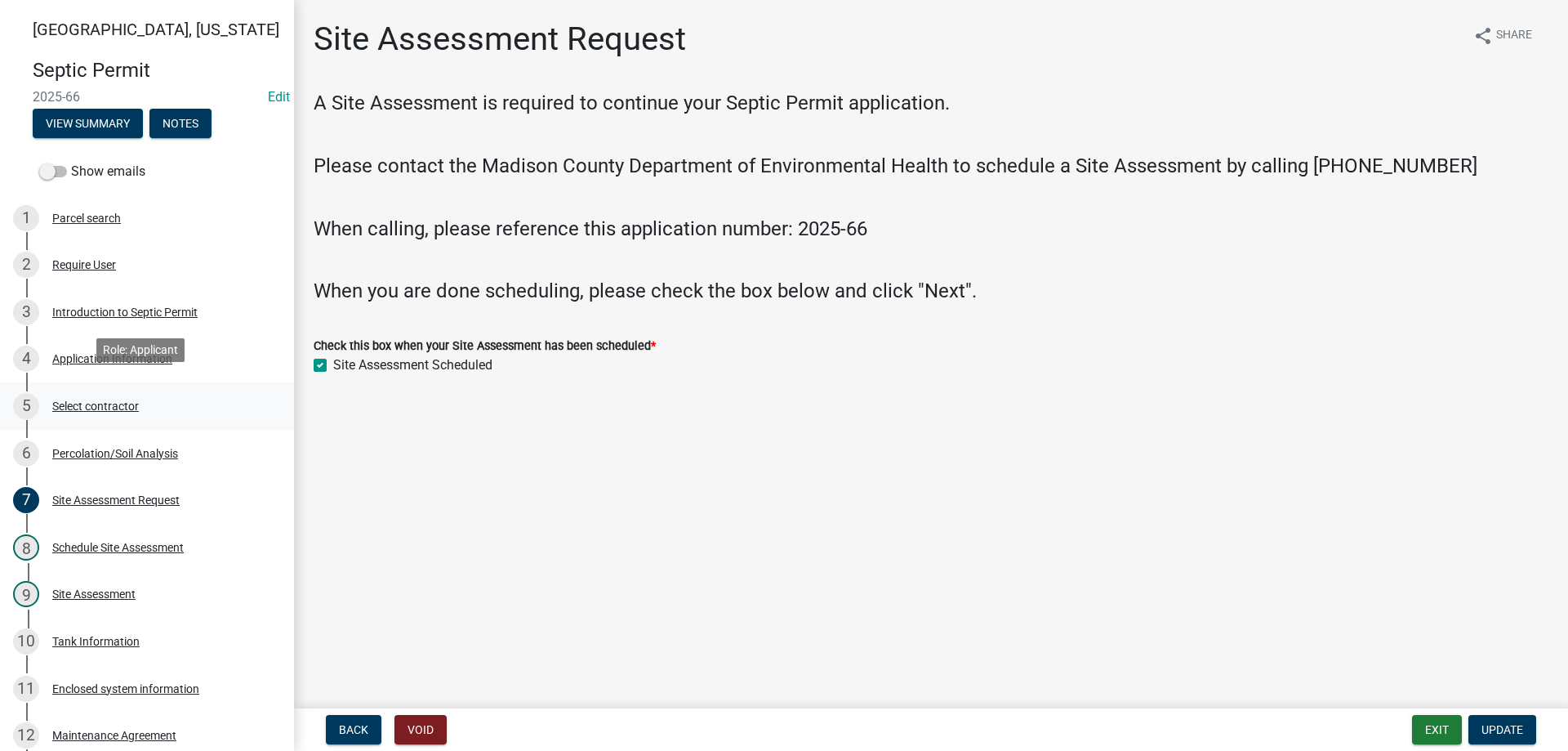
scroll to position [81, 0]
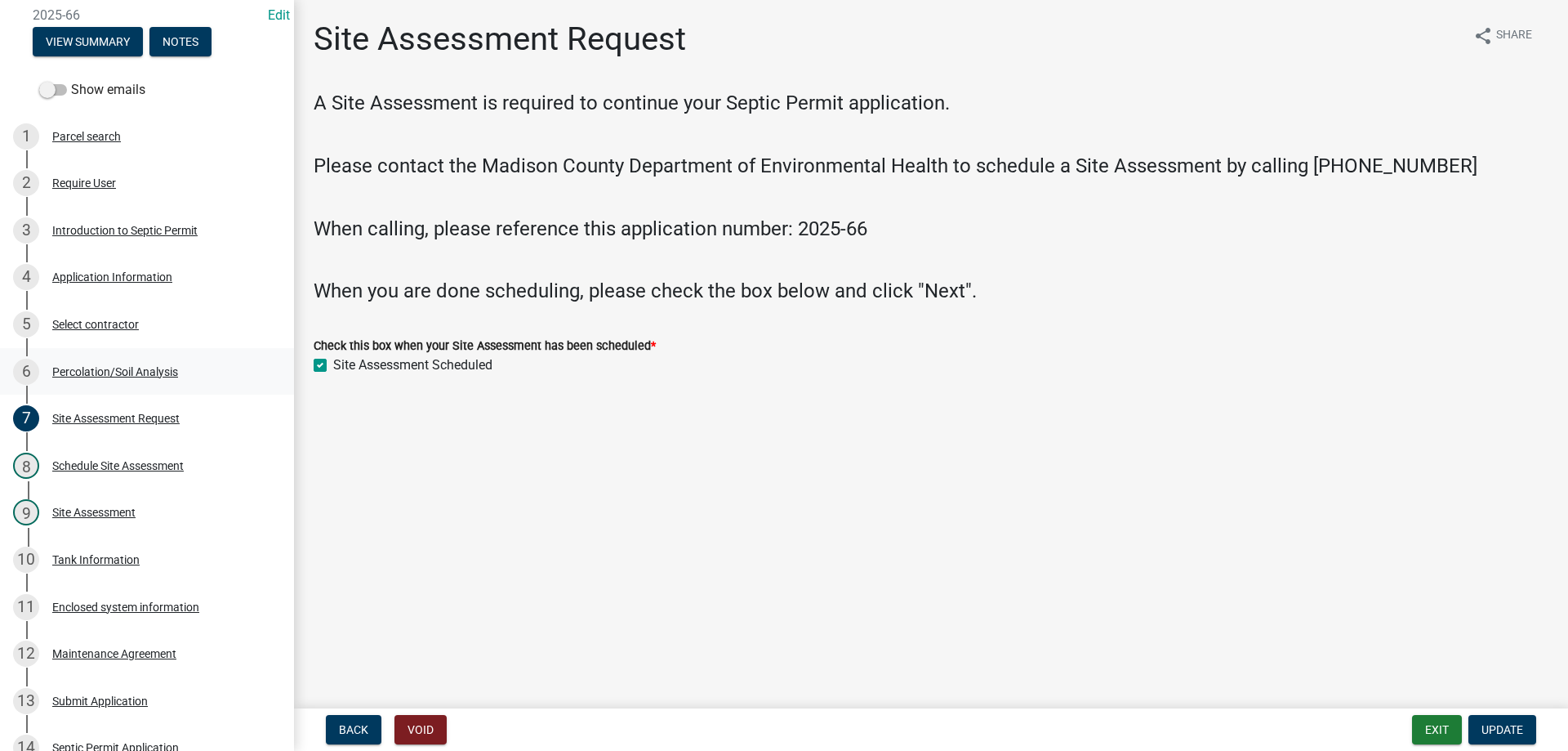
click at [100, 367] on div "Percolation/Soil Analysis" at bounding box center [115, 372] width 126 height 12
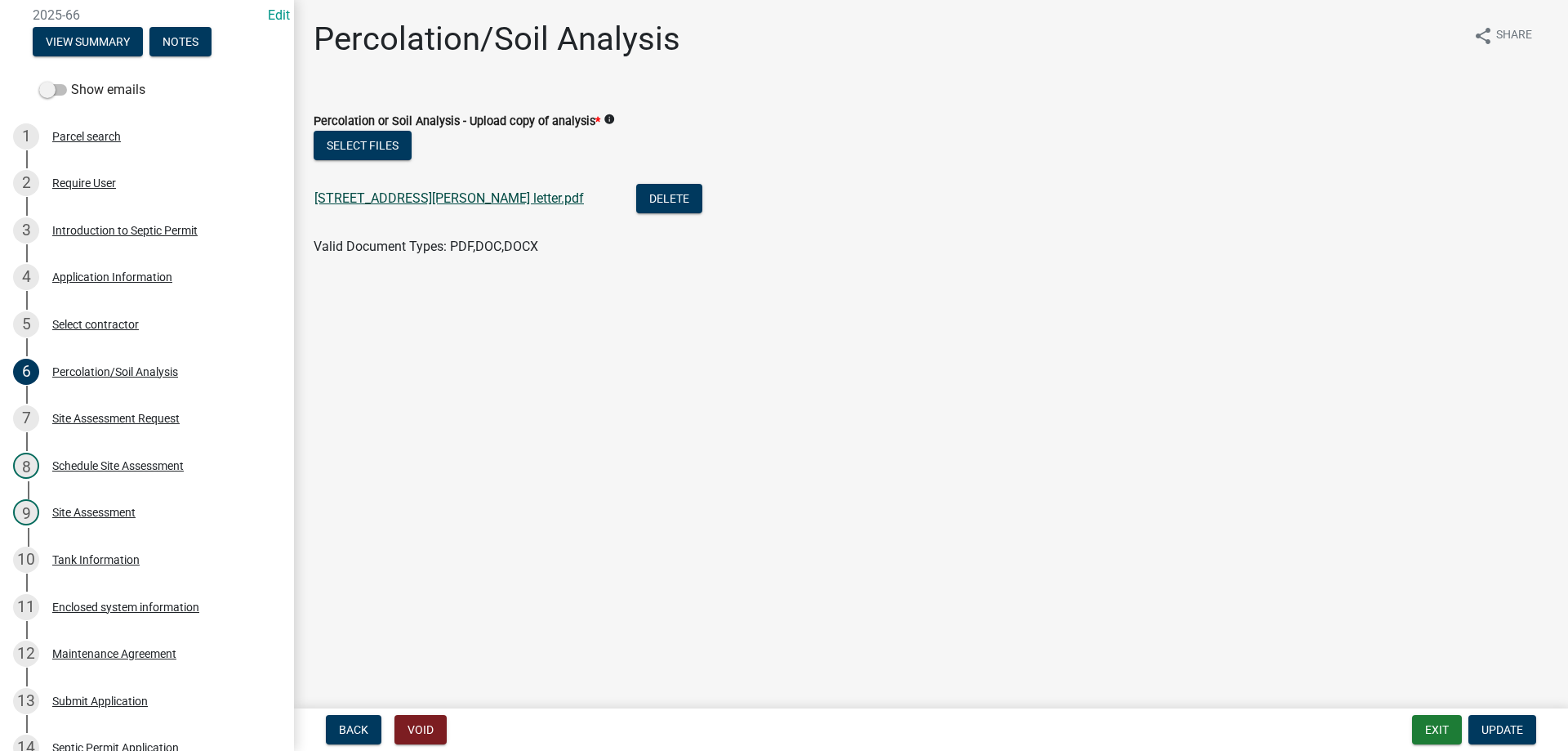
click at [446, 202] on link "2331 Clark Tower Rd. letter.pdf" at bounding box center [448, 198] width 270 height 16
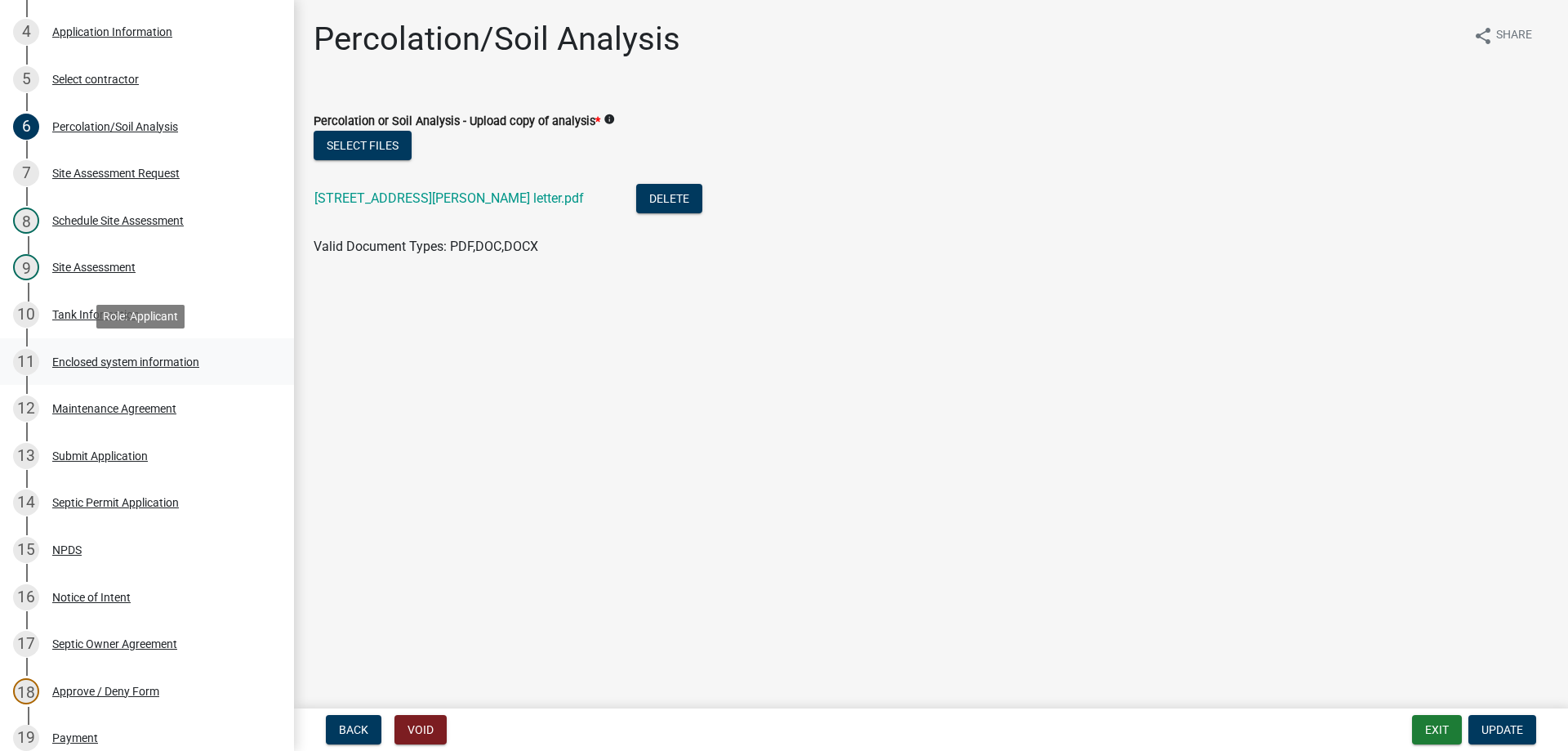
click at [146, 361] on div "Enclosed system information" at bounding box center [126, 362] width 147 height 12
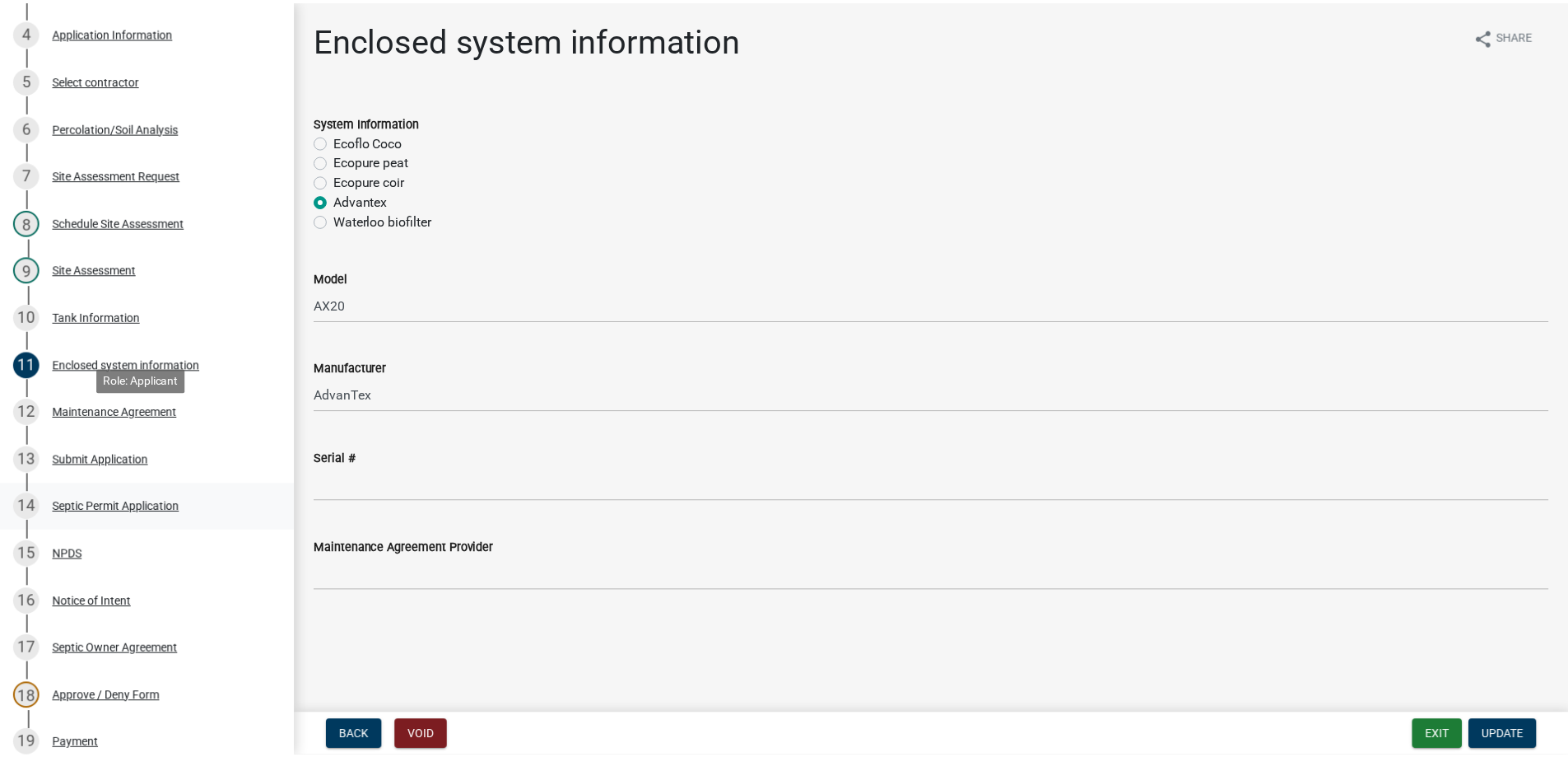
scroll to position [659, 0]
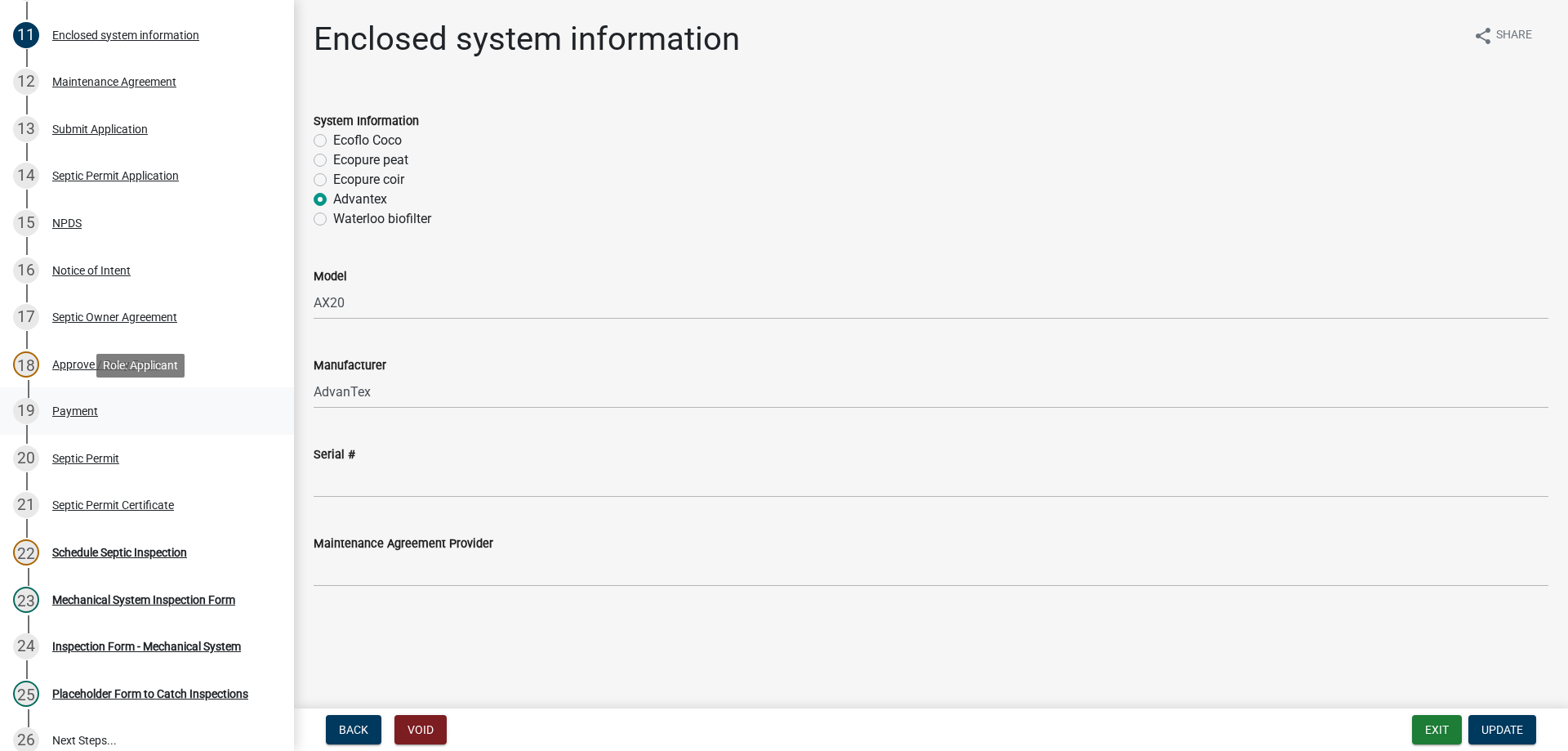
click at [83, 405] on div "Payment" at bounding box center [75, 411] width 46 height 12
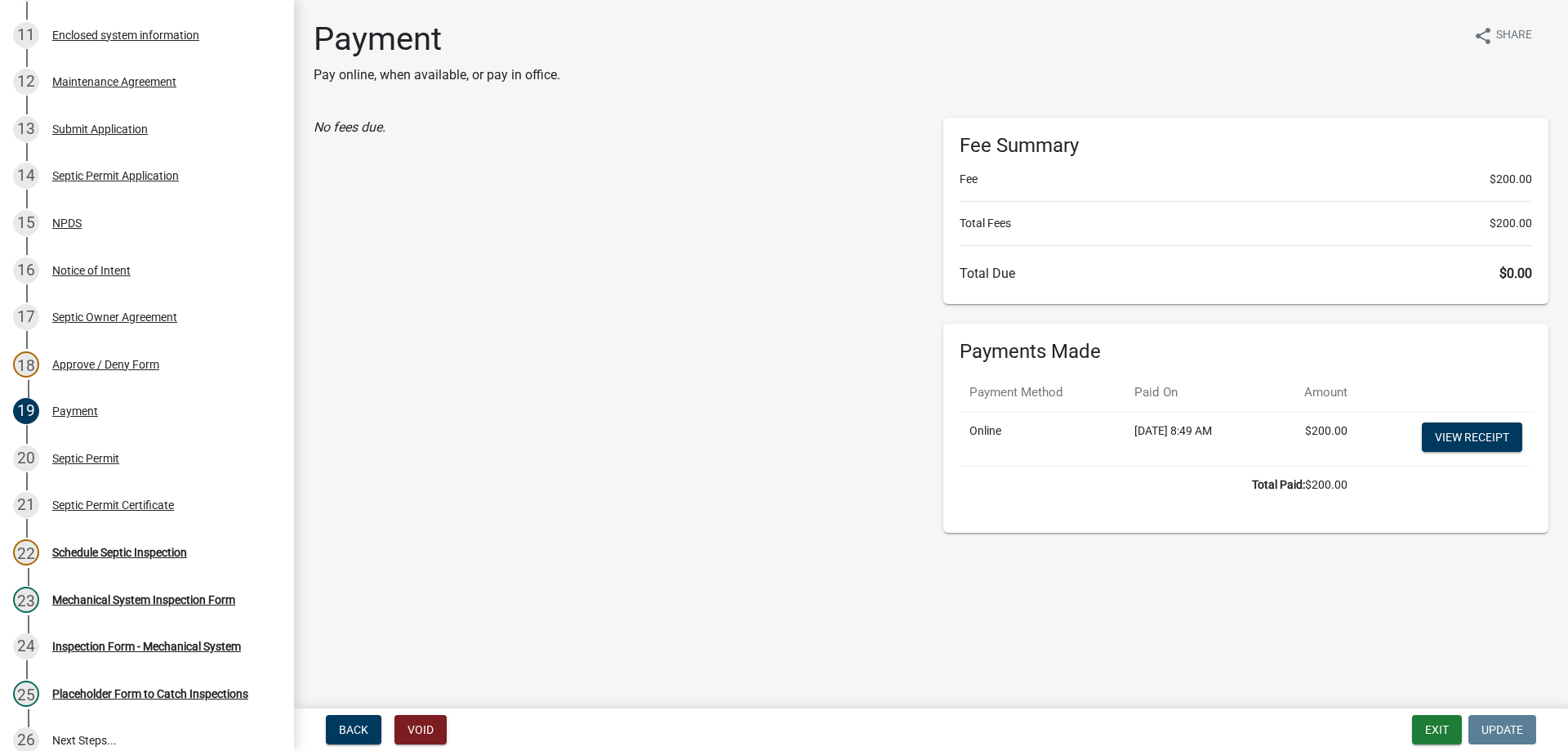
click at [1058, 203] on div "Fee Summary Fee $200.00 Total Fees $200.00 Total Due $0.00" at bounding box center [1245, 211] width 605 height 187
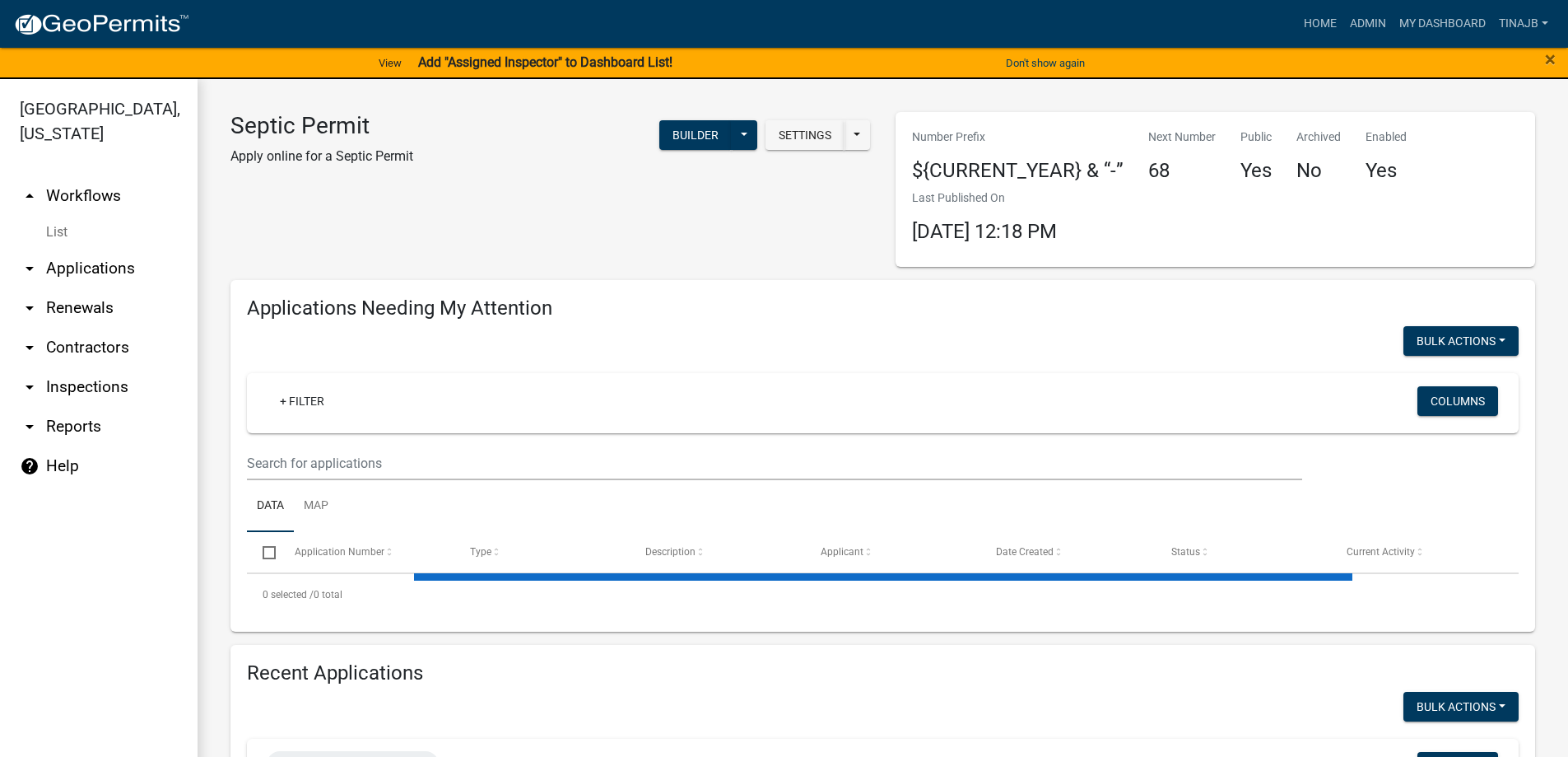
click at [81, 248] on link "arrow_drop_down Applications" at bounding box center [99, 268] width 198 height 40
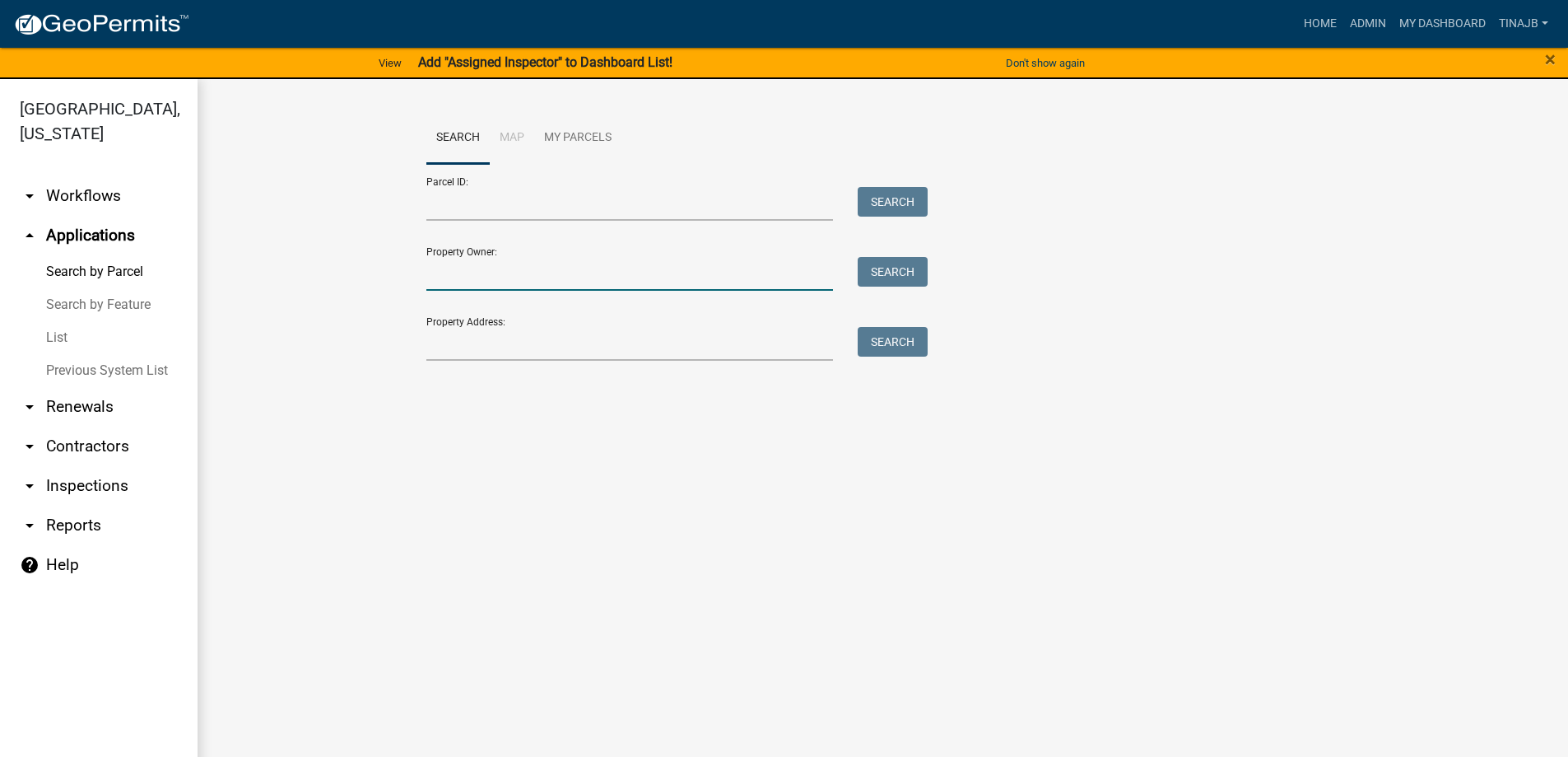
click at [487, 271] on input "Property Owner:" at bounding box center [630, 274] width 408 height 34
click at [887, 279] on button "Search" at bounding box center [892, 272] width 70 height 30
click at [481, 272] on input "calbalka" at bounding box center [630, 274] width 408 height 34
type input "c"
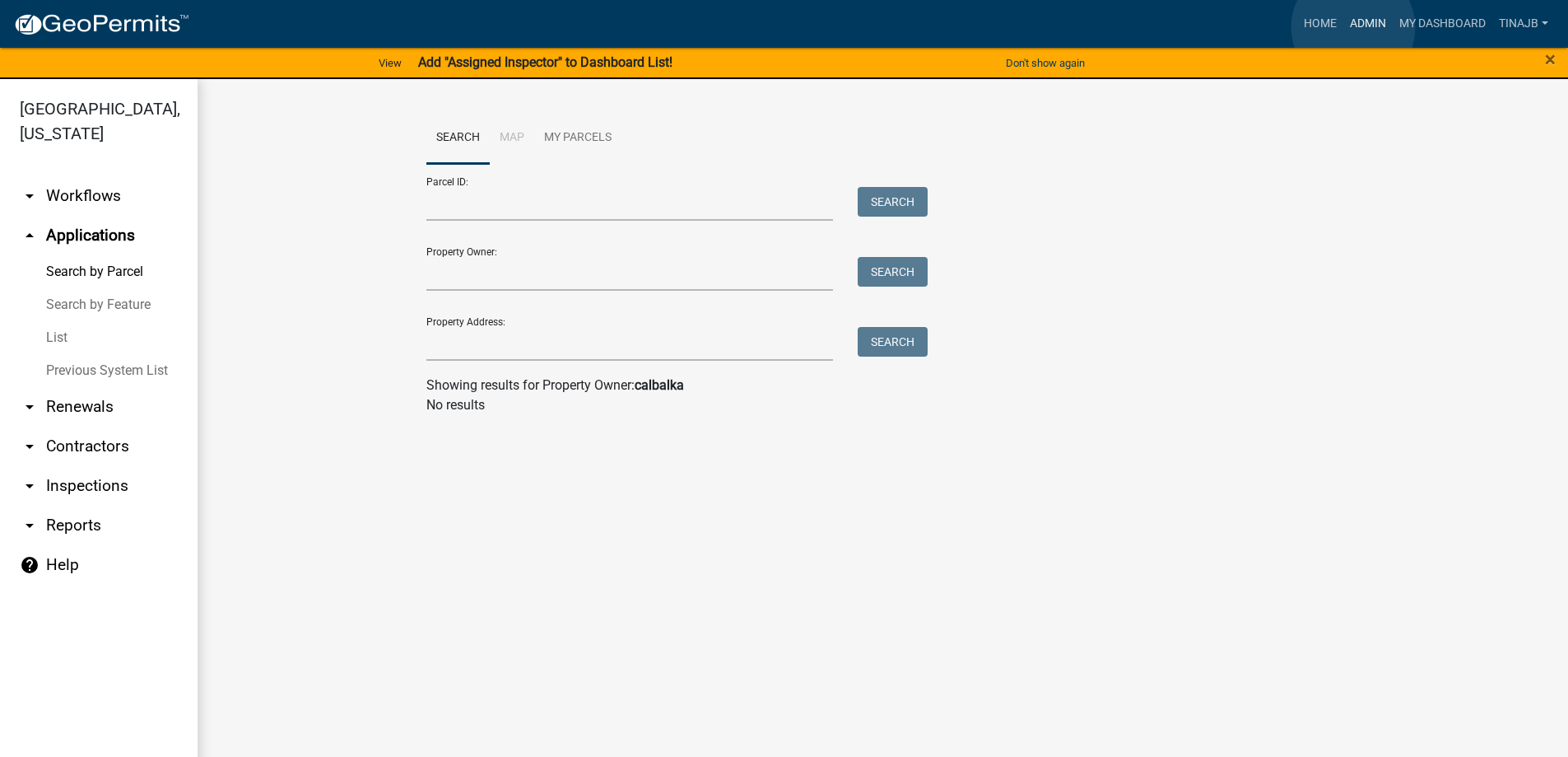
click at [1353, 27] on link "Admin" at bounding box center [1368, 24] width 49 height 32
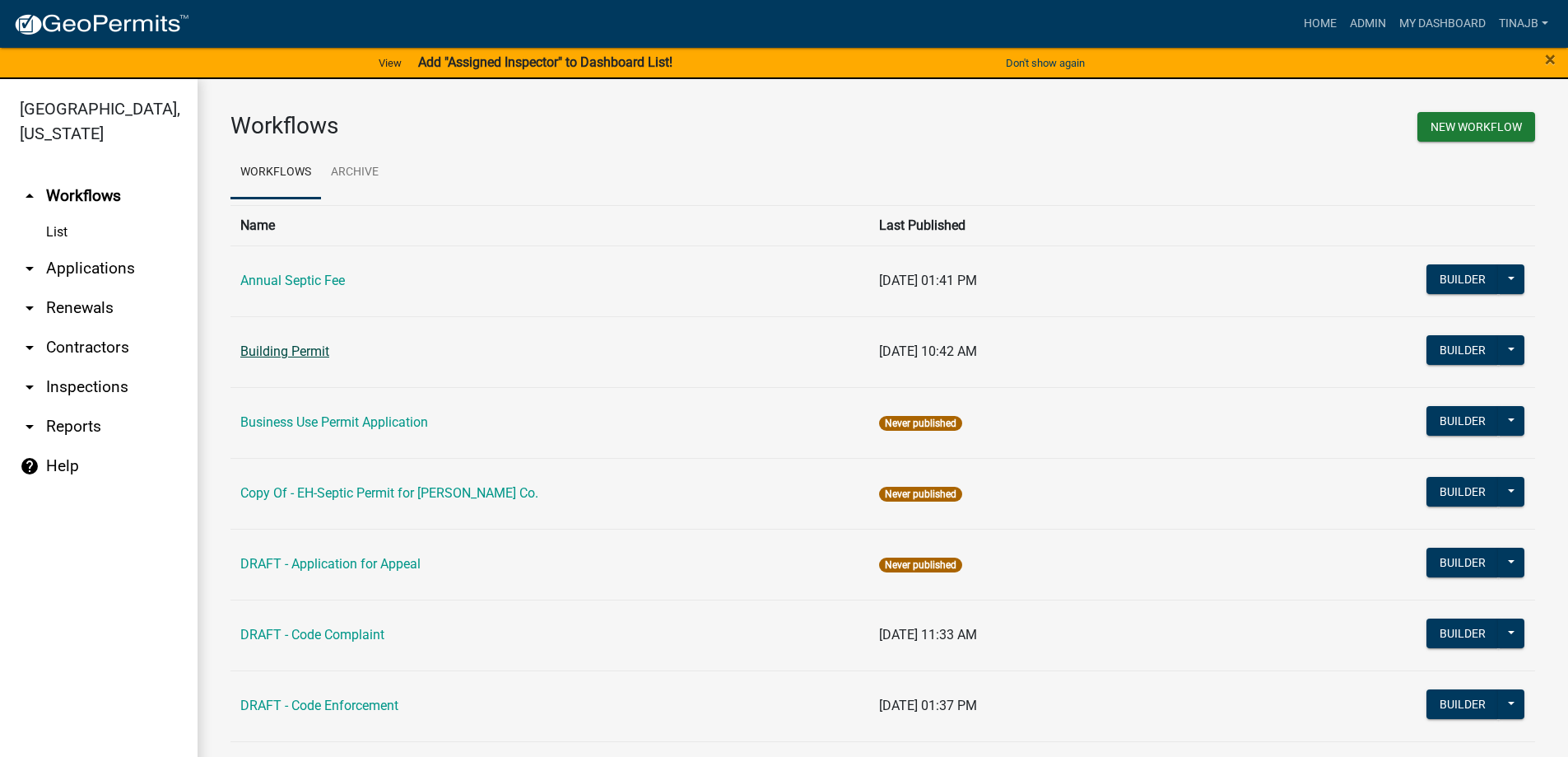
click at [320, 351] on link "Building Permit" at bounding box center [285, 351] width 89 height 16
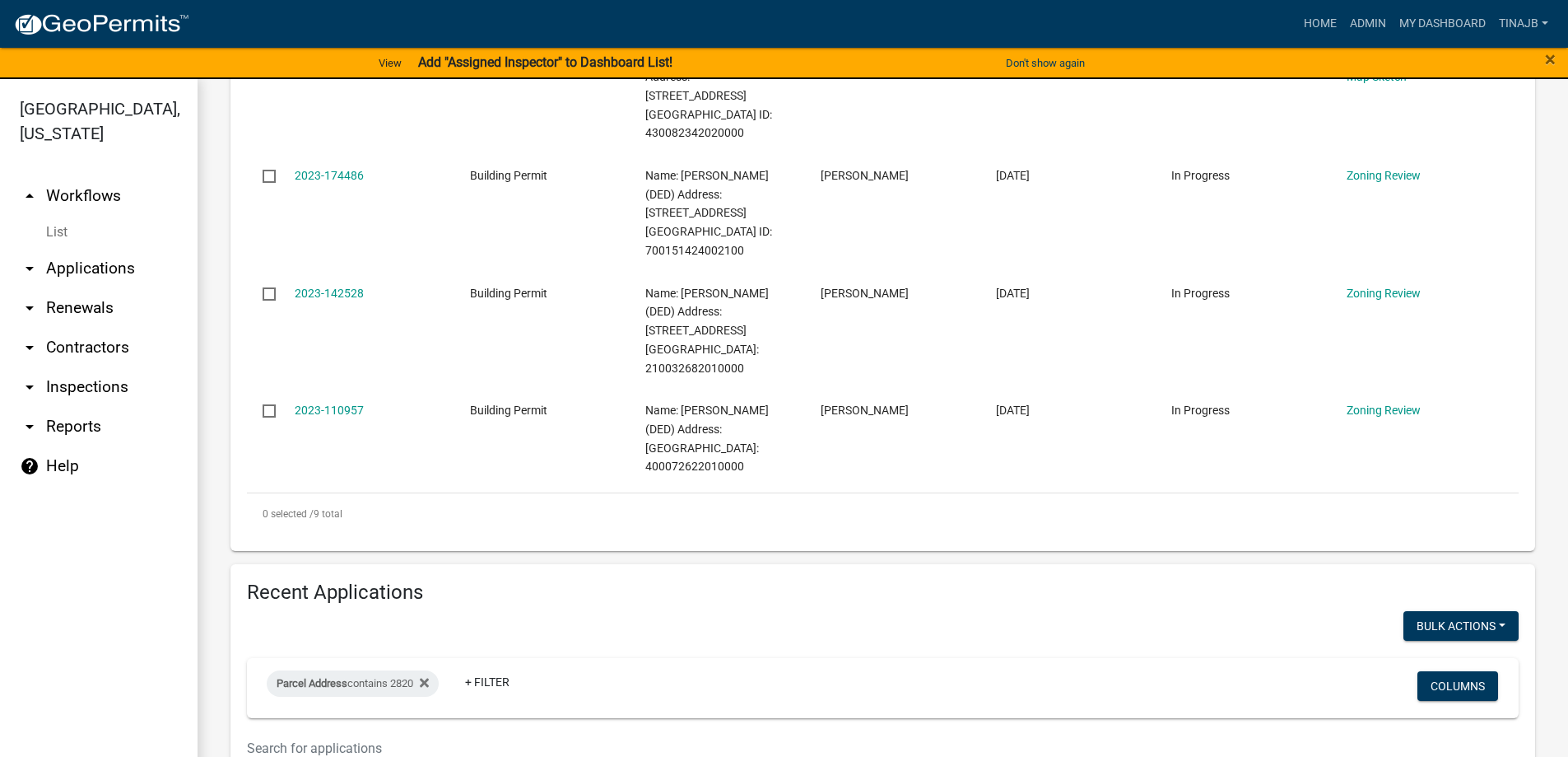
scroll to position [1244, 0]
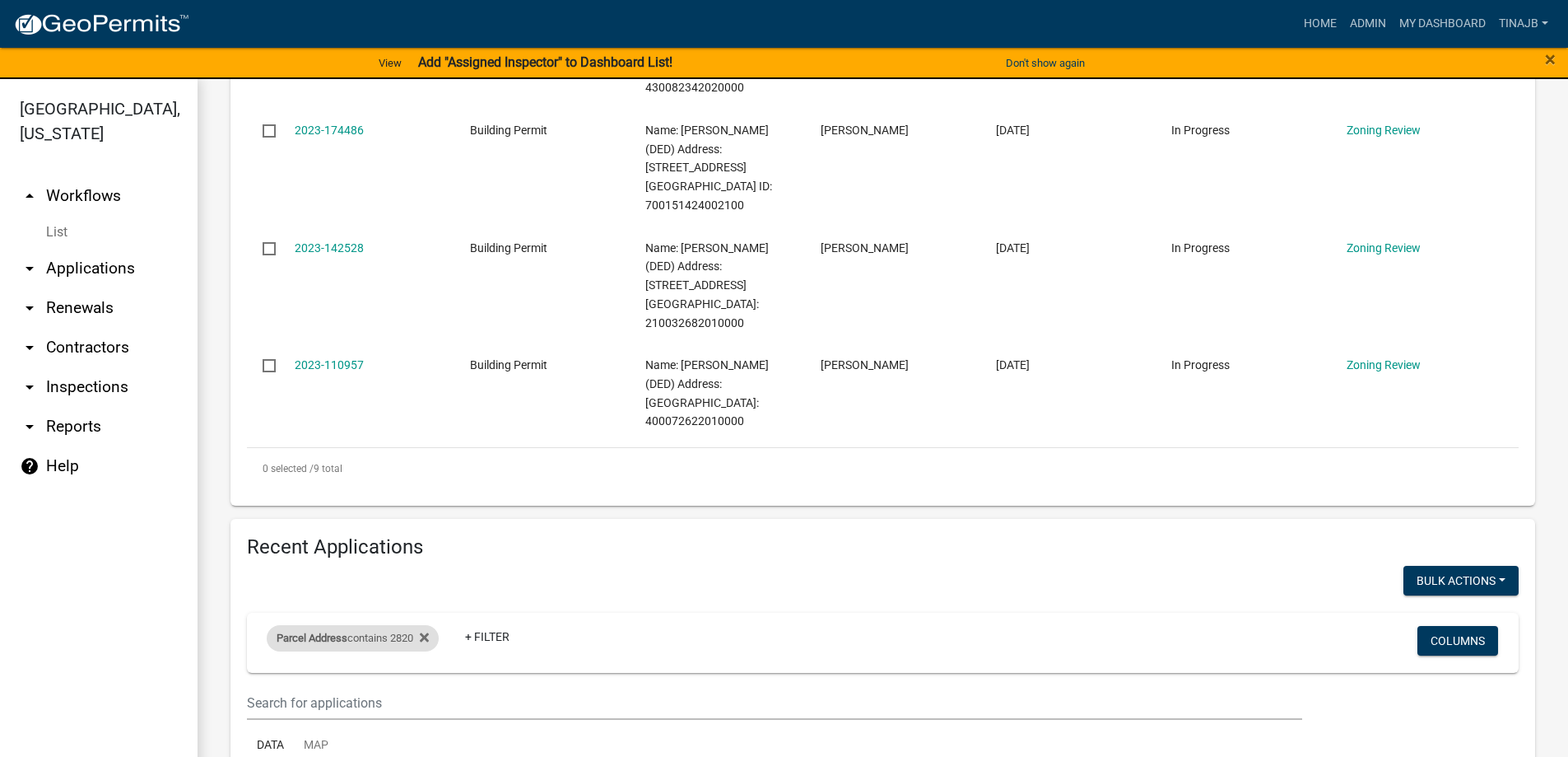
click at [414, 625] on div "Parcel Address contains 2820" at bounding box center [353, 638] width 172 height 27
click at [320, 536] on input "2820" at bounding box center [358, 530] width 150 height 34
click at [434, 625] on div "Parcel Address contains 2820" at bounding box center [353, 638] width 172 height 27
click at [429, 630] on icon at bounding box center [423, 636] width 9 height 13
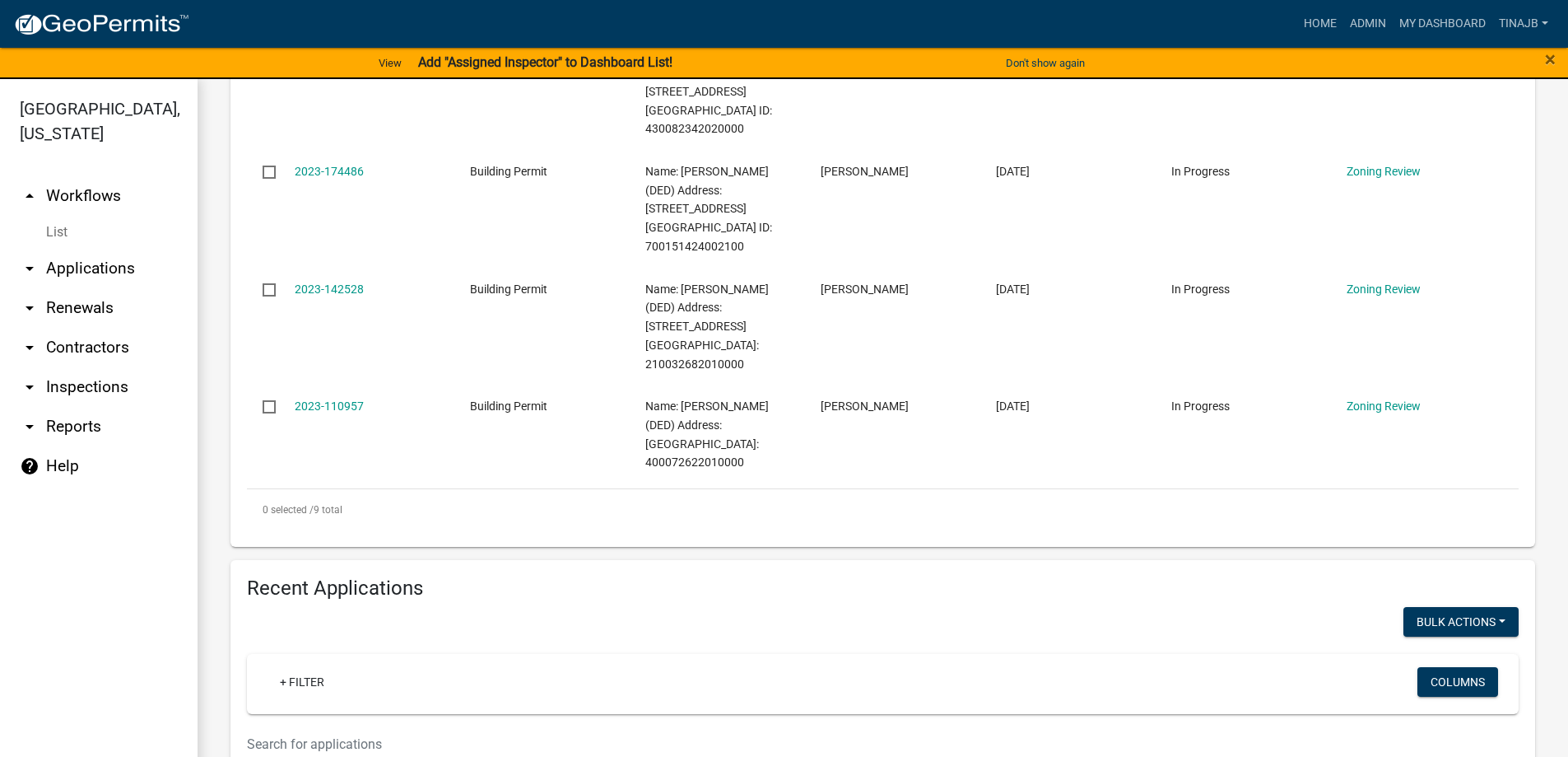
select select "3: 100"
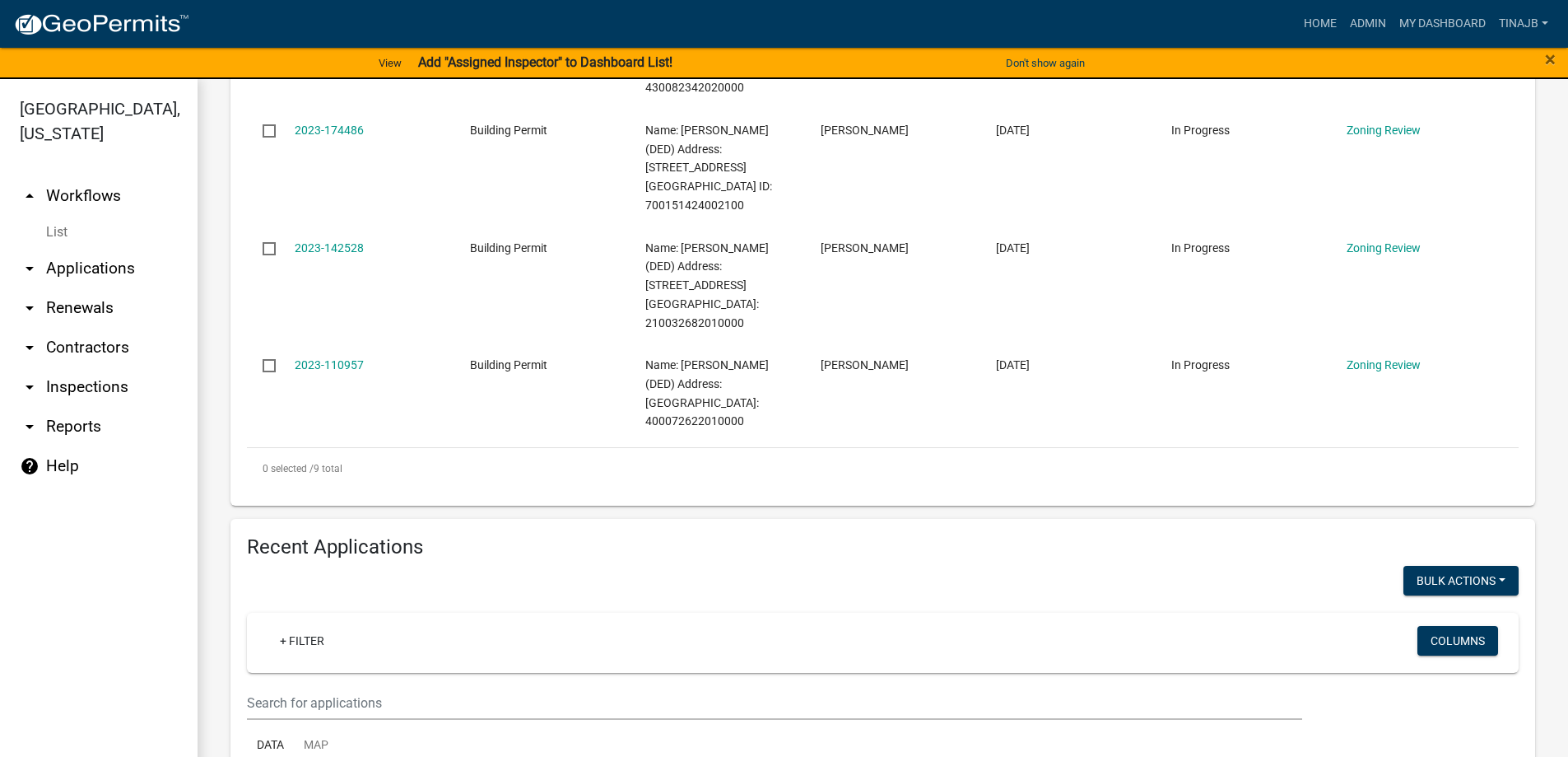
click at [301, 613] on wm-filter-builder "+ Filter Columns" at bounding box center [883, 666] width 1272 height 107
click at [303, 625] on link "+ Filter" at bounding box center [303, 640] width 71 height 30
click at [283, 555] on li "Application Number" at bounding box center [305, 560] width 150 height 38
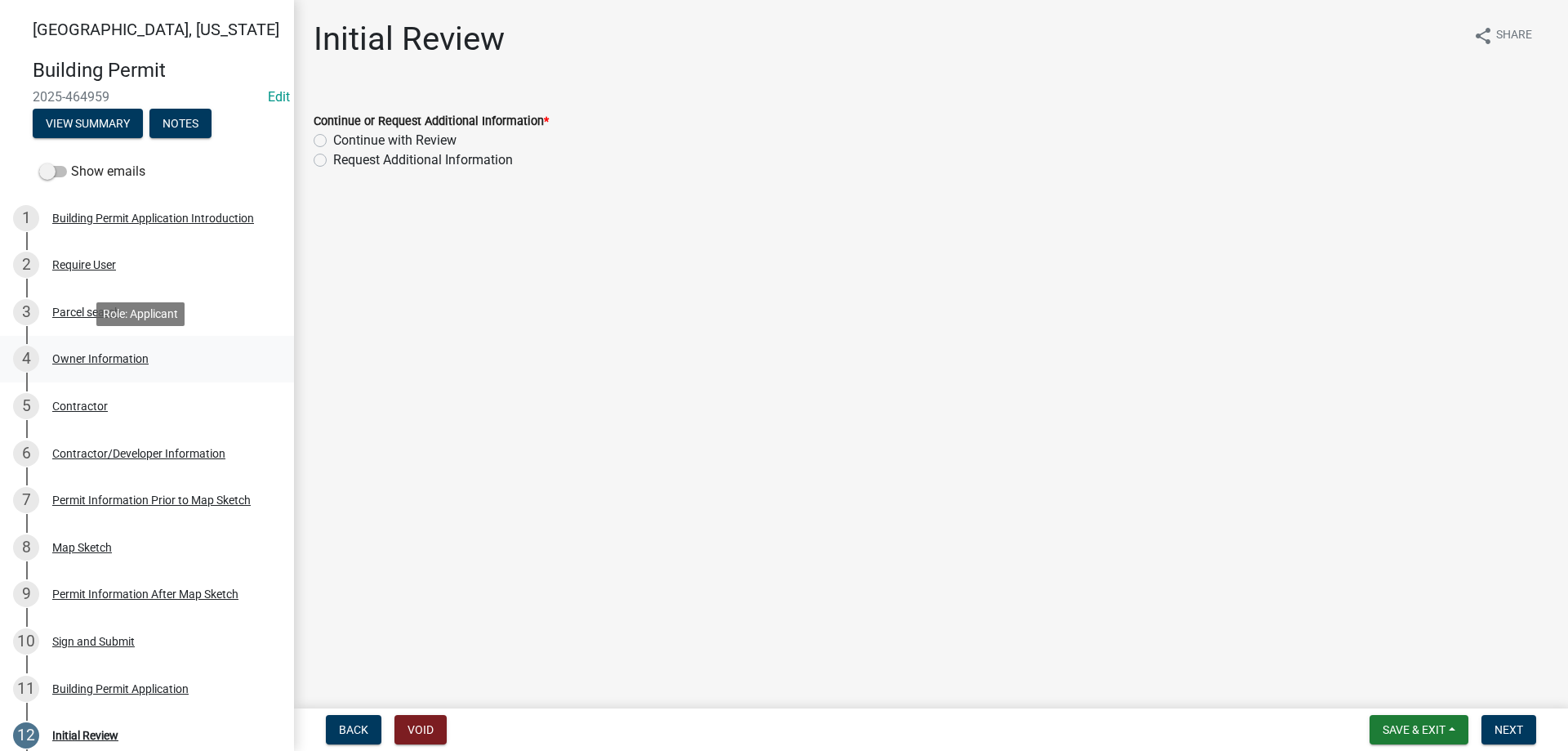
click at [75, 357] on div "Owner Information" at bounding box center [100, 359] width 96 height 12
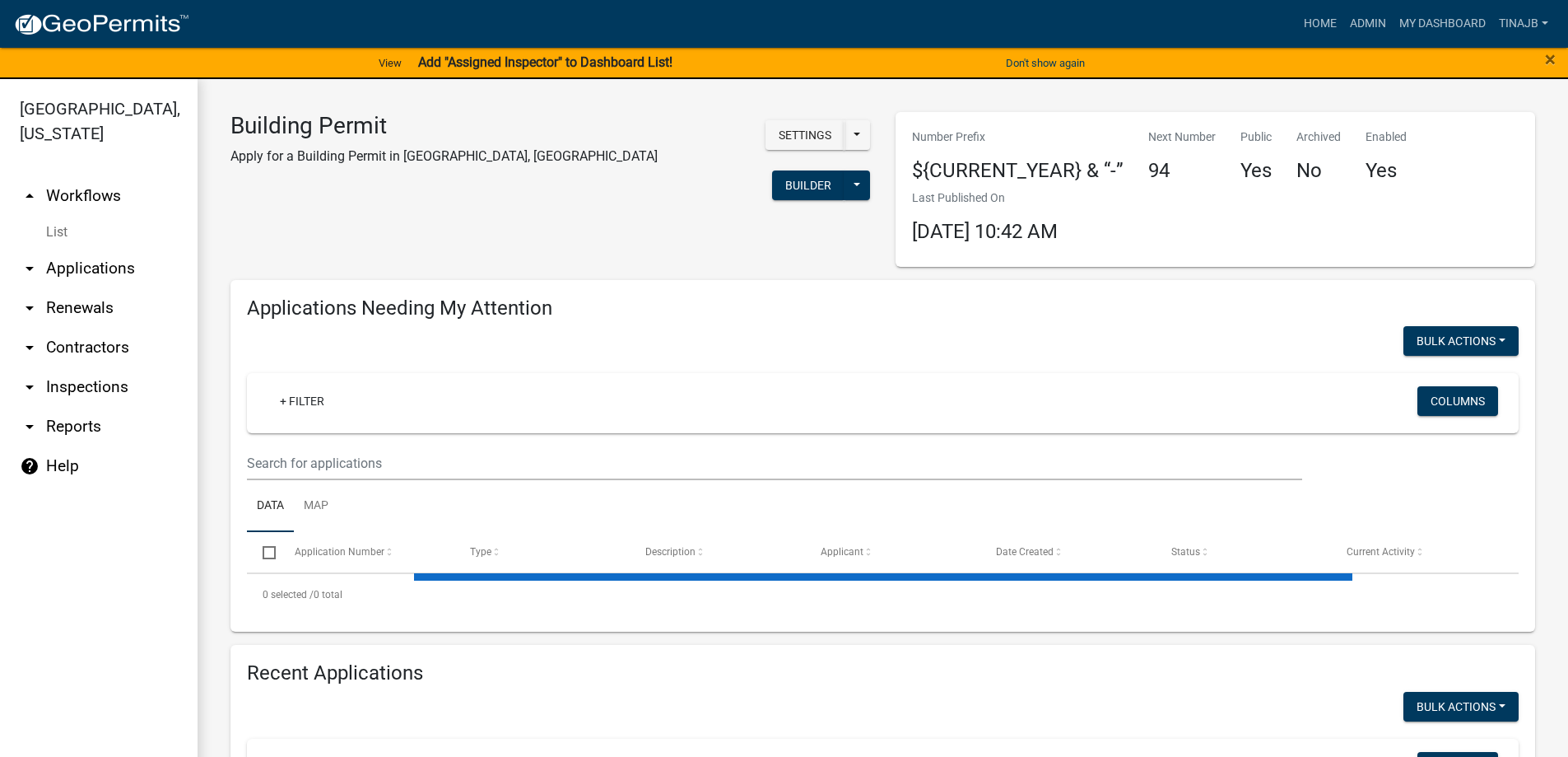
select select "3: 100"
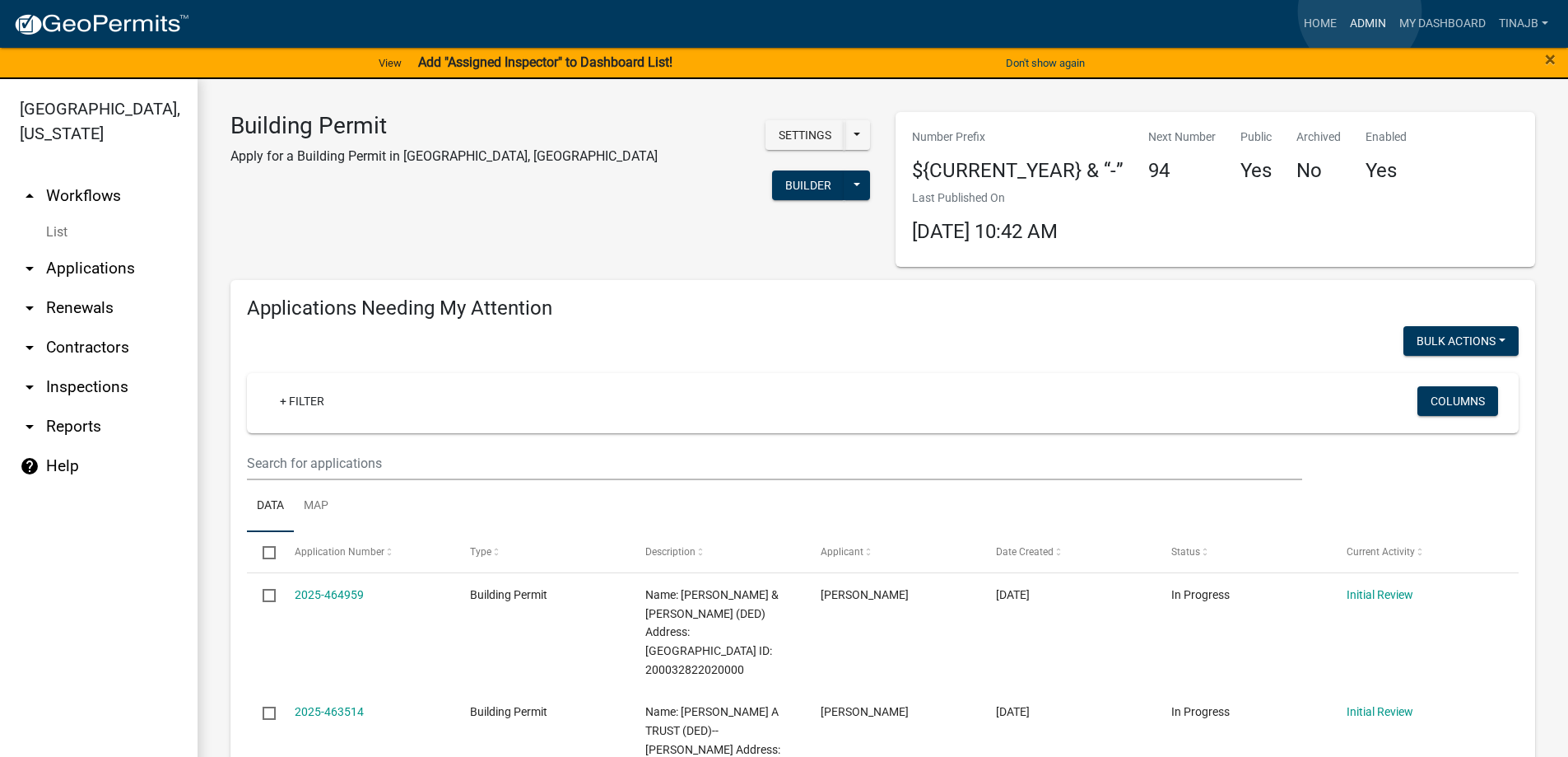
click at [1360, 12] on link "Admin" at bounding box center [1368, 24] width 49 height 32
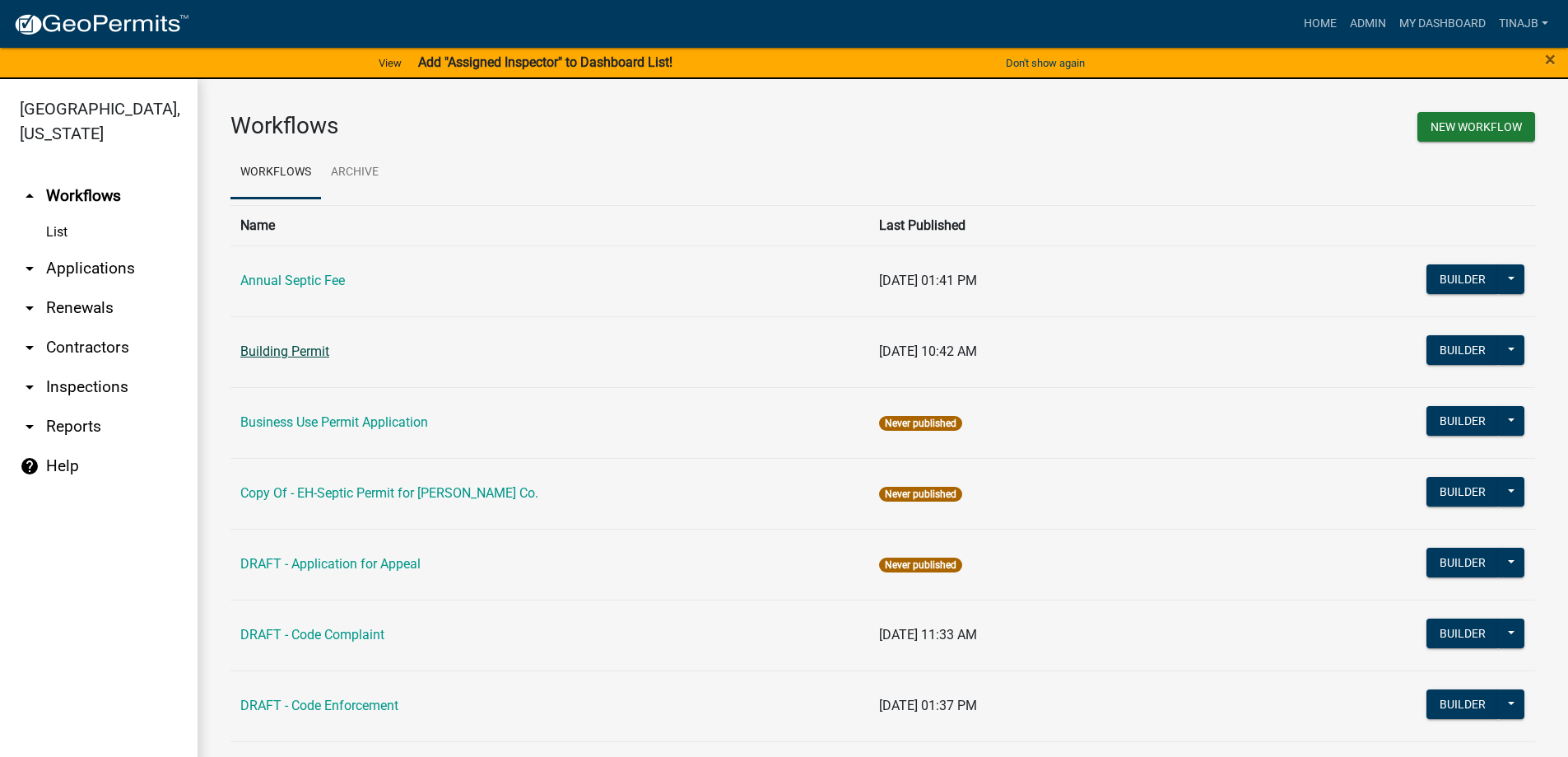
click at [276, 352] on link "Building Permit" at bounding box center [285, 351] width 89 height 16
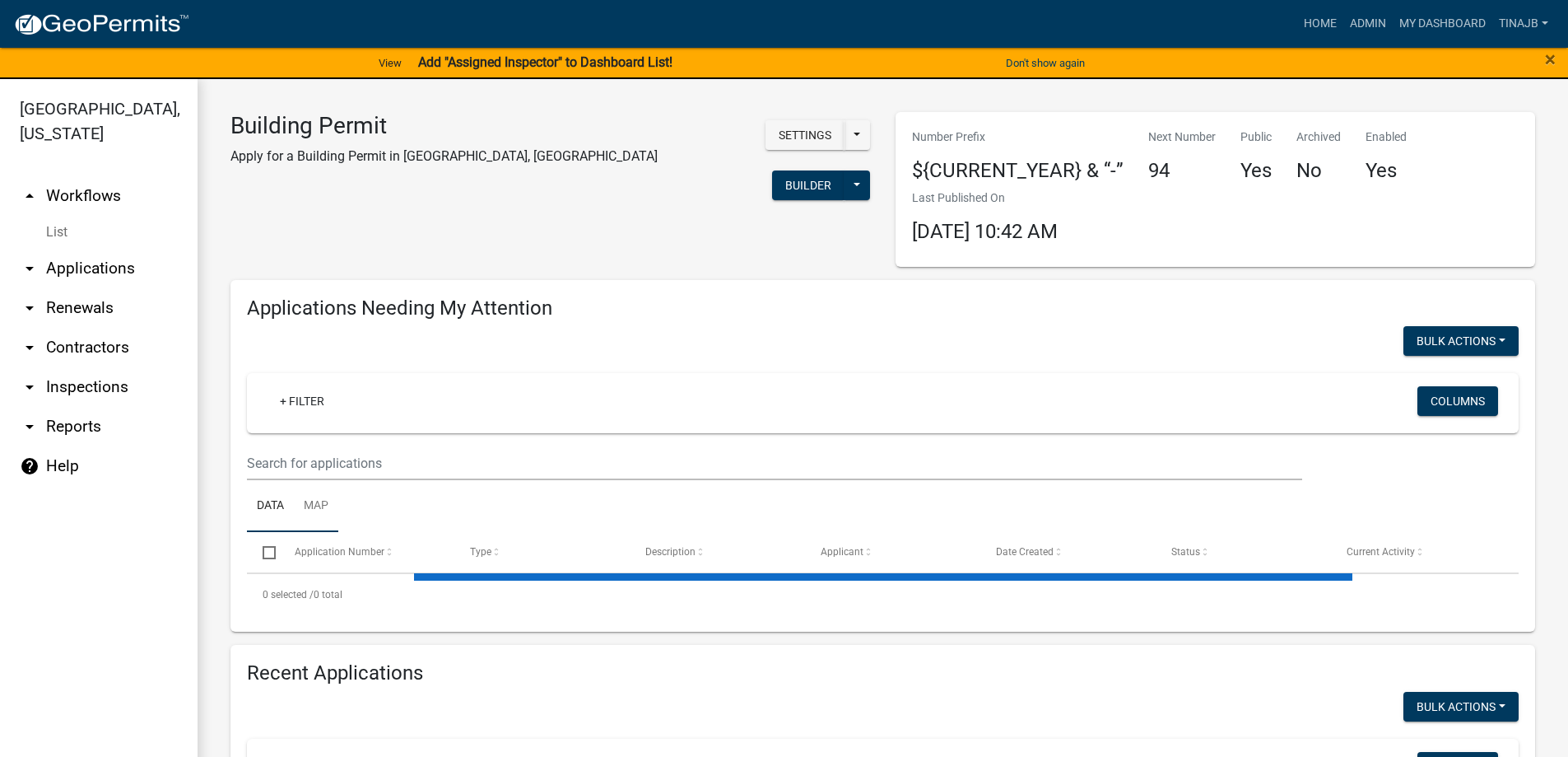
select select "3: 100"
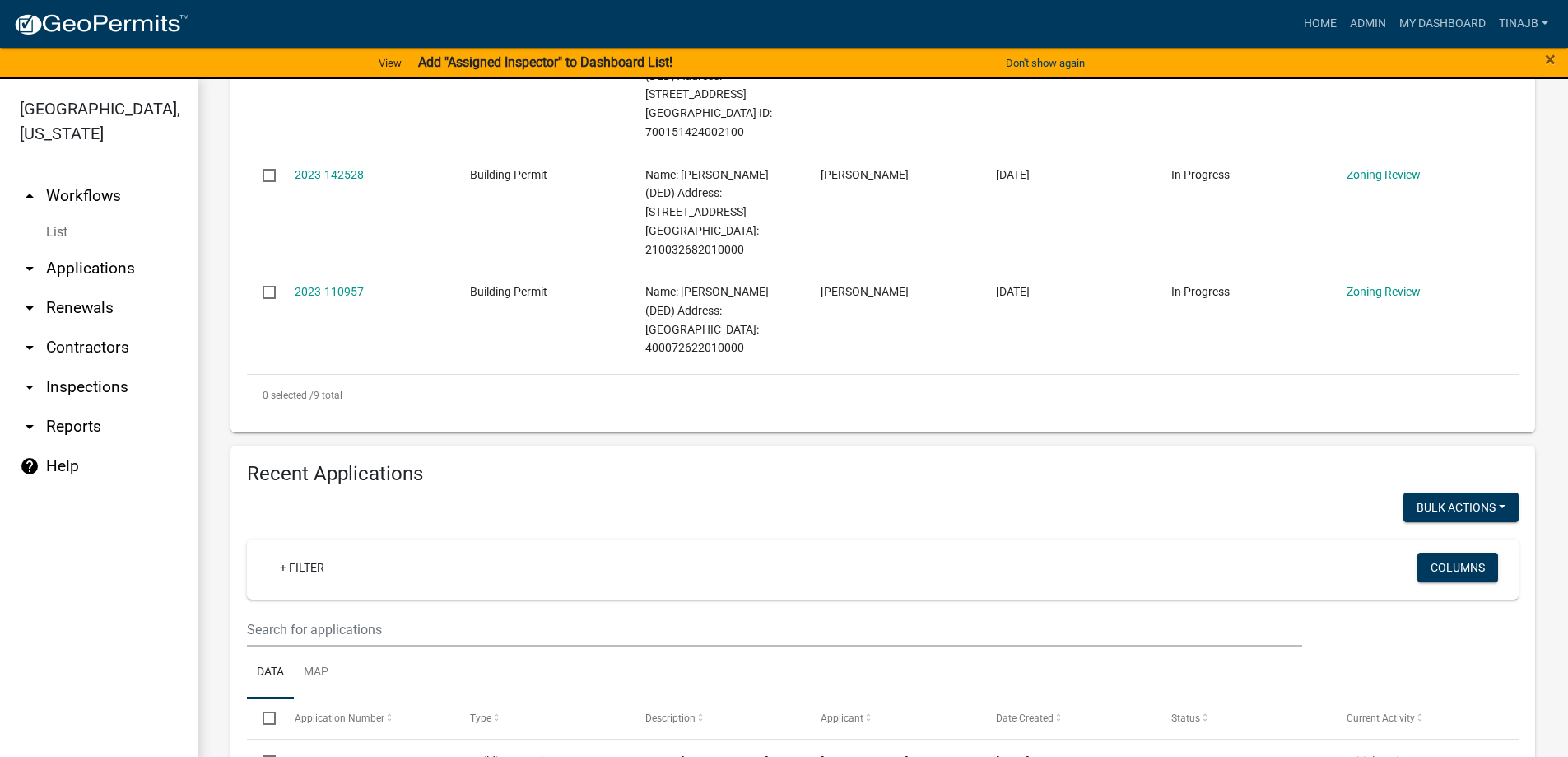
scroll to position [1318, 0]
click at [307, 552] on link "+ Filter" at bounding box center [303, 567] width 71 height 30
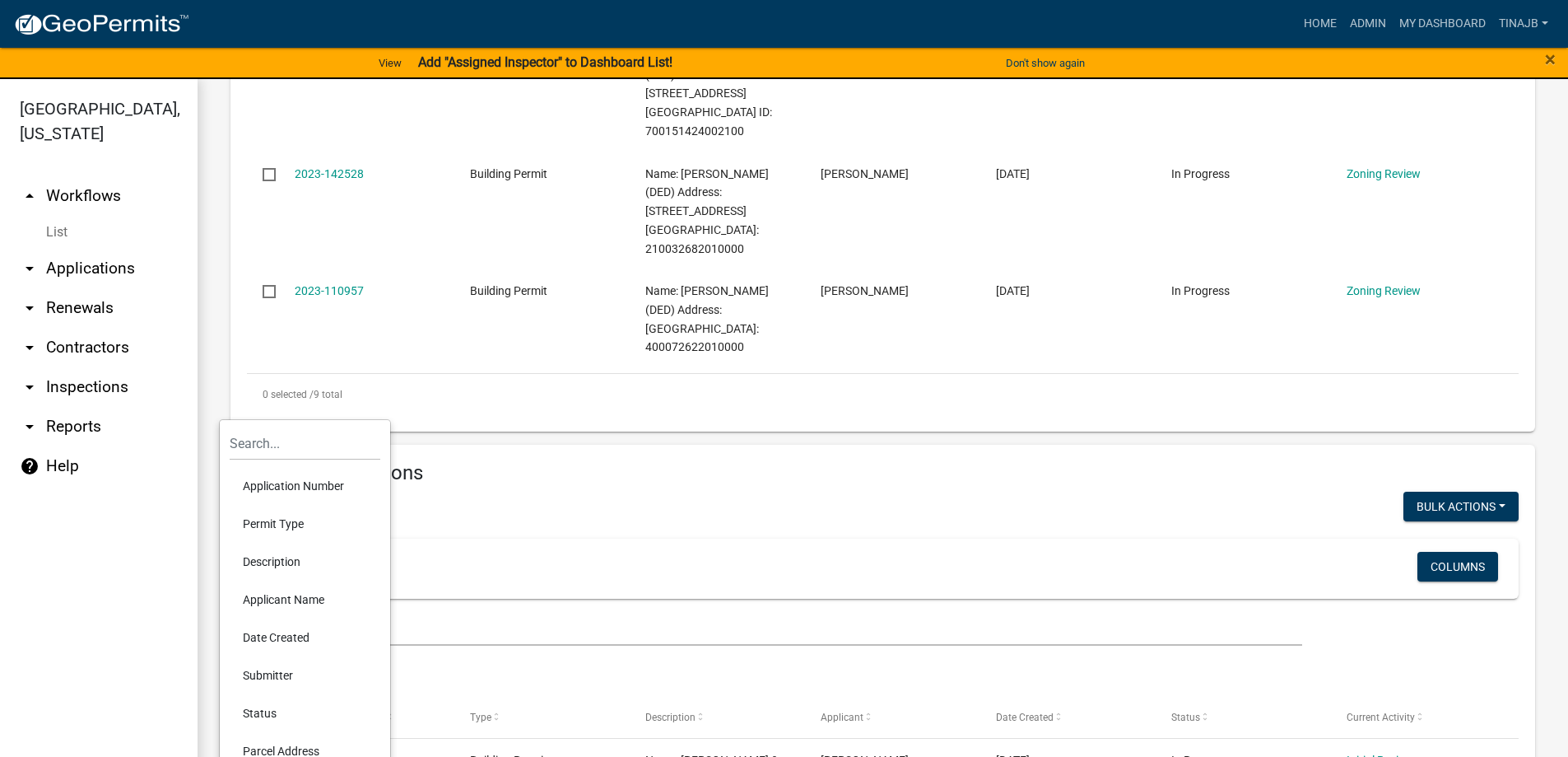
click at [302, 483] on li "Application Number" at bounding box center [305, 486] width 150 height 38
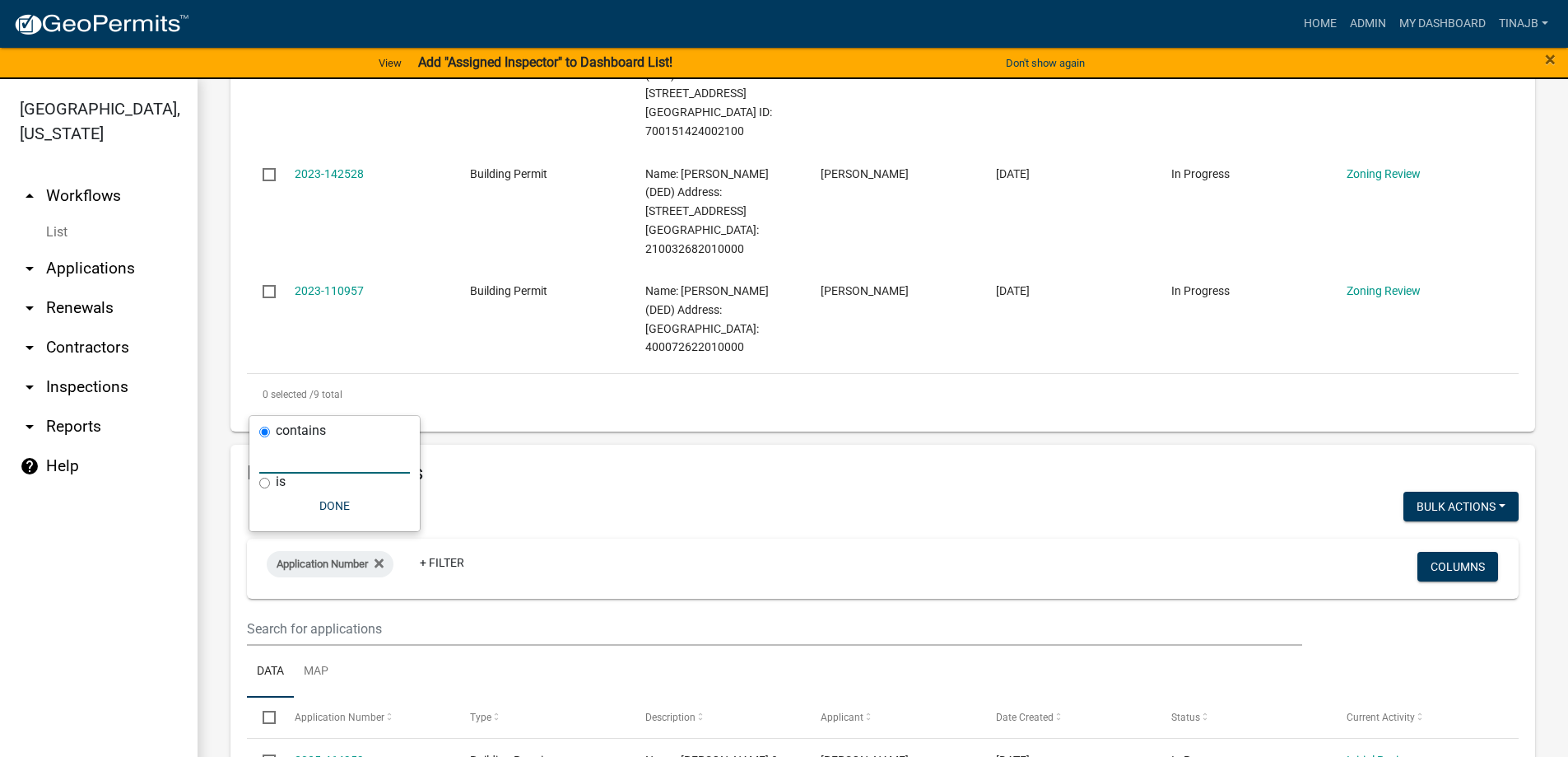
click at [288, 456] on input "text" at bounding box center [334, 456] width 150 height 34
type input "2025-91"
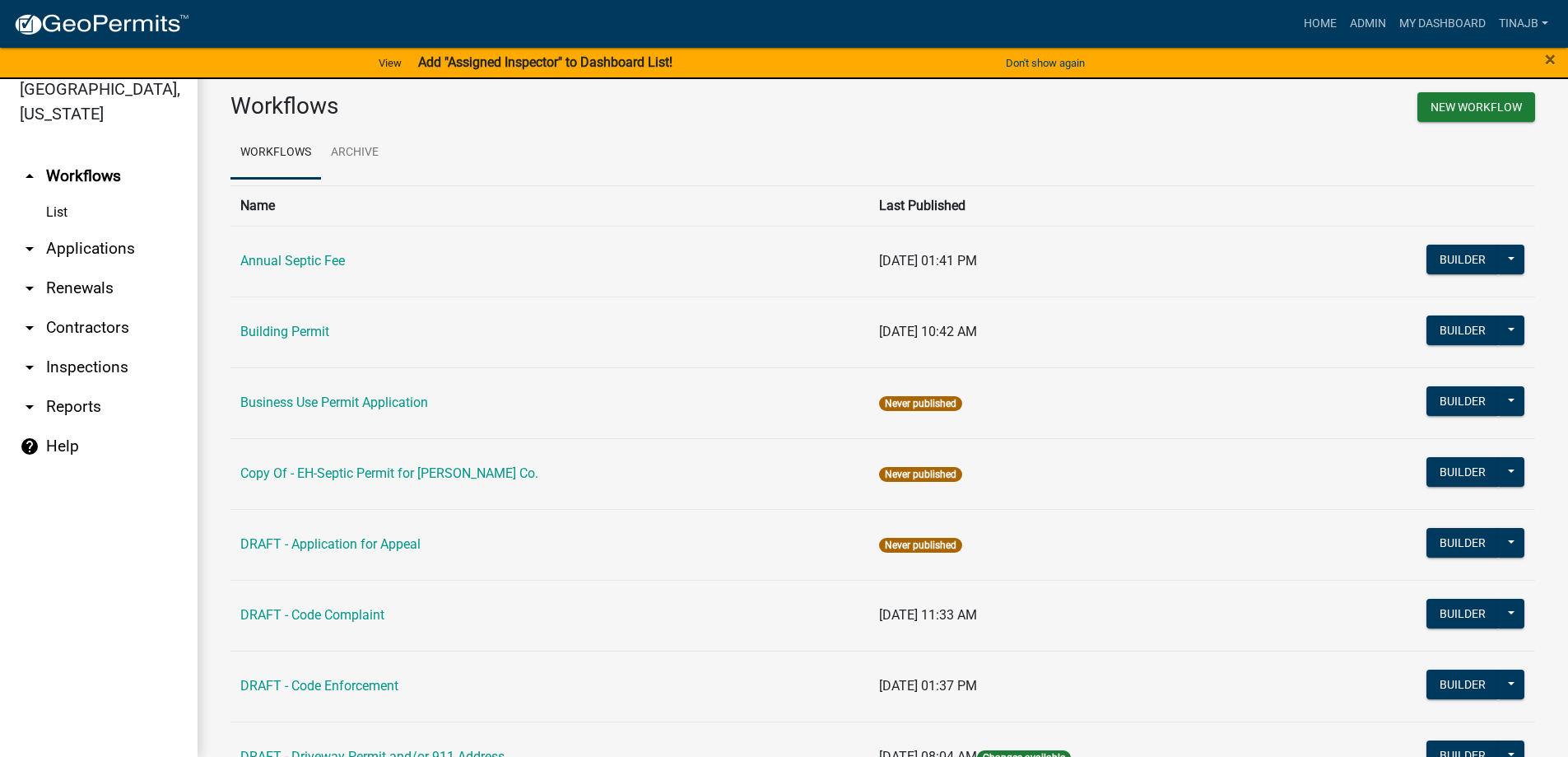
click at [106, 229] on link "arrow_drop_down Applications" at bounding box center [99, 248] width 198 height 40
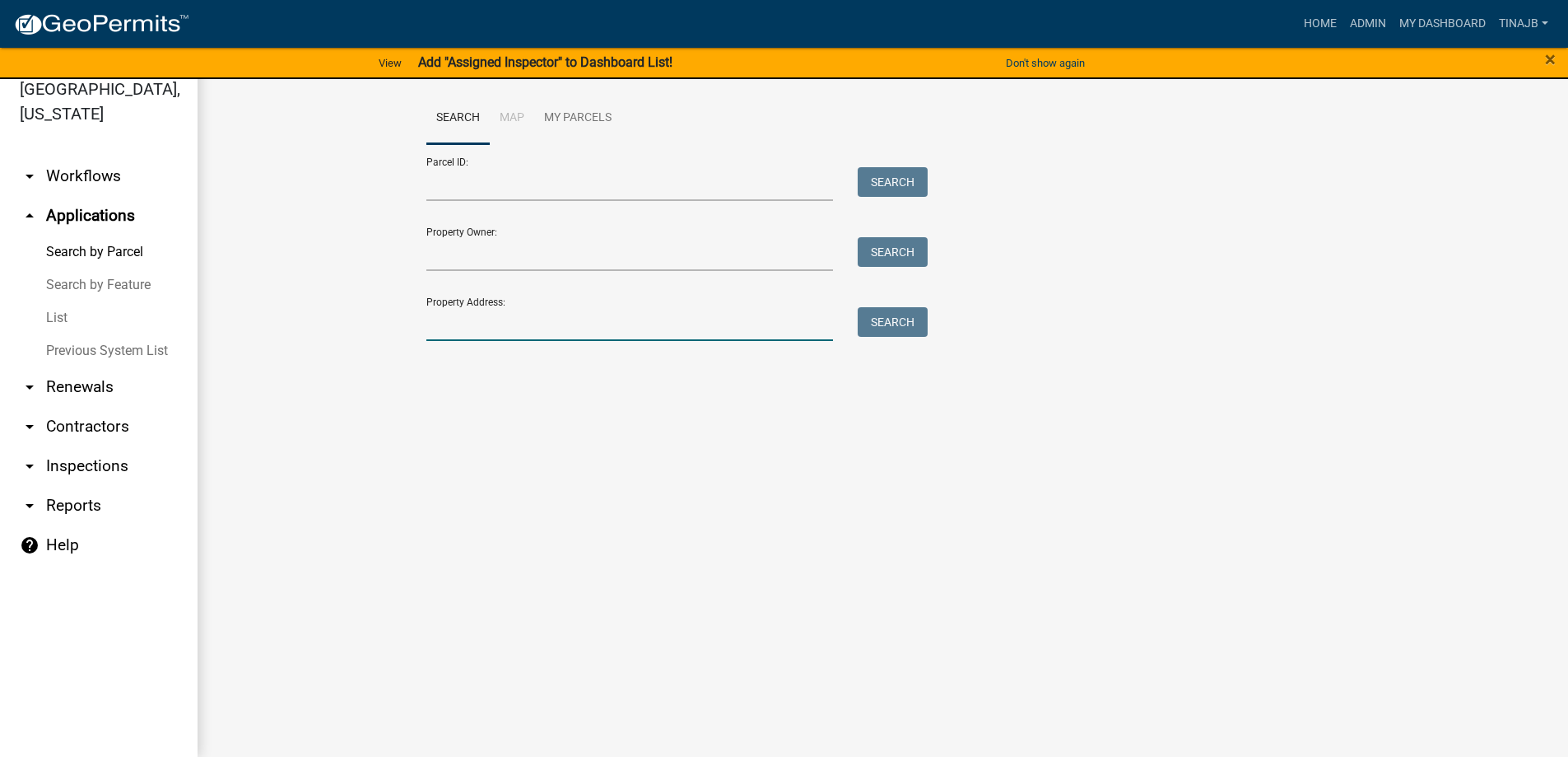
click at [490, 321] on input "Property Address:" at bounding box center [630, 324] width 408 height 34
type input "1529"
click at [880, 317] on button "Search" at bounding box center [892, 322] width 70 height 30
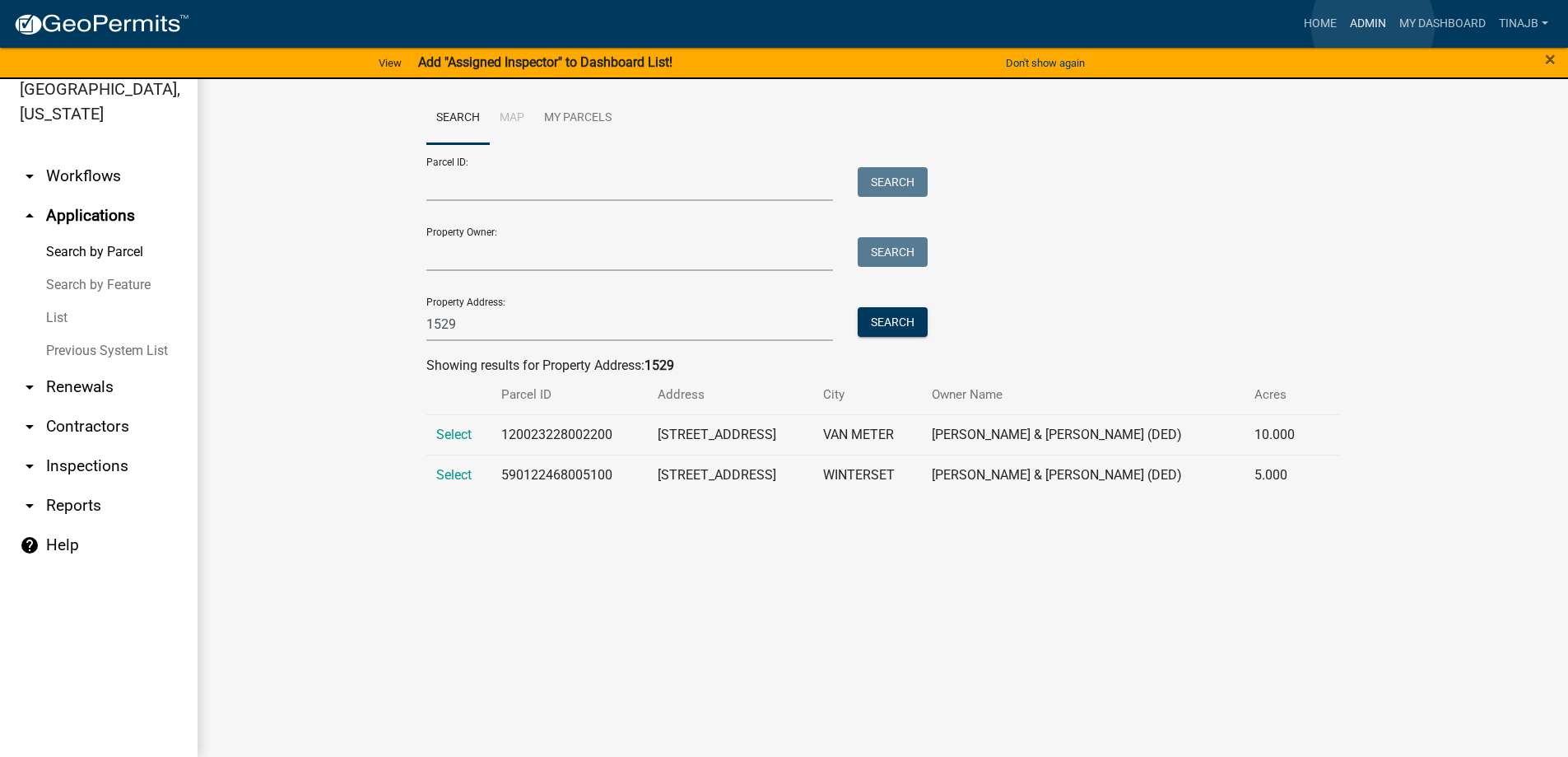
click at [1373, 26] on link "Admin" at bounding box center [1368, 24] width 49 height 32
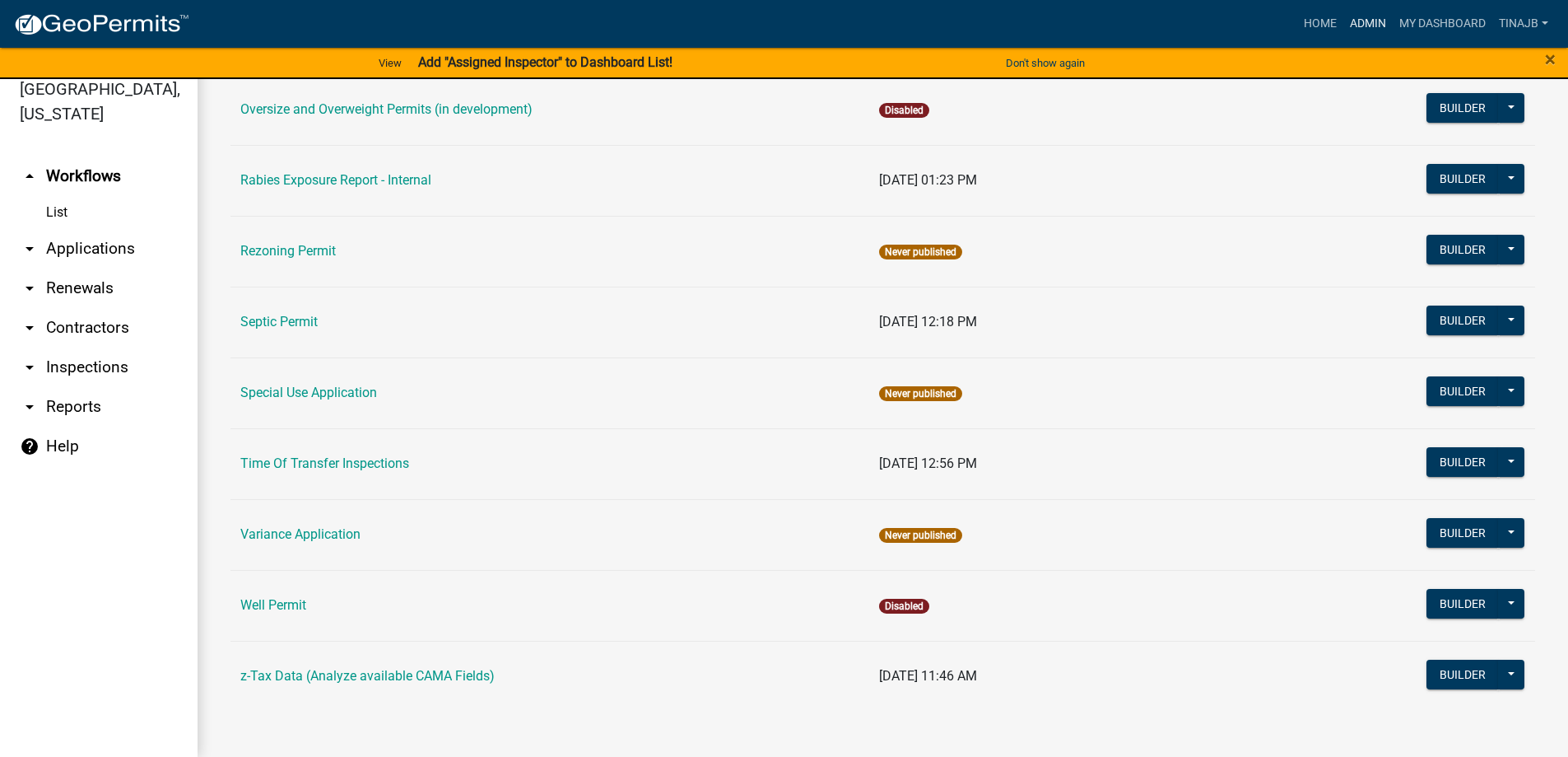
scroll to position [931, 0]
click at [302, 314] on link "Septic Permit" at bounding box center [279, 321] width 77 height 16
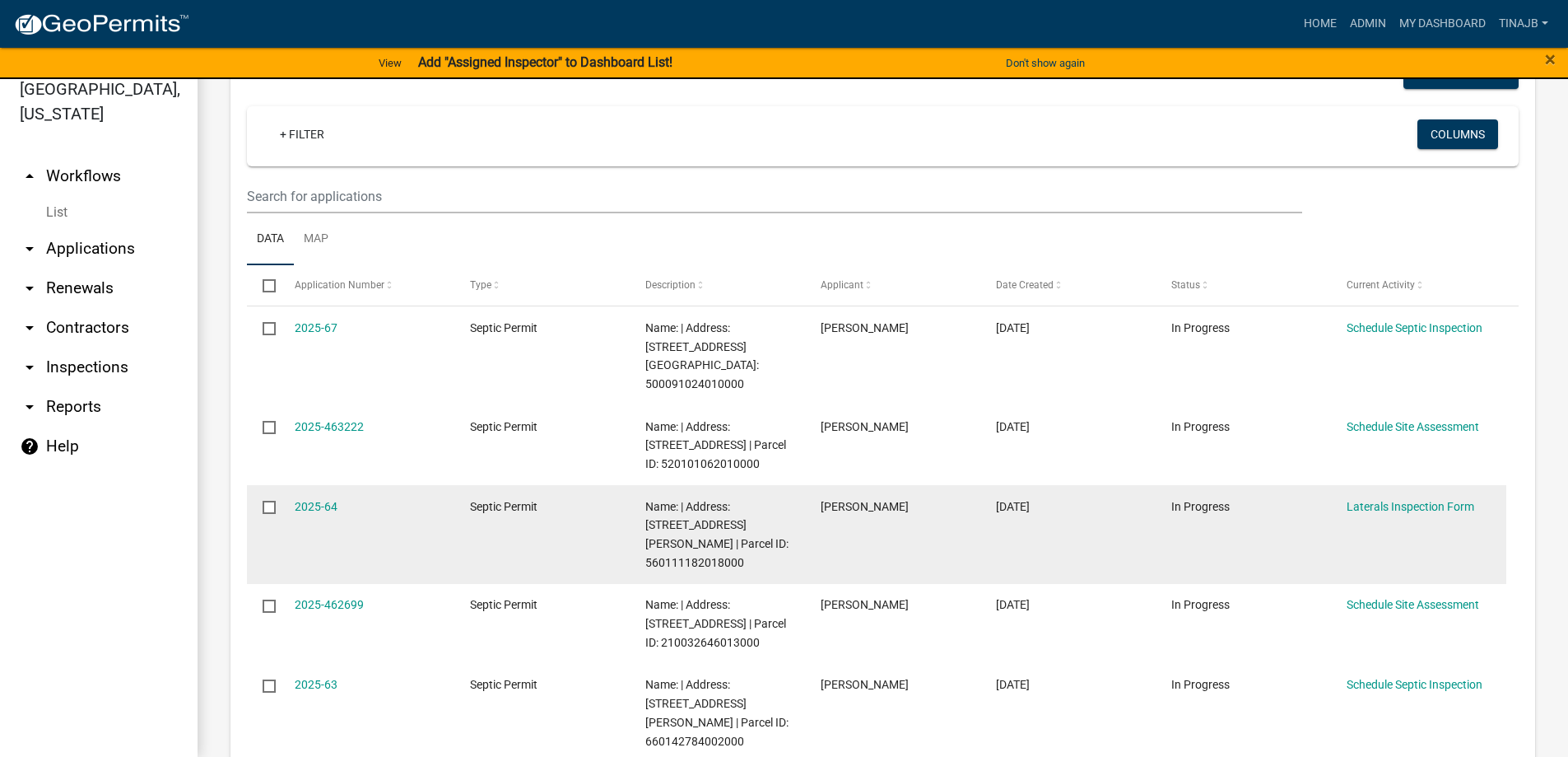
scroll to position [494, 0]
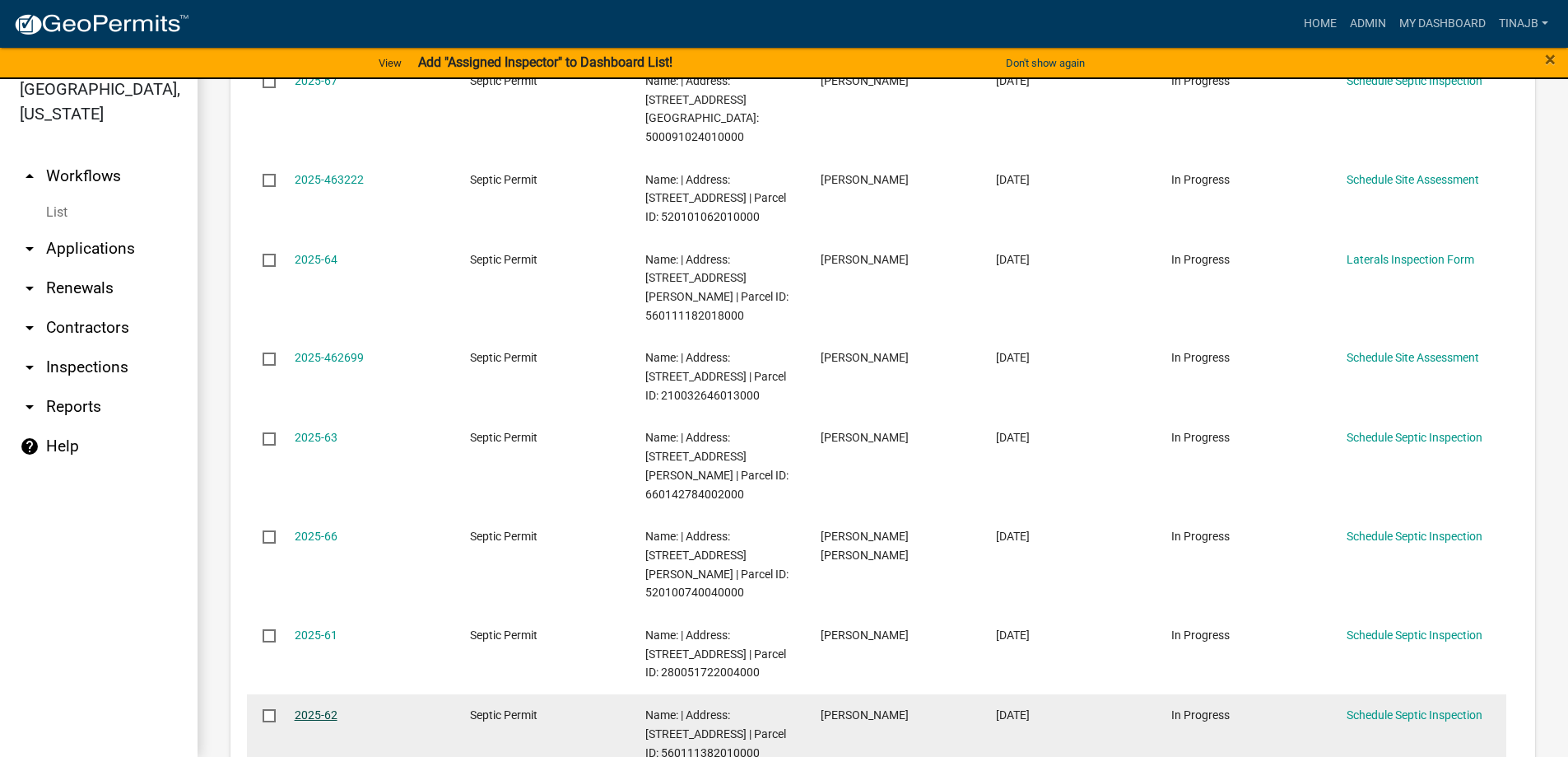
click at [311, 709] on link "2025-62" at bounding box center [316, 714] width 43 height 13
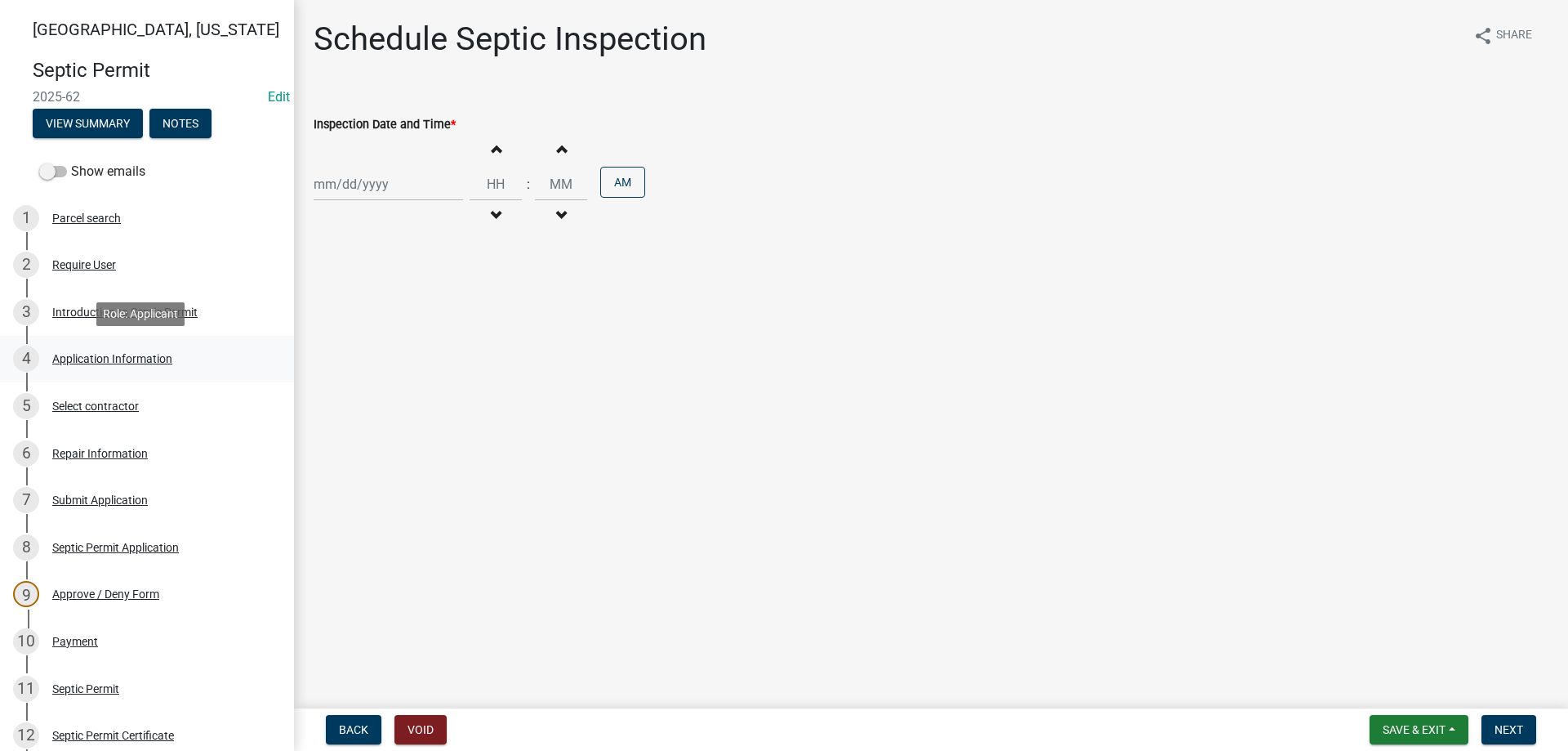
click at [109, 357] on div "Application Information" at bounding box center [112, 359] width 120 height 12
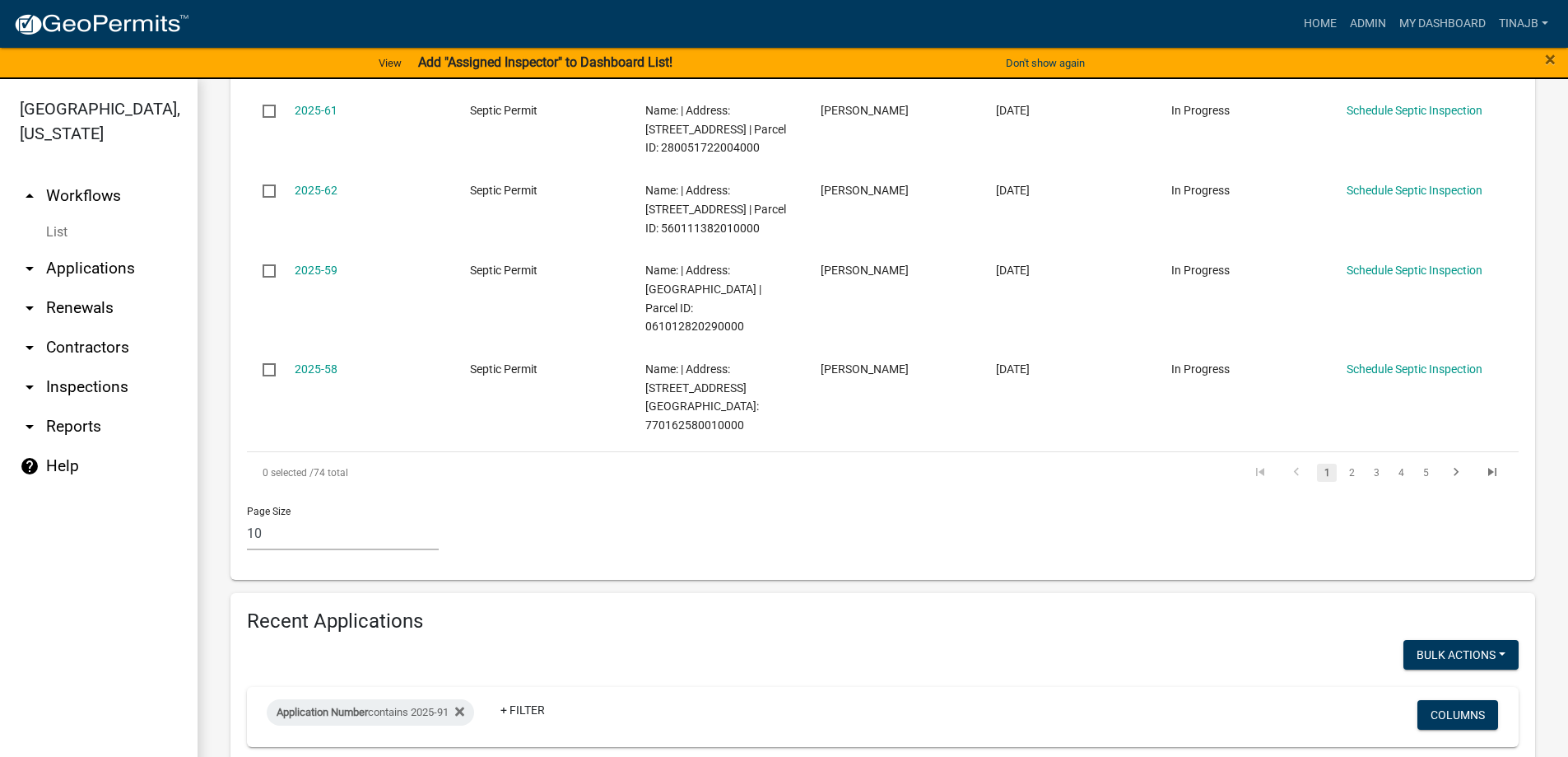
scroll to position [1206, 0]
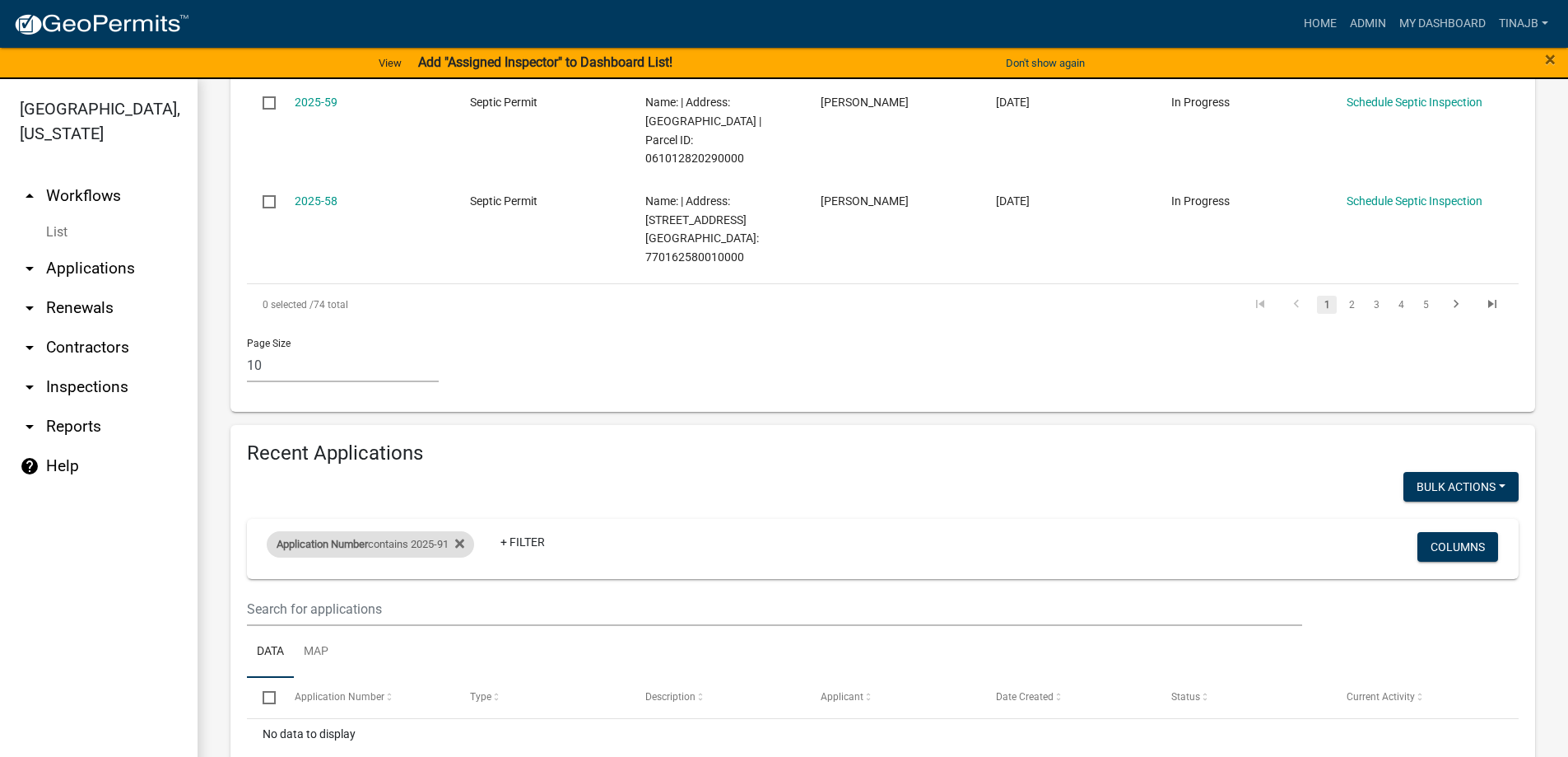
click at [388, 531] on div "Application Number contains 2025-91" at bounding box center [371, 544] width 208 height 27
click at [367, 527] on input "2025-91" at bounding box center [377, 530] width 150 height 34
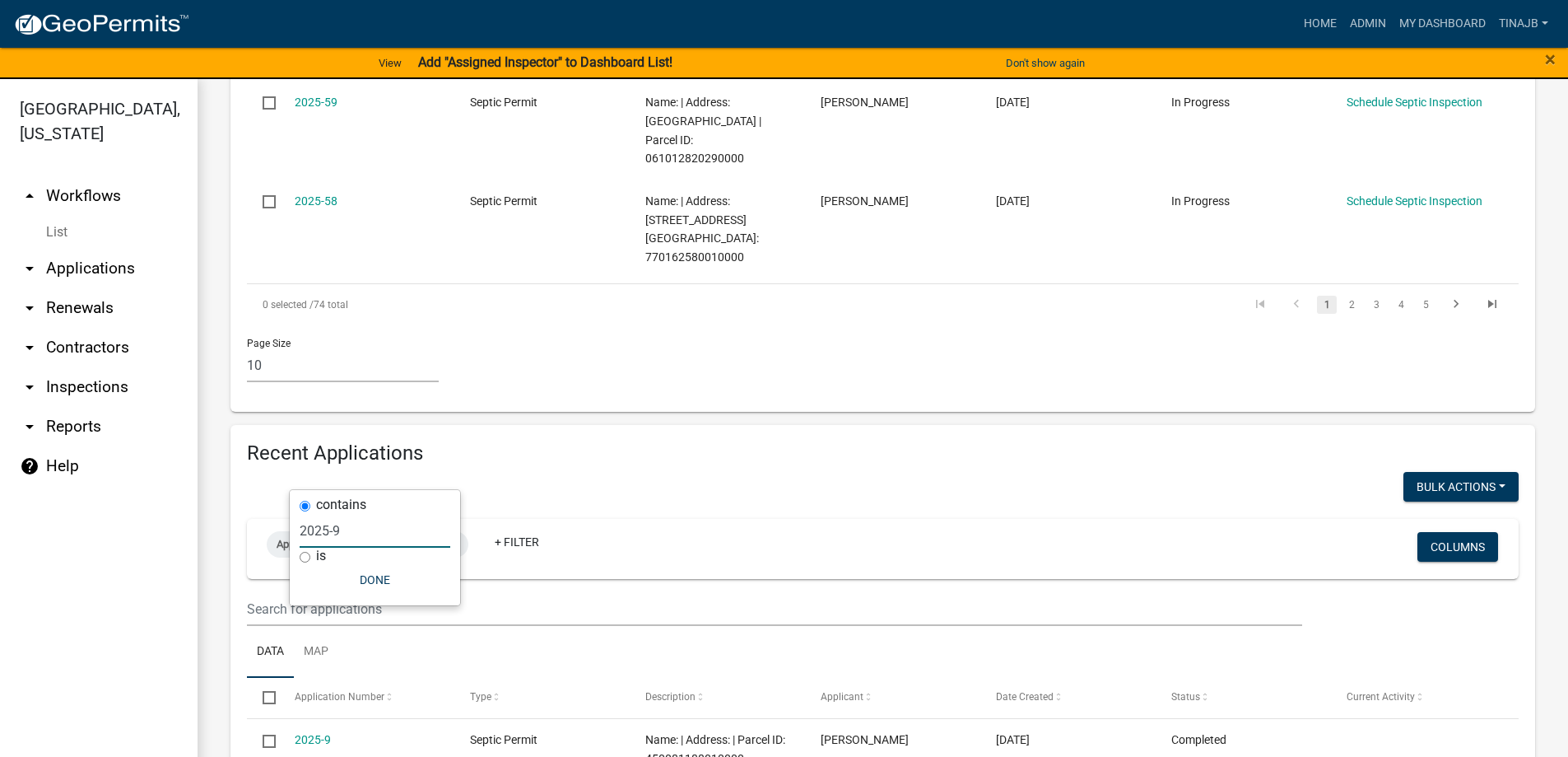
type input "2025-"
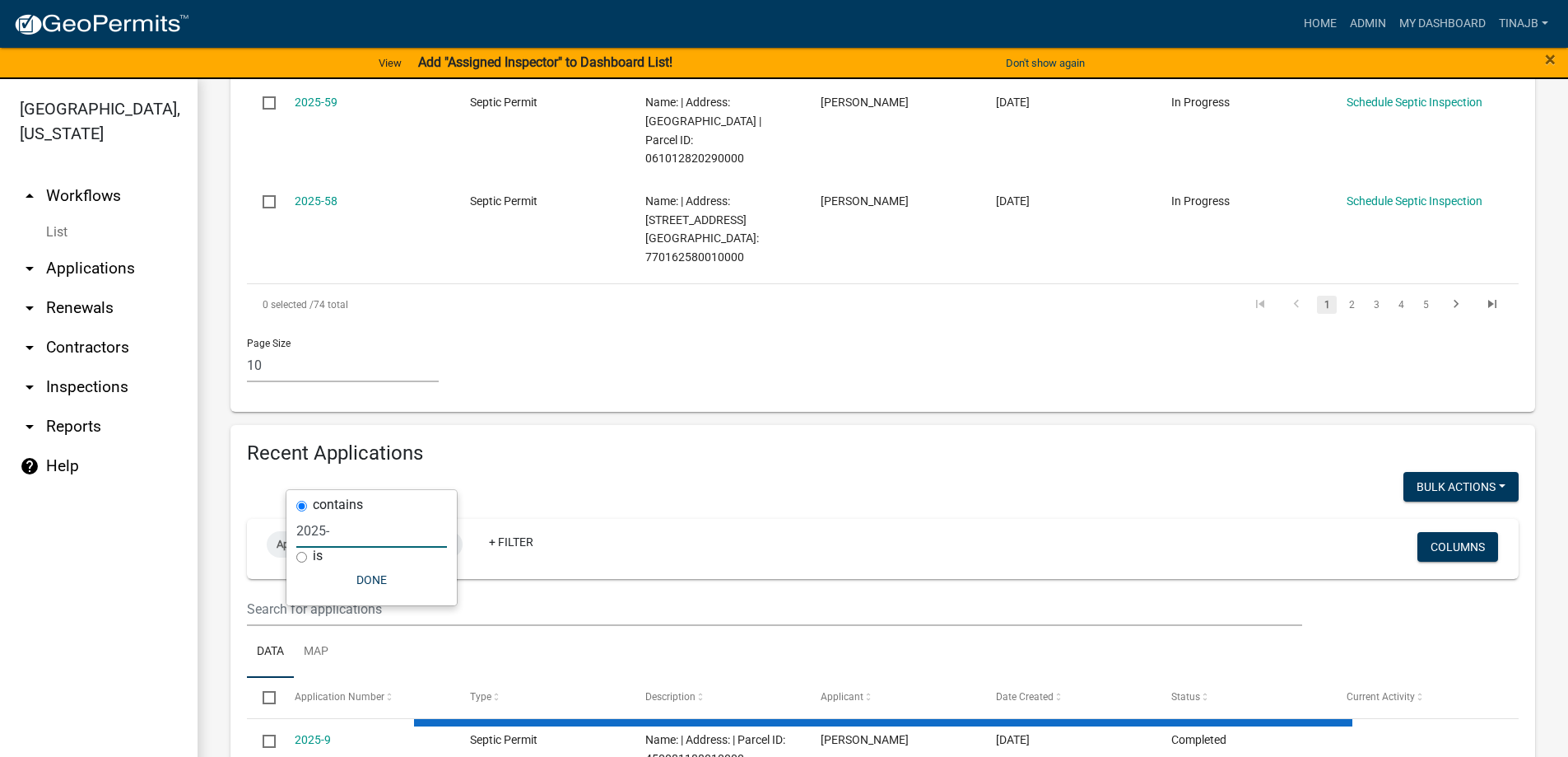
select select "3: 100"
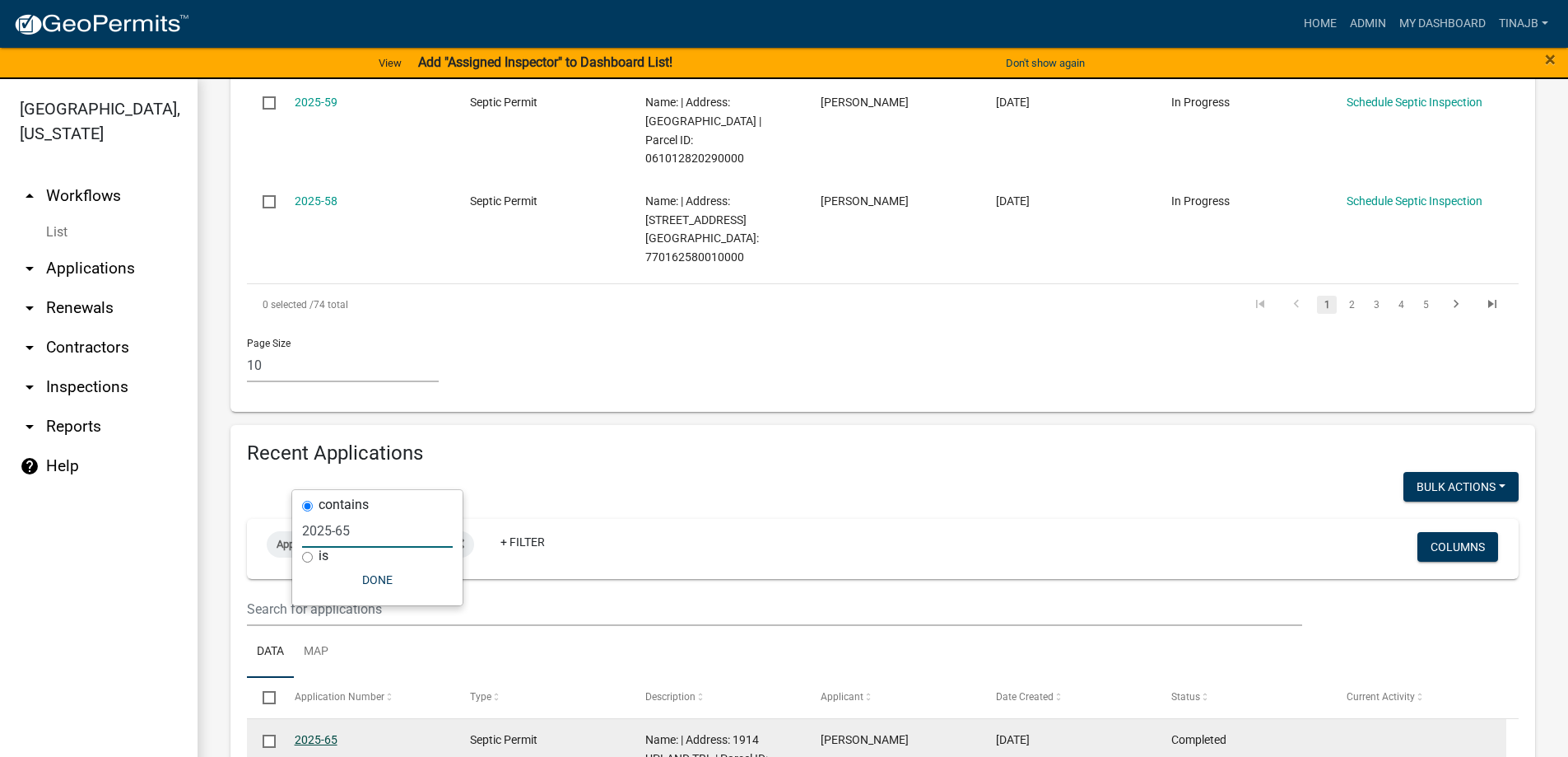
type input "2025-65"
click at [302, 733] on link "2025-65" at bounding box center [316, 739] width 43 height 13
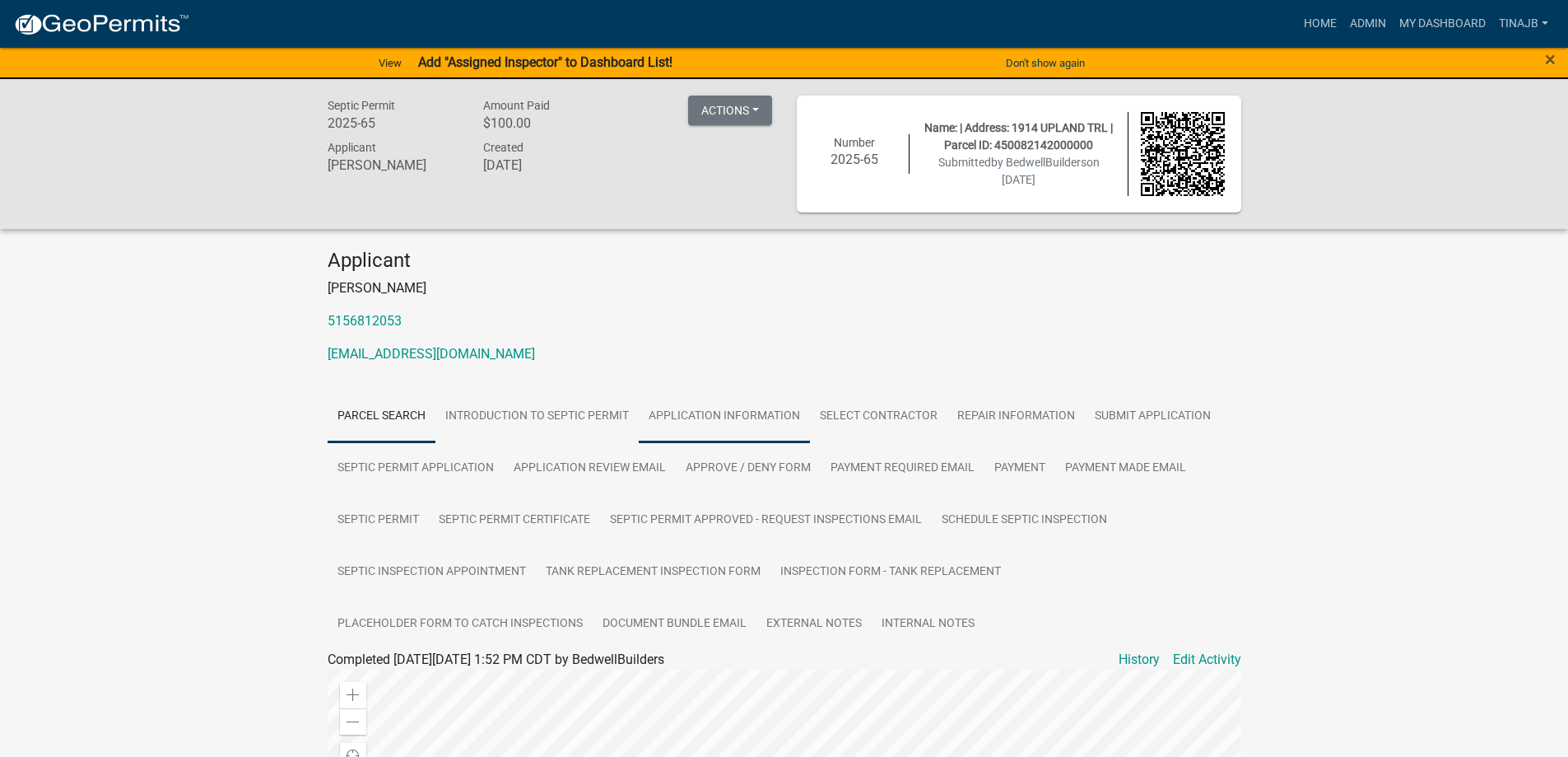
click at [757, 409] on link "Application Information" at bounding box center [724, 416] width 171 height 52
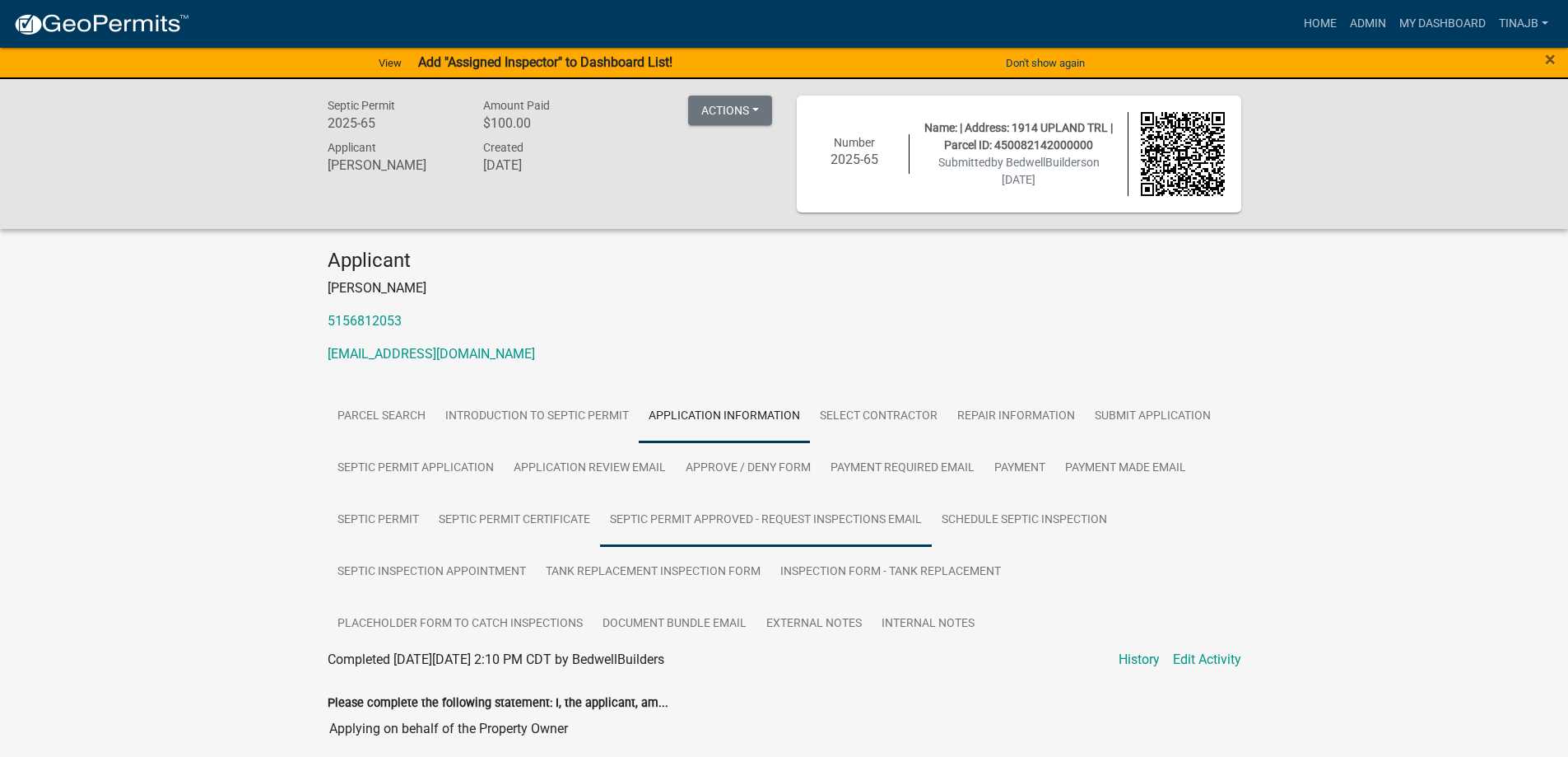
scroll to position [330, 0]
